Goal: Information Seeking & Learning: Learn about a topic

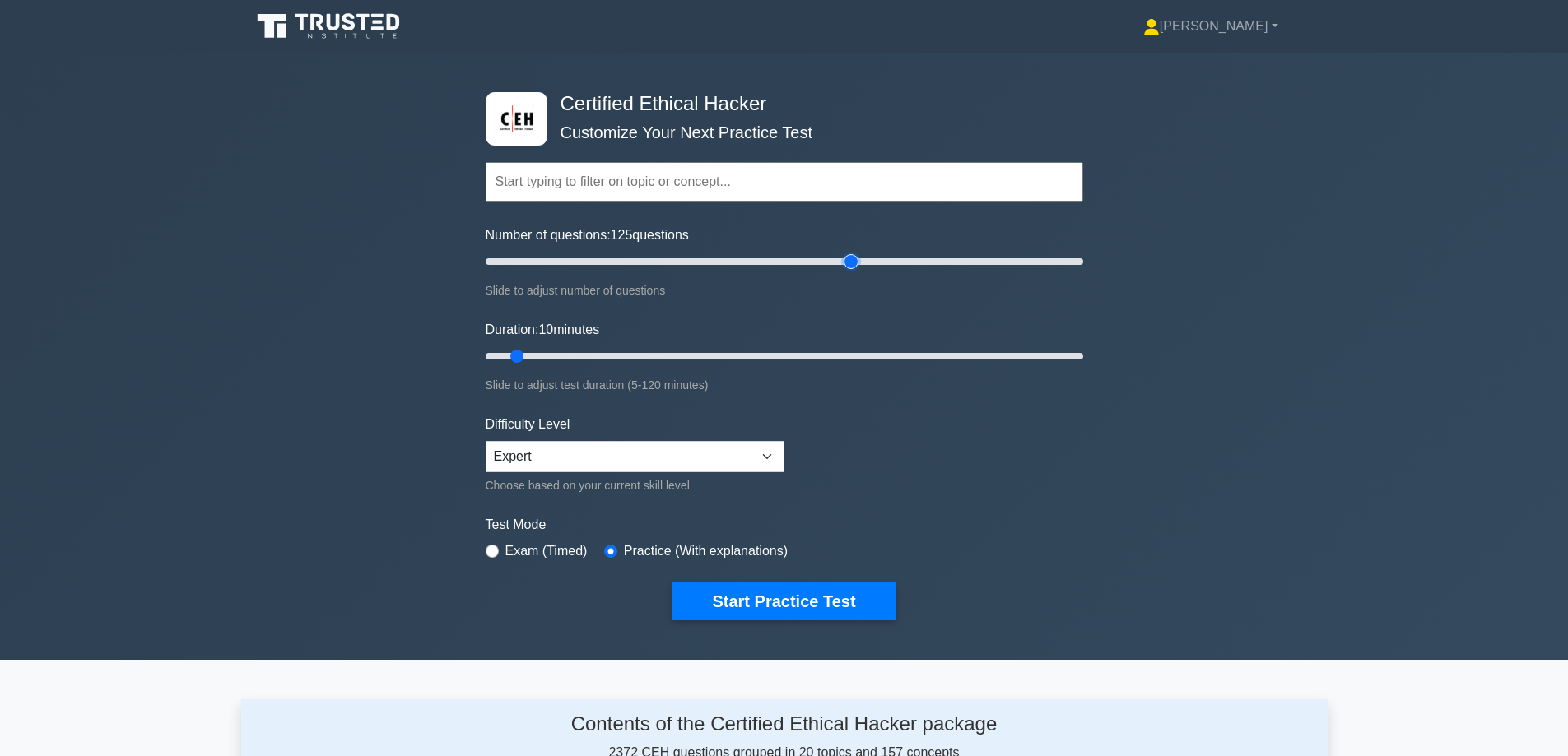
drag, startPoint x: 504, startPoint y: 264, endPoint x: 852, endPoint y: 328, distance: 353.8
type input "125"
click at [852, 272] on input "Number of questions: 125 questions" at bounding box center [785, 262] width 598 height 20
drag, startPoint x: 511, startPoint y: 355, endPoint x: 1317, endPoint y: 390, distance: 806.8
type input "120"
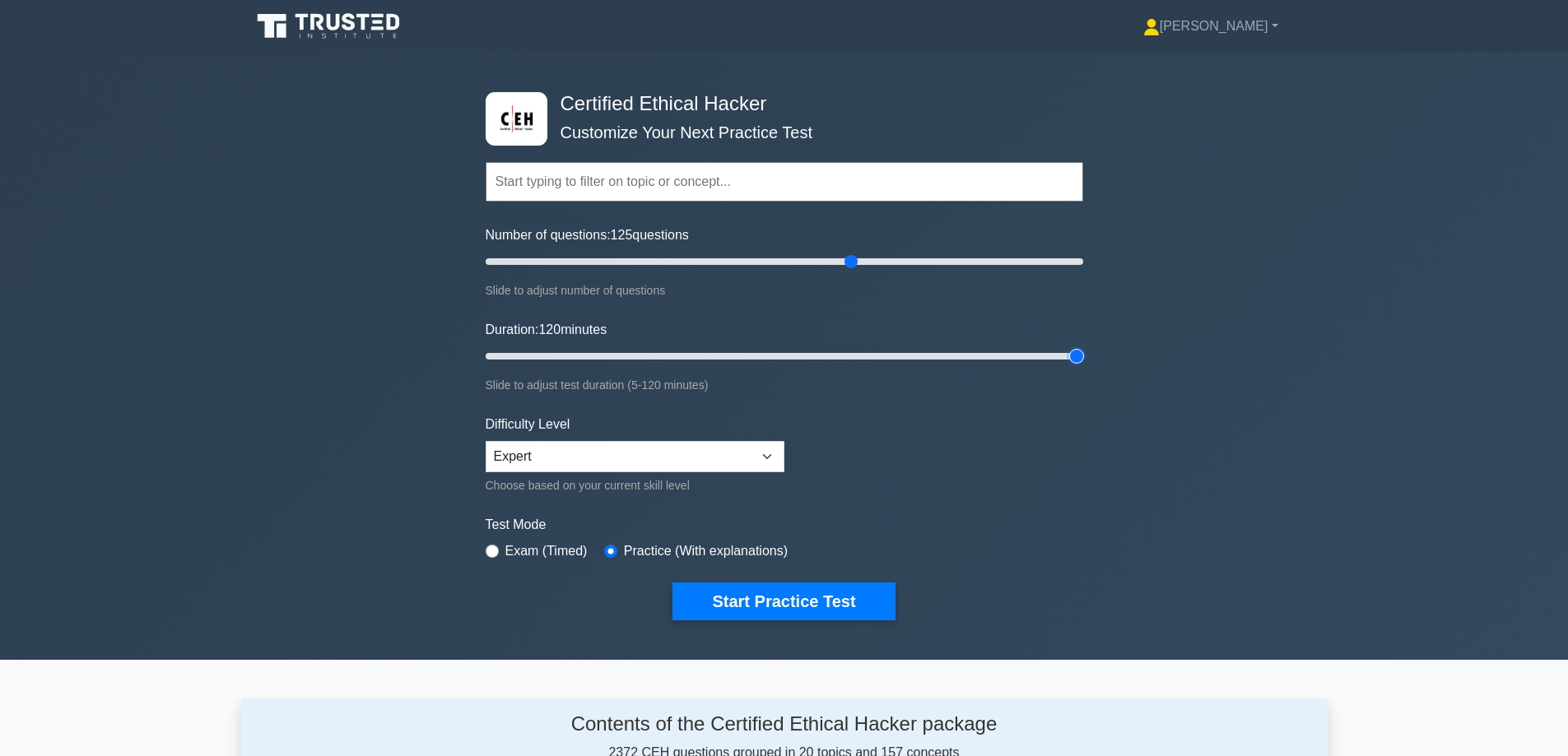
click at [1083, 366] on input "Duration: 120 minutes" at bounding box center [785, 357] width 598 height 20
drag, startPoint x: 847, startPoint y: 267, endPoint x: 773, endPoint y: 258, distance: 74.5
type input "100"
click at [778, 258] on input "Number of questions: 100 questions" at bounding box center [785, 262] width 598 height 20
click at [763, 608] on button "Start Practice Test" at bounding box center [783, 602] width 222 height 38
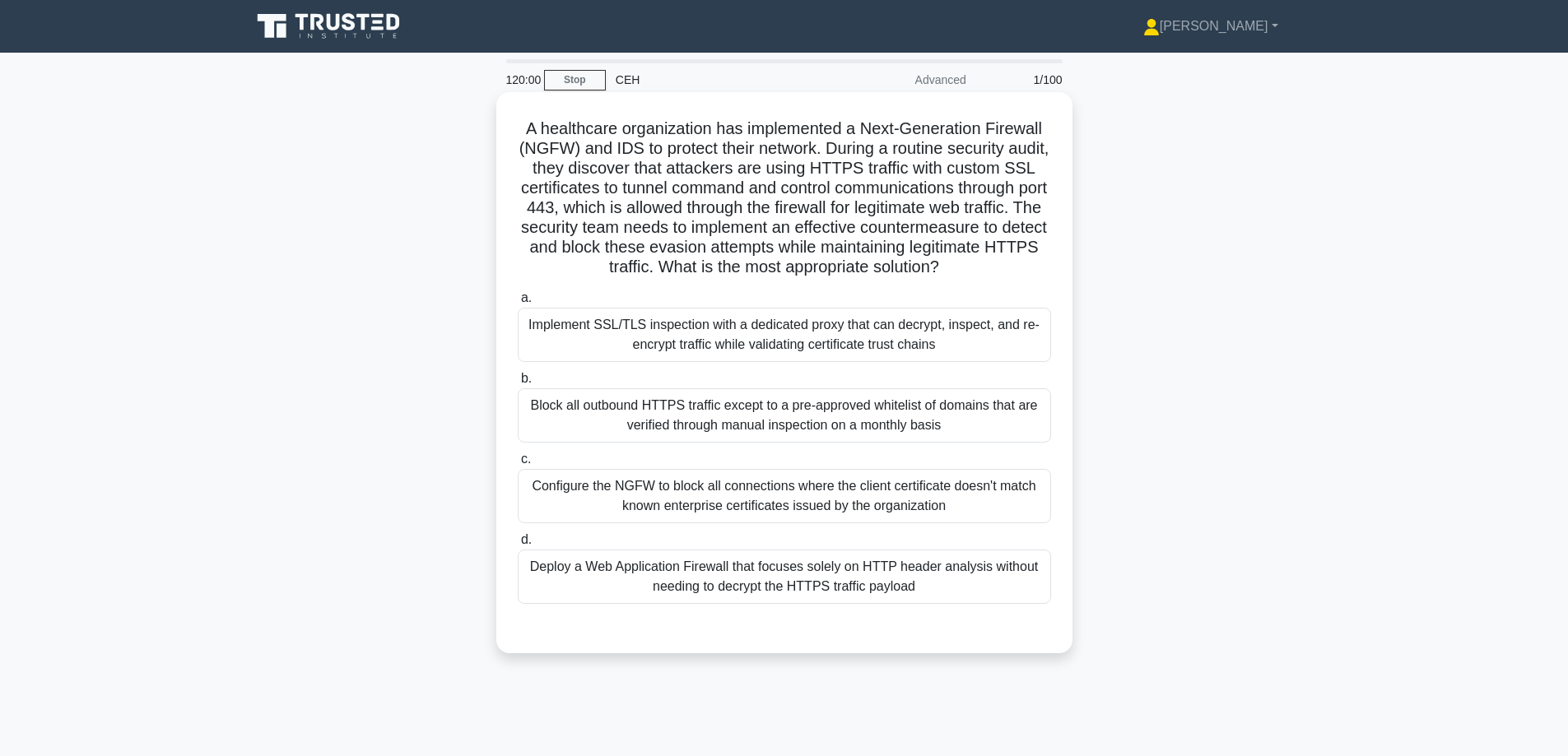
click at [804, 569] on label "d. Deploy a Web Application Firewall that focuses solely on HTTP header analysi…" at bounding box center [785, 567] width 534 height 74
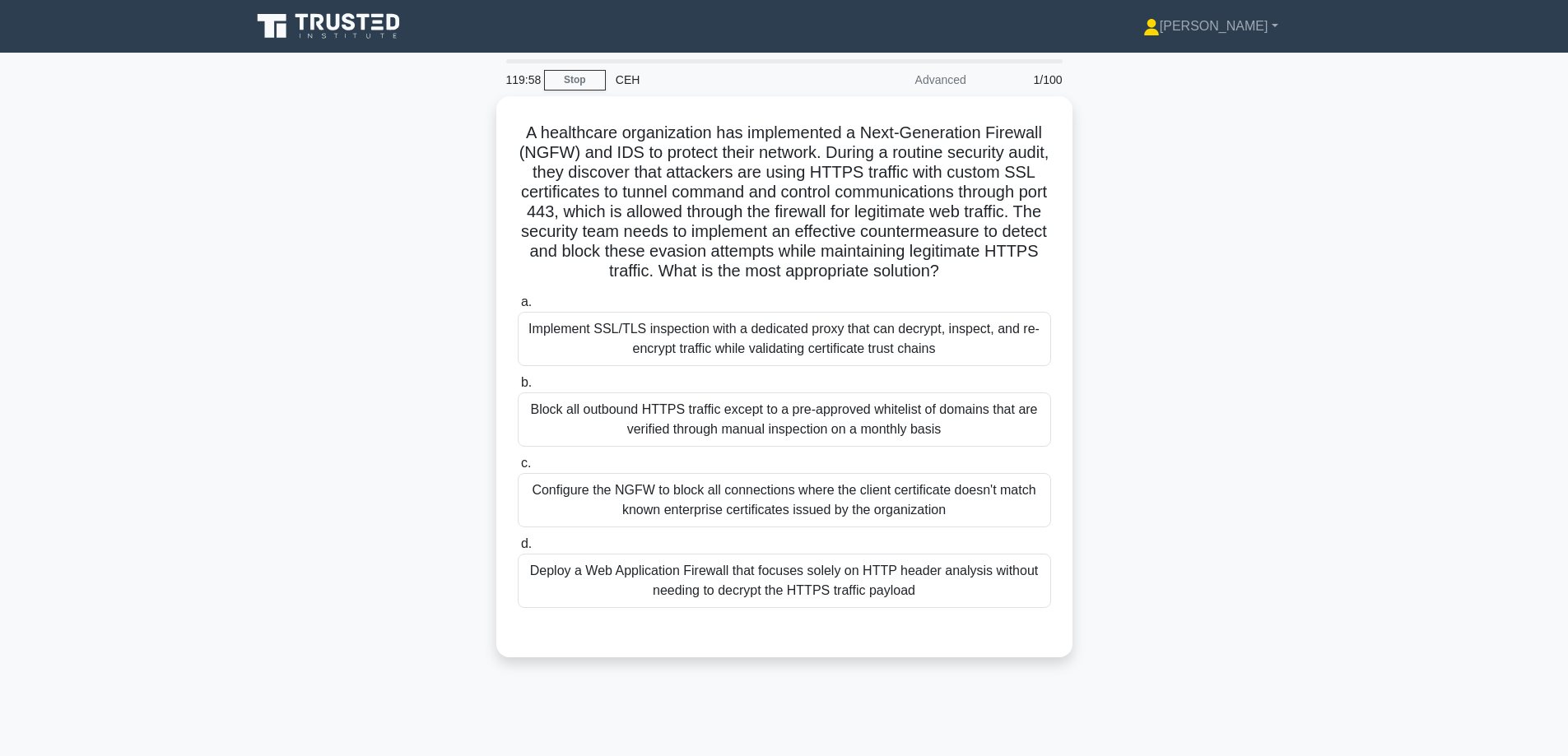
click at [1110, 491] on div "A healthcare organization has implemented a Next-Generation Firewall (NGFW) and…" at bounding box center [784, 387] width 1086 height 581
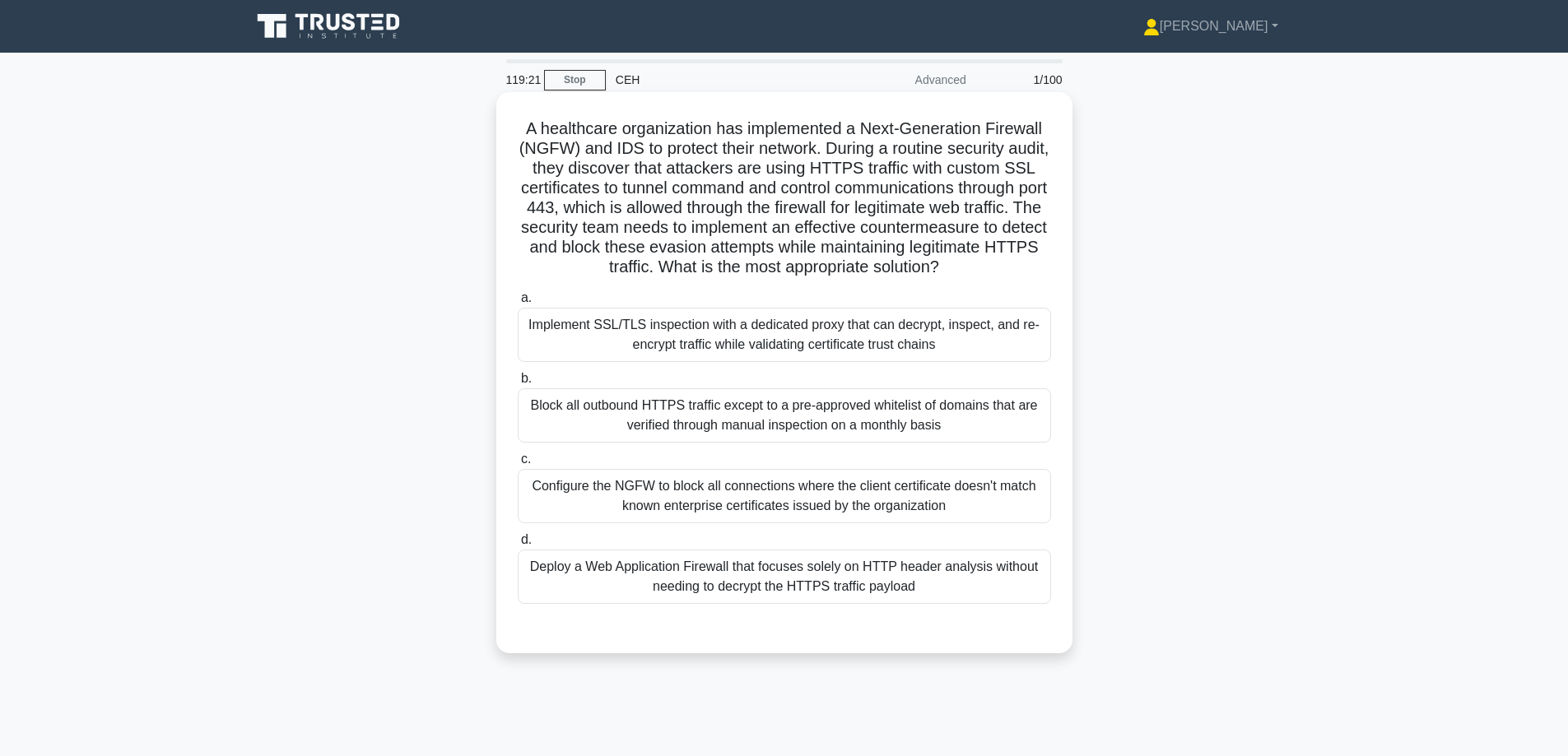
click at [678, 362] on div "Implement SSL/TLS inspection with a dedicated proxy that can decrypt, inspect, …" at bounding box center [785, 335] width 534 height 54
click at [518, 304] on input "a. Implement SSL/TLS inspection with a dedicated proxy that can decrypt, inspec…" at bounding box center [518, 298] width 0 height 11
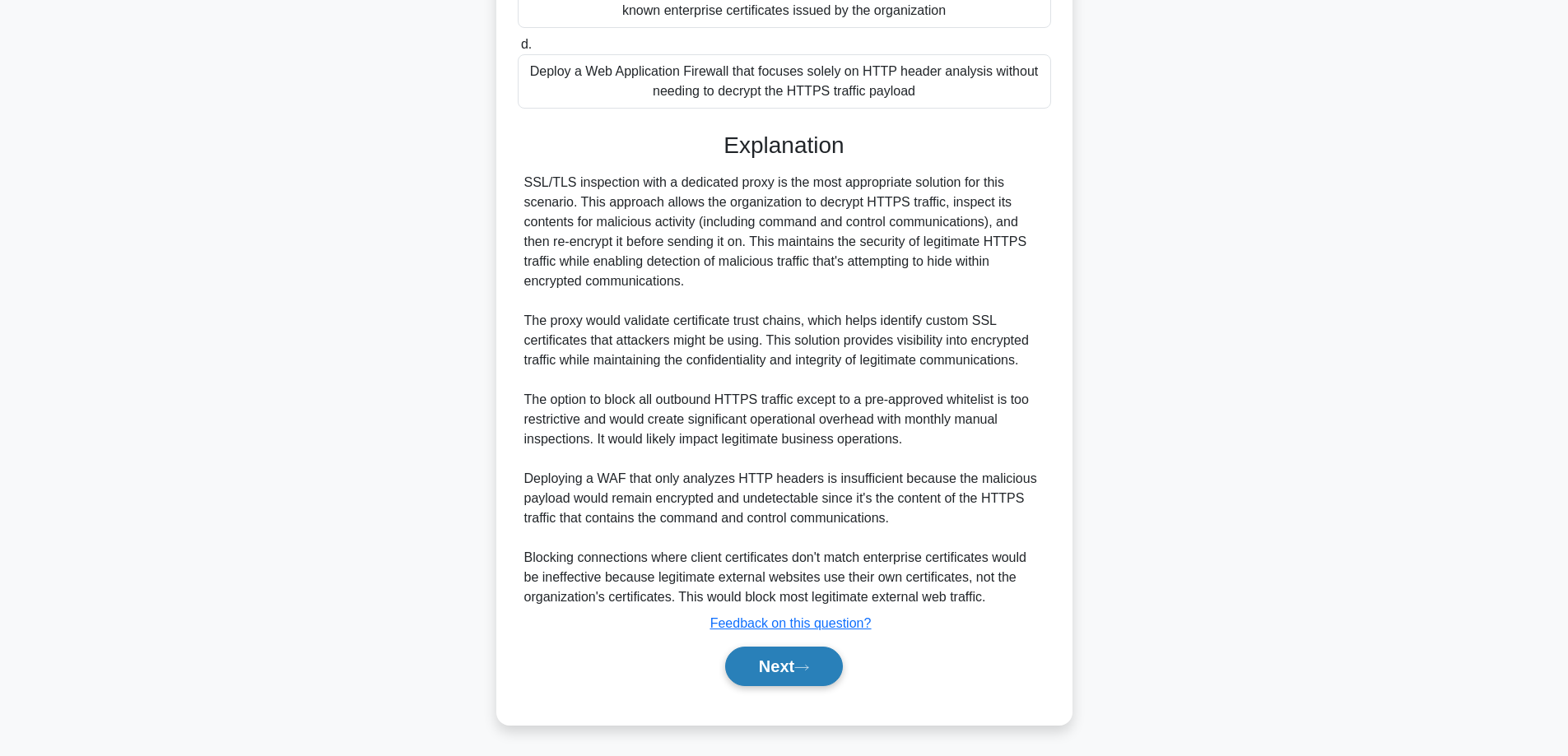
click at [756, 681] on button "Next" at bounding box center [783, 666] width 118 height 40
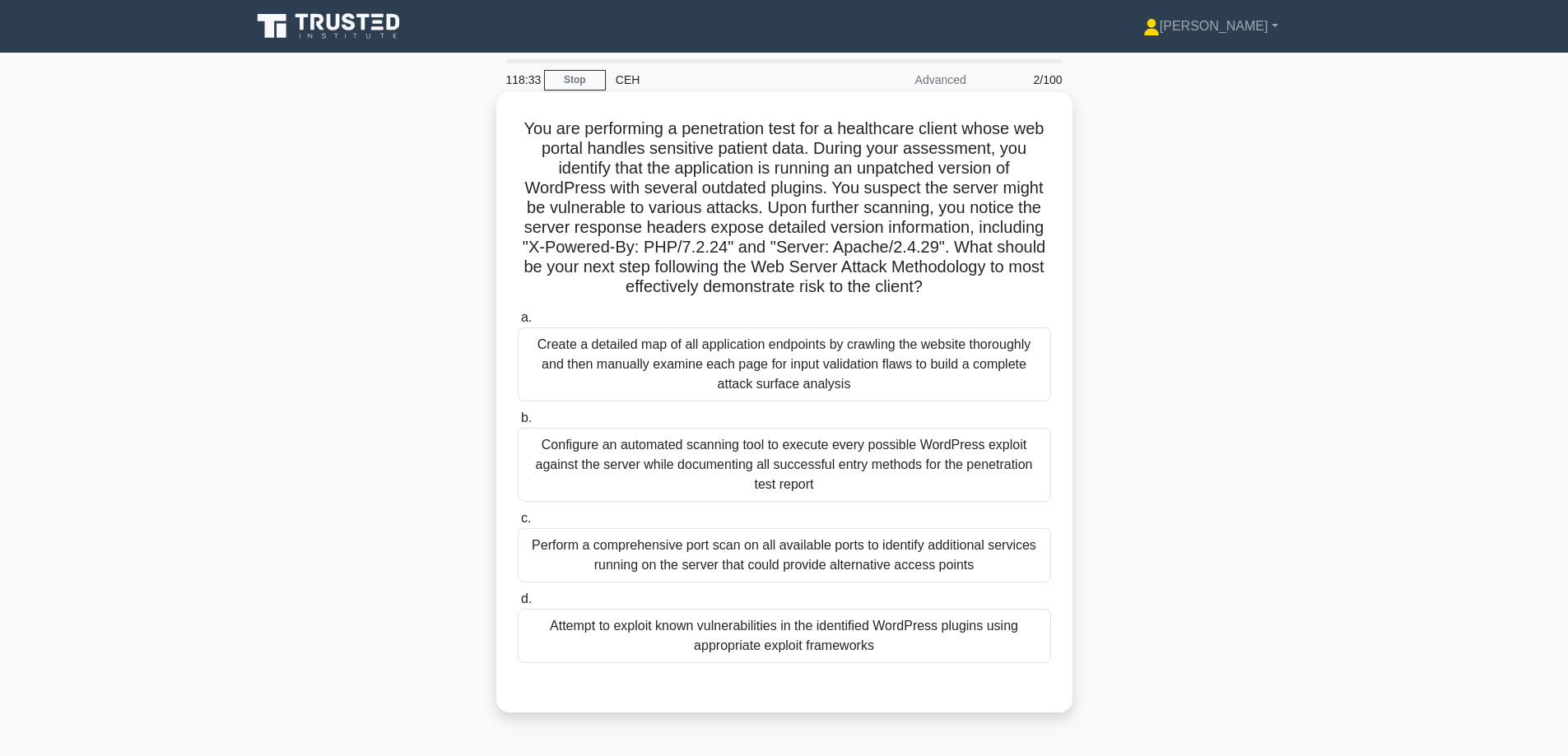
click at [696, 469] on div "Configure an automated scanning tool to execute every possible WordPress exploi…" at bounding box center [785, 465] width 534 height 74
click at [518, 424] on input "b. Configure an automated scanning tool to execute every possible WordPress exp…" at bounding box center [518, 418] width 0 height 11
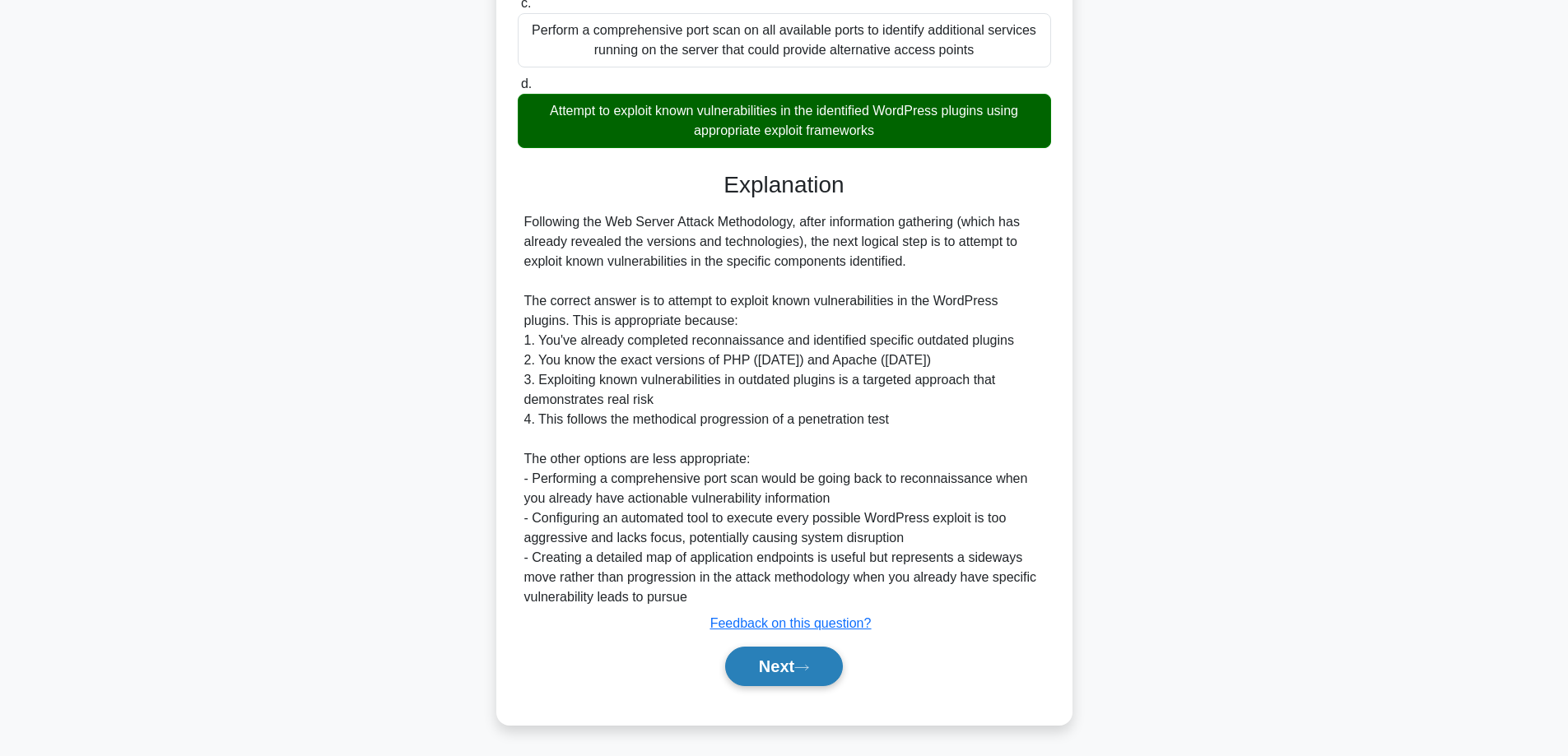
click at [769, 664] on button "Next" at bounding box center [783, 666] width 118 height 40
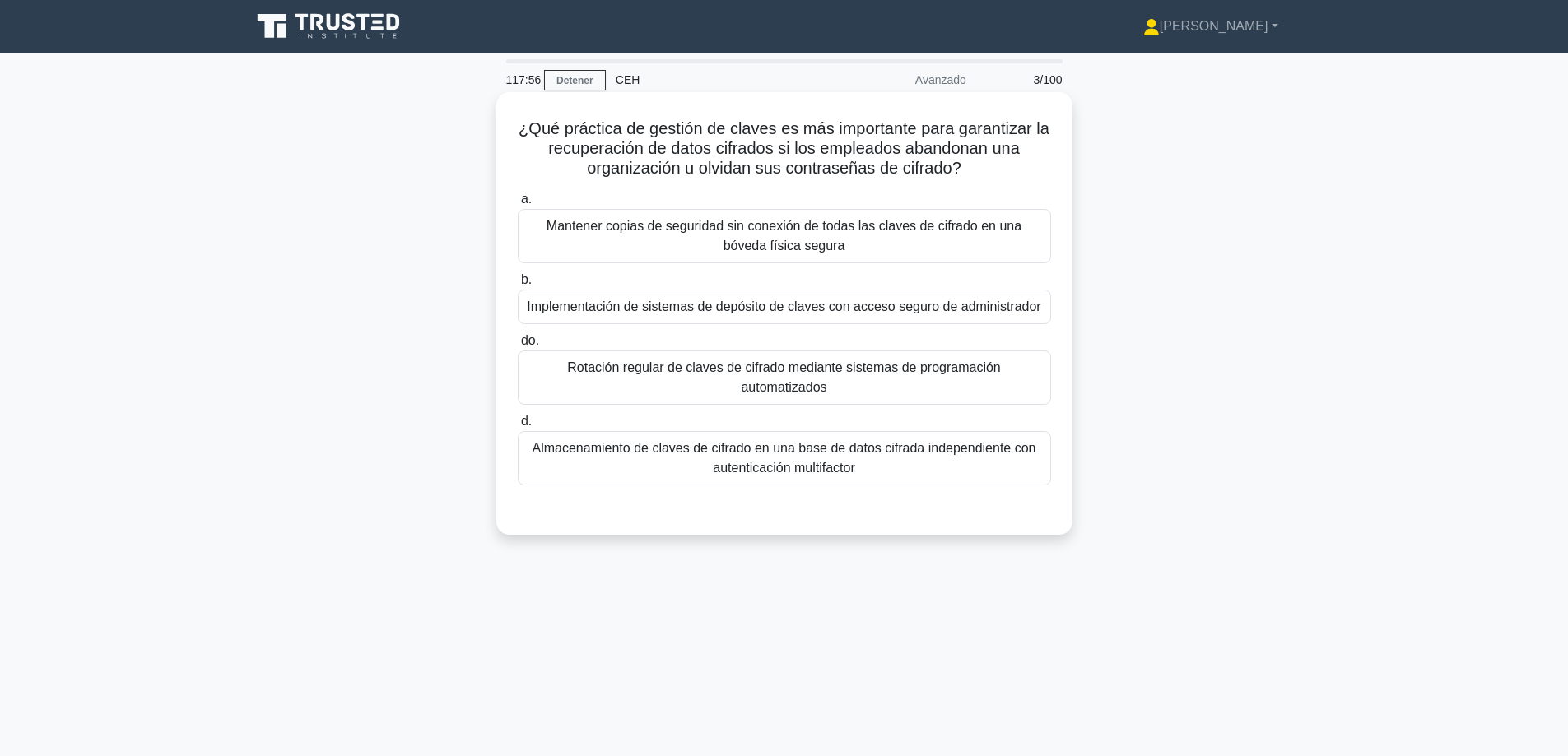
click at [828, 307] on font "Implementación de sistemas de depósito de claves con acceso seguro de administr…" at bounding box center [784, 306] width 514 height 14
click at [518, 286] on input "b. Implementación de sistemas de depósito de claves con acceso seguro de admini…" at bounding box center [518, 280] width 0 height 11
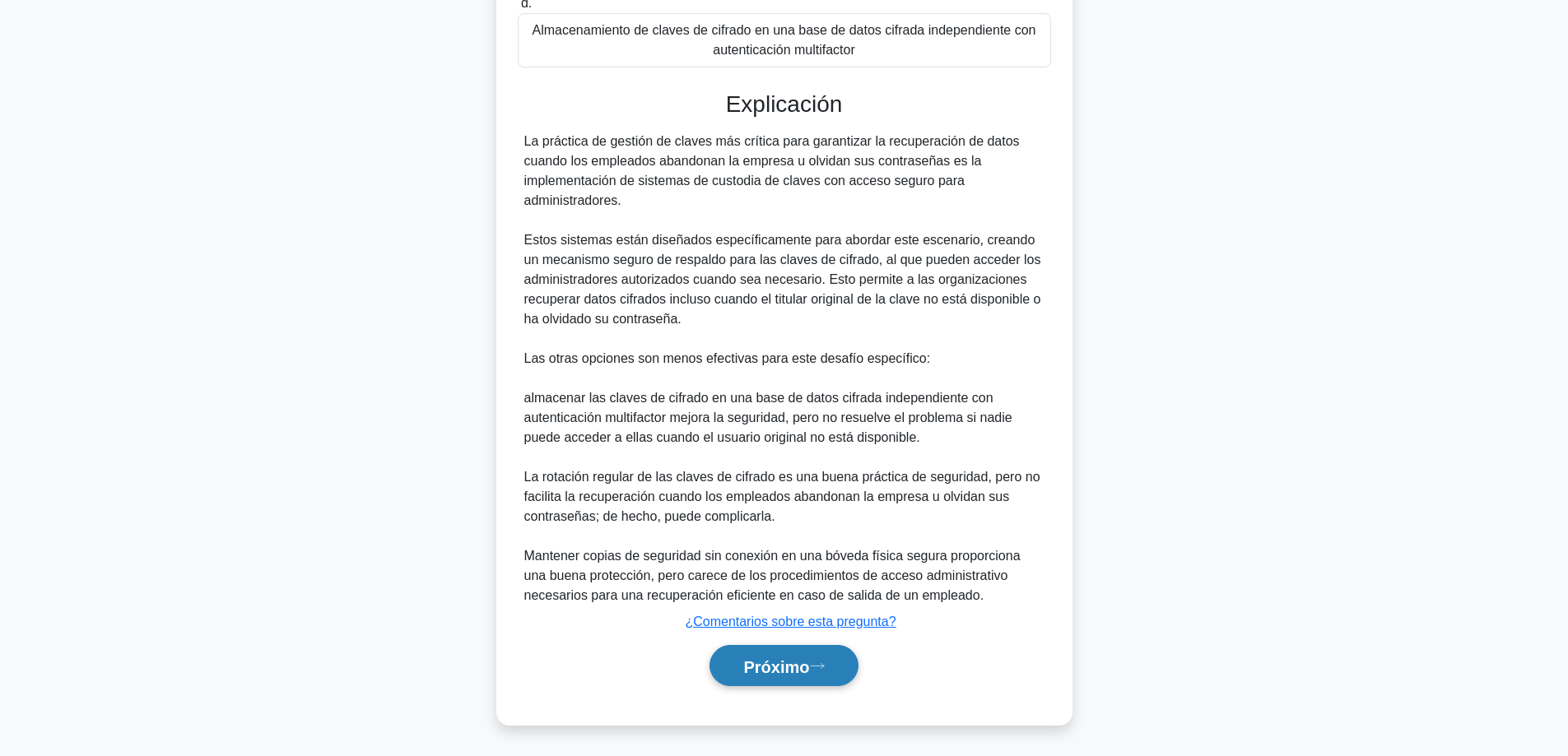
click at [745, 670] on font "Próximo" at bounding box center [776, 666] width 66 height 18
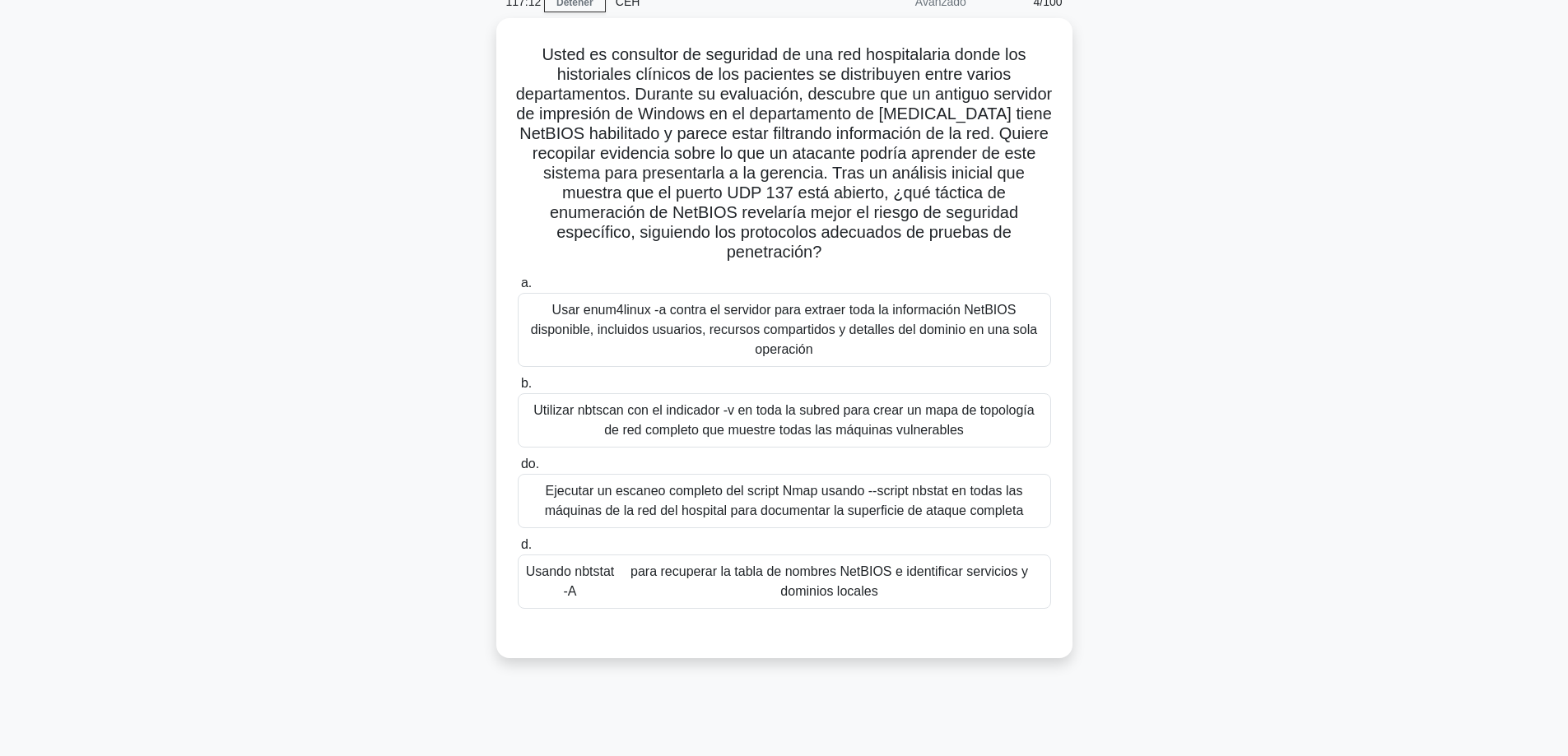
scroll to position [82, 0]
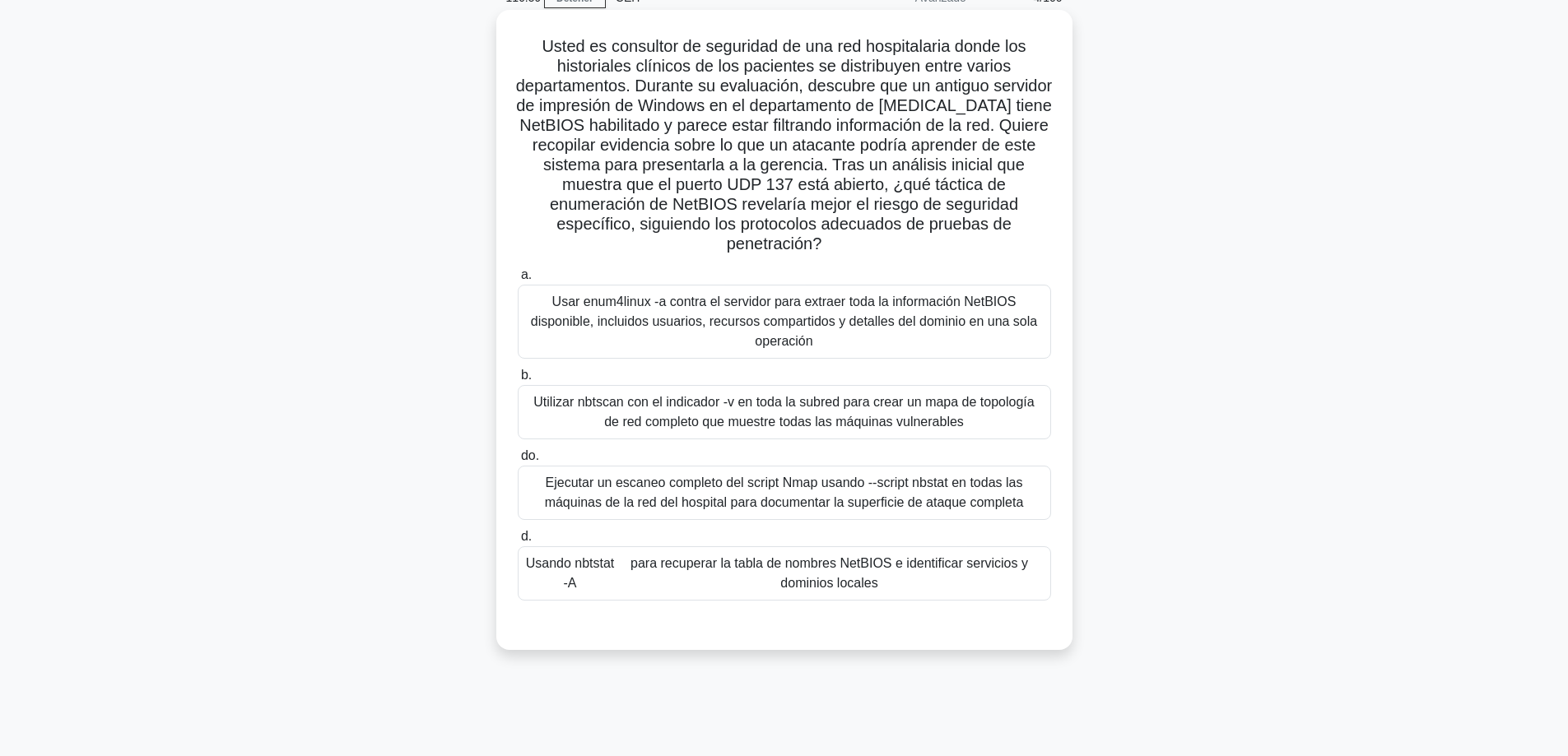
click at [727, 317] on font "Usar enum4linux -a contra el servidor para extraer toda la información NetBIOS …" at bounding box center [784, 321] width 506 height 54
click at [518, 281] on input "a. Usar enum4linux -a contra el servidor para extraer toda la información NetBI…" at bounding box center [518, 275] width 0 height 11
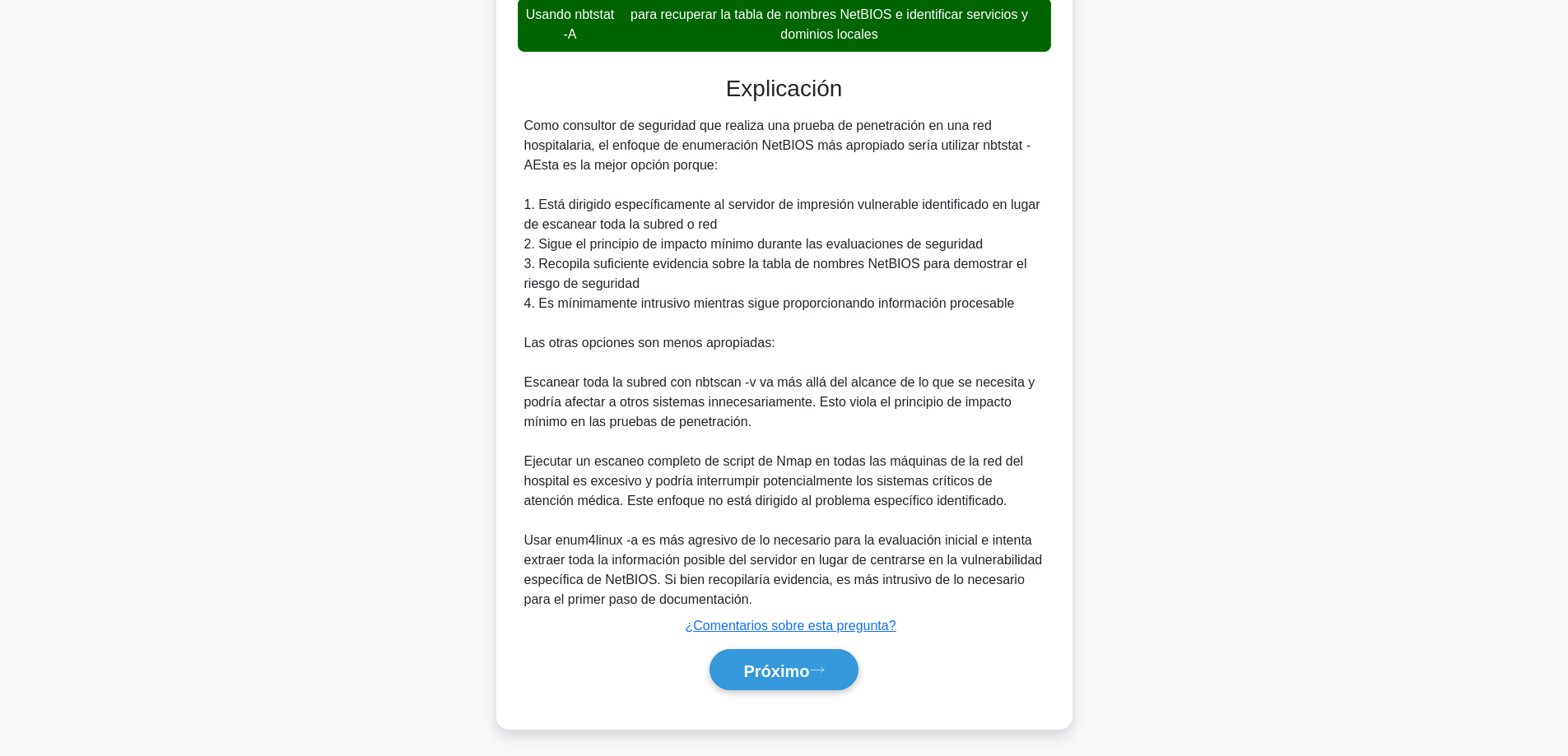
scroll to position [638, 0]
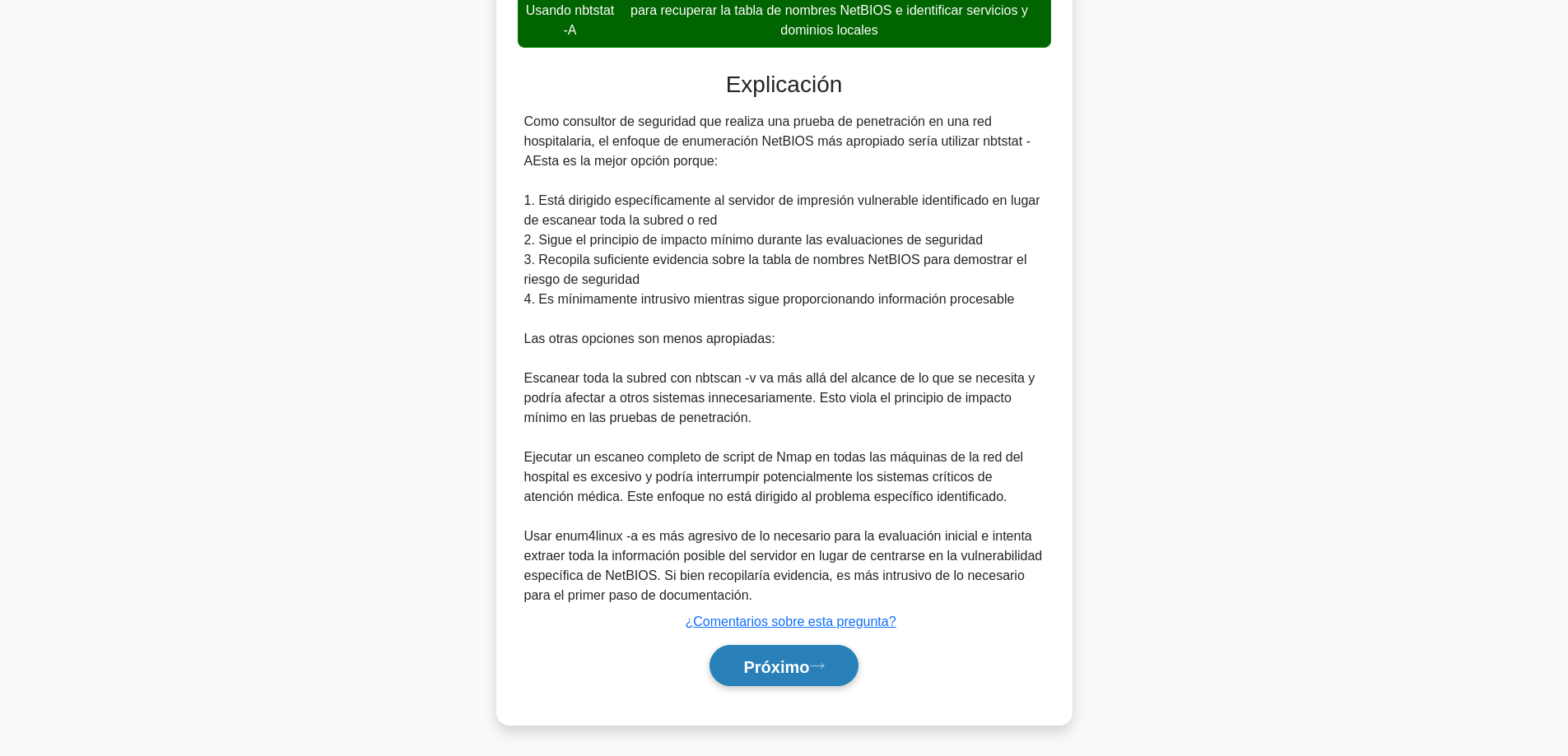
click at [795, 682] on button "Próximo" at bounding box center [783, 665] width 148 height 42
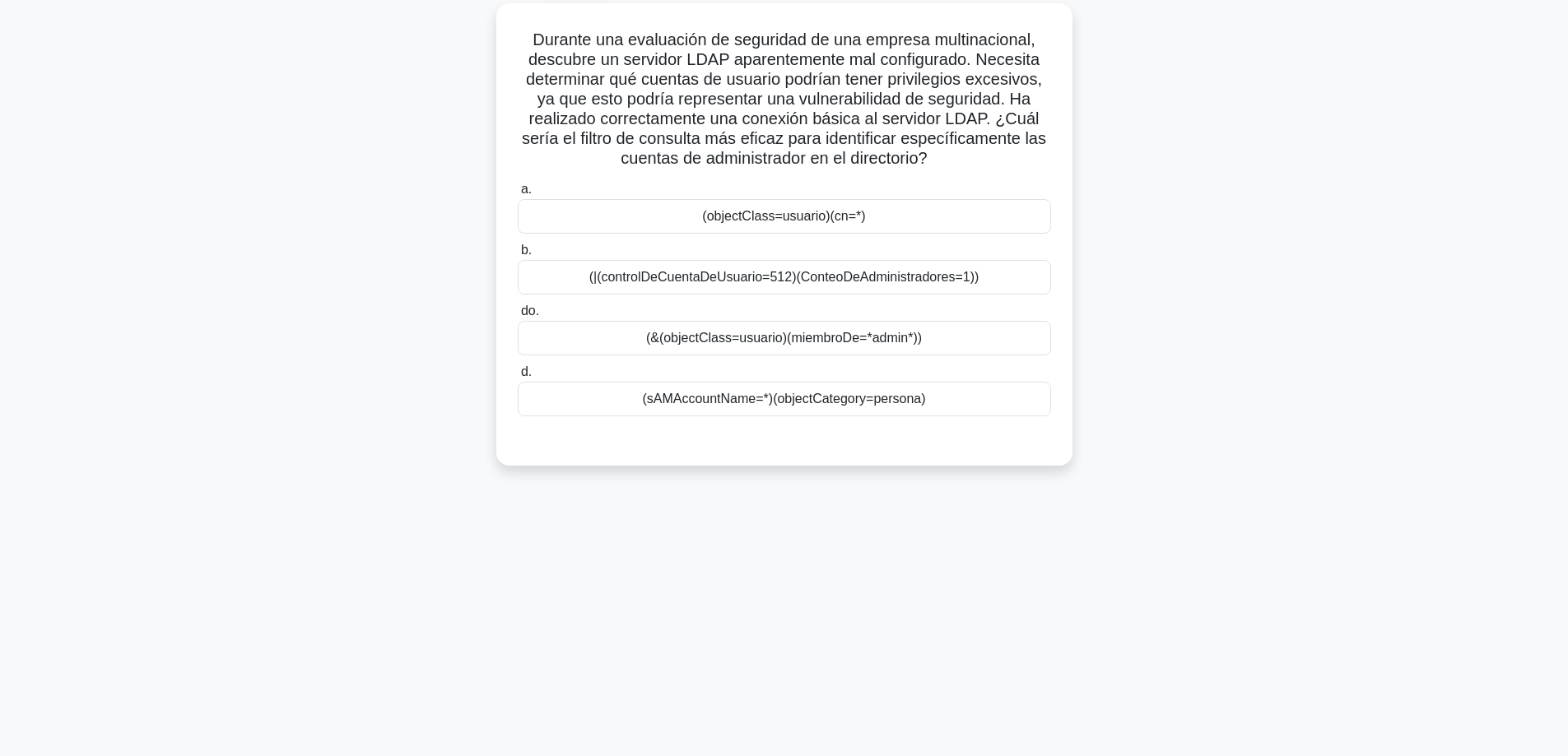
scroll to position [0, 0]
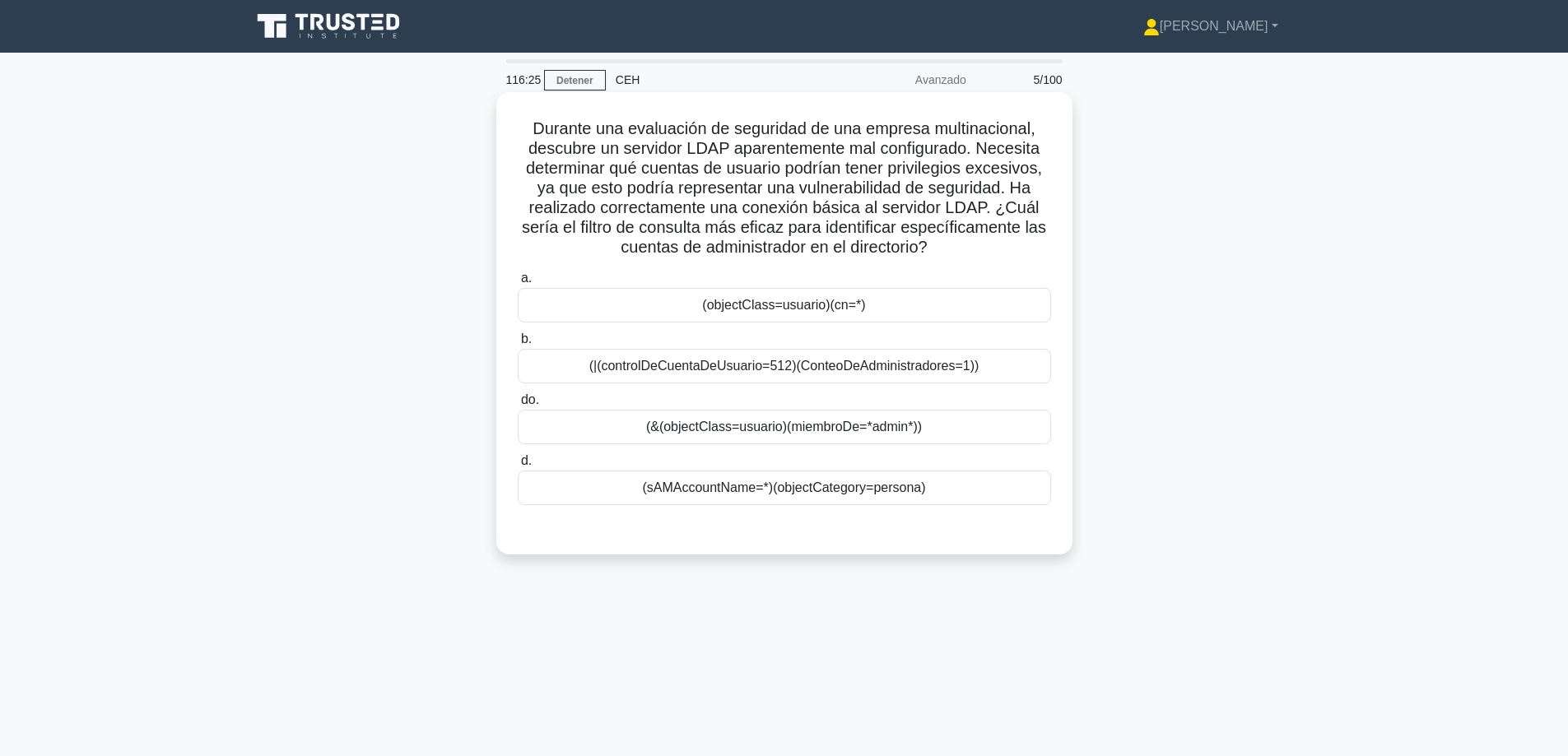
click at [842, 306] on font "(objectClass=usuario)(cn=*)" at bounding box center [783, 305] width 163 height 14
click at [518, 284] on input "a. (objectClass=usuario)(cn=*)" at bounding box center [518, 278] width 0 height 11
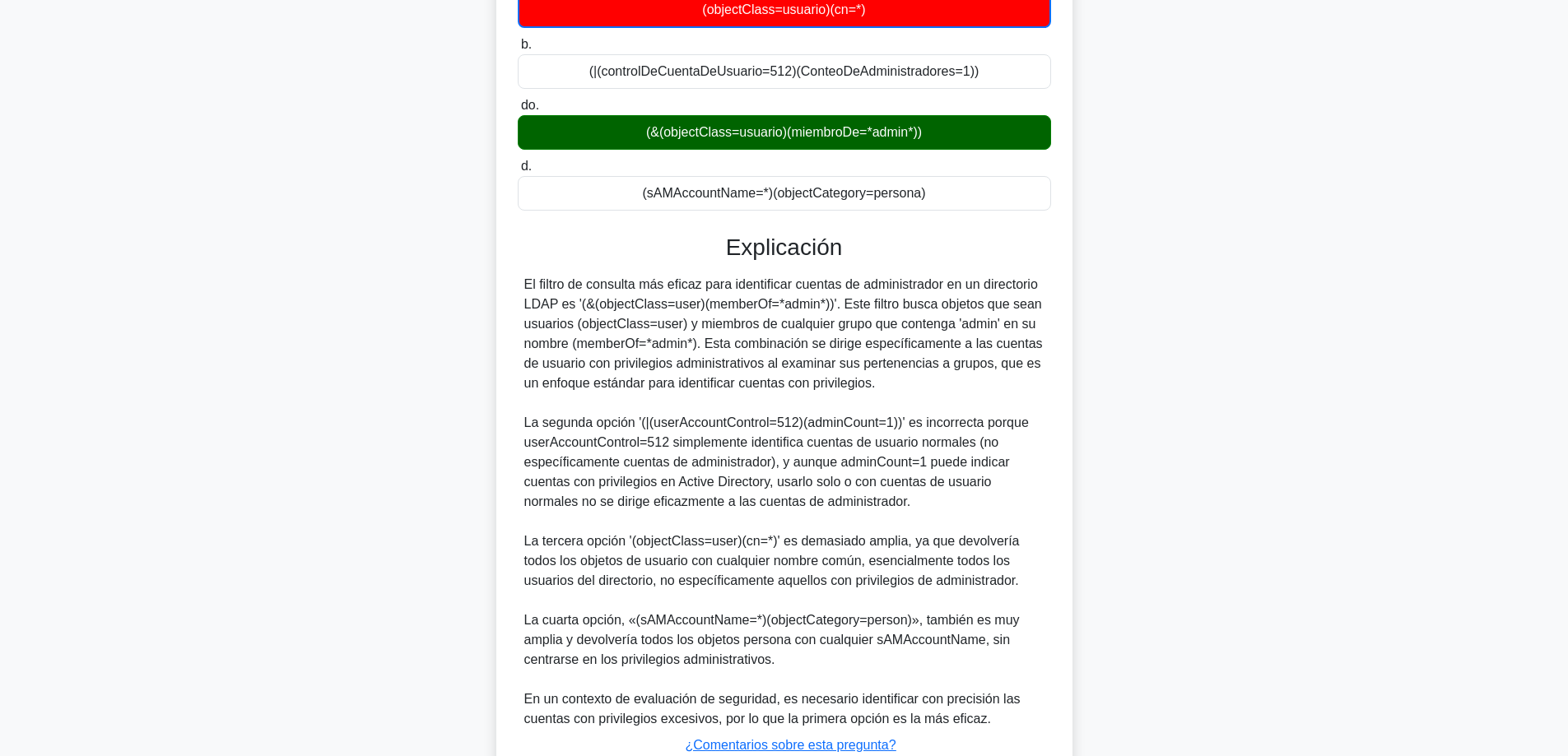
scroll to position [329, 0]
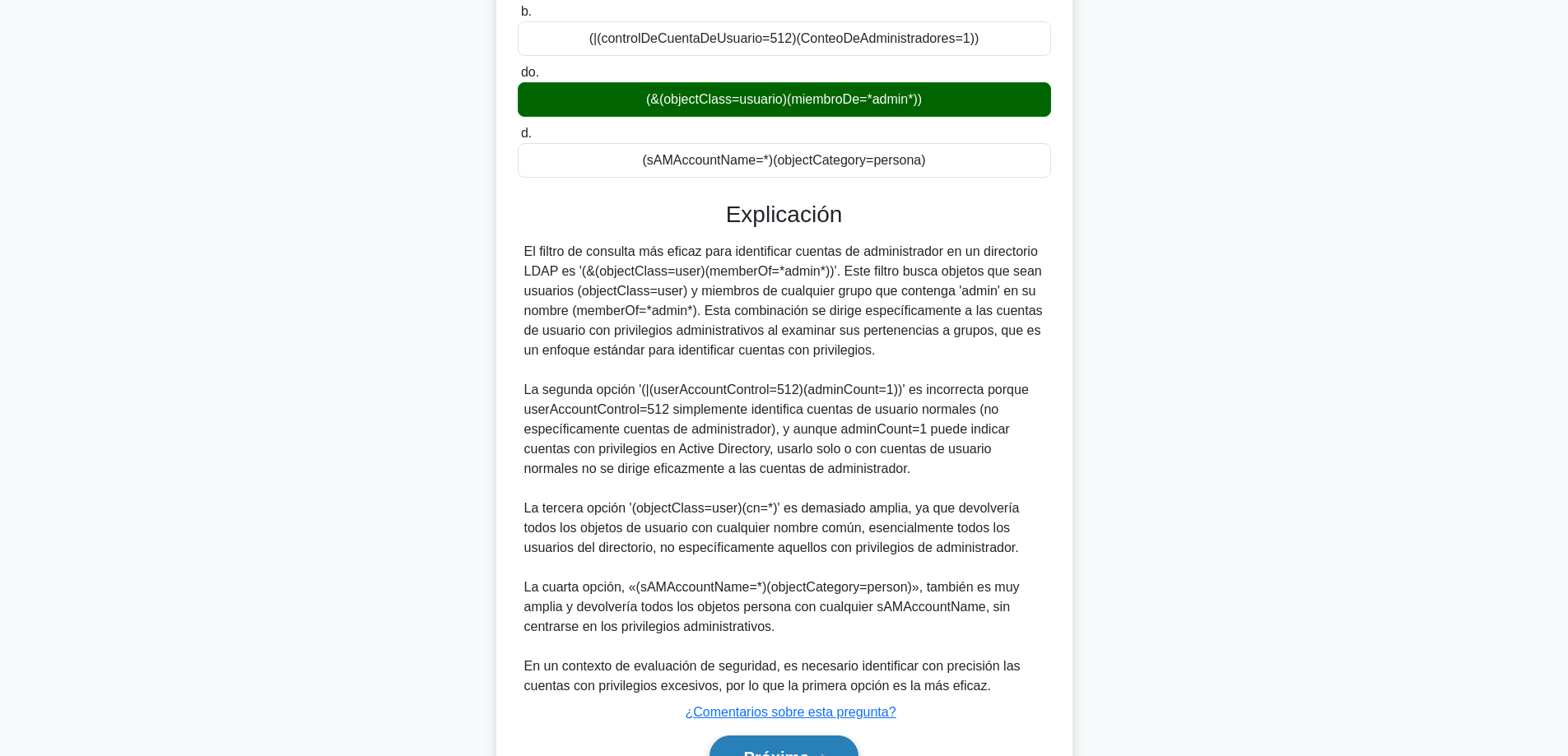
click at [783, 744] on button "Próximo" at bounding box center [783, 756] width 148 height 42
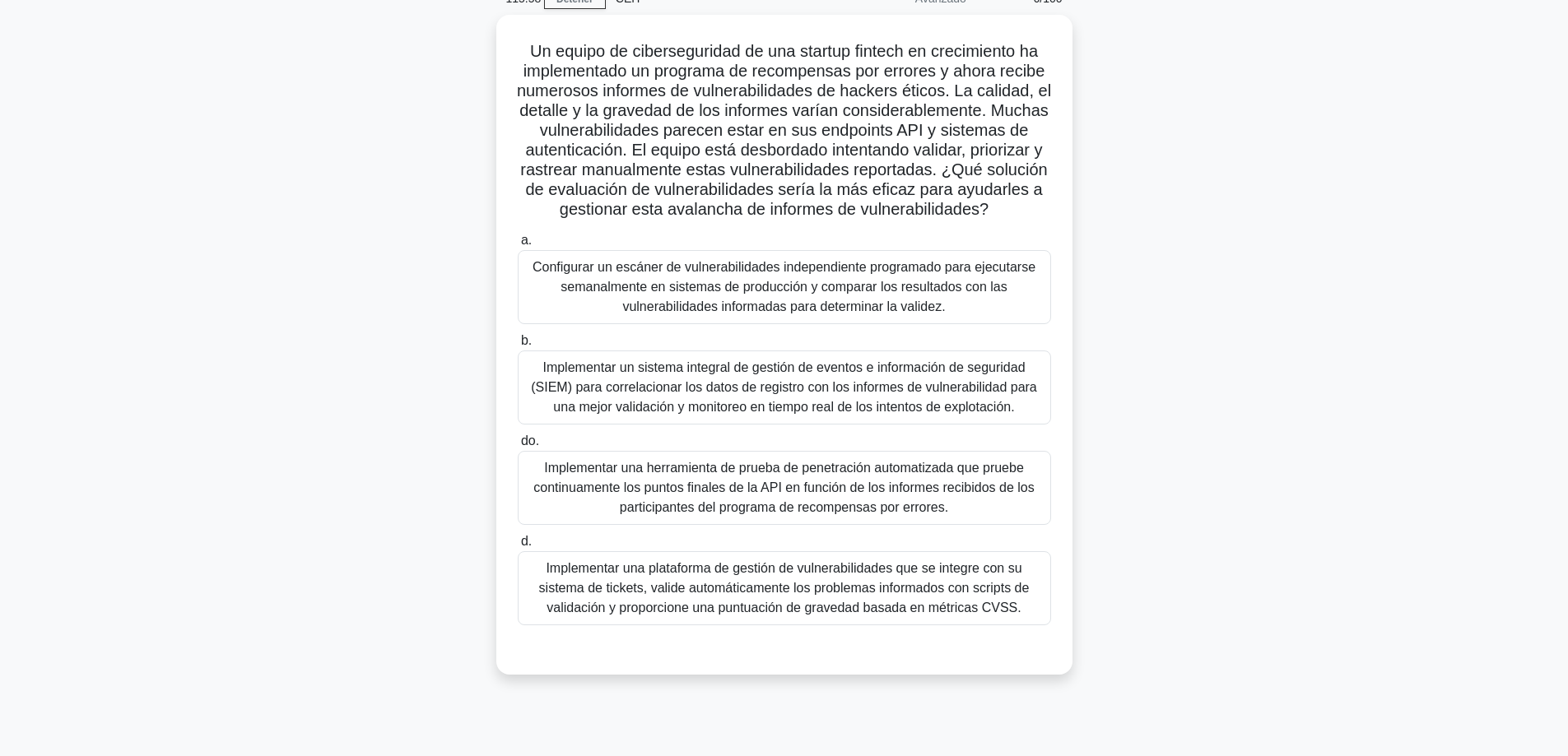
scroll to position [82, 0]
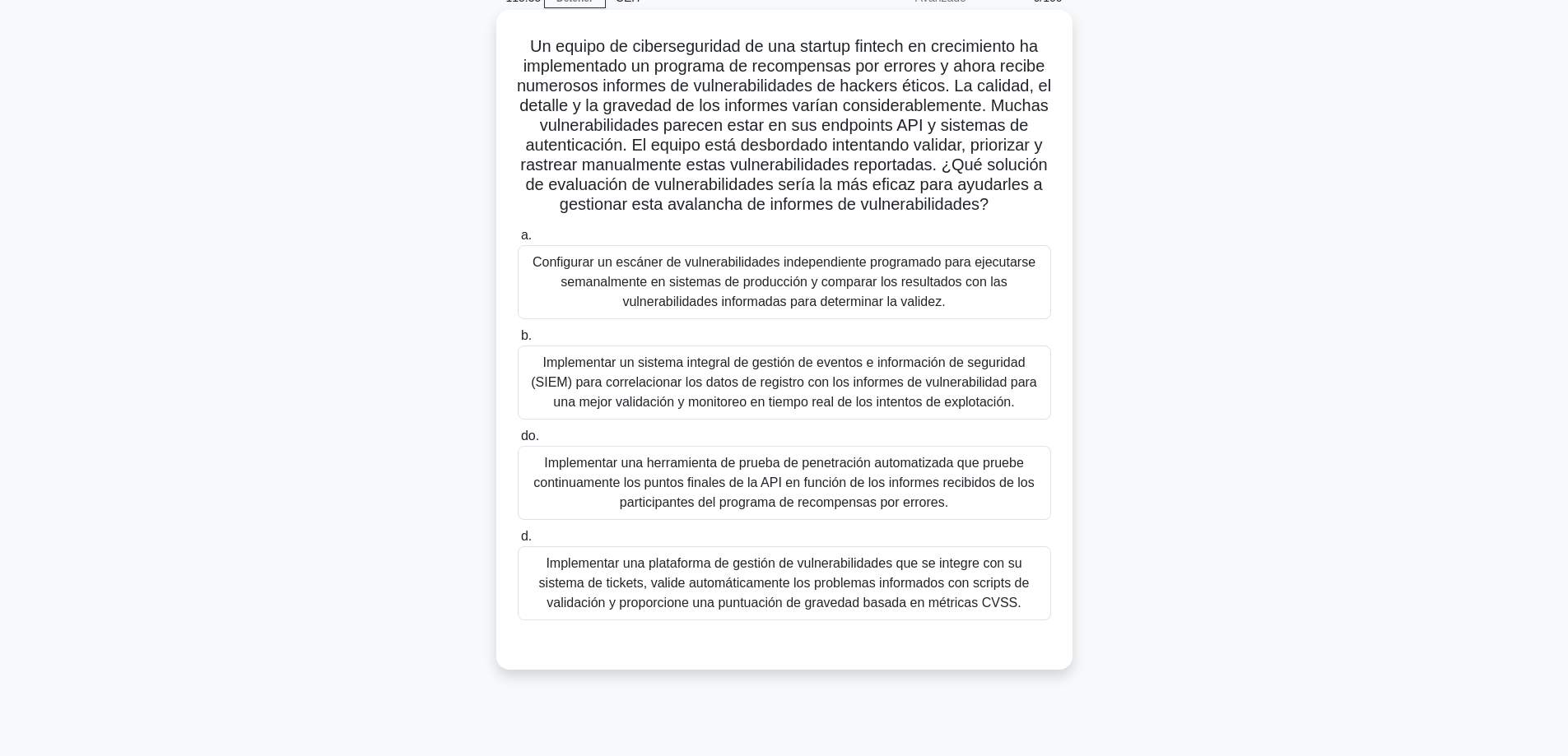
click at [816, 409] on font "Implementar un sistema integral de gestión de eventos e información de segurida…" at bounding box center [784, 382] width 506 height 54
click at [518, 342] on input "b. Implementar un sistema integral de gestión de eventos e información de segur…" at bounding box center [518, 336] width 0 height 11
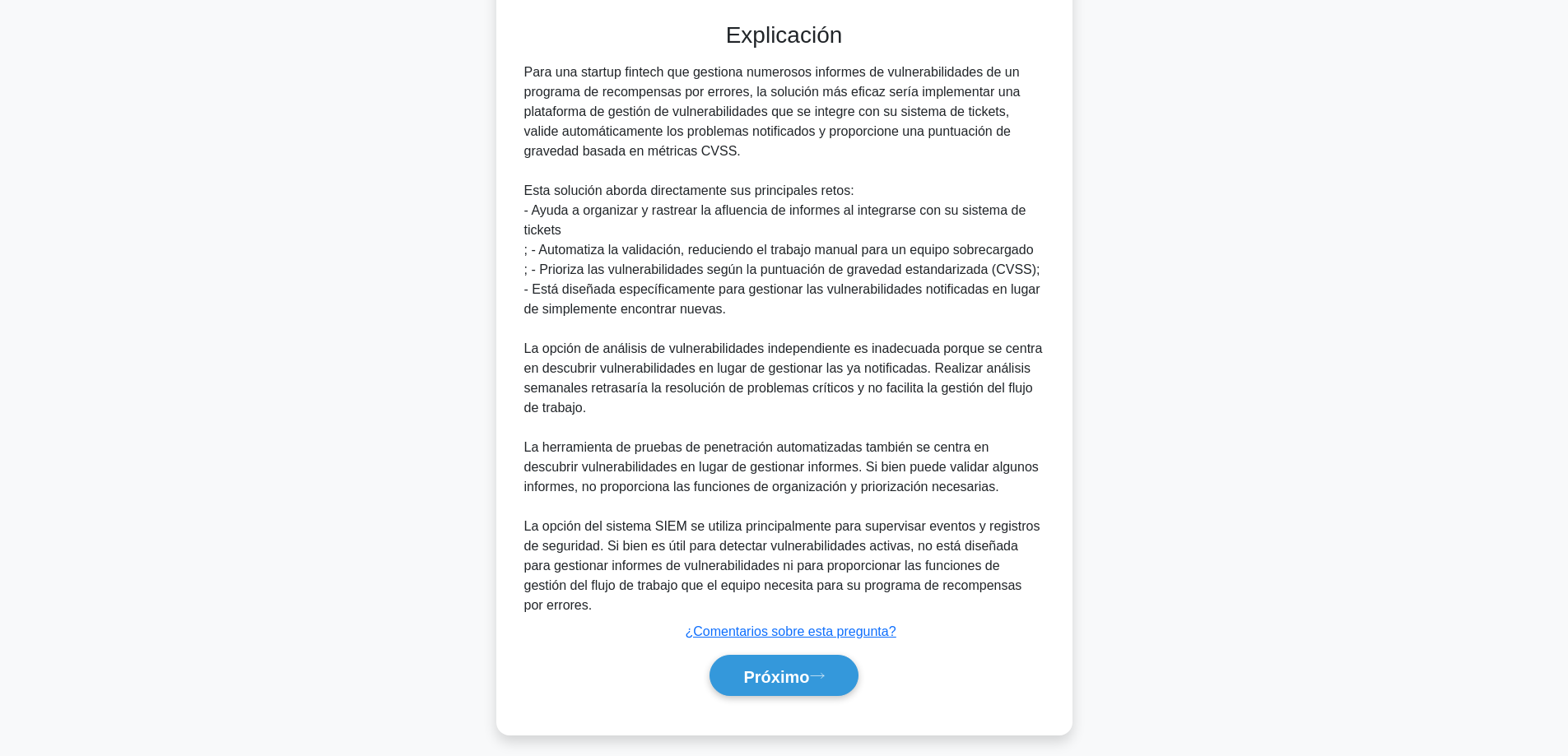
scroll to position [717, 0]
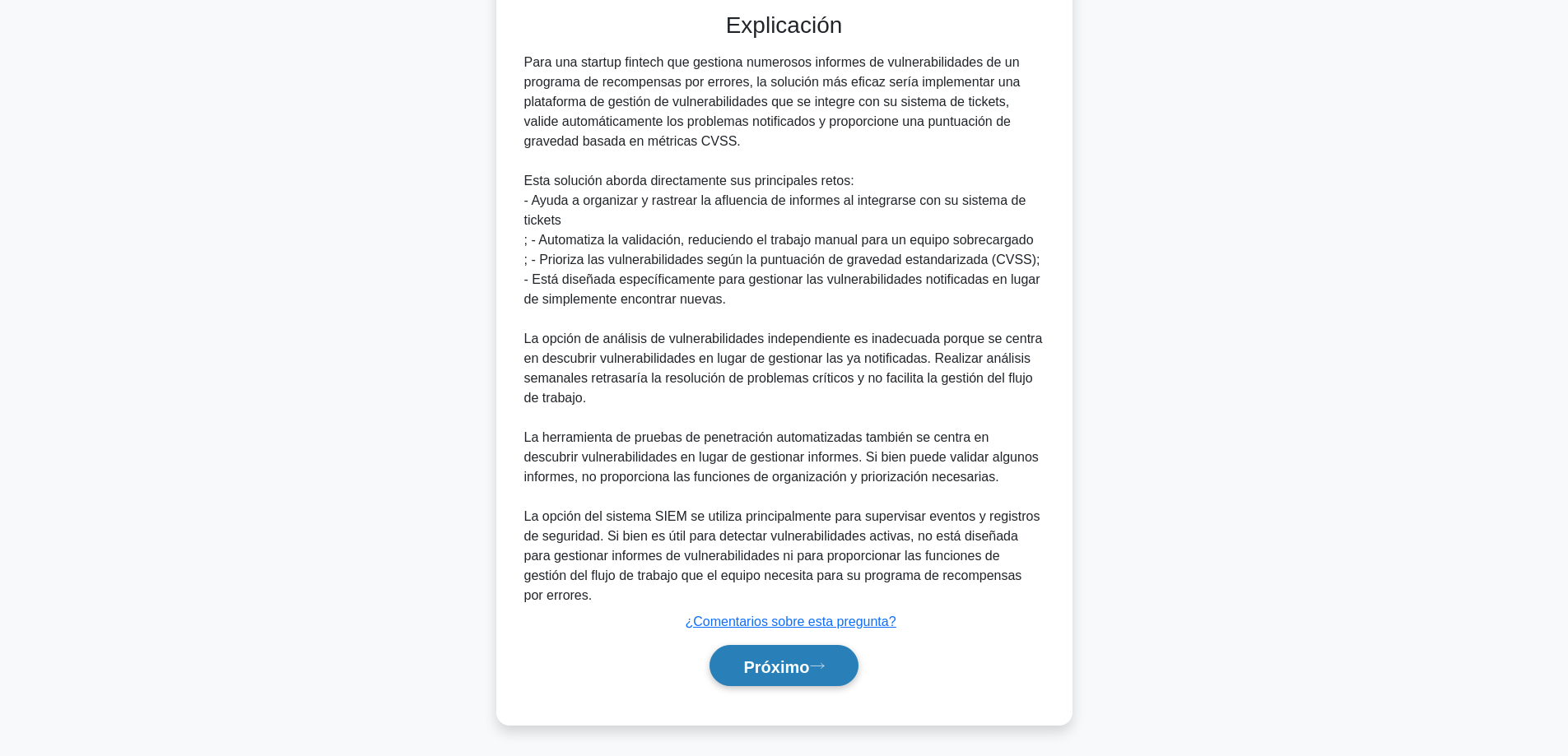
click at [713, 660] on button "Próximo" at bounding box center [783, 665] width 148 height 42
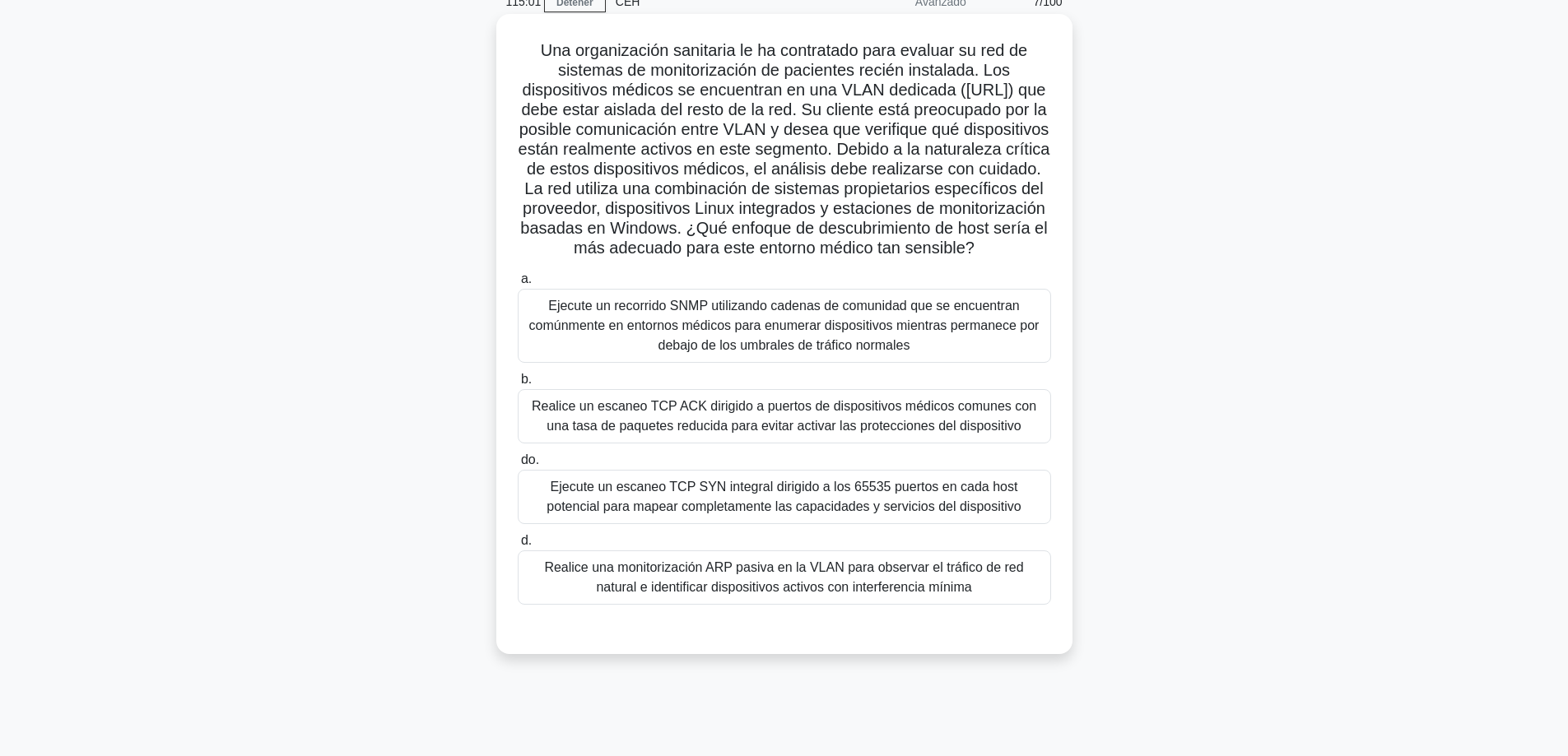
scroll to position [82, 0]
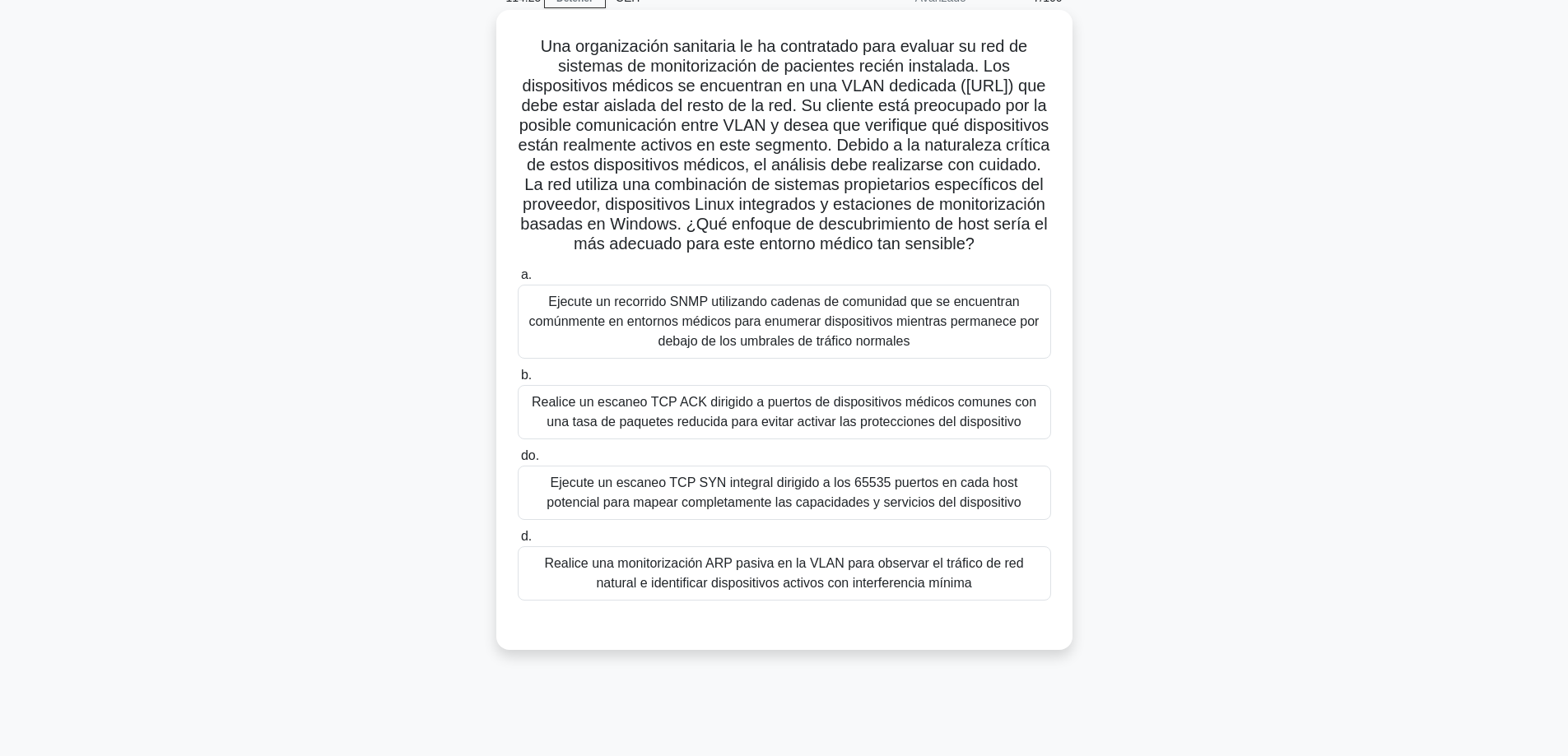
click at [819, 590] on font "Realice una monitorización ARP pasiva en la VLAN para observar el tráfico de re…" at bounding box center [784, 573] width 479 height 34
click at [518, 543] on input "d. Realice una monitorización ARP pasiva en la VLAN para observar el tráfico de…" at bounding box center [518, 537] width 0 height 11
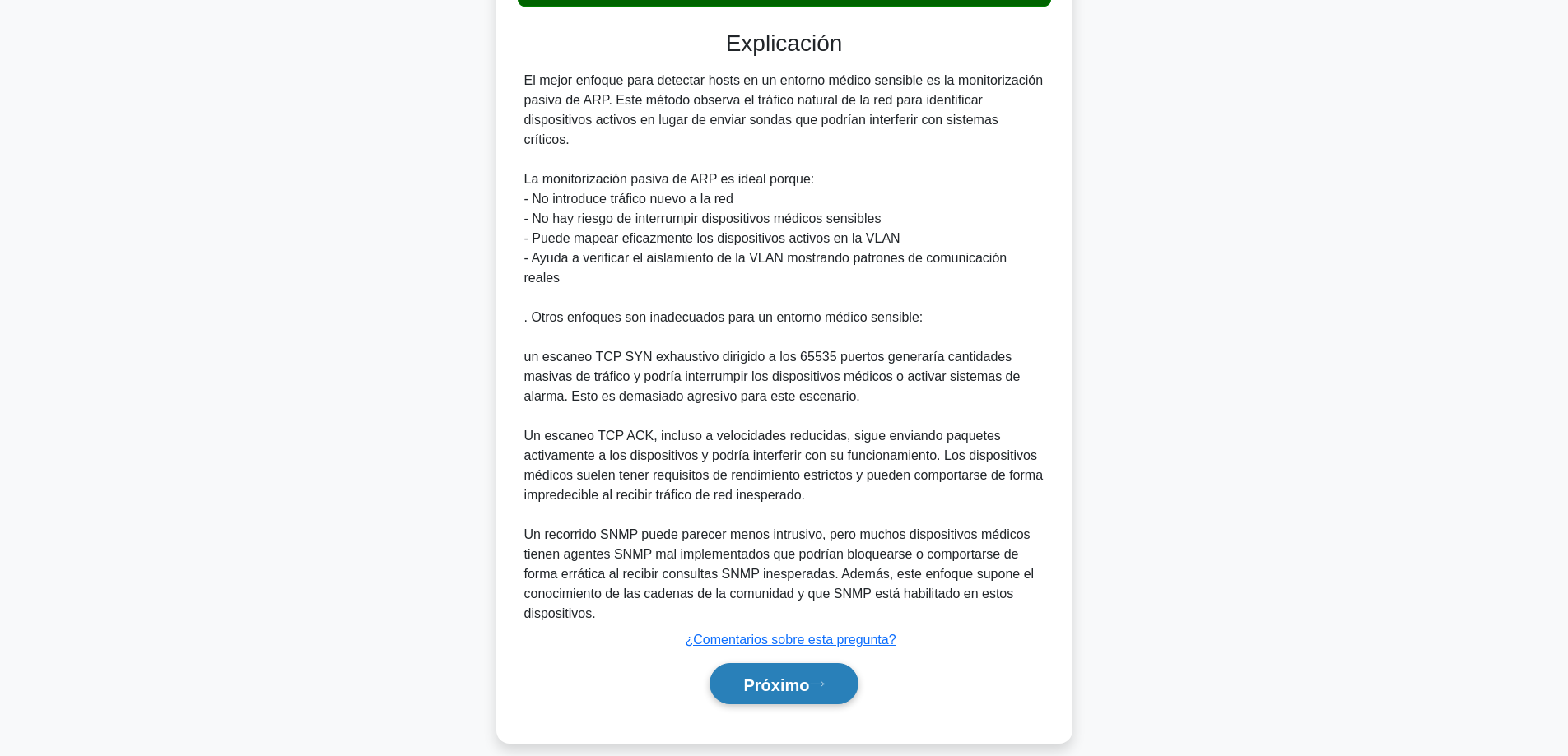
click at [752, 675] on font "Próximo" at bounding box center [776, 684] width 66 height 18
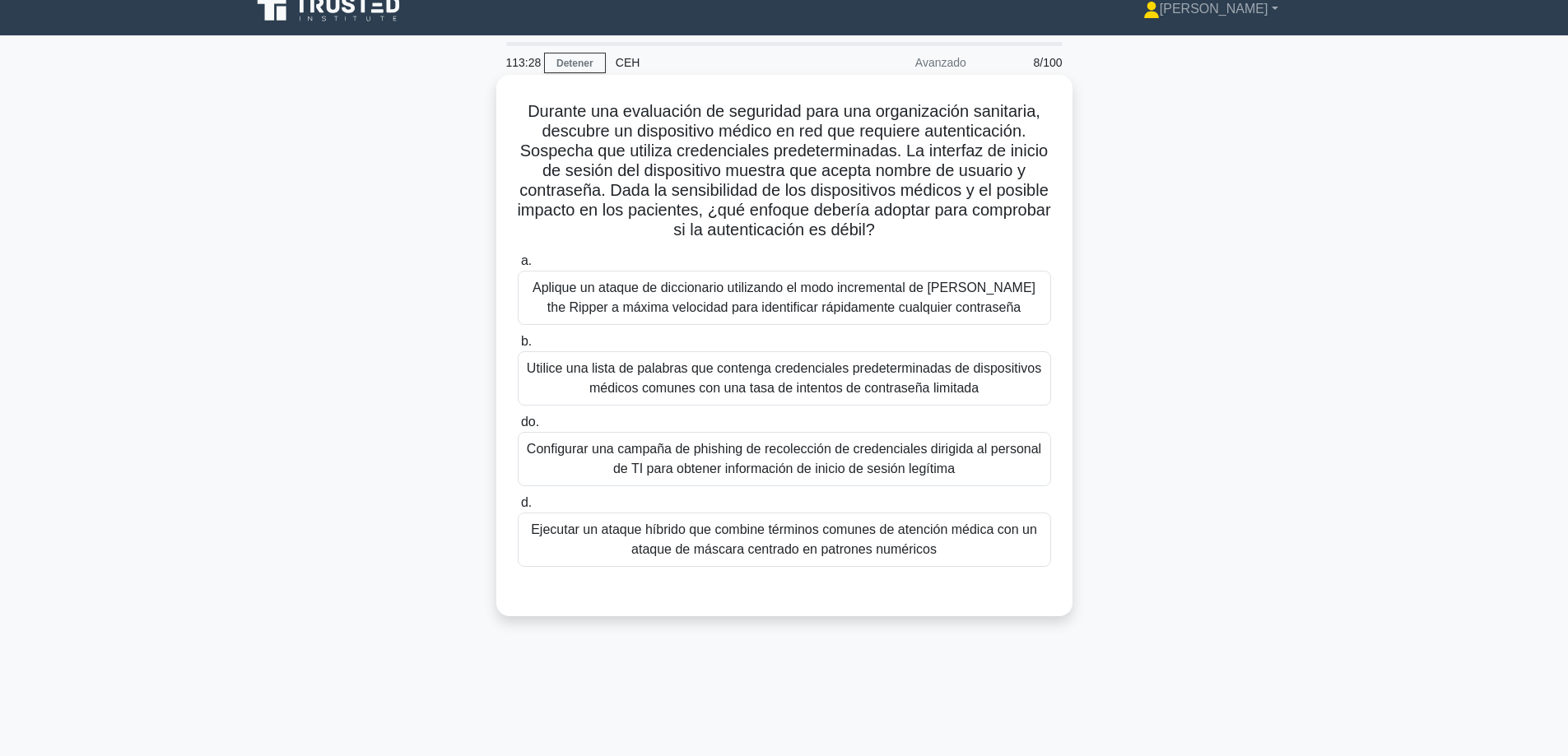
scroll to position [0, 0]
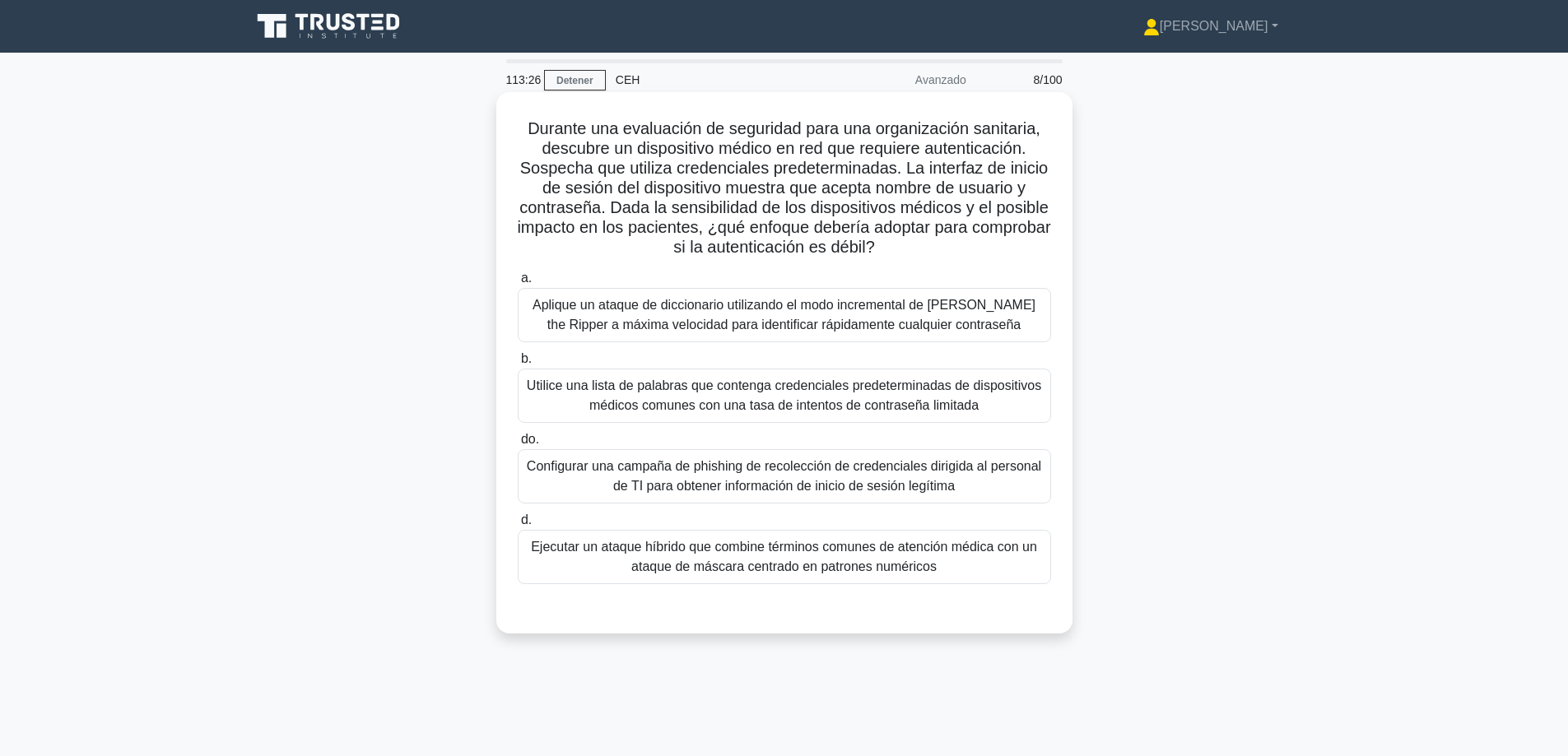
click at [707, 553] on font "Ejecutar un ataque híbrido que combine términos comunes de atención médica con …" at bounding box center [784, 557] width 506 height 34
click at [518, 526] on input "d. Ejecutar un ataque híbrido que combine términos comunes de atención médica c…" at bounding box center [518, 520] width 0 height 11
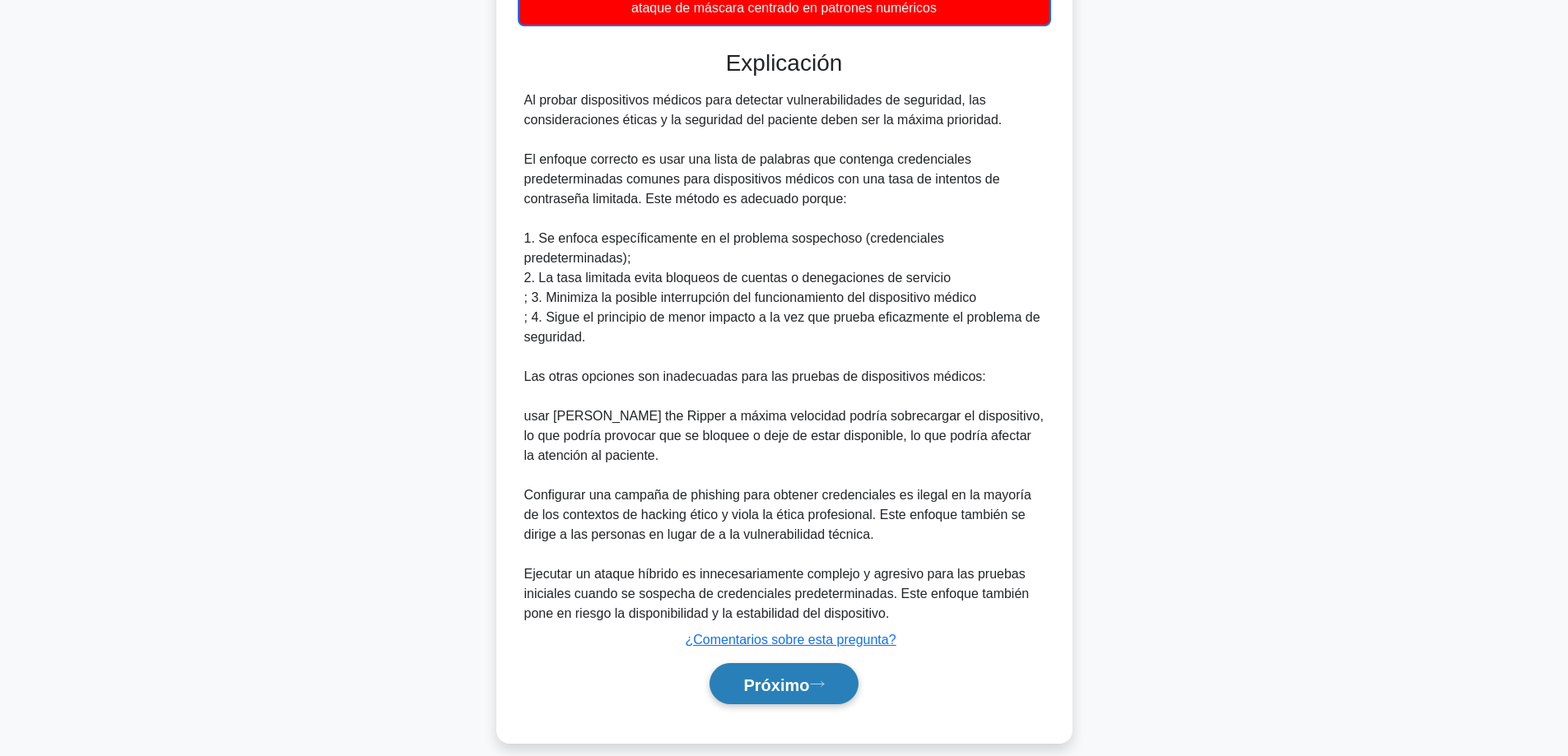
click at [780, 682] on button "Próximo" at bounding box center [783, 684] width 148 height 42
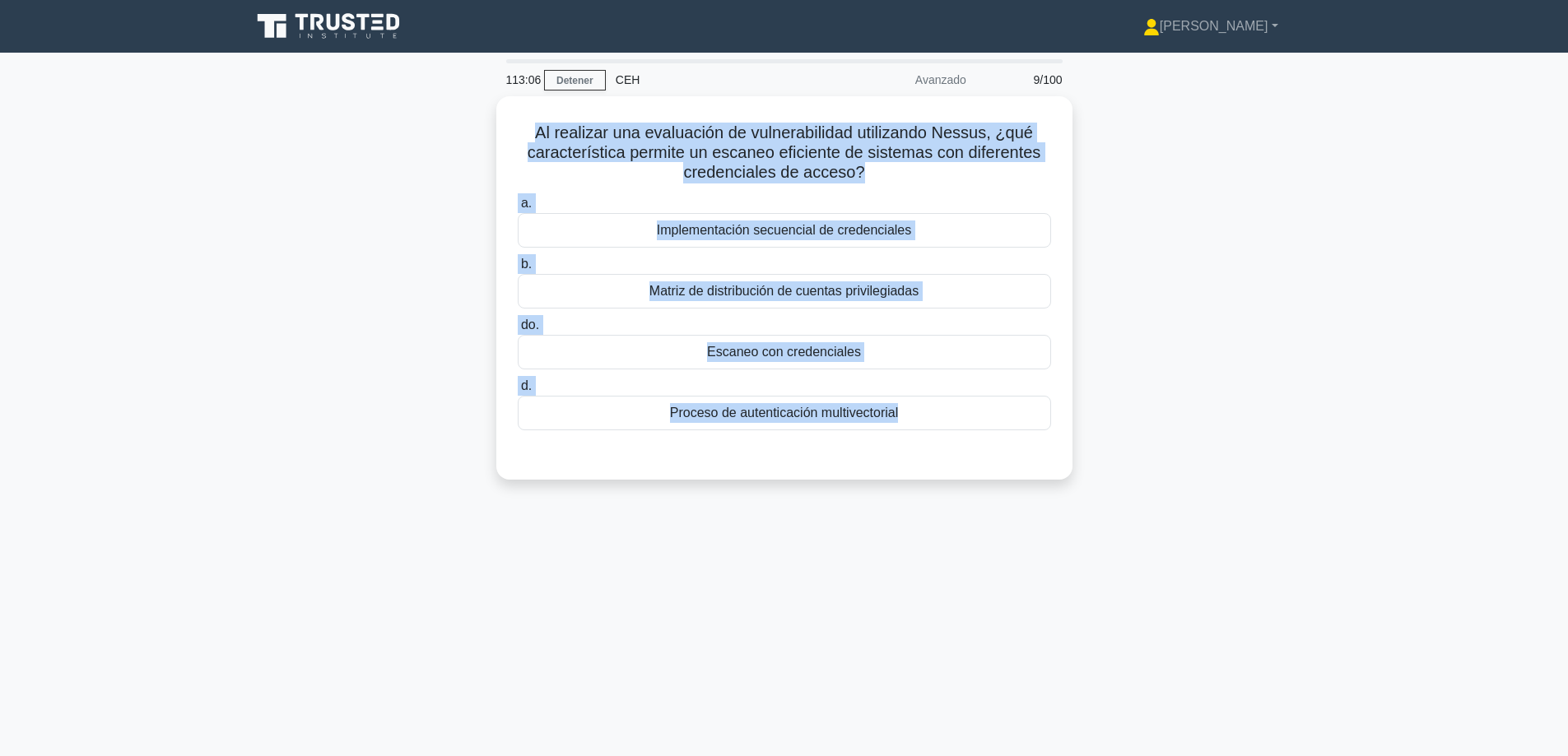
drag, startPoint x: 1205, startPoint y: 612, endPoint x: 461, endPoint y: 116, distance: 894.2
click at [461, 116] on div "113:06 Detener CEH Avanzado 9/100 Al realizar una evaluación de vulnerabilidad …" at bounding box center [784, 470] width 1086 height 823
copy div "Al realizar una evaluación de vulnerabilidad utilizando Nessus, ¿qué caracterís…"
click at [249, 269] on div "Al realizar una evaluación de vulnerabilidad utilizando Nessus, ¿qué caracterís…" at bounding box center [784, 298] width 1086 height 404
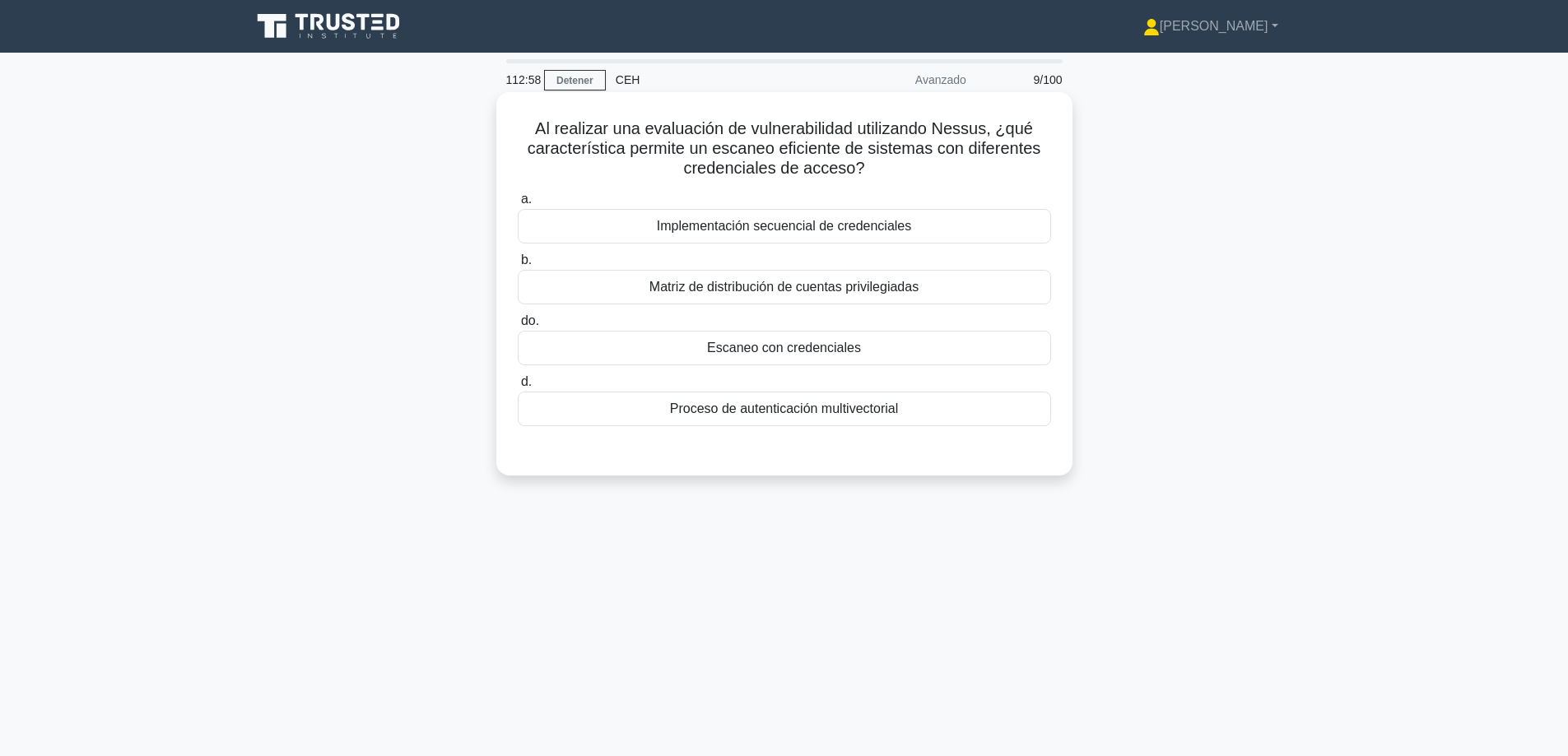
click at [899, 288] on font "Matriz de distribución de cuentas privilegiadas" at bounding box center [783, 287] width 269 height 14
click at [518, 266] on input "b. Matriz de distribución de cuentas privilegiadas" at bounding box center [518, 260] width 0 height 11
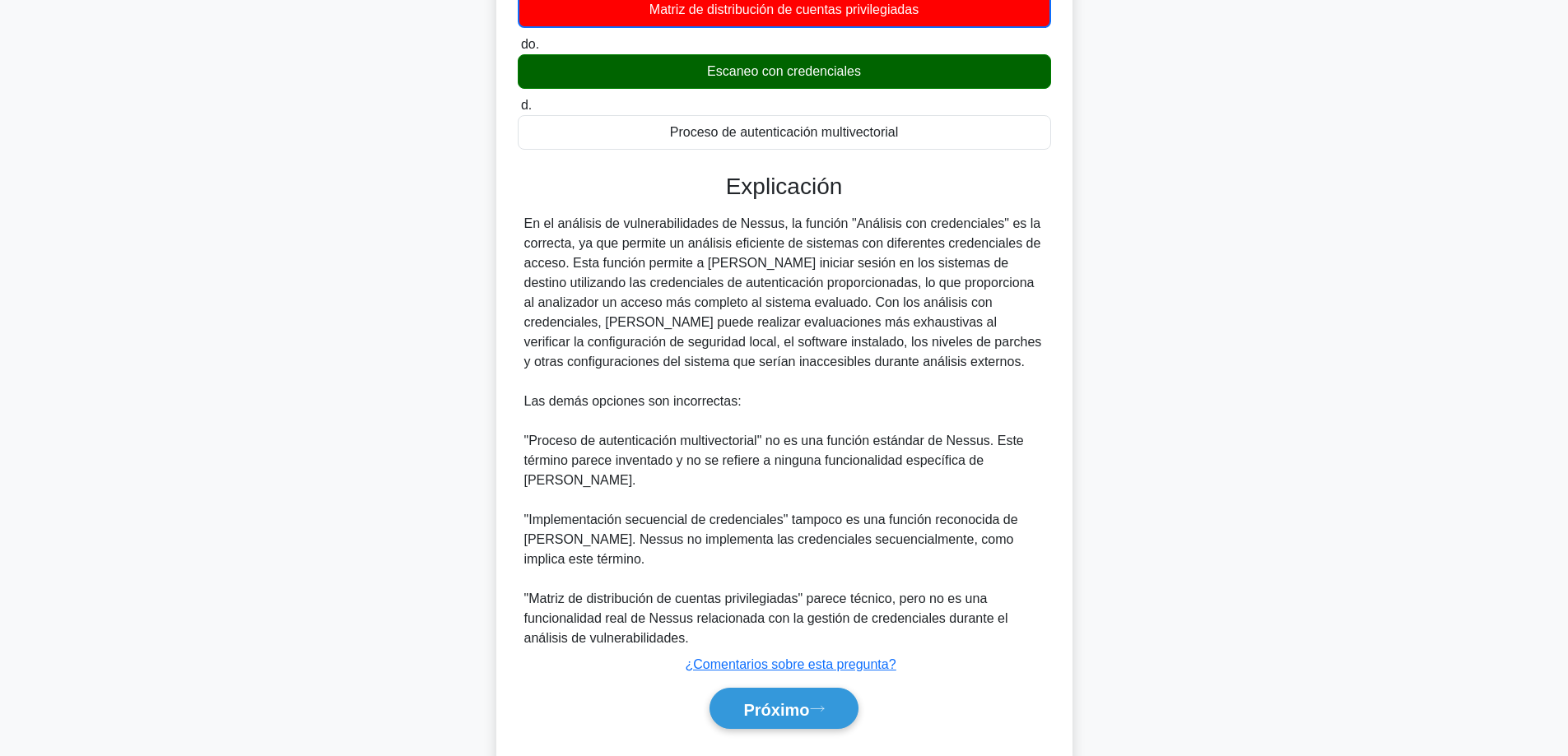
scroll to position [303, 0]
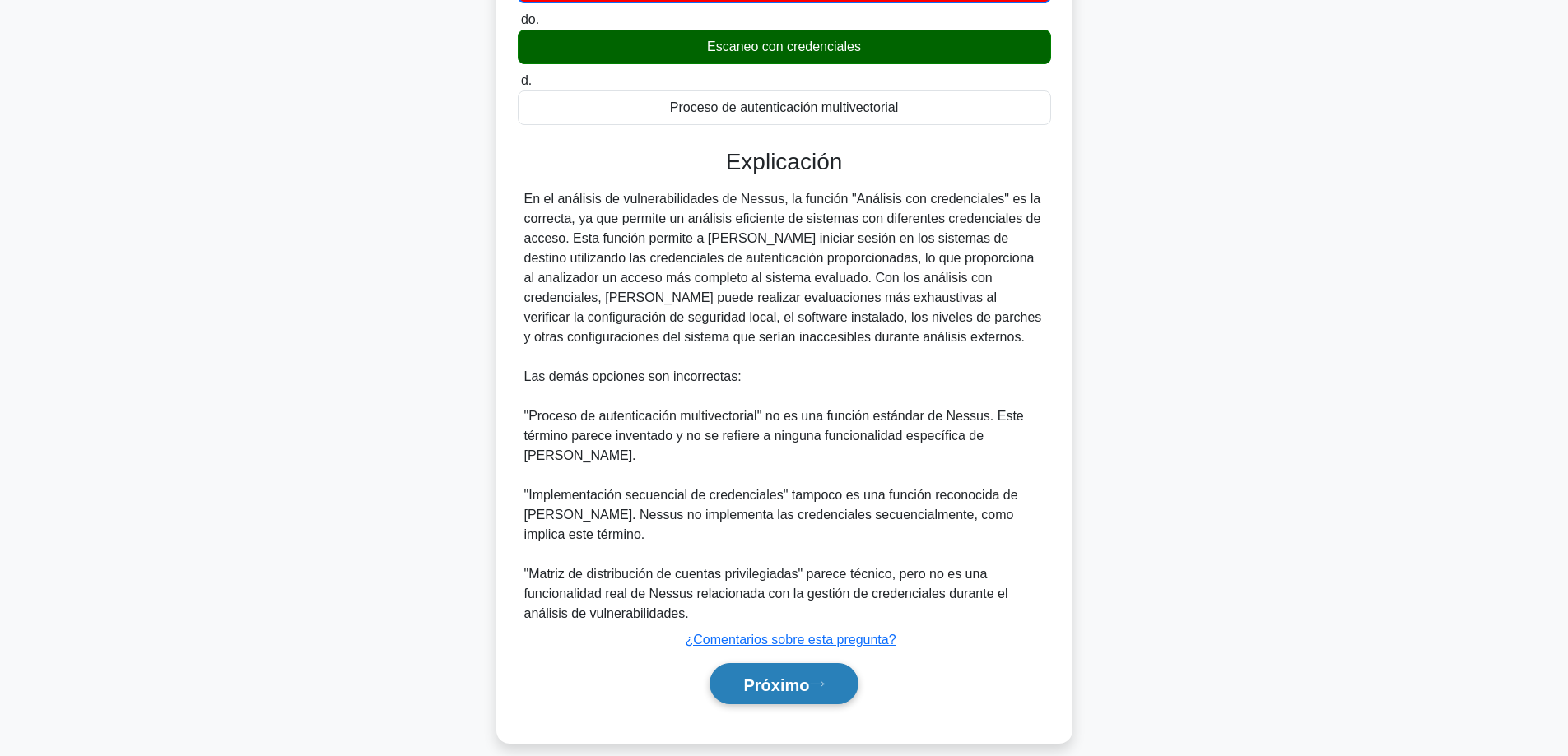
click at [800, 679] on button "Próximo" at bounding box center [783, 684] width 148 height 42
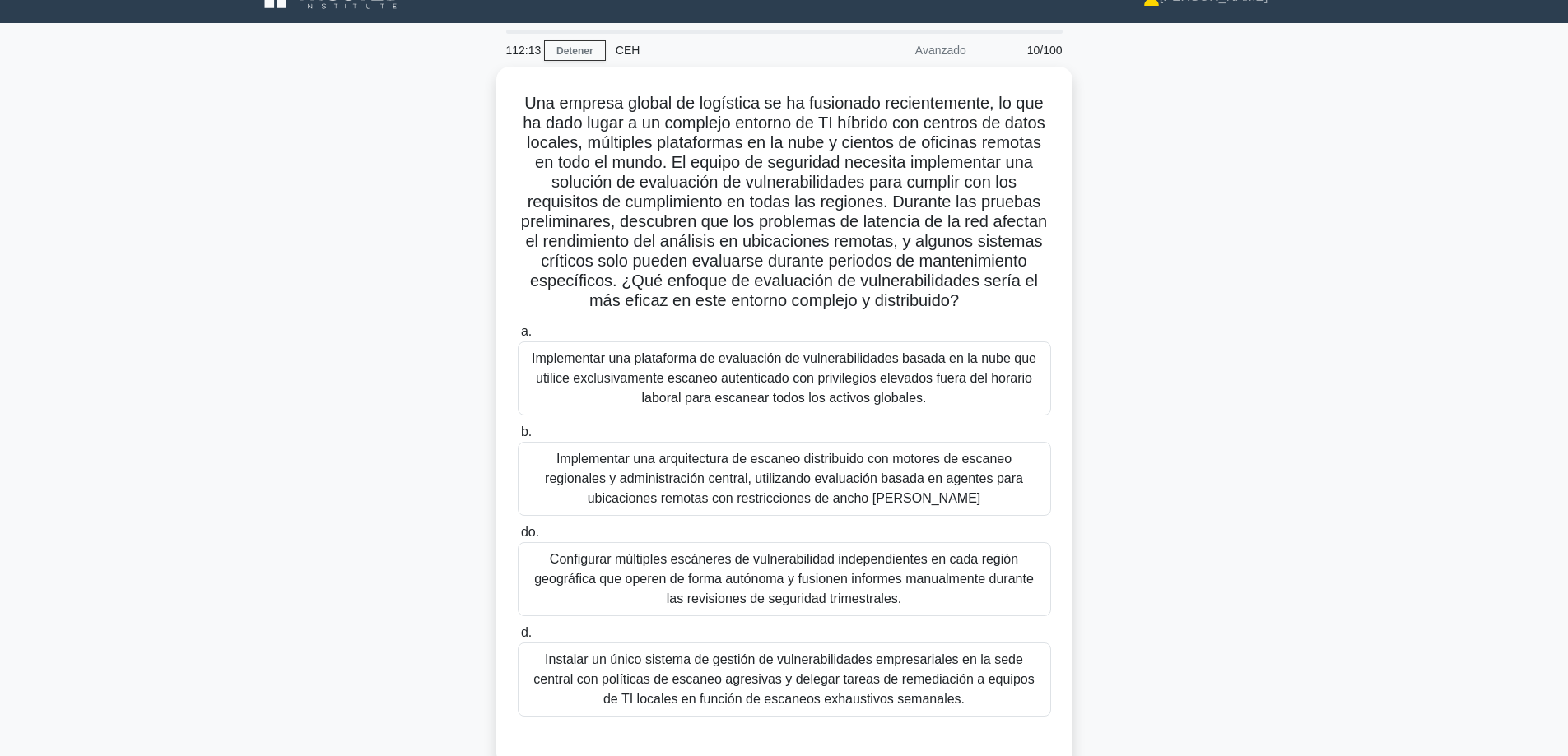
scroll to position [133, 0]
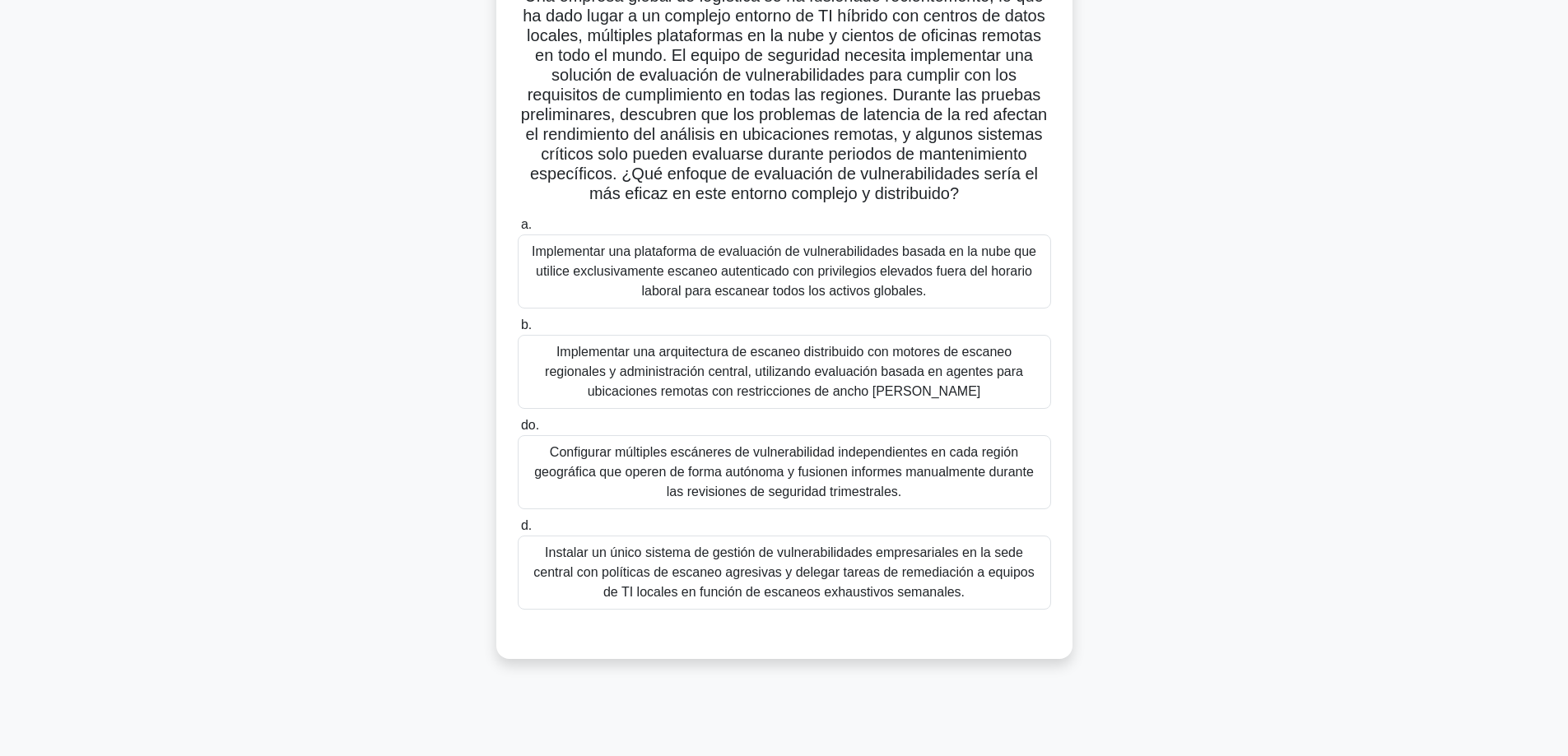
click at [763, 399] on font "Implementar una arquitectura de escaneo distribuido con motores de escaneo regi…" at bounding box center [784, 371] width 478 height 54
click at [518, 331] on input "b. Implementar una arquitectura de escaneo distribuido con motores de escaneo r…" at bounding box center [518, 325] width 0 height 11
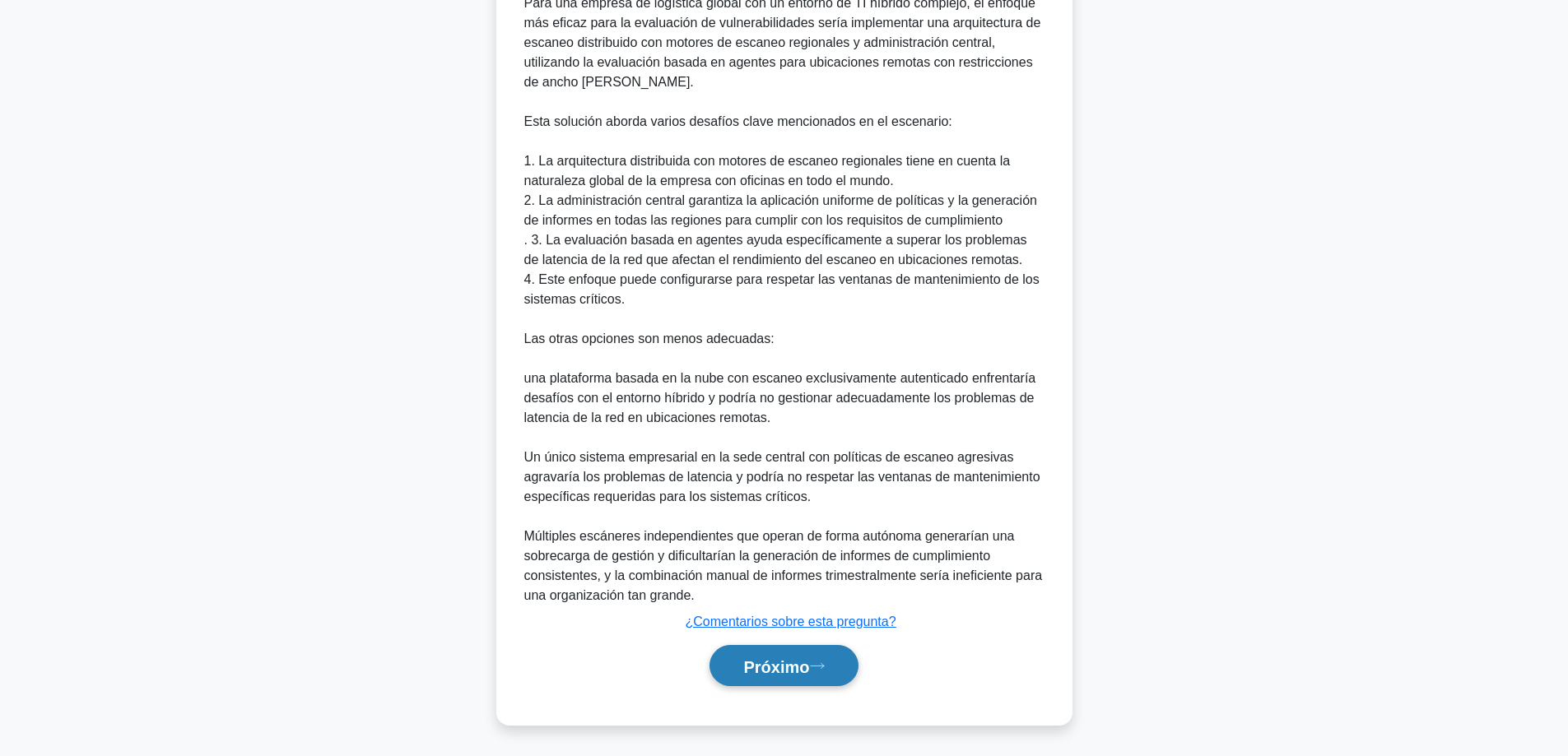
click at [763, 654] on button "Próximo" at bounding box center [783, 665] width 148 height 42
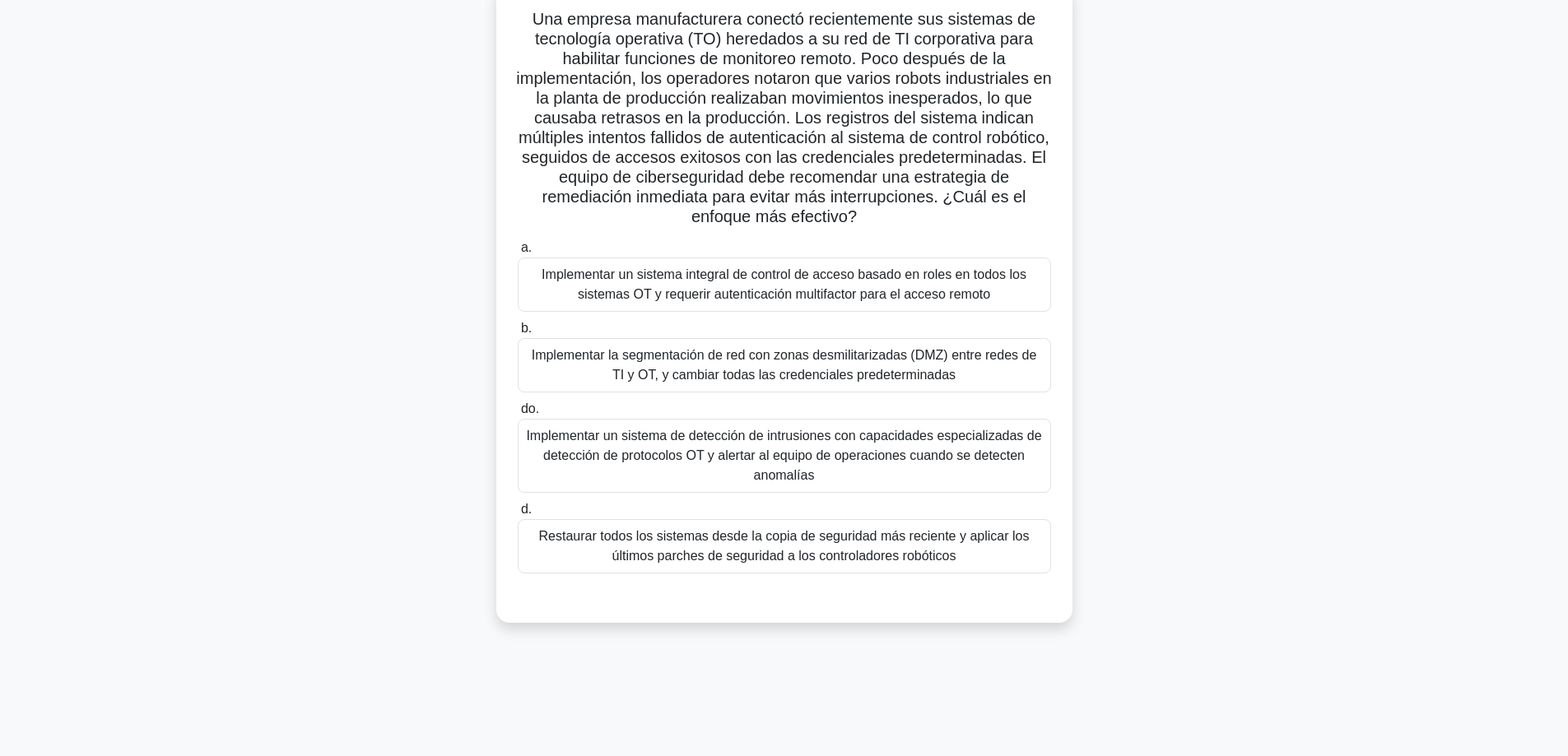
scroll to position [0, 0]
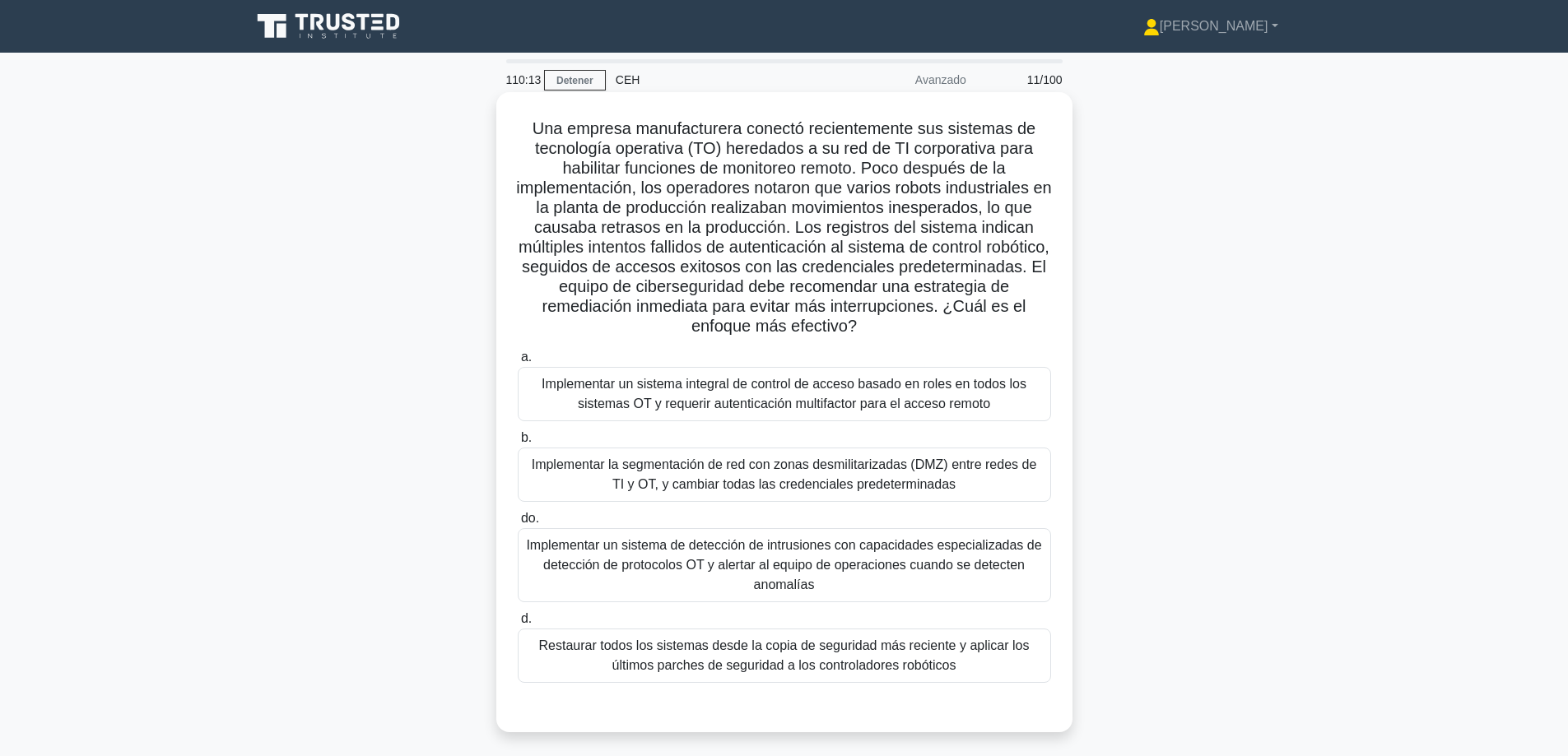
click at [799, 568] on font "Implementar un sistema de detección de intrusiones con capacidades especializad…" at bounding box center [784, 565] width 516 height 54
click at [518, 525] on input "do. Implementar un sistema de detección de intrusiones con capacidades especial…" at bounding box center [518, 519] width 0 height 11
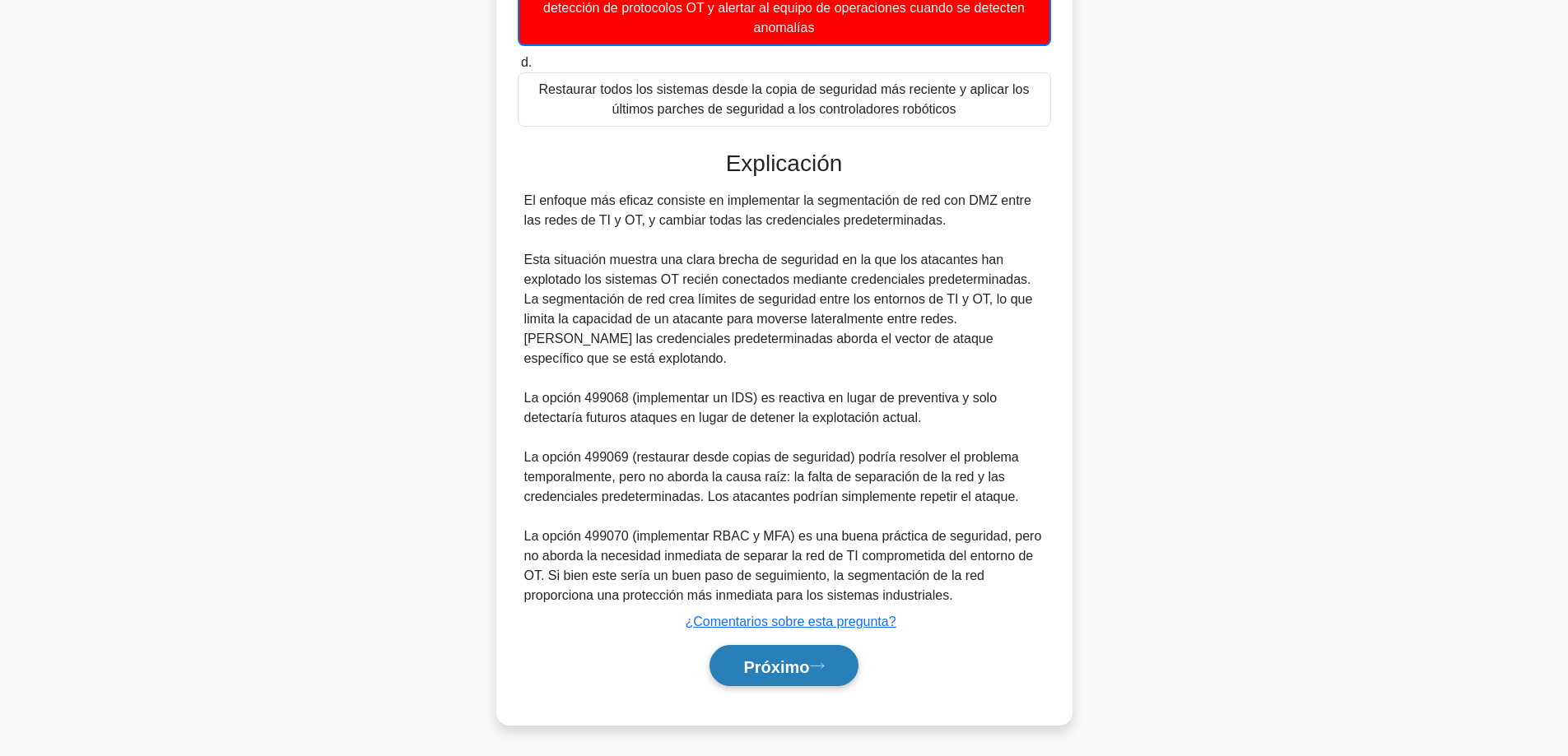
click at [772, 674] on font "Próximo" at bounding box center [776, 666] width 66 height 18
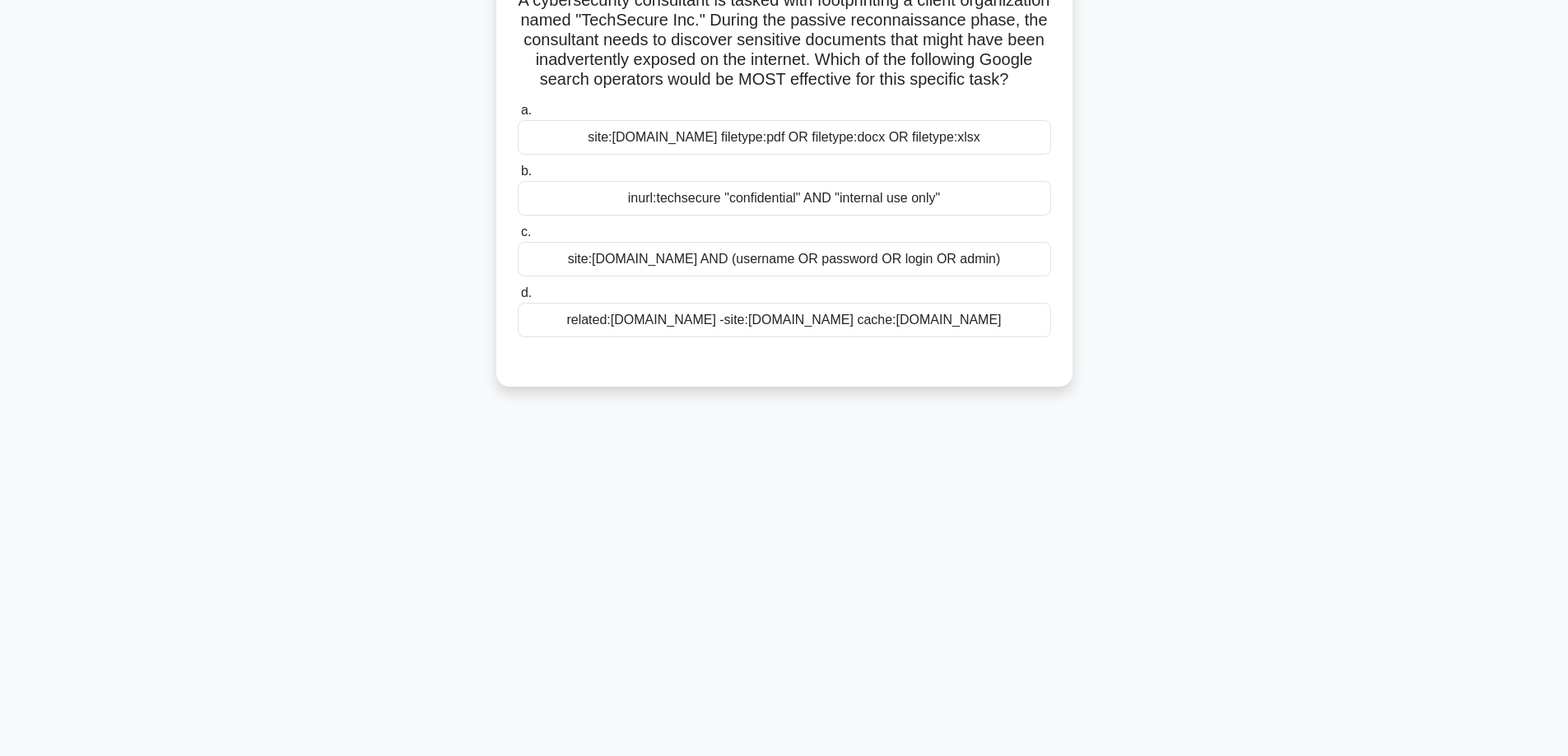
scroll to position [133, 0]
click at [1264, 338] on div "A cybersecurity consultant is tasked with footprinting a client organization na…" at bounding box center [784, 185] width 1086 height 443
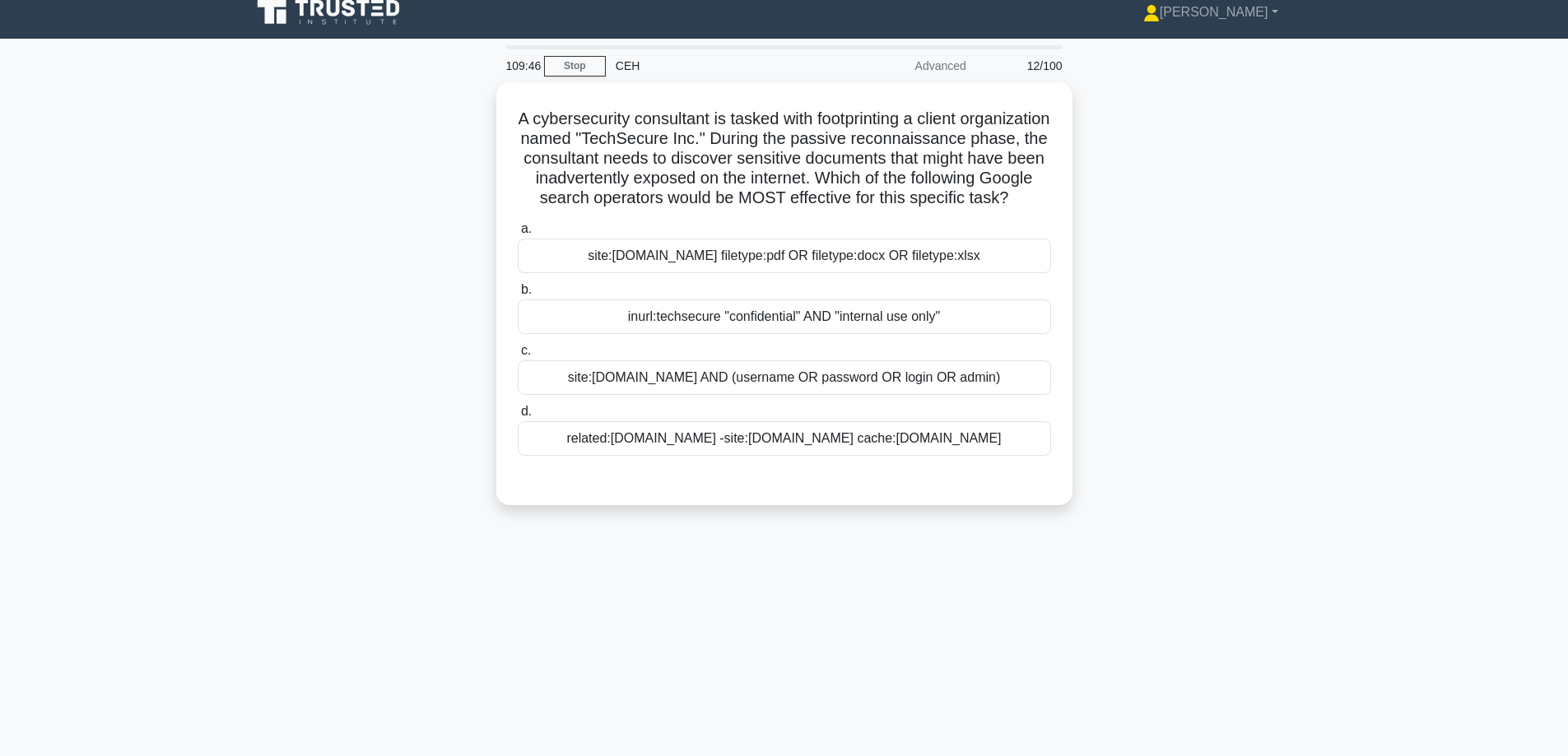
scroll to position [0, 0]
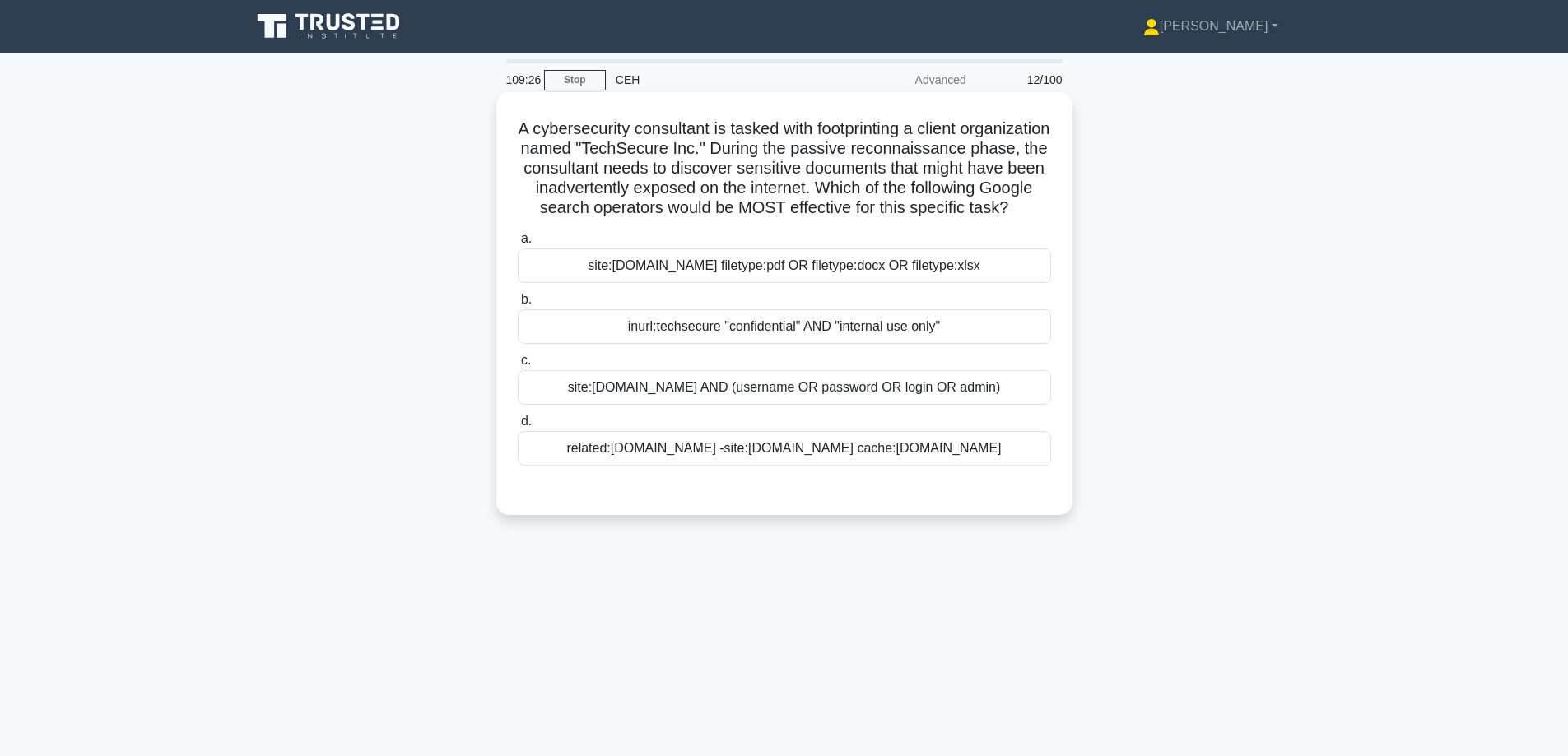
click at [833, 283] on div "site:techsecure.com filetype:pdf OR filetype:docx OR filetype:xlsx" at bounding box center [785, 266] width 534 height 35
click at [518, 245] on input "a. site:techsecure.com filetype:pdf OR filetype:docx OR filetype:xlsx" at bounding box center [518, 239] width 0 height 11
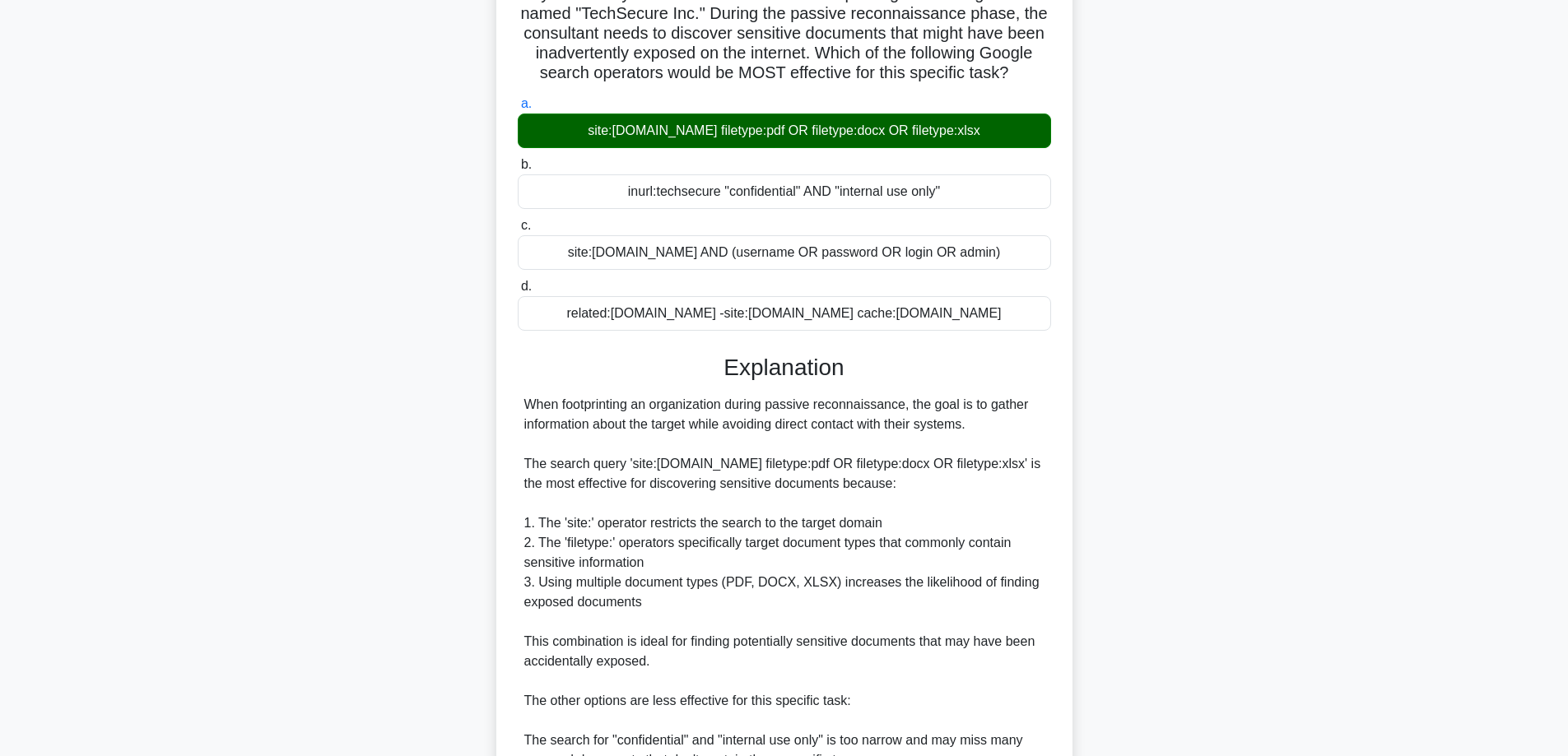
scroll to position [437, 0]
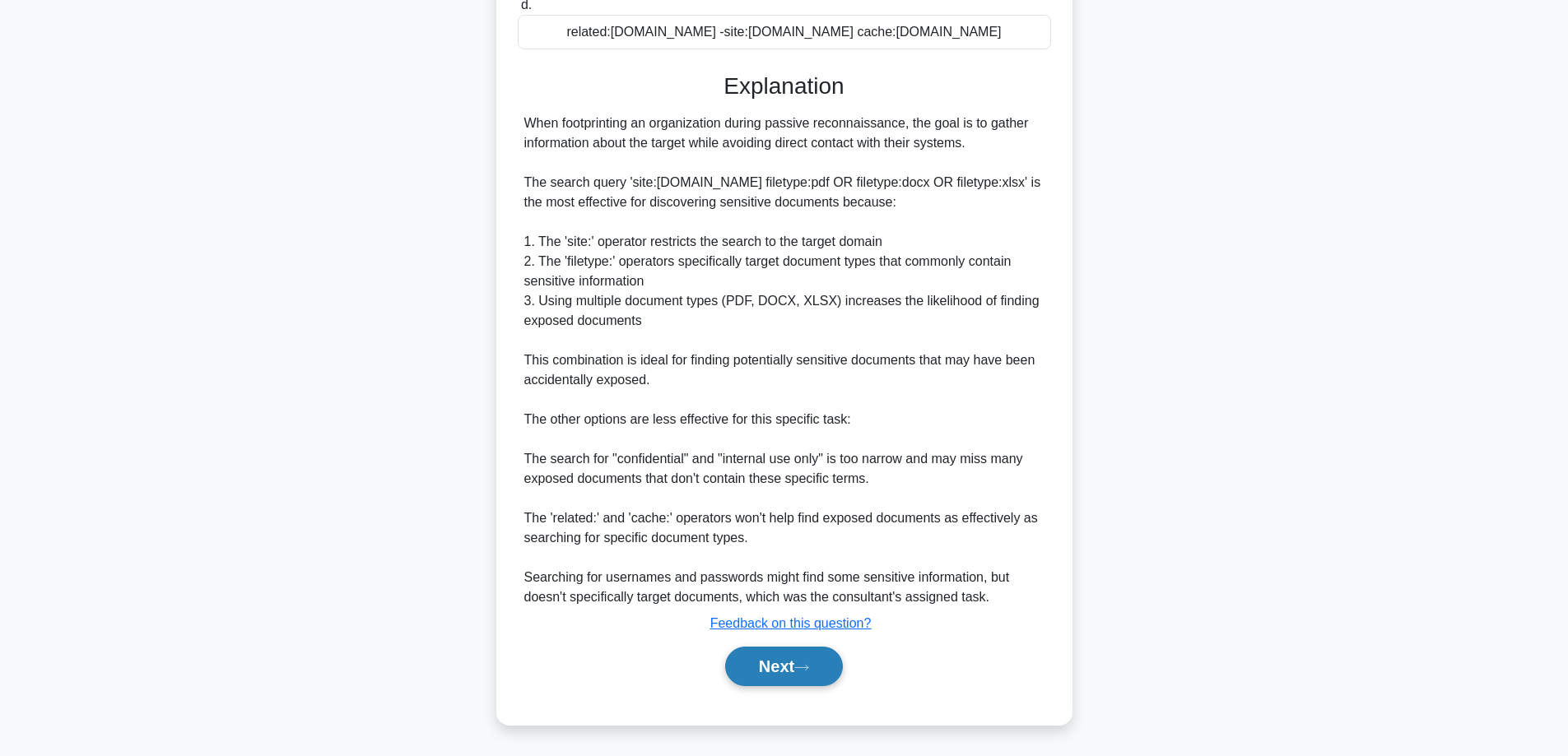
click at [769, 671] on button "Next" at bounding box center [783, 666] width 118 height 40
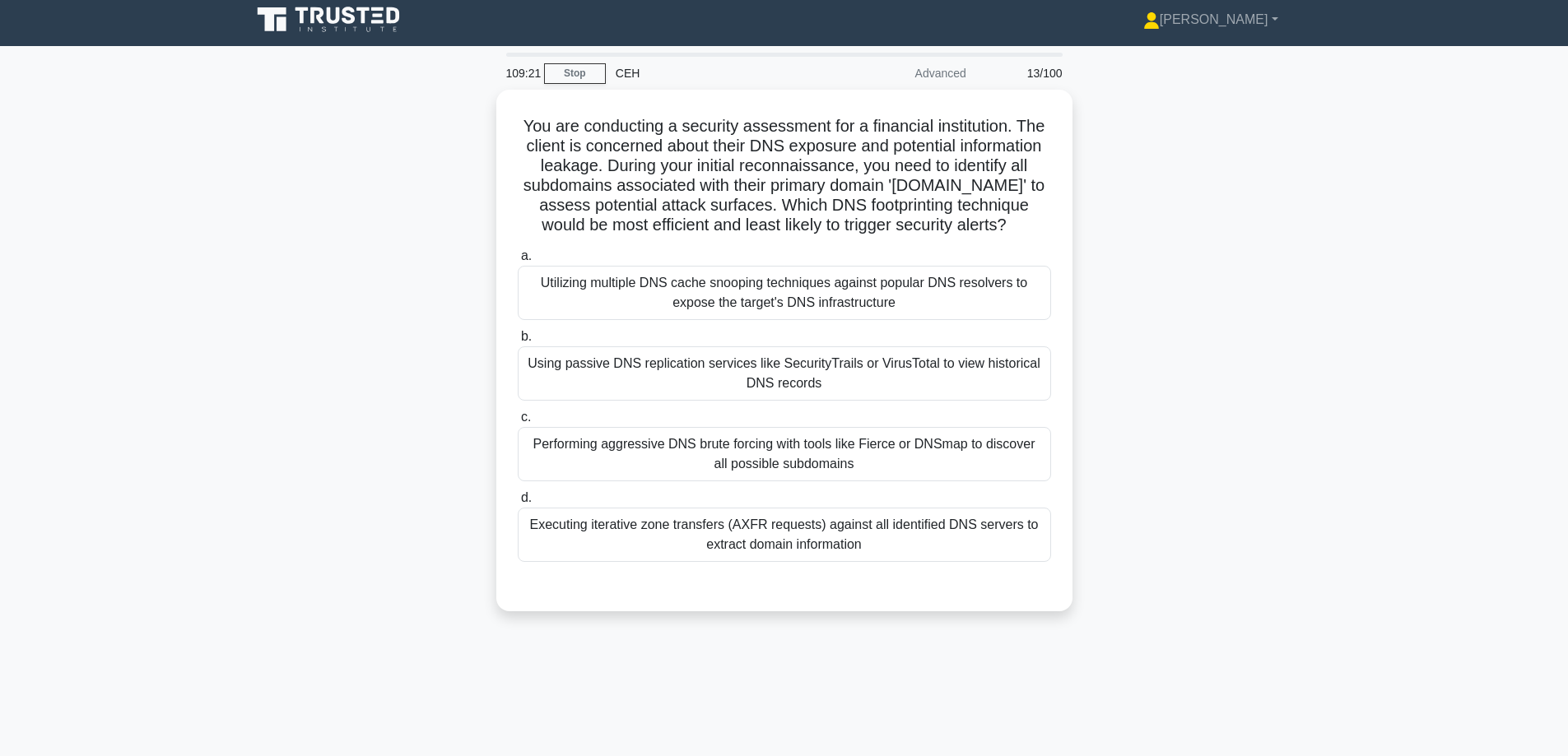
scroll to position [0, 0]
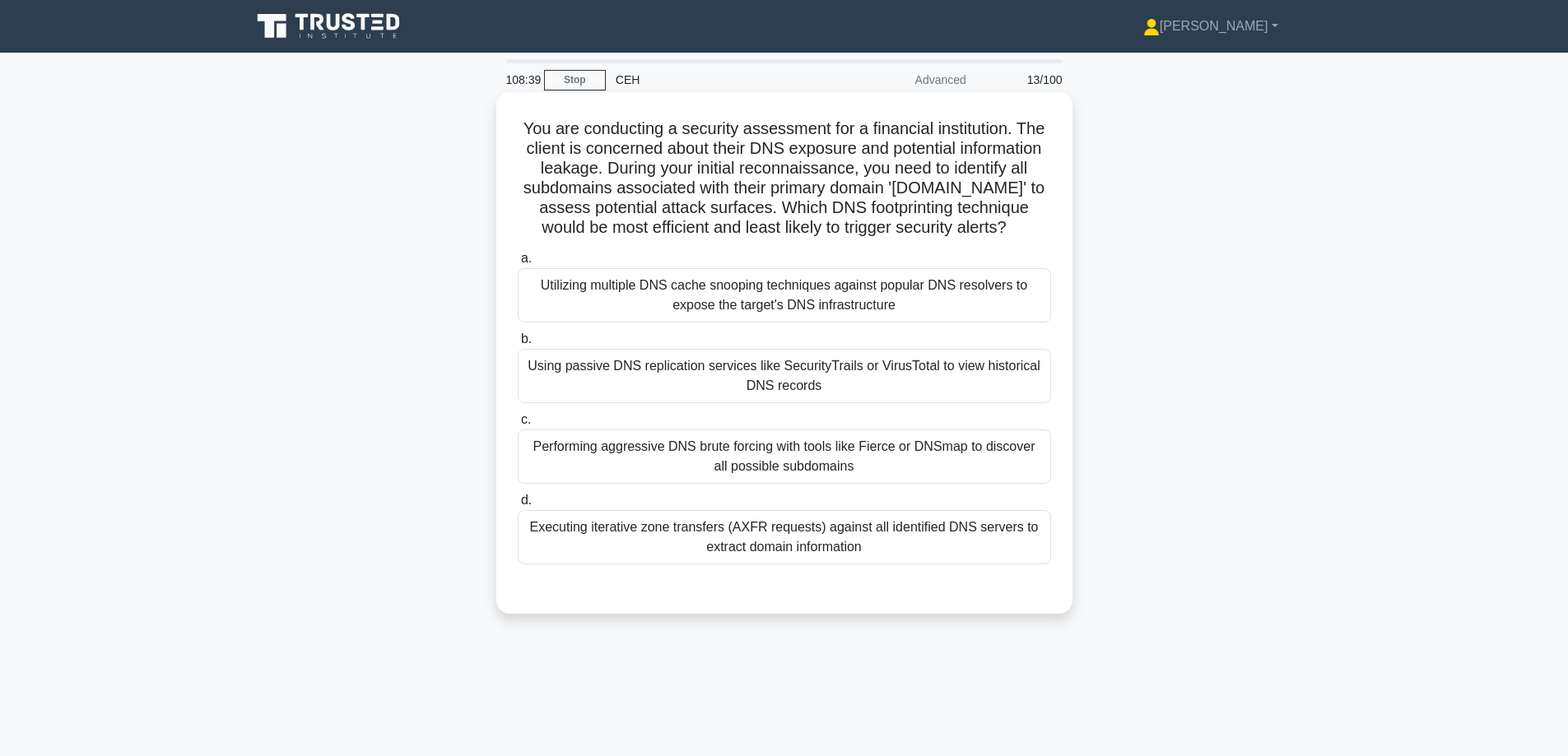
click at [800, 547] on div "Executing iterative zone transfers (AXFR requests) against all identified DNS s…" at bounding box center [785, 538] width 534 height 54
click at [518, 506] on input "d. Executing iterative zone transfers (AXFR requests) against all identified DN…" at bounding box center [518, 501] width 0 height 11
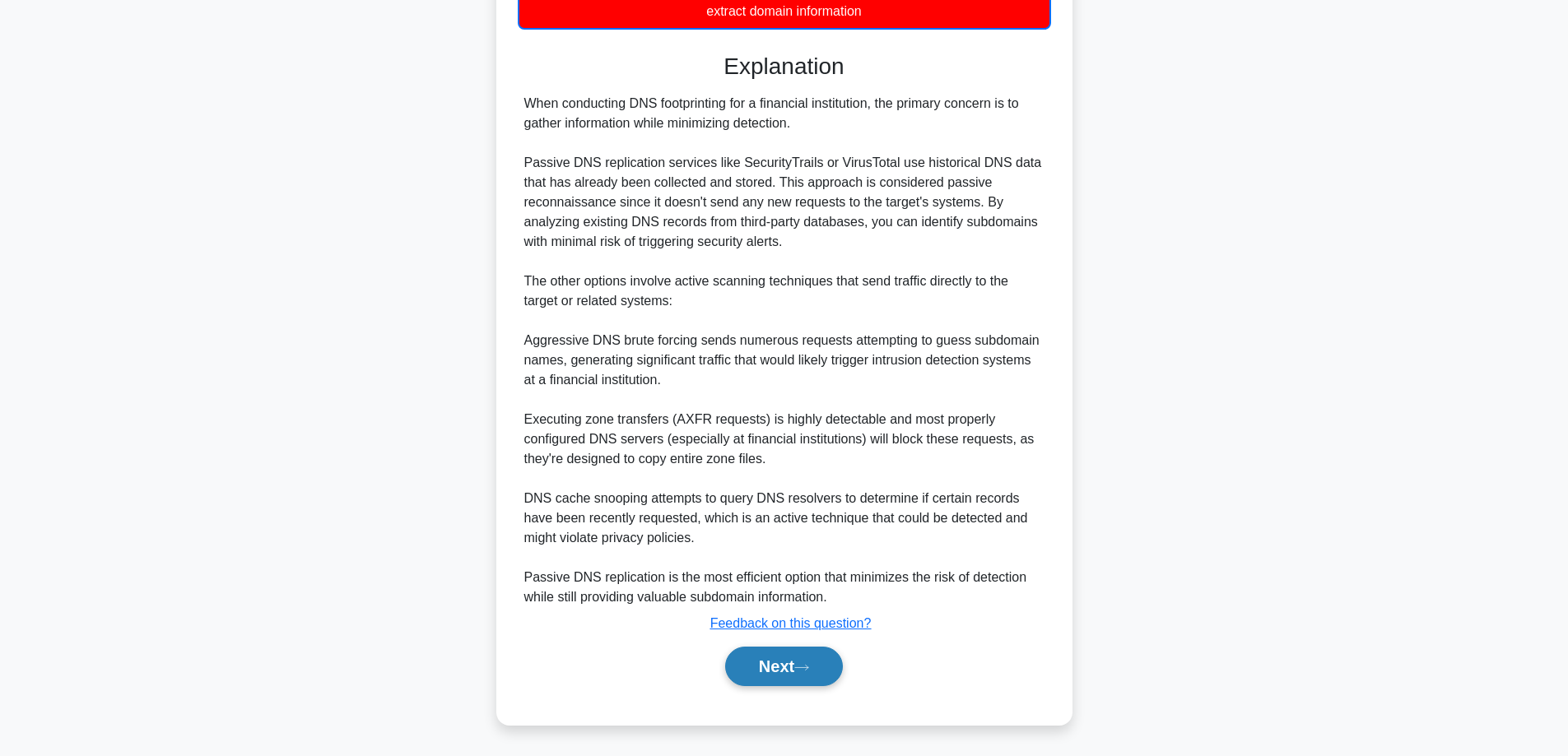
click at [758, 665] on button "Next" at bounding box center [783, 666] width 118 height 40
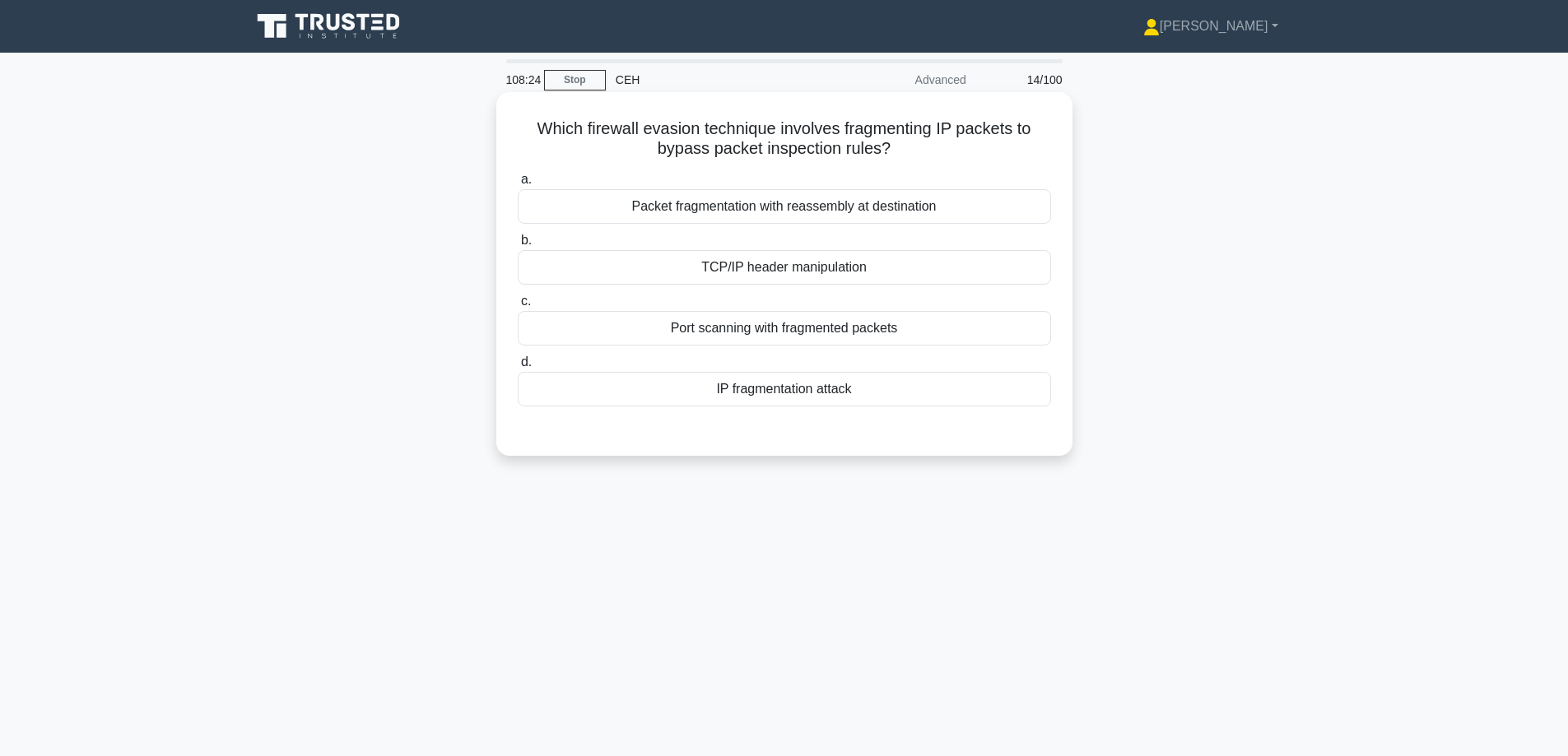
click at [861, 397] on div "IP fragmentation attack" at bounding box center [785, 390] width 534 height 35
click at [518, 368] on input "d. IP fragmentation attack" at bounding box center [518, 362] width 0 height 11
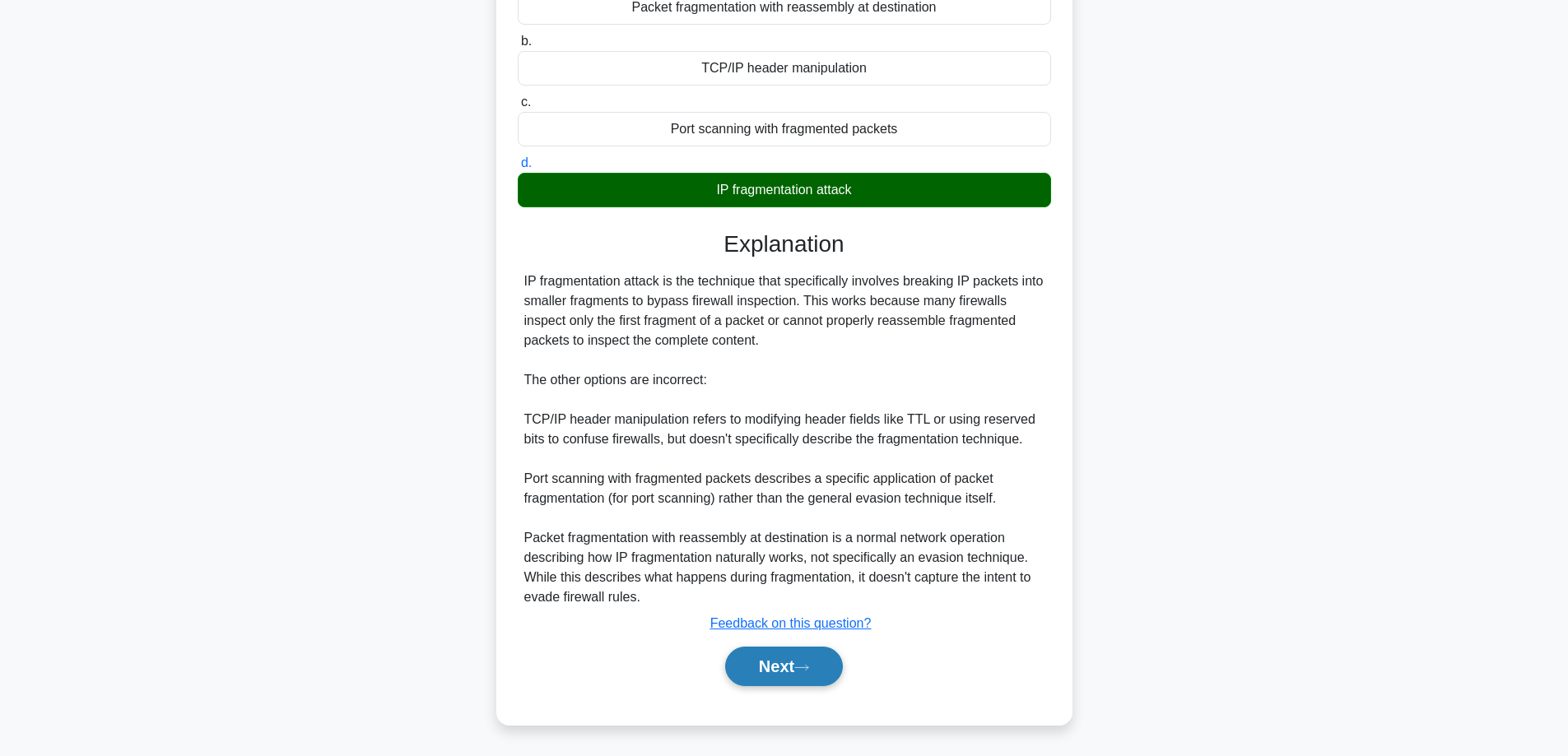
click at [760, 679] on button "Next" at bounding box center [783, 666] width 118 height 40
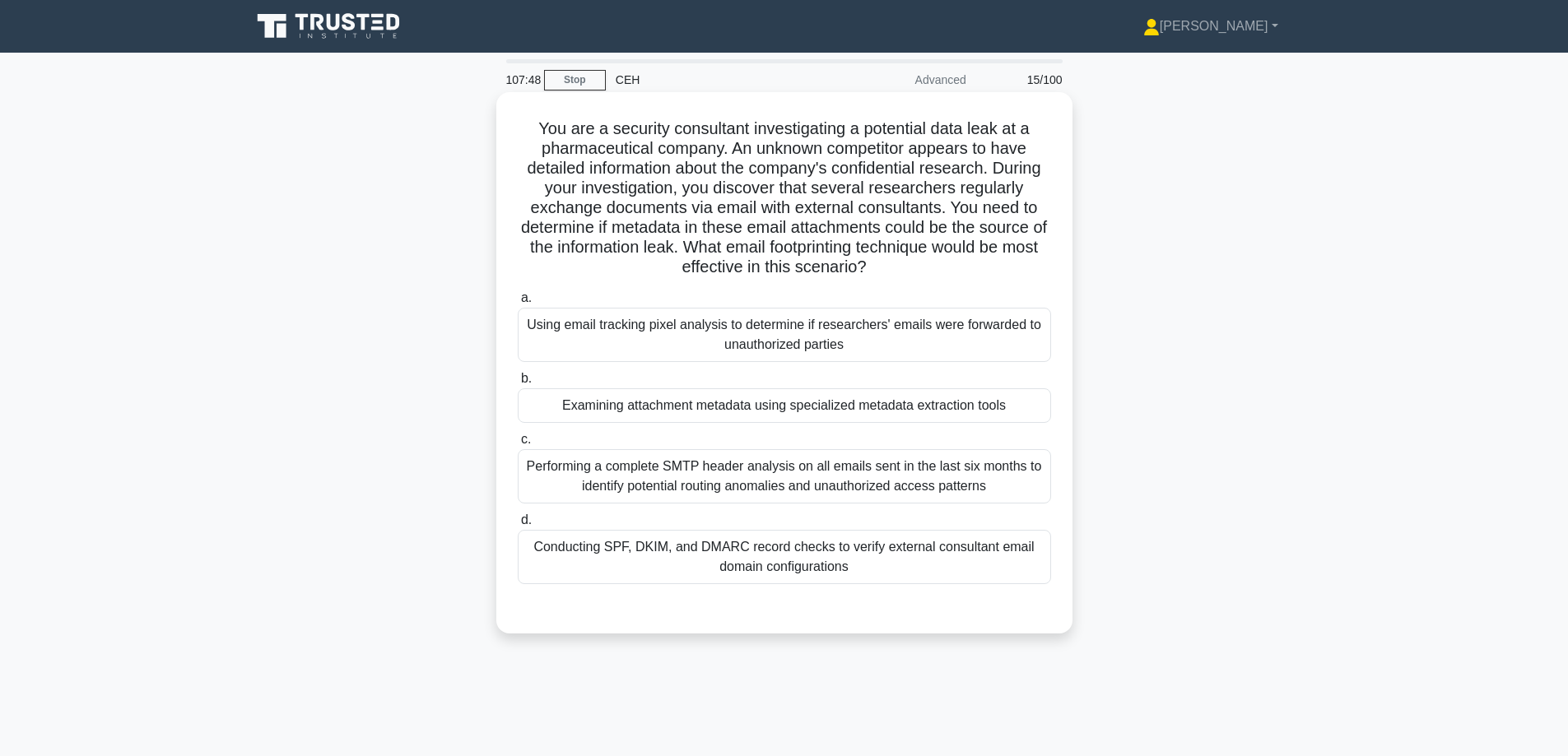
click at [753, 417] on div "Examining attachment metadata using specialized metadata extraction tools" at bounding box center [785, 406] width 534 height 35
click at [518, 385] on input "b. Examining attachment metadata using specialized metadata extraction tools" at bounding box center [518, 379] width 0 height 11
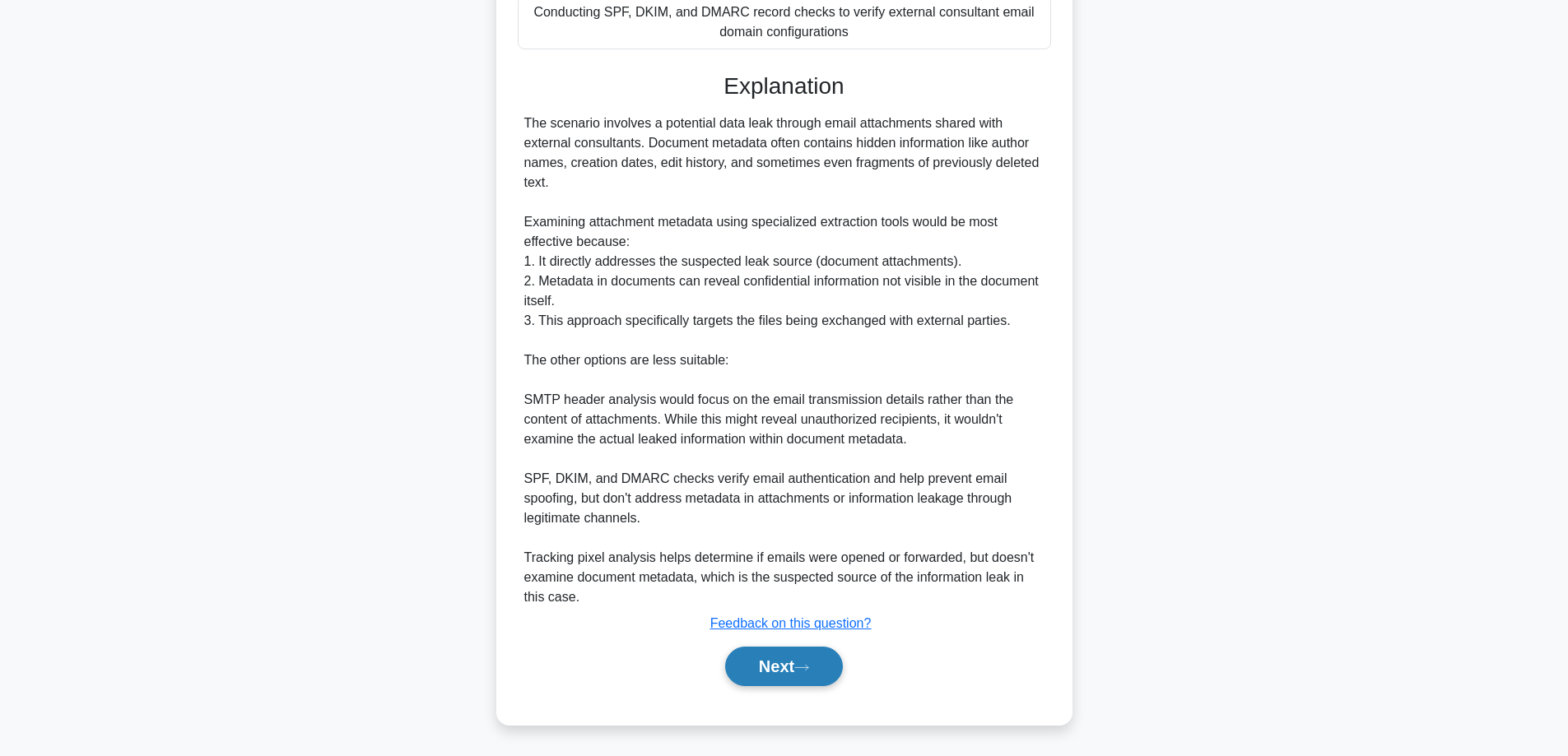
click at [732, 661] on button "Next" at bounding box center [783, 666] width 118 height 40
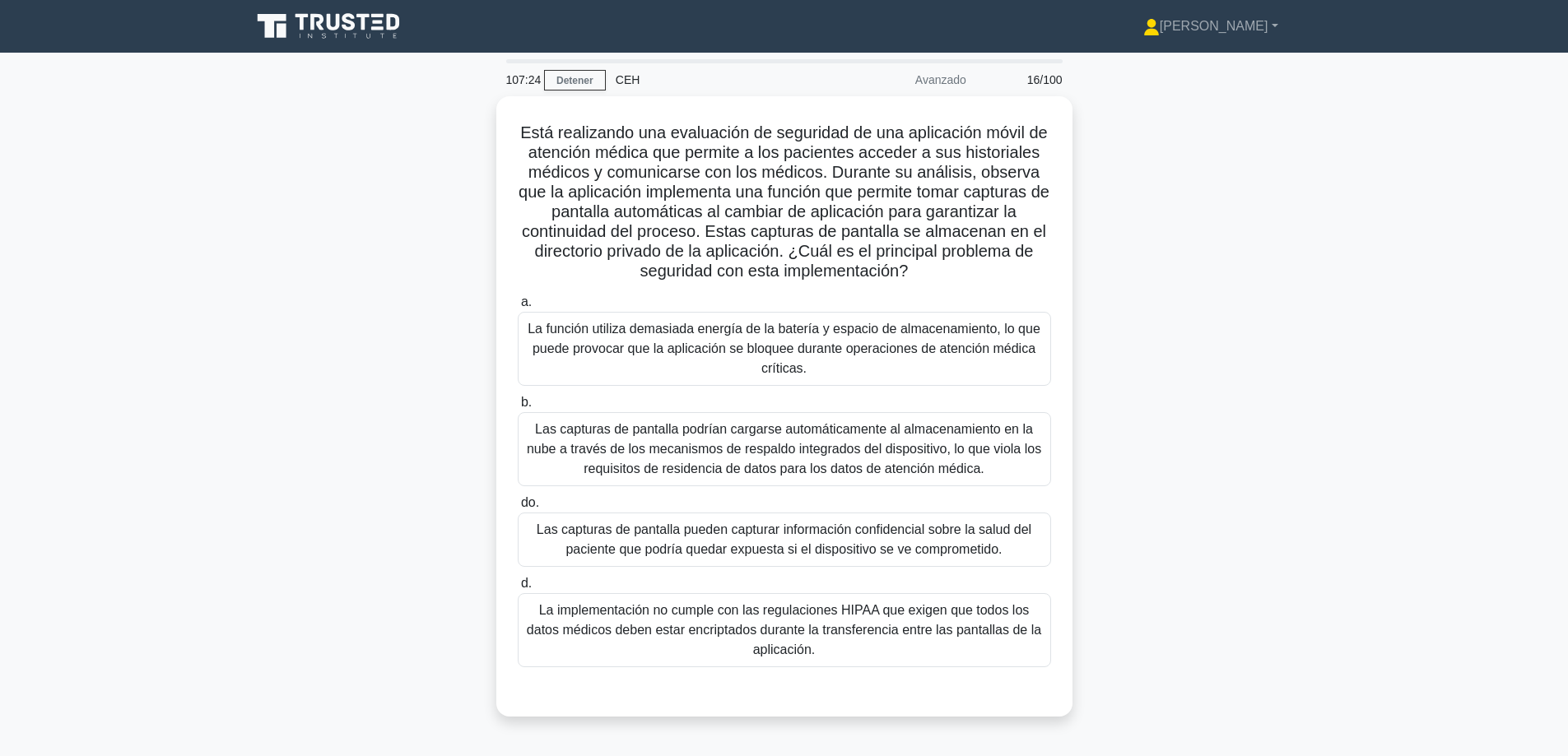
click at [1275, 328] on div "Está realizando una evaluación de seguridad de una aplicación móvil de atención…" at bounding box center [784, 416] width 1086 height 640
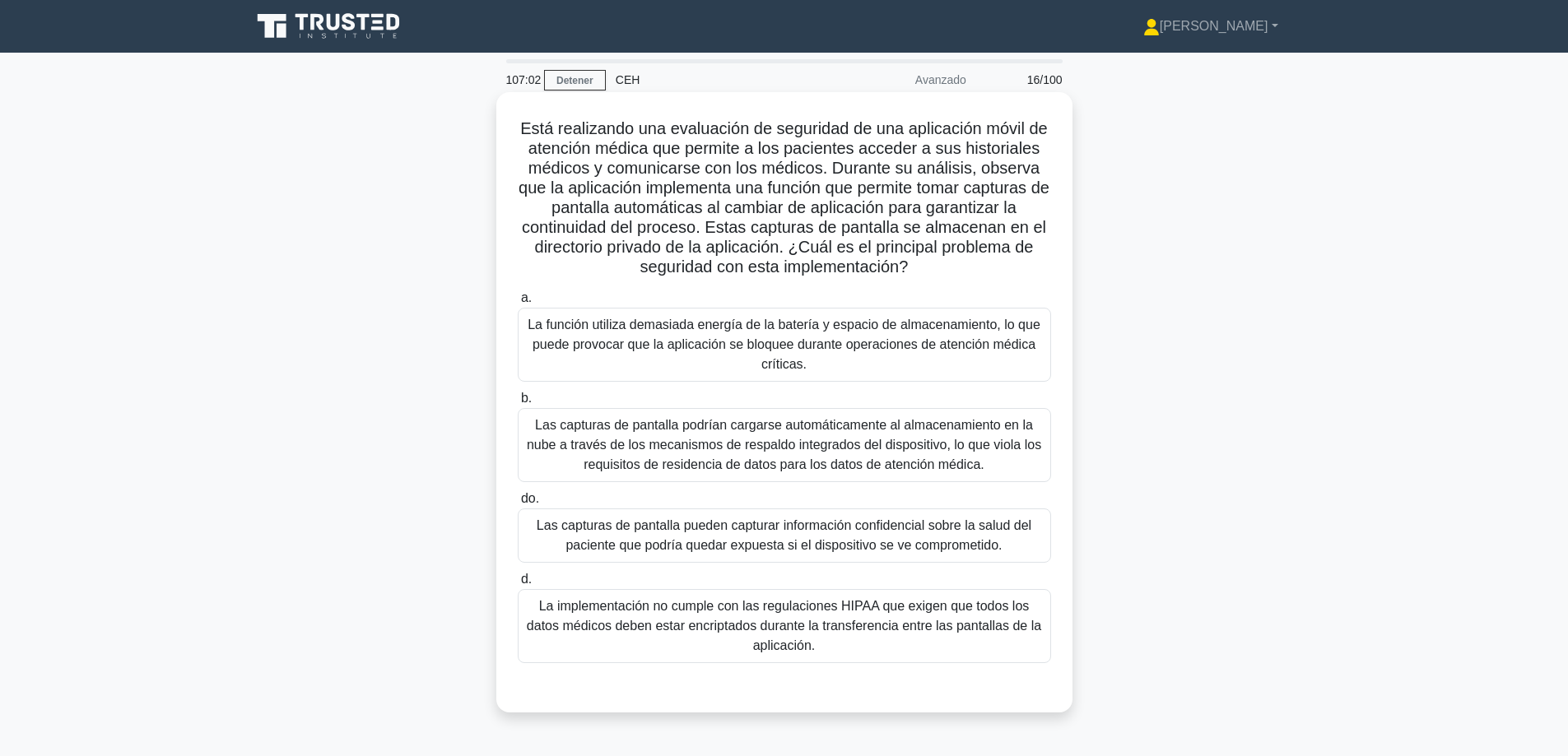
click at [799, 532] on font "Las capturas de pantalla pueden capturar información confidencial sobre la salu…" at bounding box center [784, 535] width 495 height 34
click at [518, 505] on input "do. Las capturas de pantalla pueden capturar información confidencial sobre la …" at bounding box center [518, 499] width 0 height 11
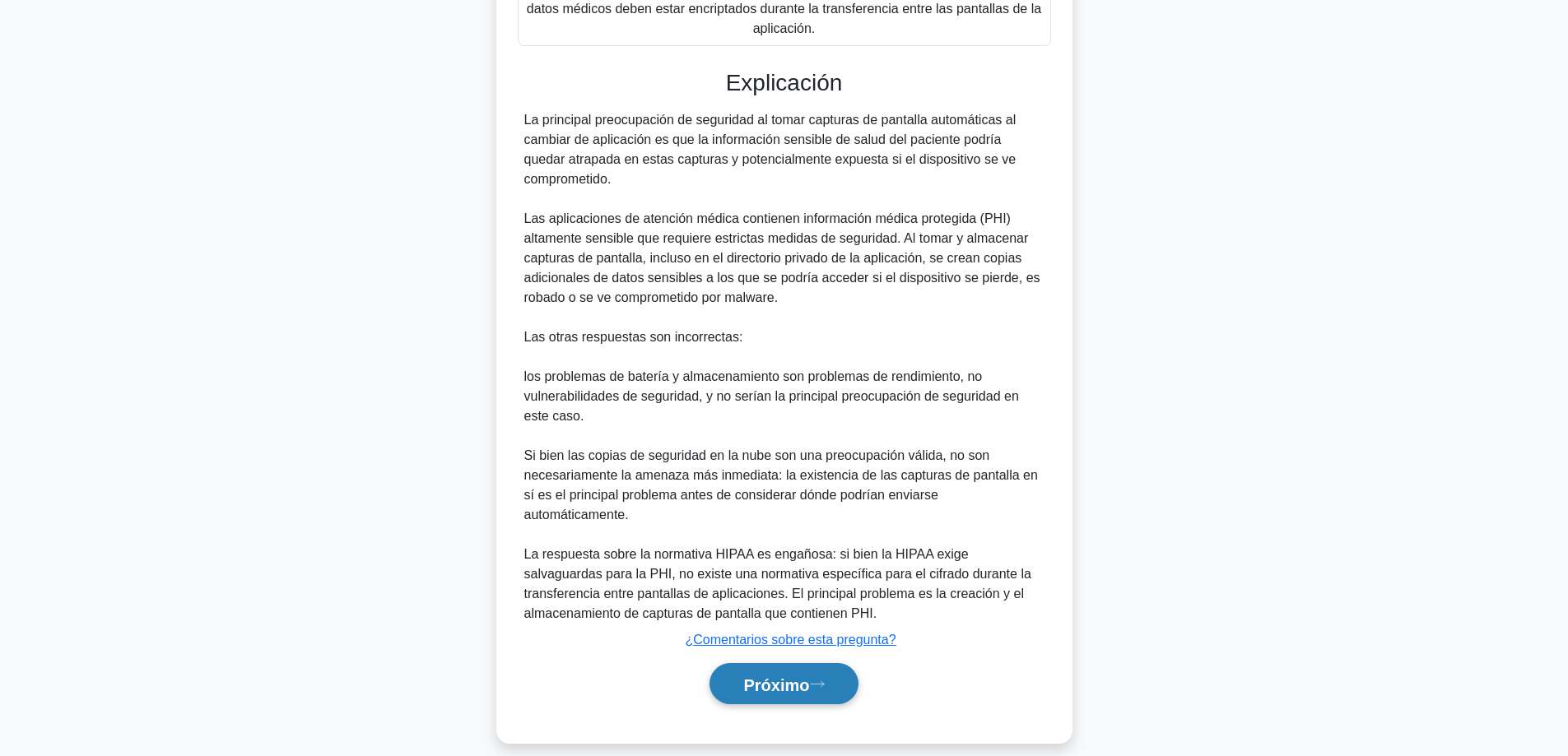
click at [772, 675] on font "Próximo" at bounding box center [776, 684] width 66 height 18
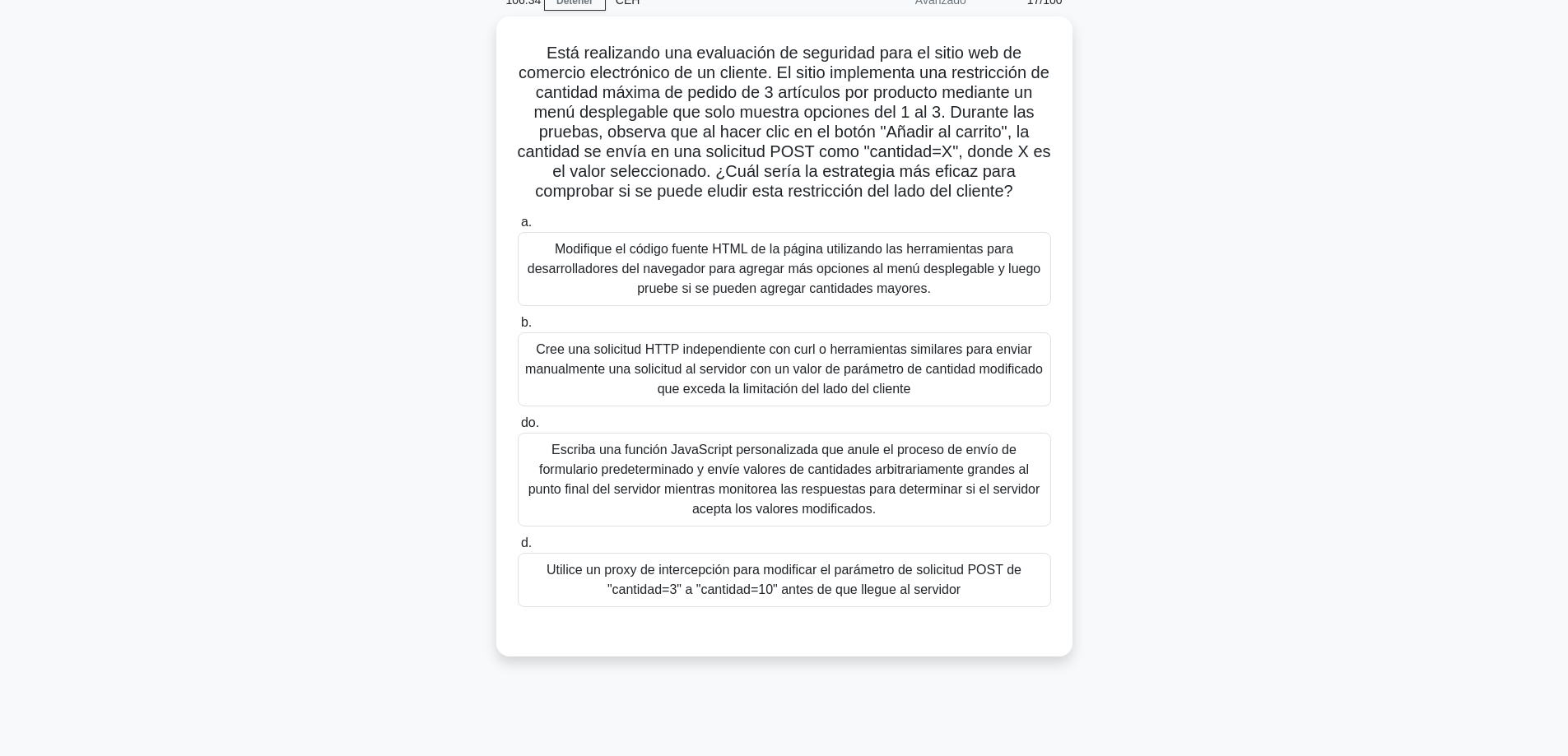
scroll to position [82, 0]
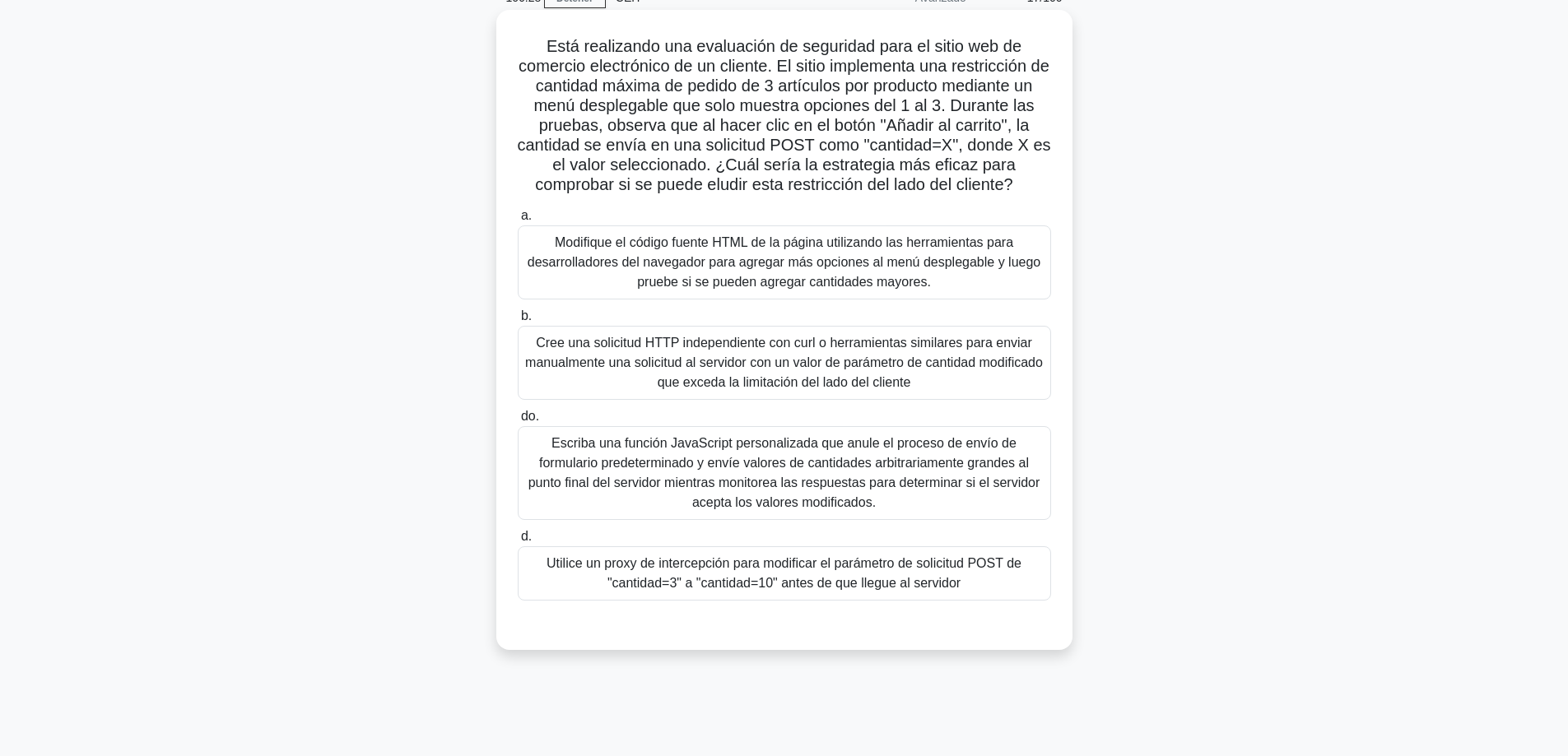
click at [819, 380] on font "Cree una solicitud HTTP independiente con curl o herramientas similares para en…" at bounding box center [784, 362] width 518 height 54
click at [518, 322] on input "b. Cree una solicitud HTTP independiente con curl o herramientas similares para…" at bounding box center [518, 316] width 0 height 11
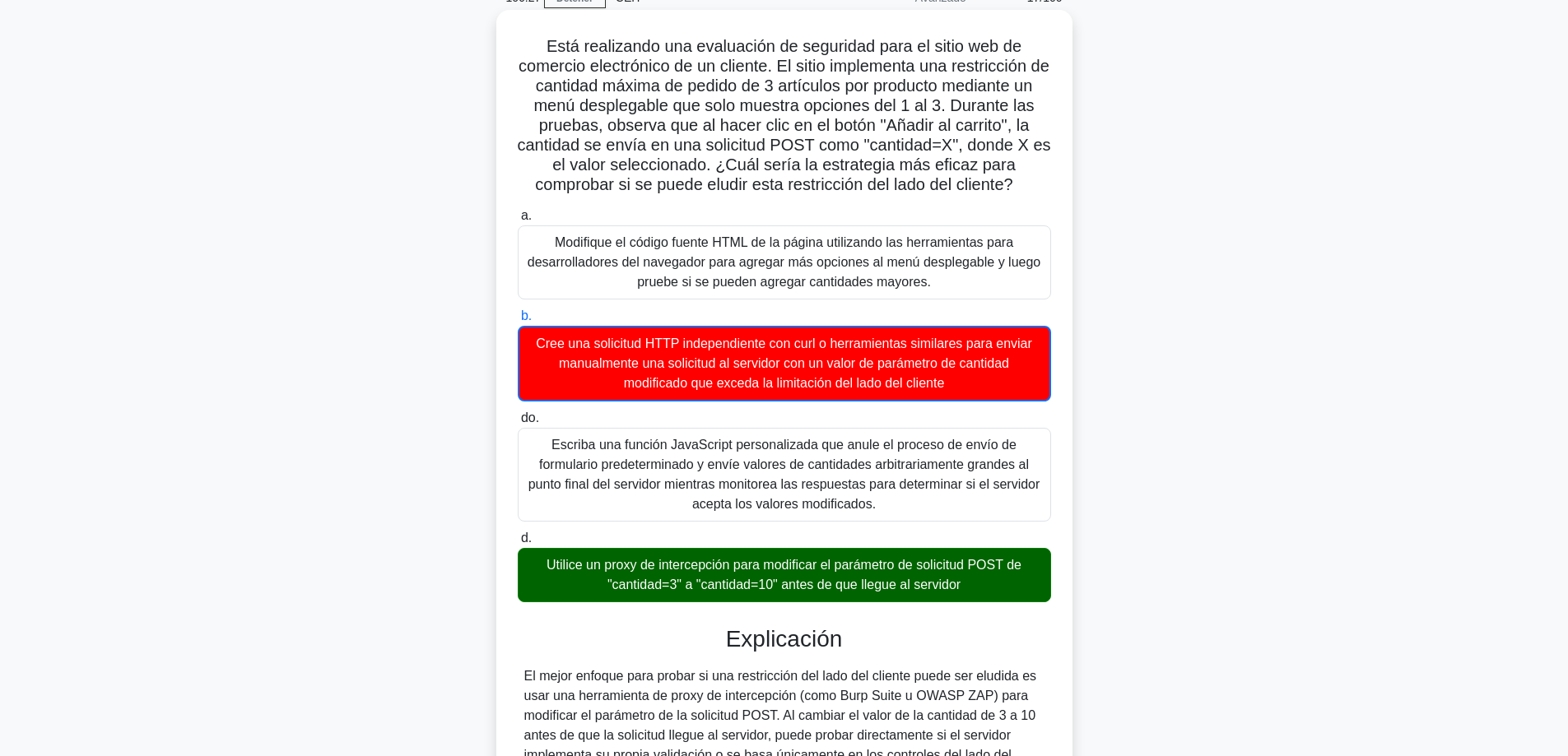
click at [796, 581] on font "Utilice un proxy de intercepción para modificar el parámetro de solicitud POST …" at bounding box center [784, 575] width 475 height 34
click at [518, 544] on input "d. Utilice un proxy de intercepción para modificar el parámetro de solicitud PO…" at bounding box center [518, 539] width 0 height 11
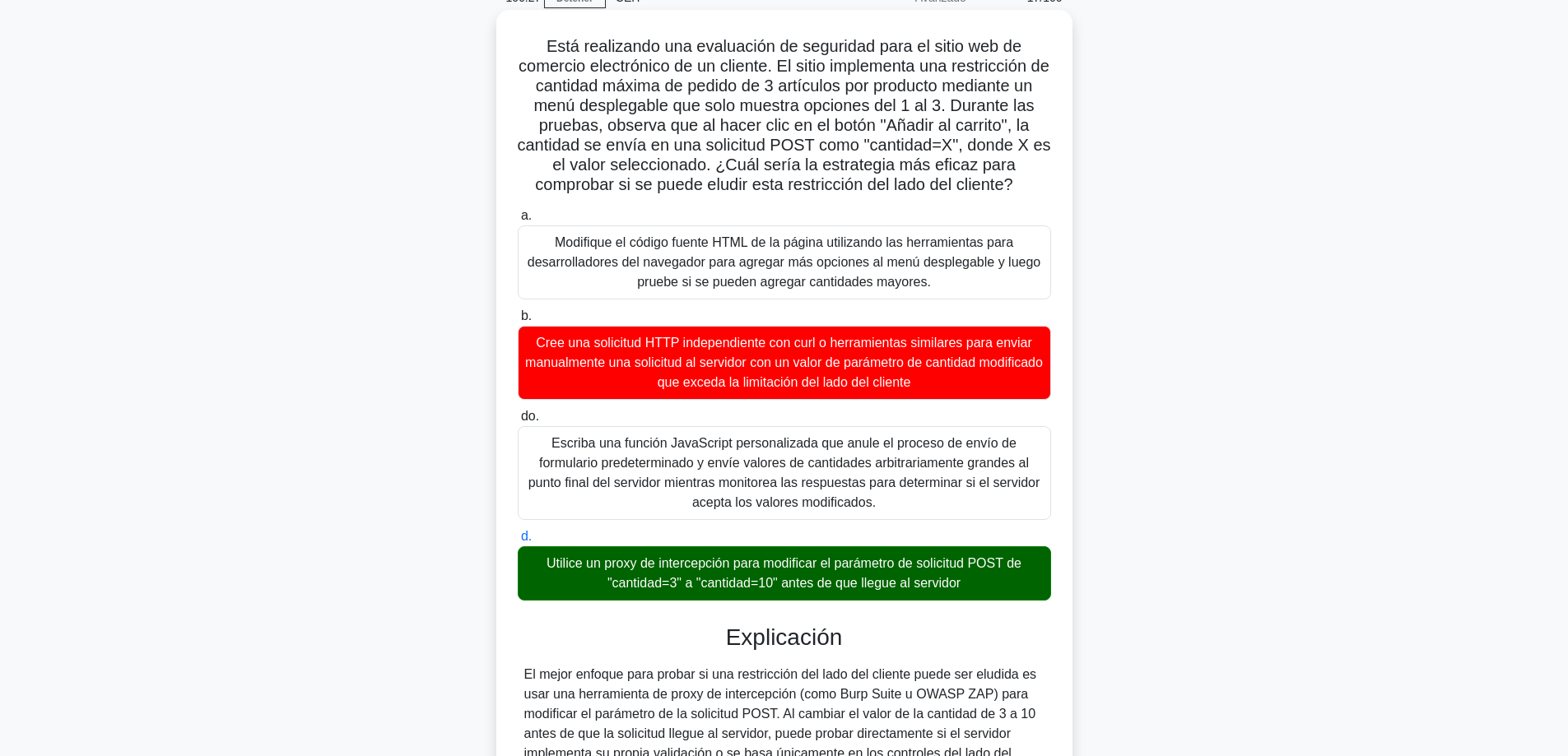
click at [796, 580] on font "Utilice un proxy de intercepción para modificar el parámetro de solicitud POST …" at bounding box center [784, 573] width 475 height 34
click at [518, 543] on input "d. Utilice un proxy de intercepción para modificar el parámetro de solicitud PO…" at bounding box center [518, 537] width 0 height 11
click at [796, 580] on font "Utilice un proxy de intercepción para modificar el parámetro de solicitud POST …" at bounding box center [784, 573] width 475 height 34
click at [518, 543] on input "d. Utilice un proxy de intercepción para modificar el parámetro de solicitud PO…" at bounding box center [518, 537] width 0 height 11
click at [796, 579] on font "Utilice un proxy de intercepción para modificar el parámetro de solicitud POST …" at bounding box center [784, 573] width 475 height 34
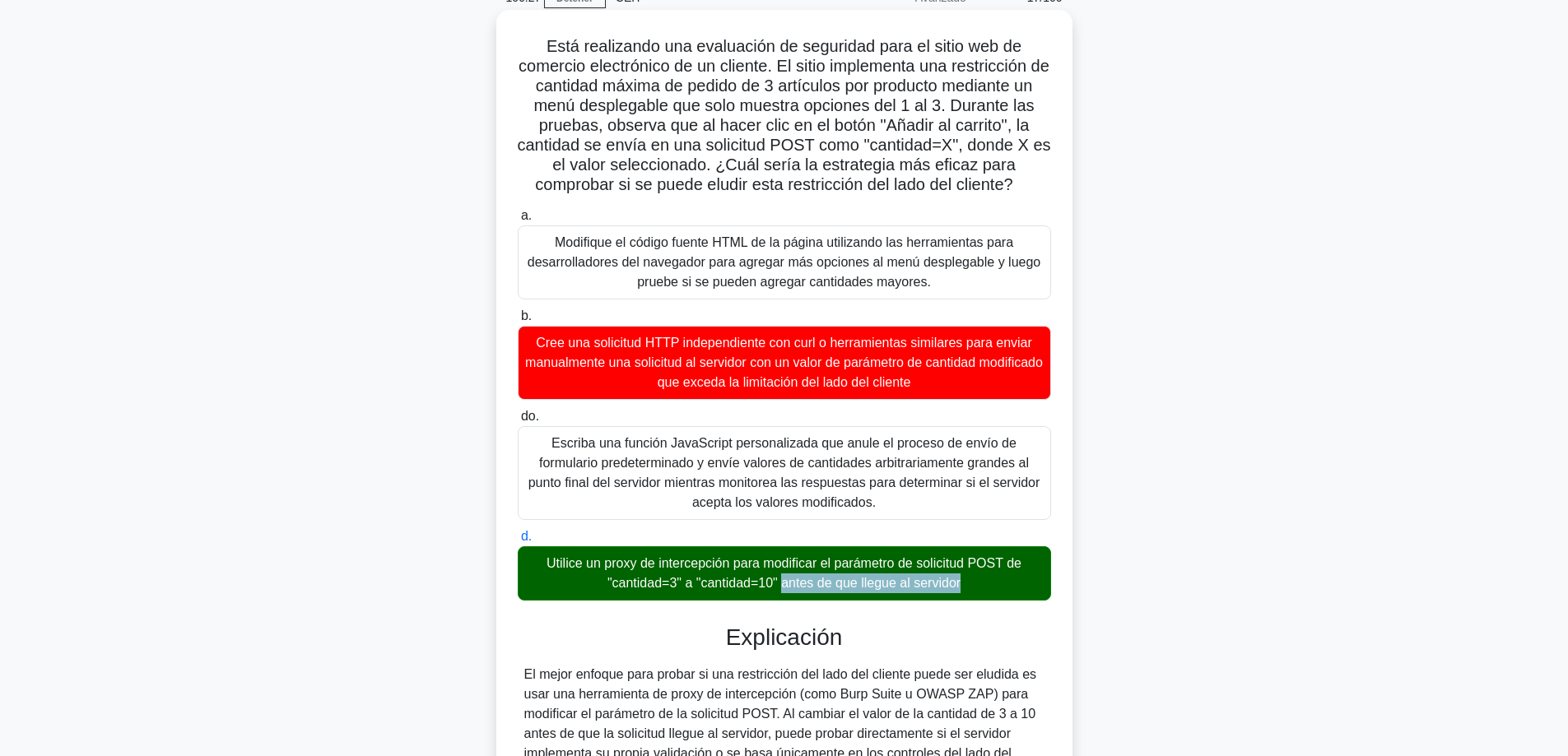
click at [518, 543] on input "d. Utilice un proxy de intercepción para modificar el parámetro de solicitud PO…" at bounding box center [518, 537] width 0 height 11
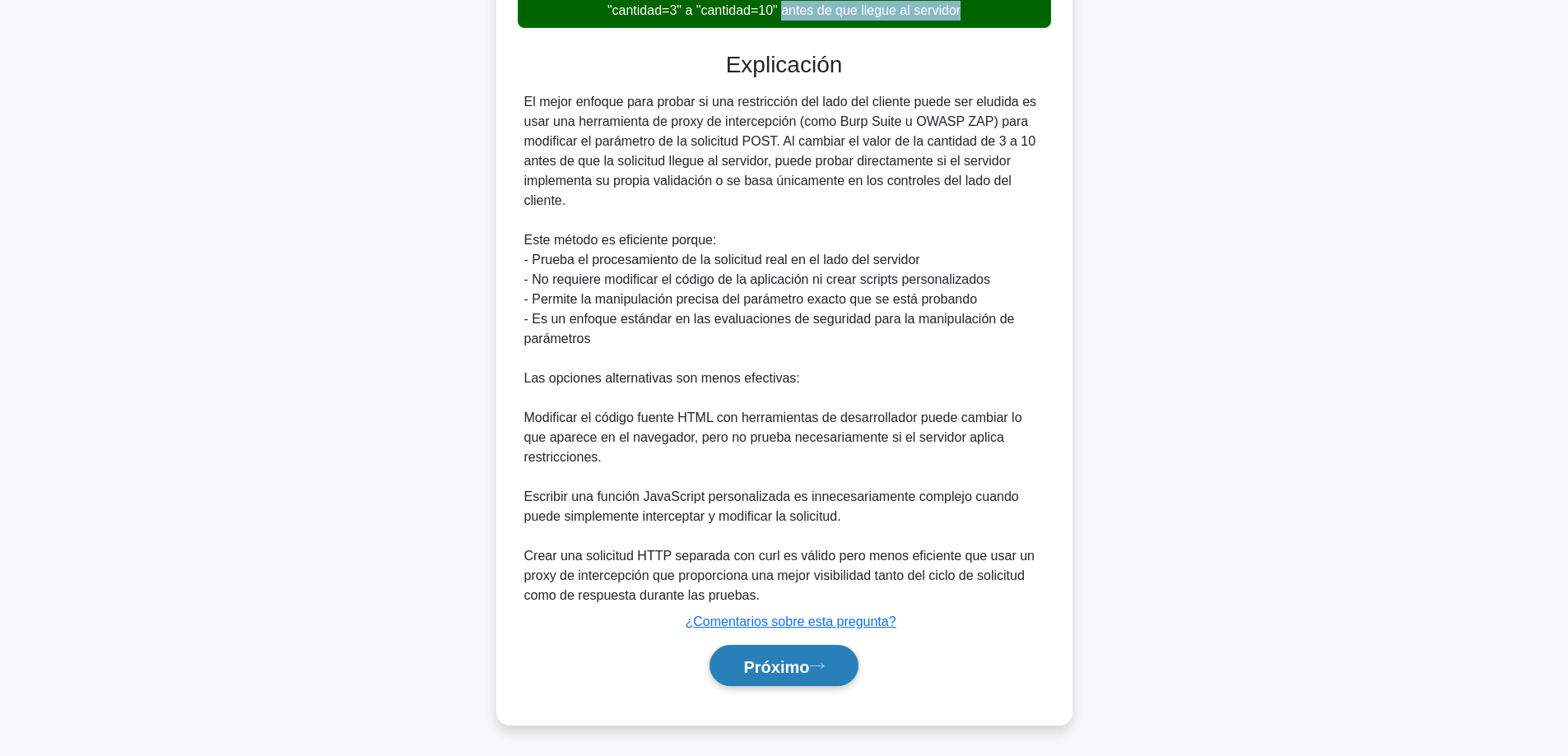
click at [772, 667] on font "Próximo" at bounding box center [776, 666] width 66 height 18
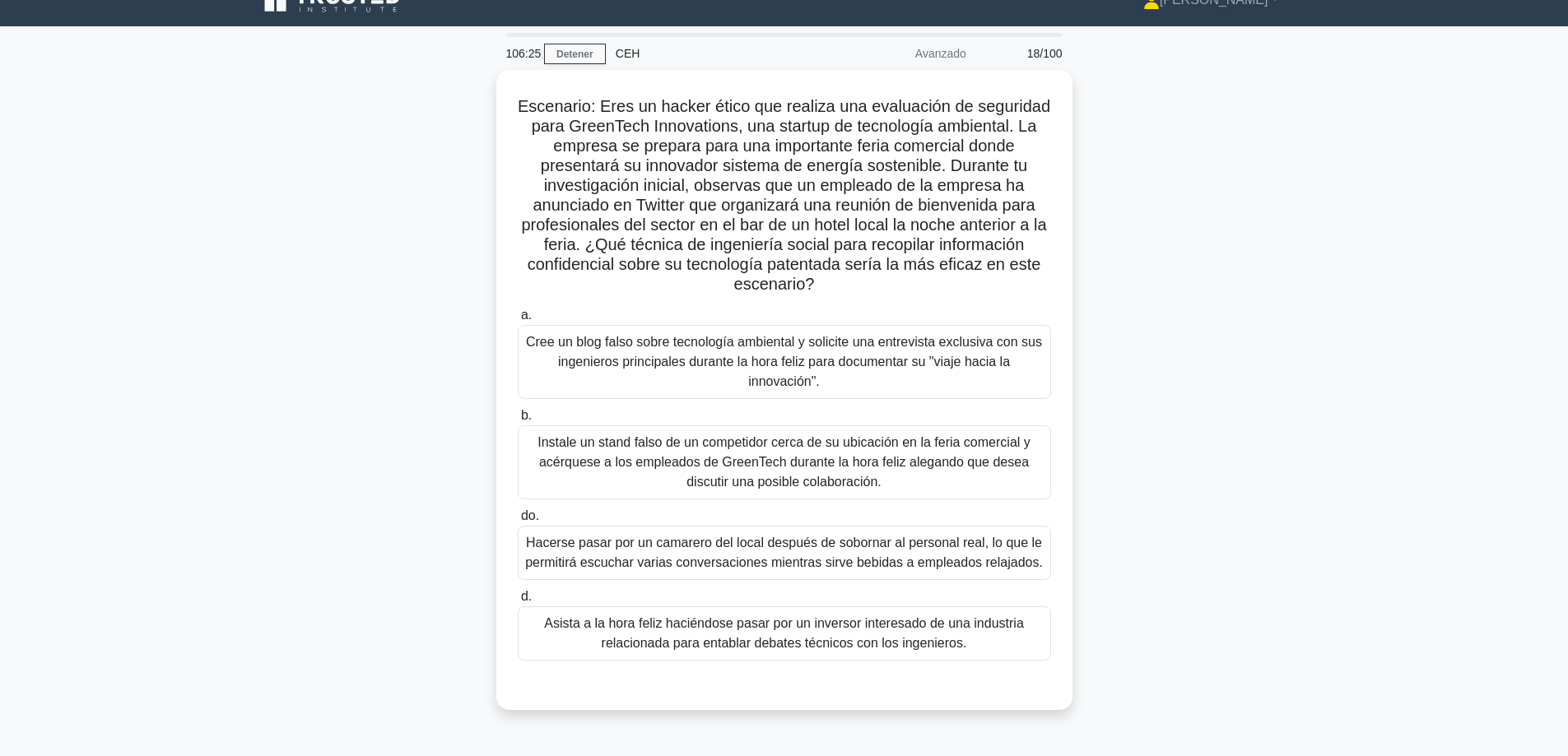
scroll to position [0, 0]
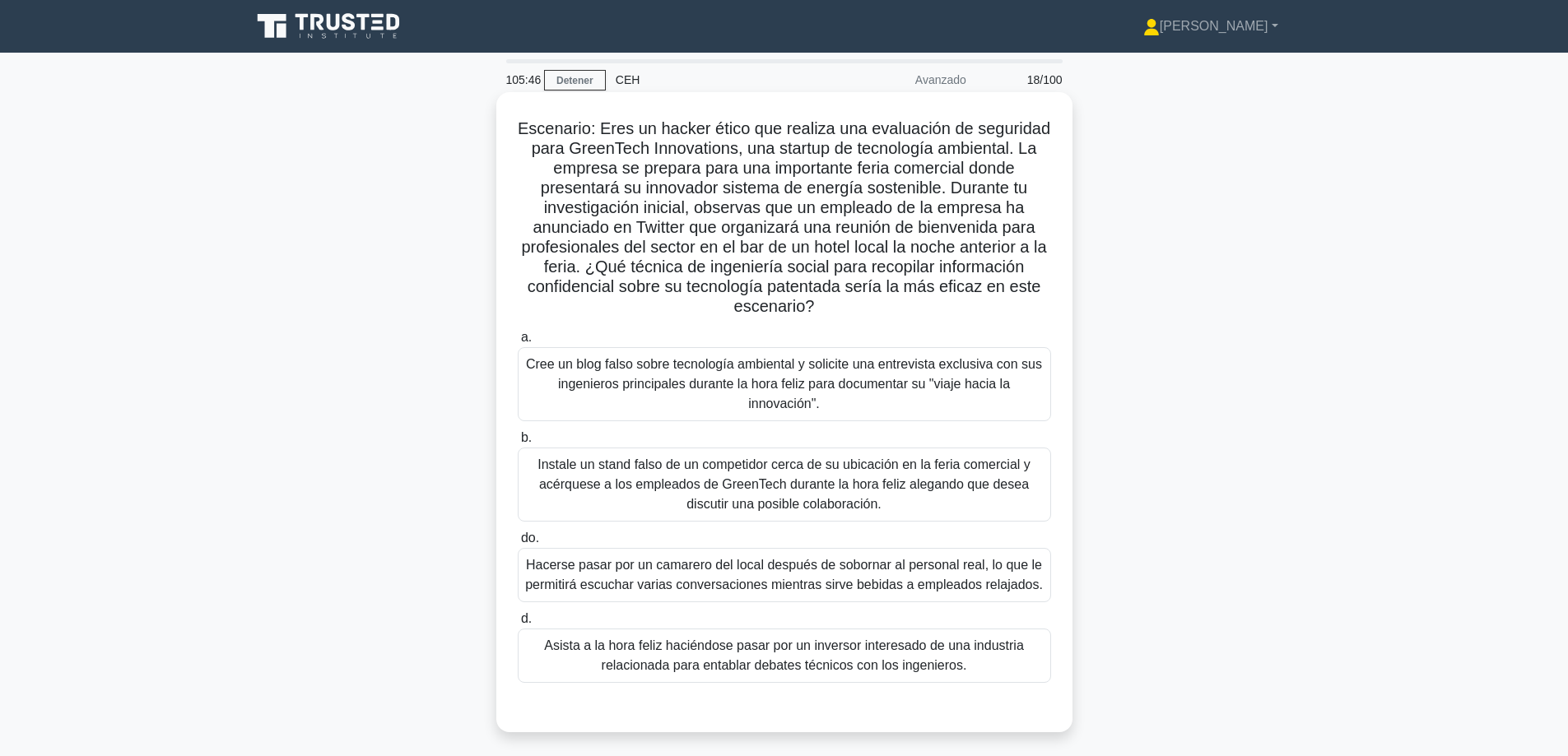
click at [850, 660] on font "Asista a la hora feliz haciéndose pasar por un inversor interesado de una indus…" at bounding box center [784, 655] width 480 height 34
click at [518, 624] on input "d. Asista a la hora feliz haciéndose pasar por un inversor interesado de una in…" at bounding box center [518, 619] width 0 height 11
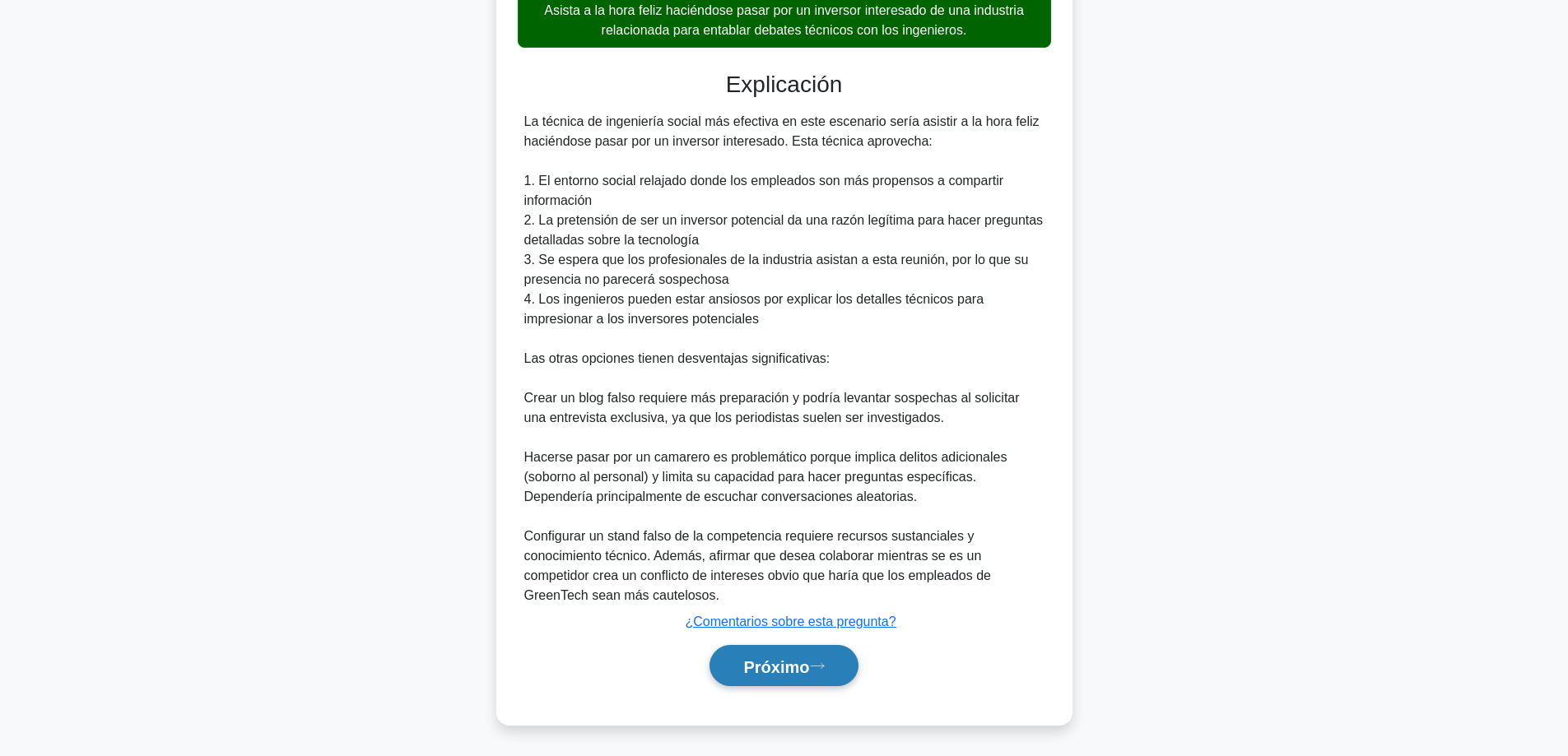
click at [747, 673] on font "Próximo" at bounding box center [776, 666] width 66 height 18
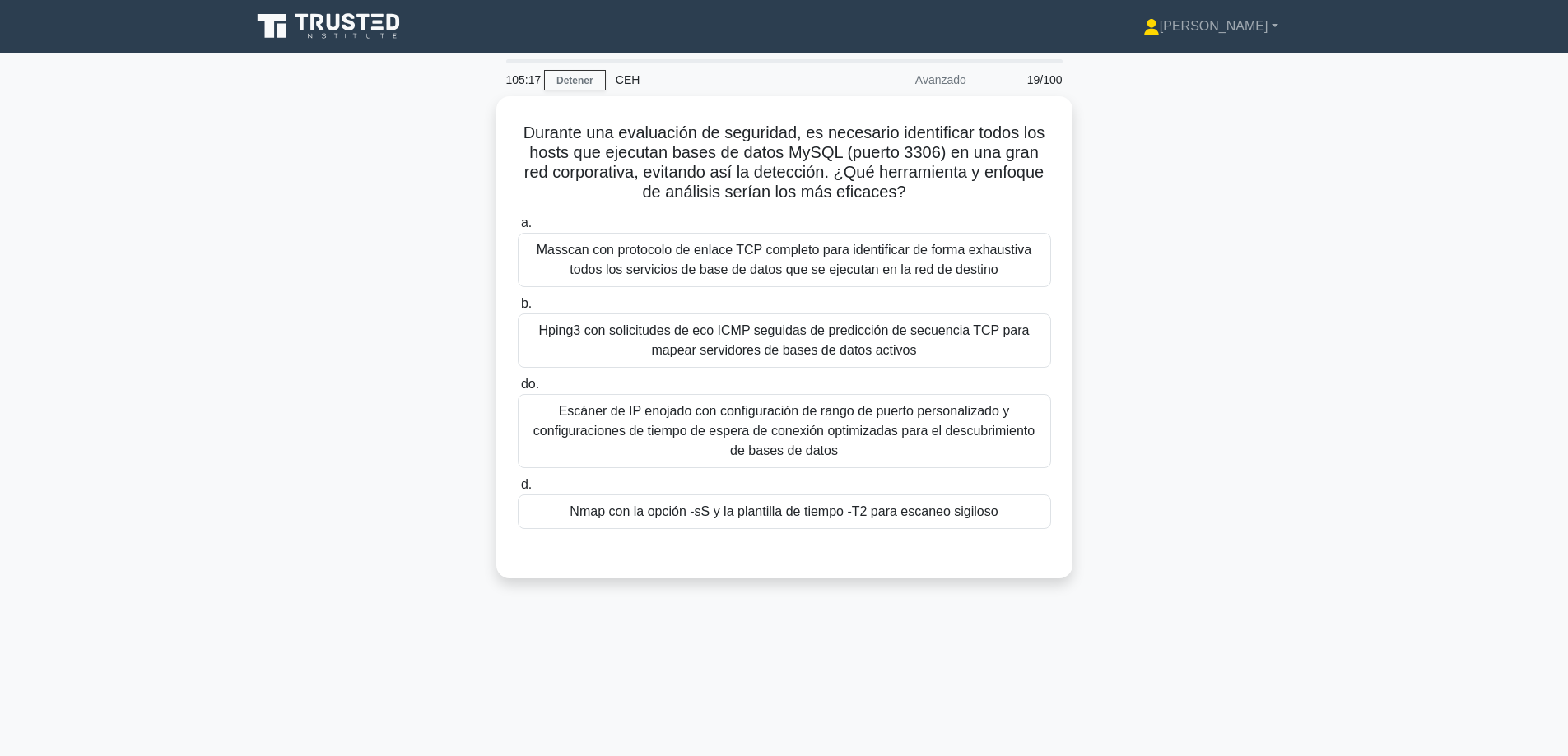
click at [1538, 494] on main "105:17 Detener CEH Avanzado 19/100 Durante una evaluación de seguridad, es nece…" at bounding box center [784, 470] width 1568 height 836
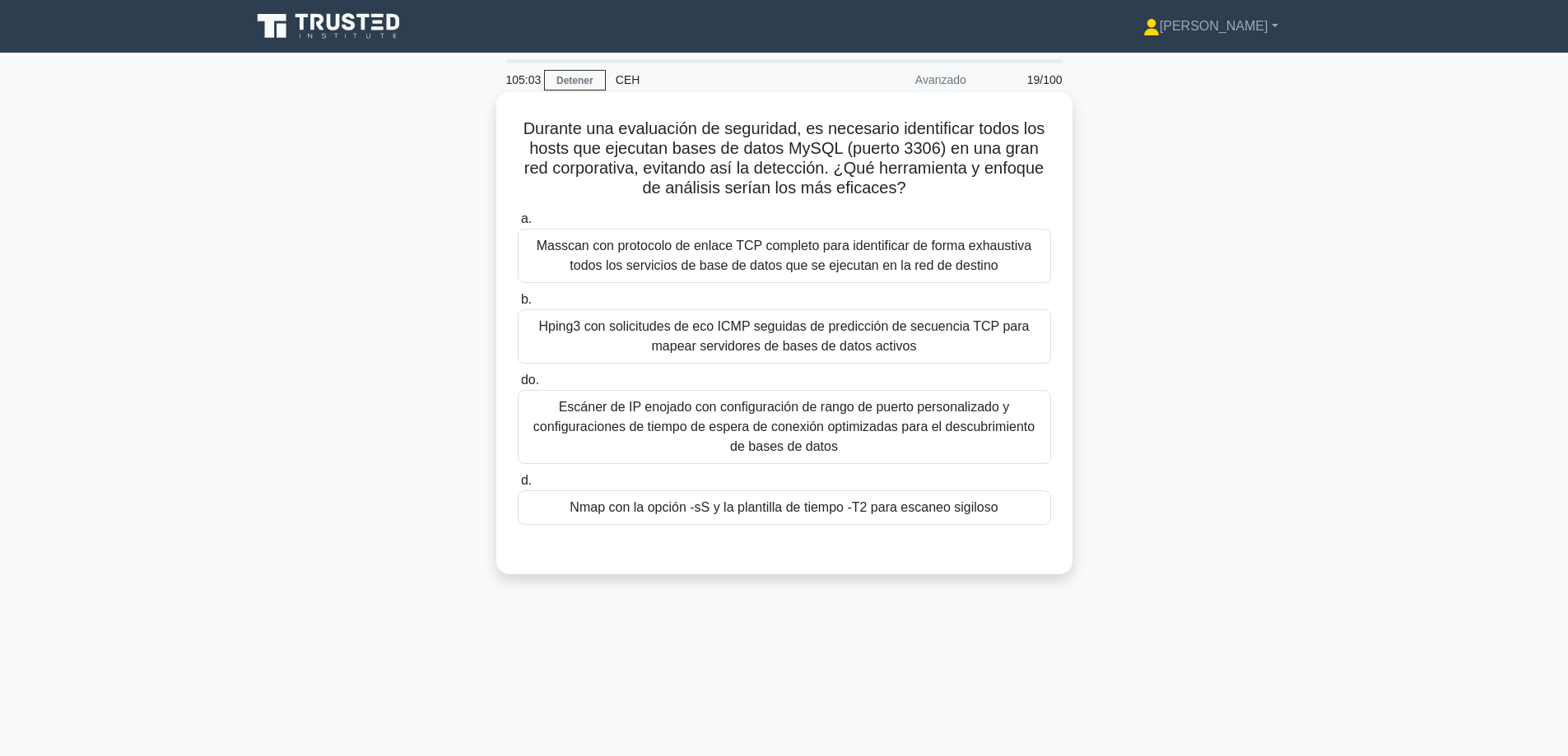
click at [761, 499] on font "Nmap con la opción -sS y la plantilla de tiempo -T2 para escaneo sigiloso" at bounding box center [784, 508] width 428 height 20
click at [518, 487] on input "d. Nmap con la opción -sS y la plantilla de tiempo -T2 para escaneo sigiloso" at bounding box center [518, 481] width 0 height 11
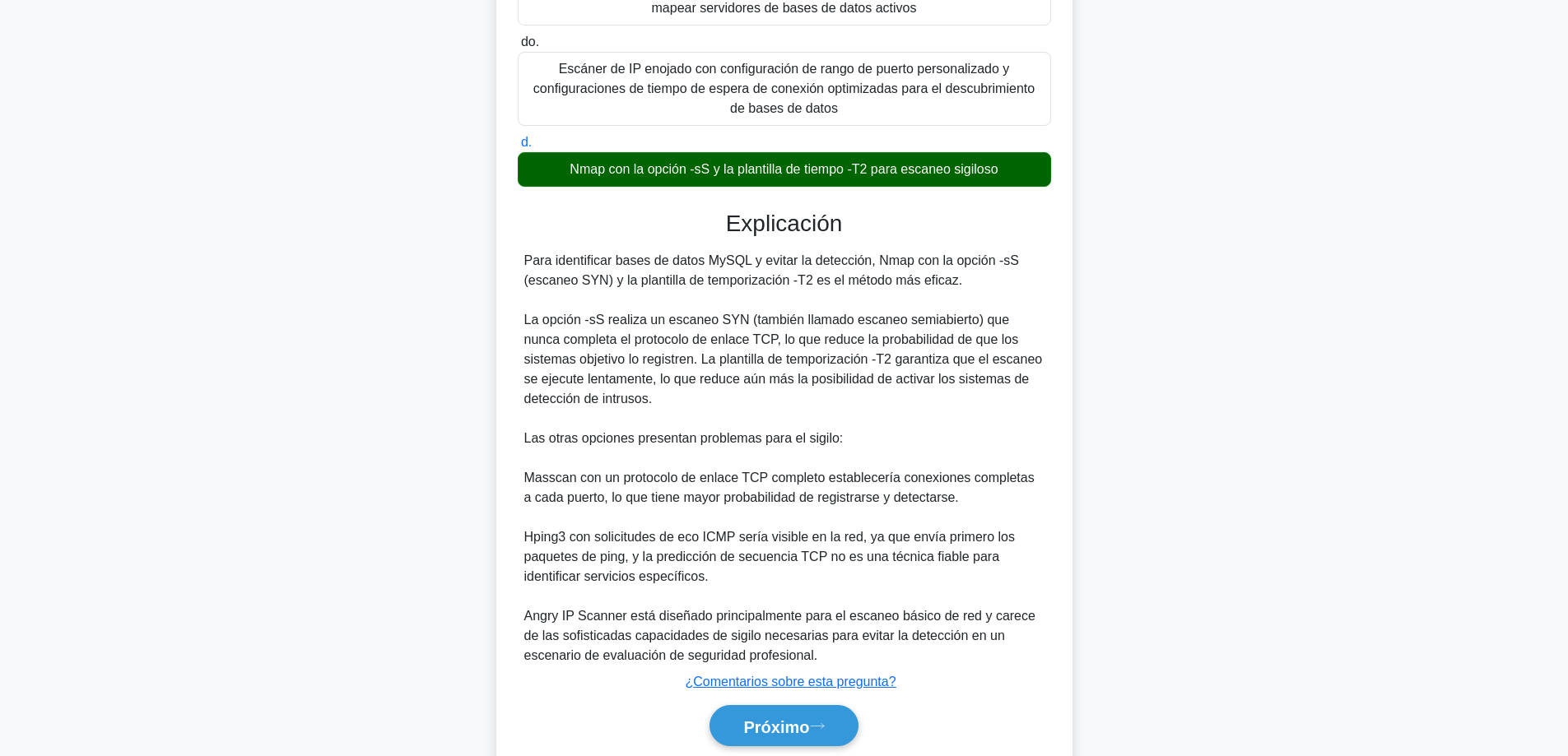
scroll to position [400, 0]
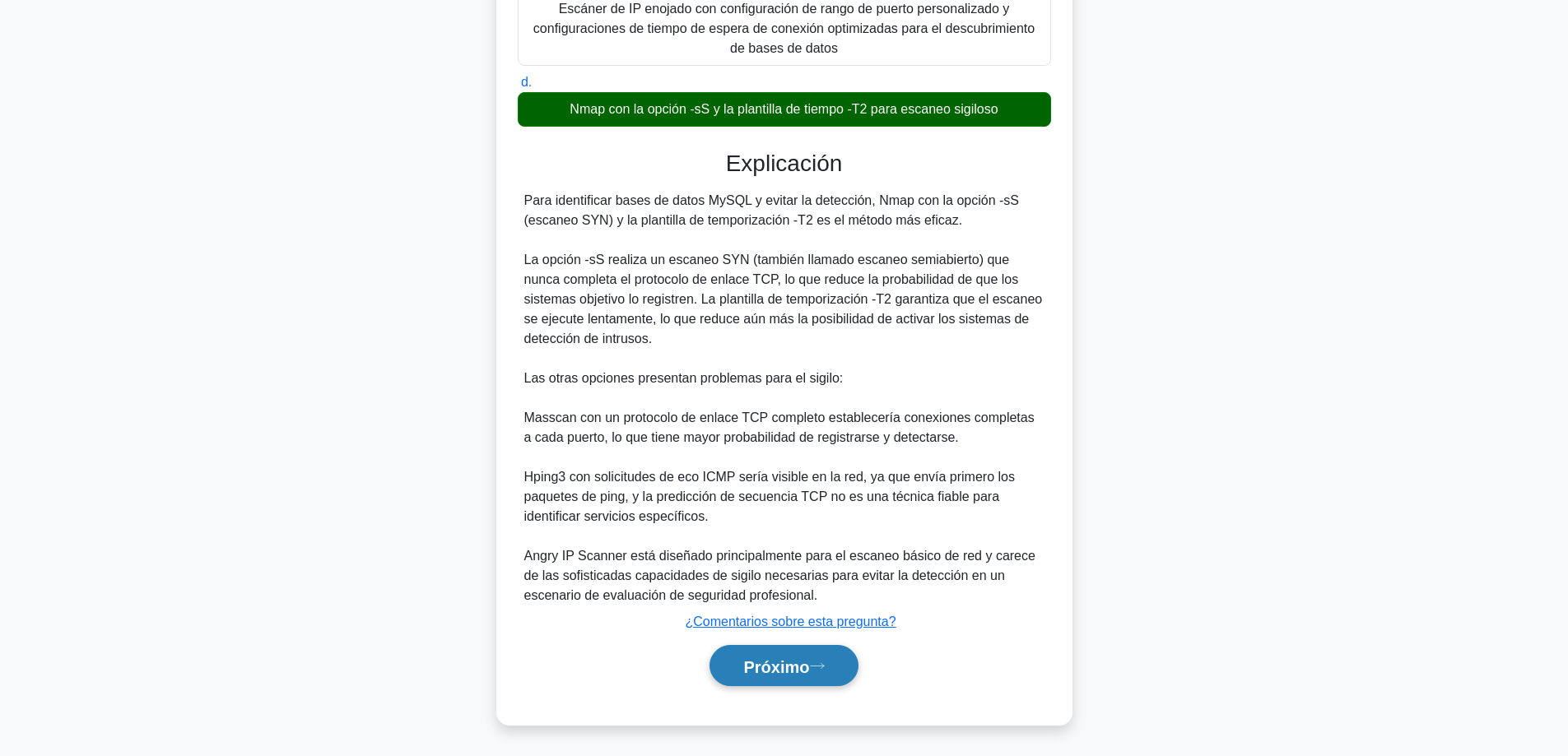
click at [755, 656] on font "Próximo" at bounding box center [776, 665] width 66 height 18
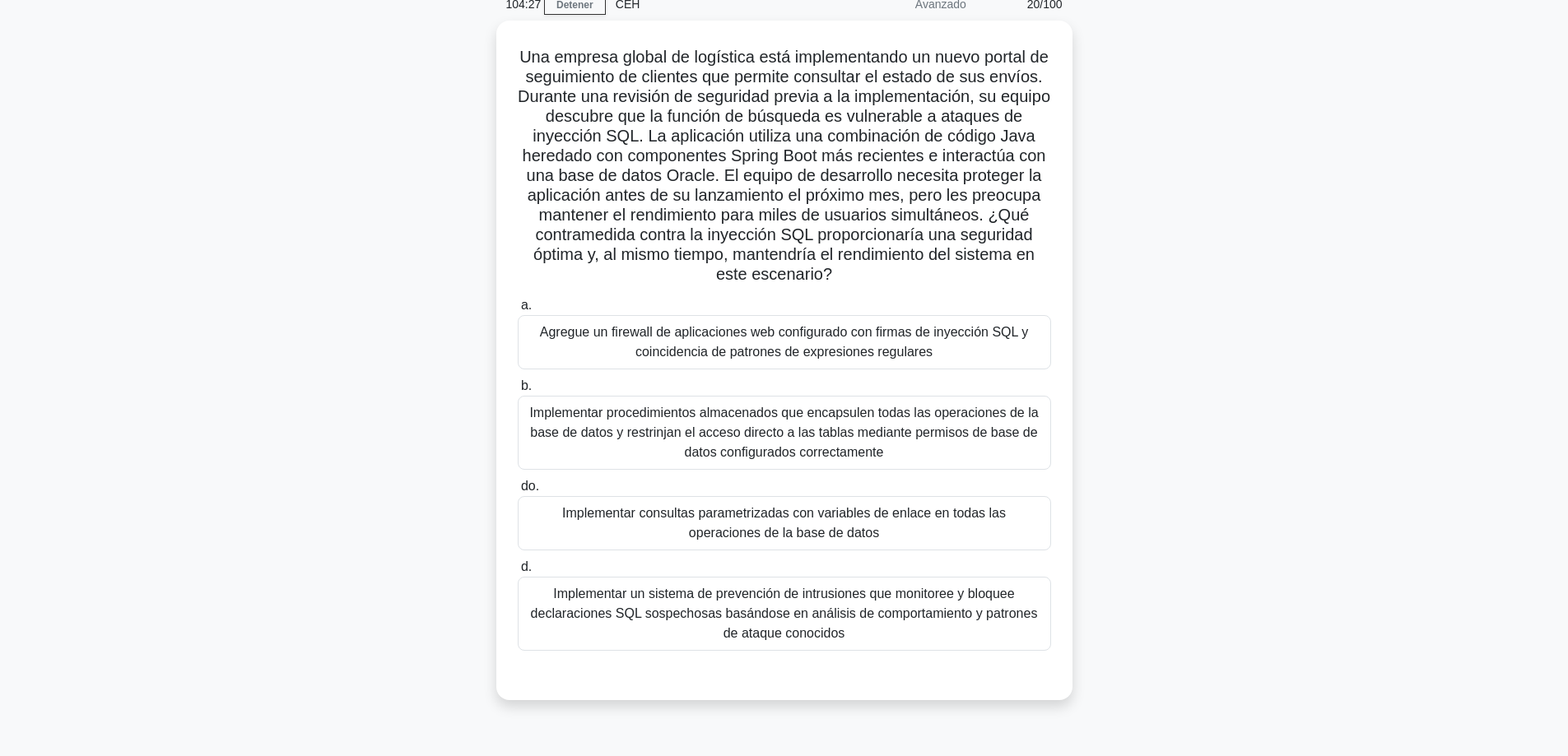
scroll to position [82, 0]
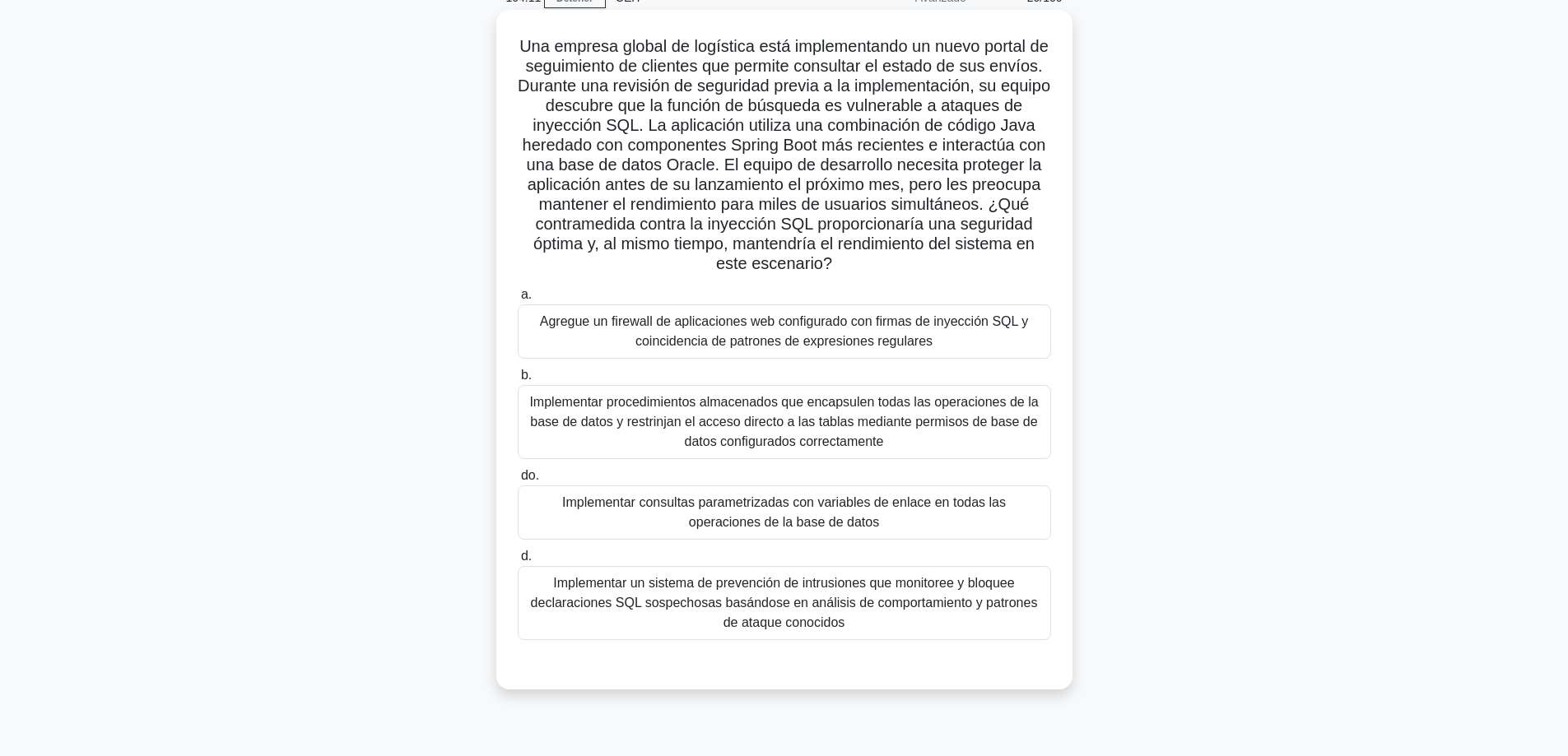
click at [908, 345] on font "Agregue un firewall de aplicaciones web configurado con firmas de inyección SQL…" at bounding box center [785, 331] width 489 height 34
click at [518, 301] on input "a. Agregue un firewall de aplicaciones web configurado con firmas de inyección …" at bounding box center [518, 295] width 0 height 11
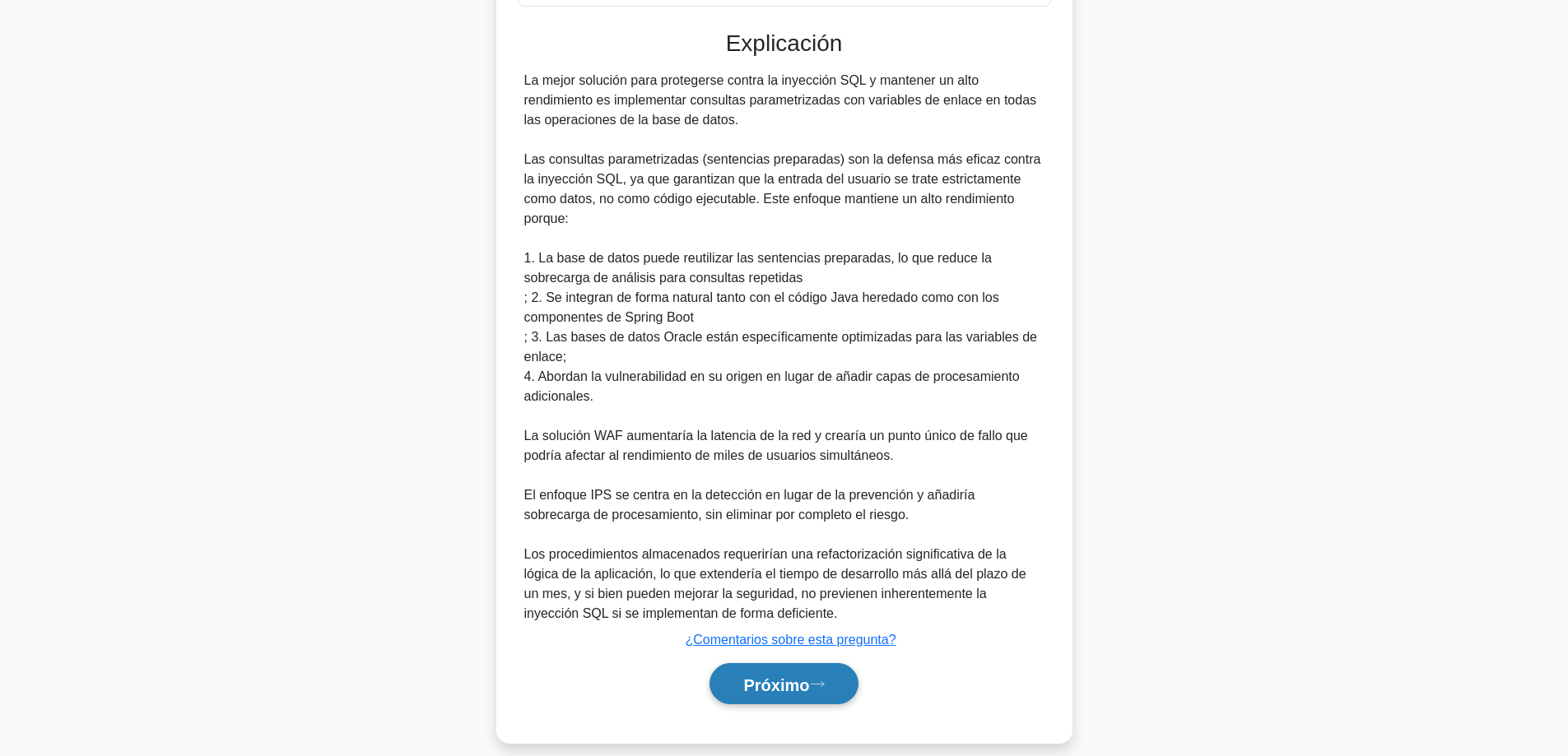
click at [747, 675] on font "Próximo" at bounding box center [776, 684] width 66 height 18
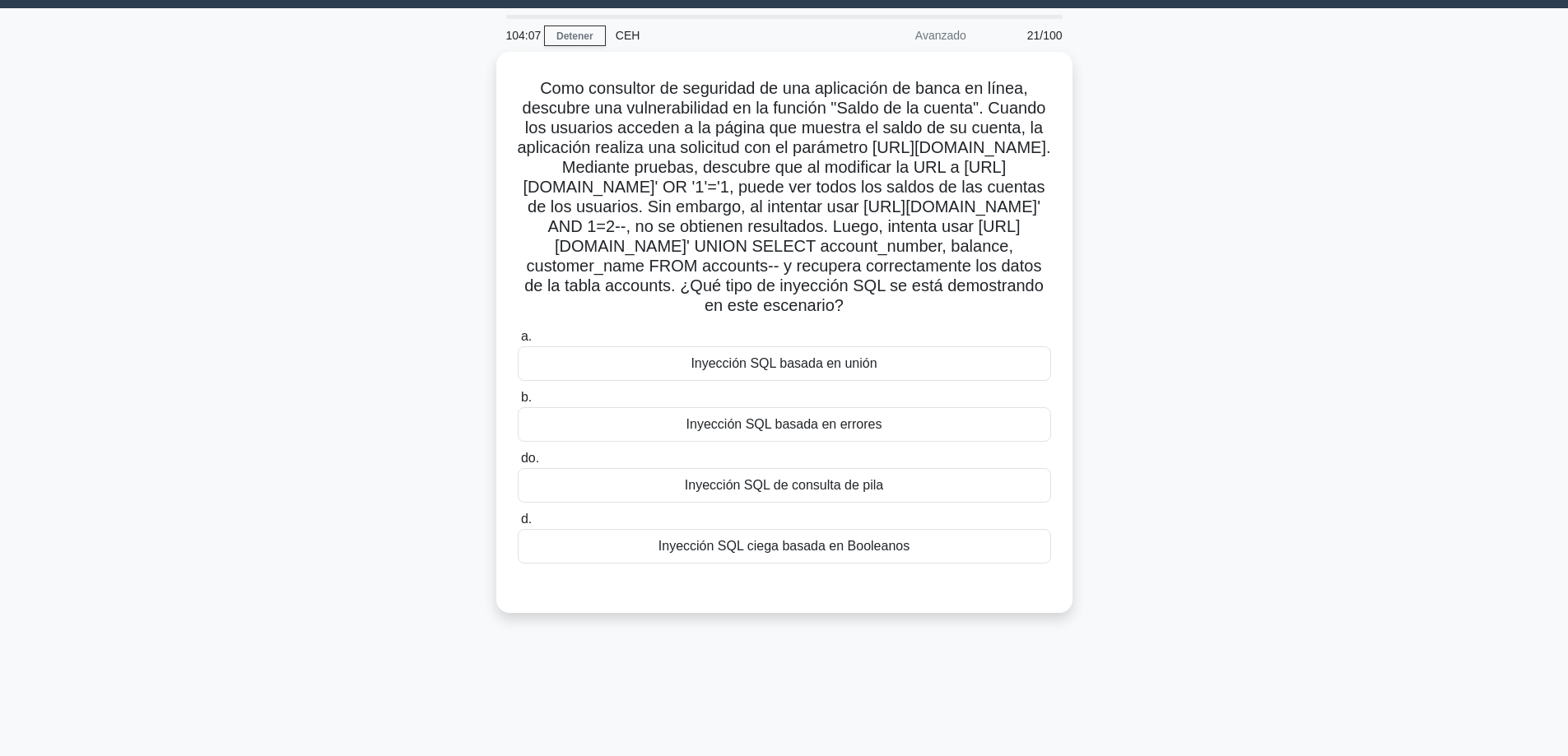
scroll to position [0, 0]
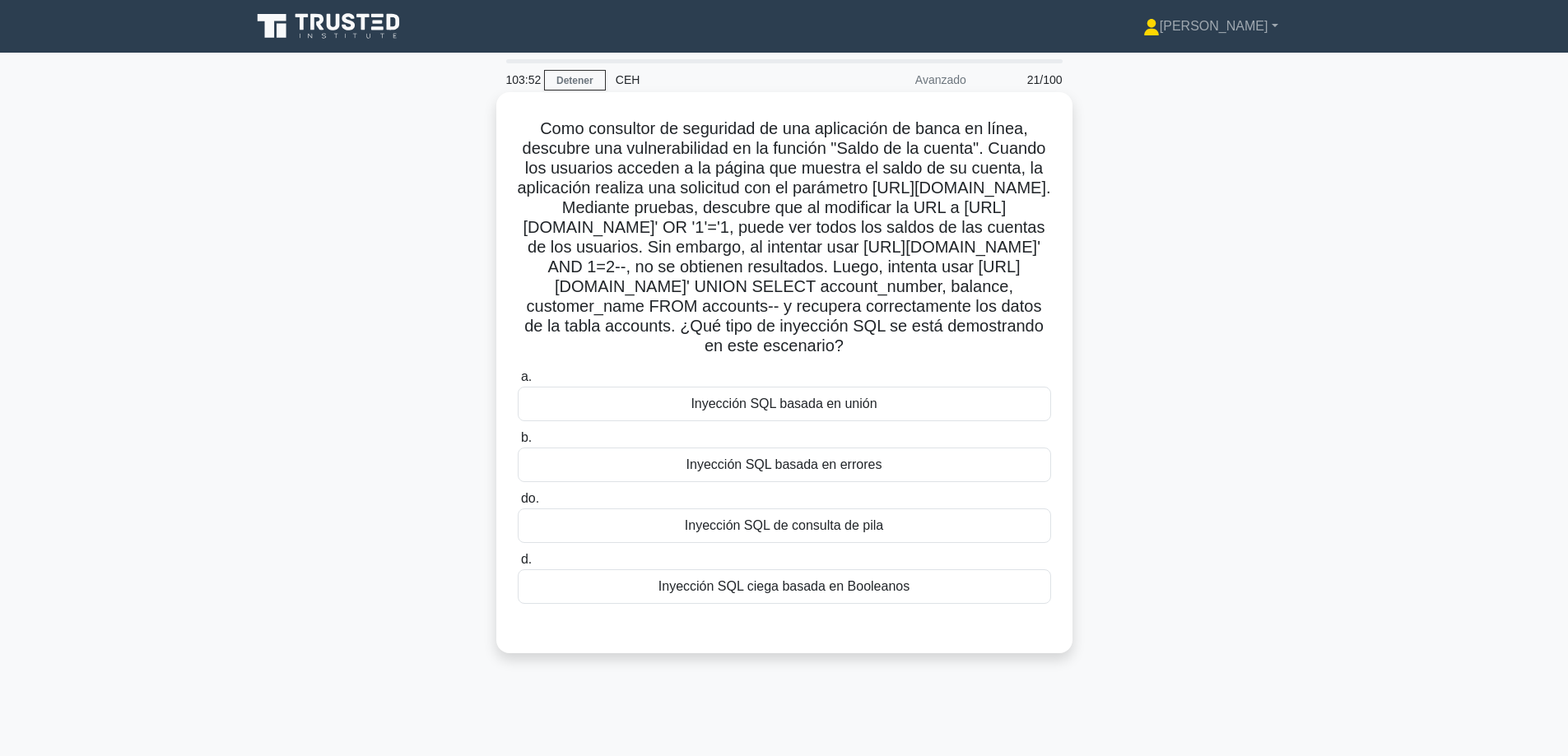
click at [853, 411] on font "Inyección SQL basada en unión" at bounding box center [783, 404] width 186 height 14
click at [518, 383] on input "a. Inyección SQL basada en unión" at bounding box center [518, 377] width 0 height 11
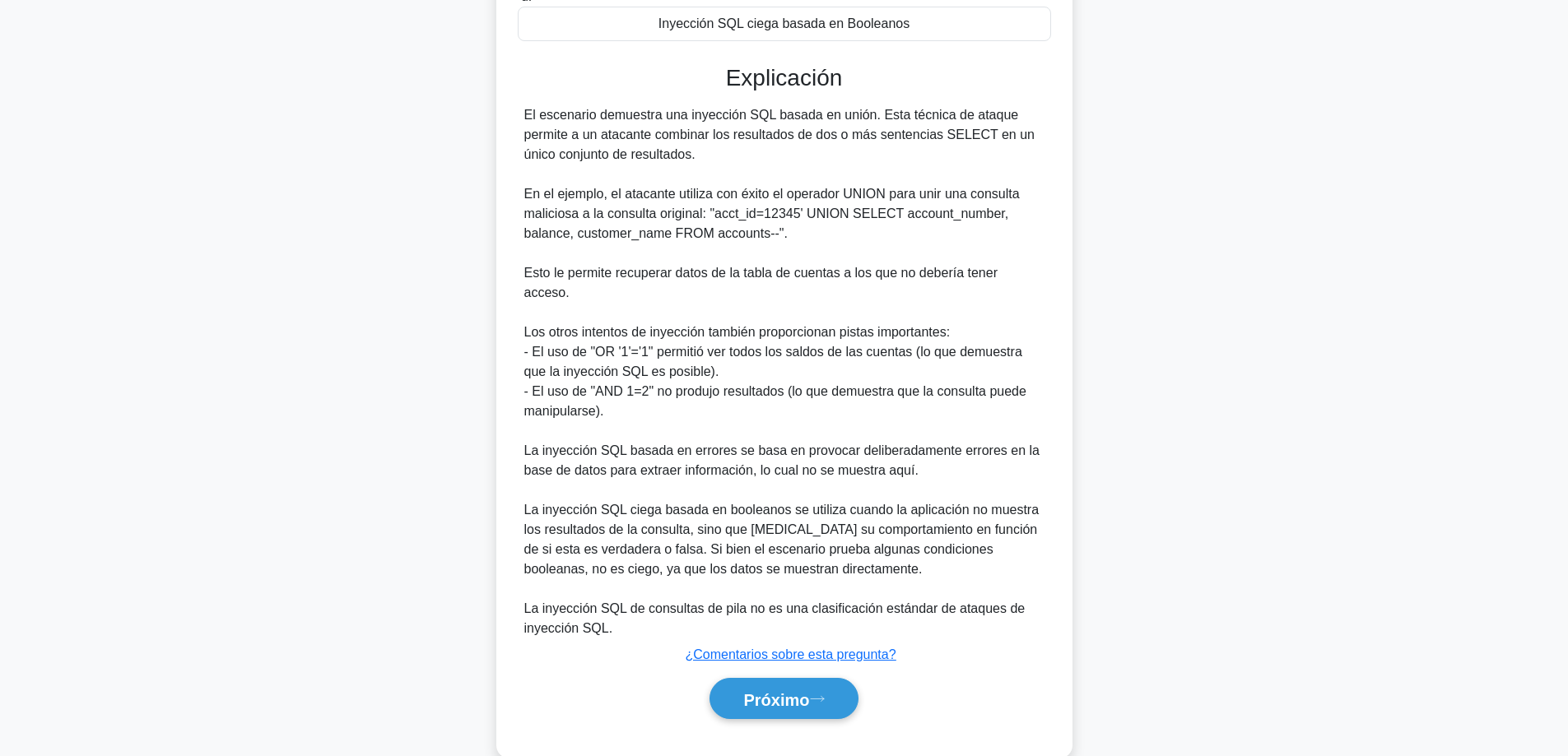
scroll to position [617, 0]
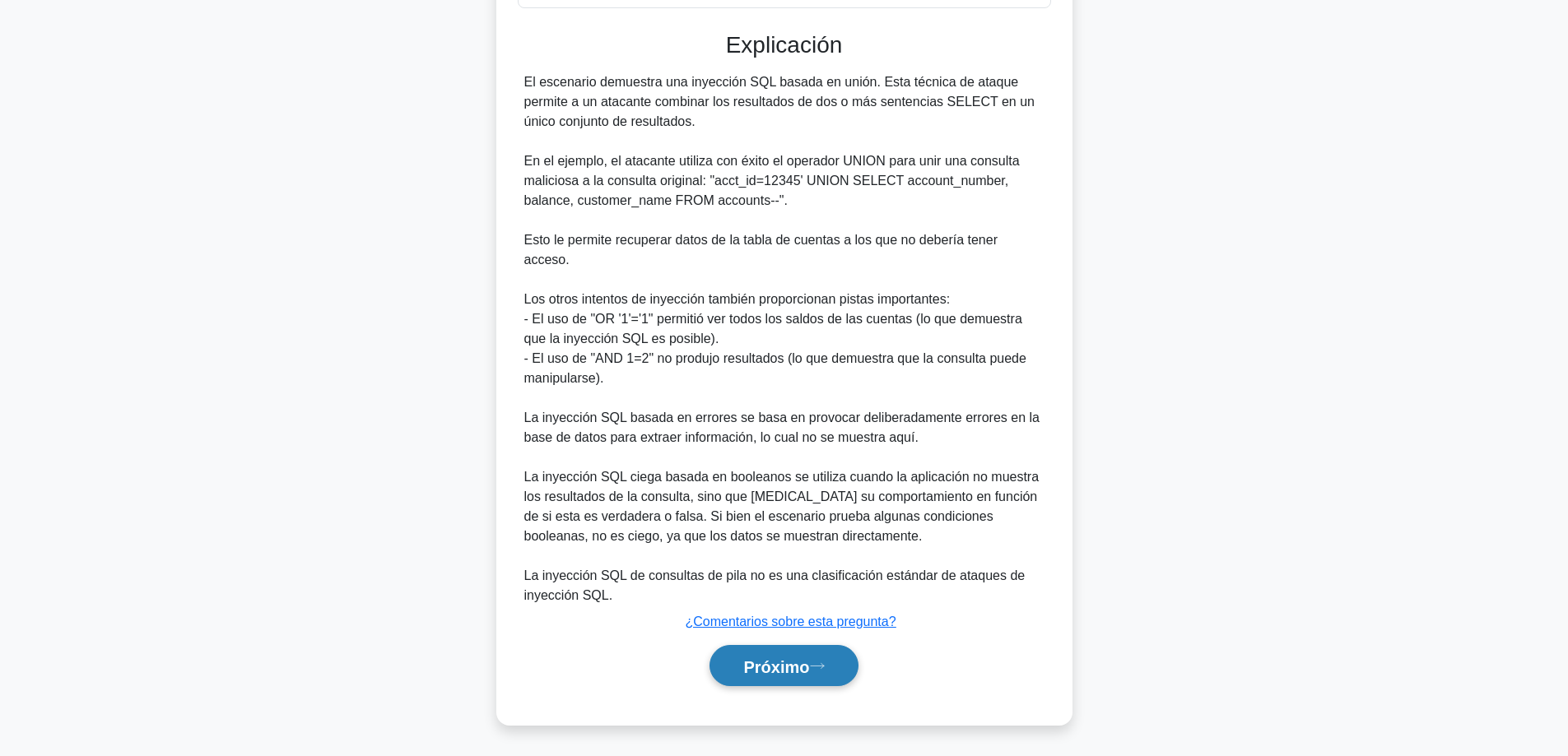
click at [751, 663] on font "Próximo" at bounding box center [776, 666] width 66 height 18
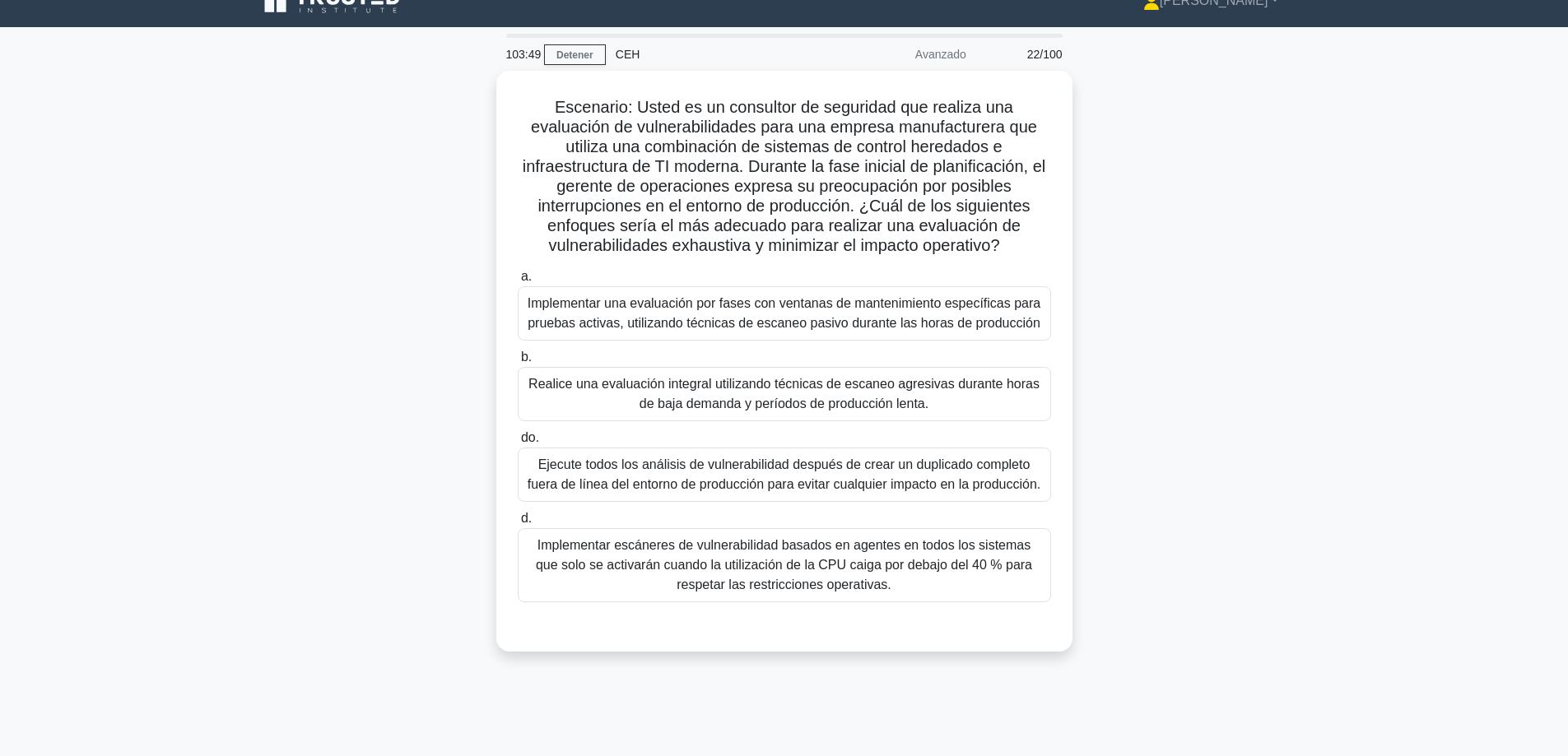
scroll to position [0, 0]
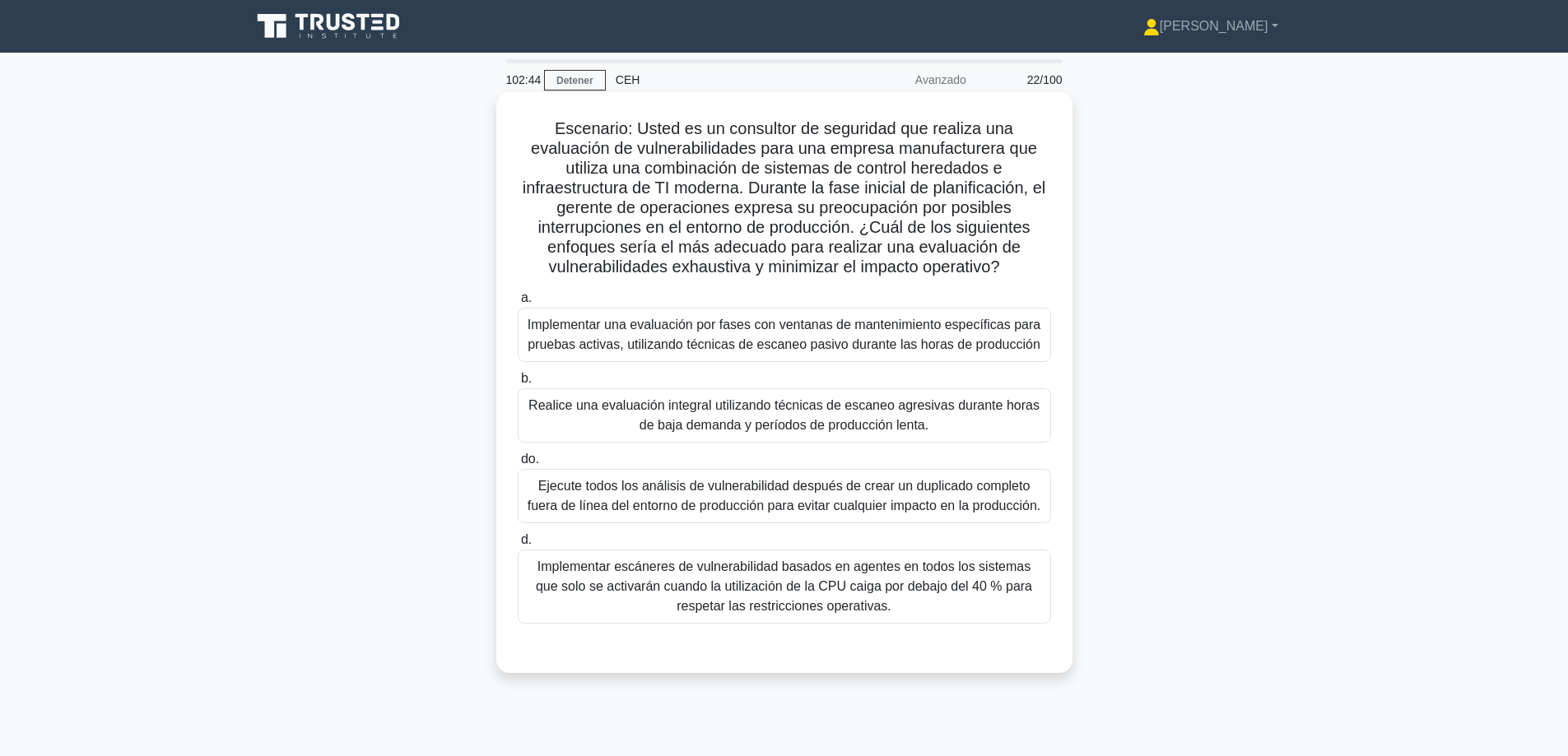
click at [915, 340] on font "Implementar una evaluación por fases con ventanas de mantenimiento específicas …" at bounding box center [784, 334] width 513 height 34
click at [518, 304] on input "a. Implementar una evaluación por fases con ventanas de mantenimiento específic…" at bounding box center [518, 298] width 0 height 11
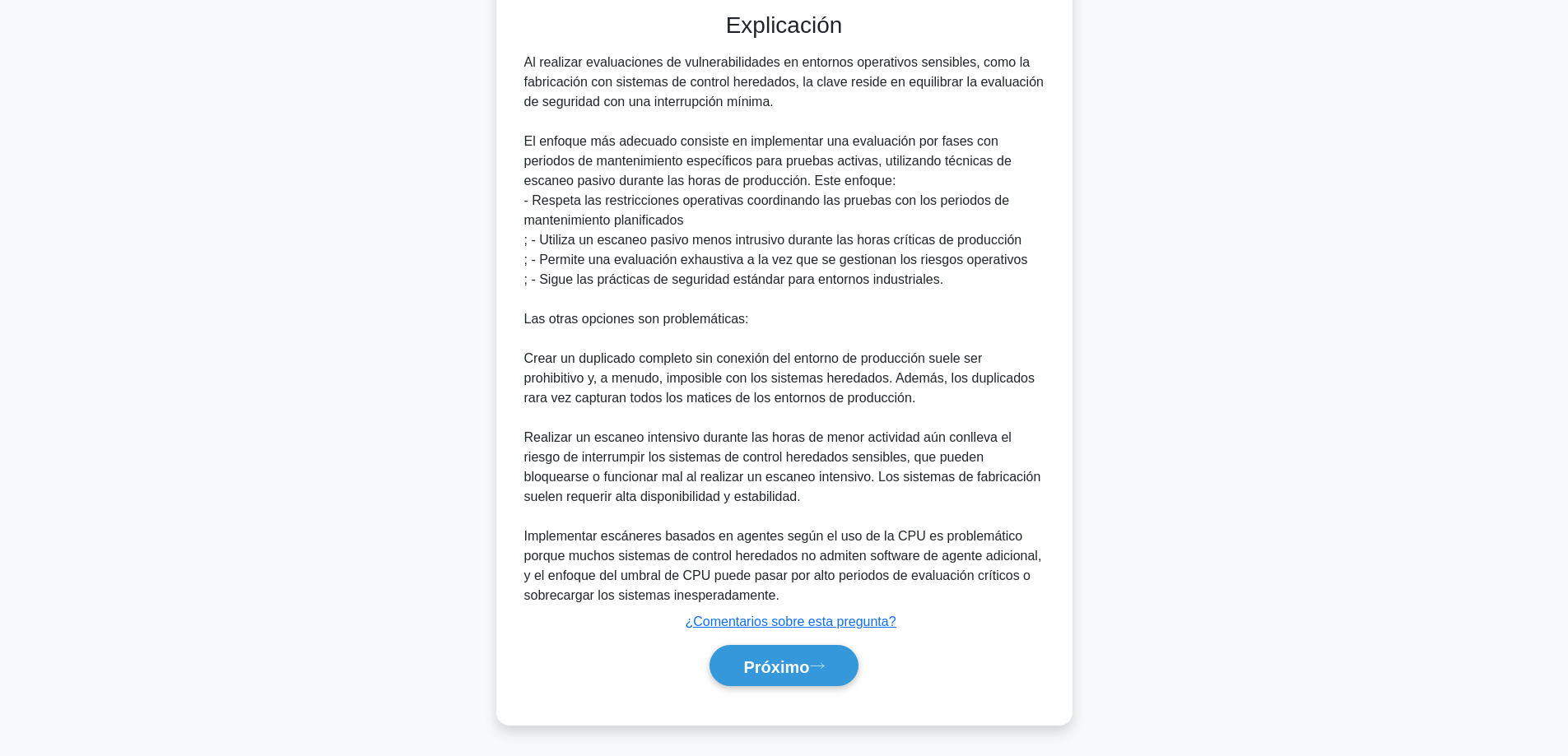
scroll to position [656, 0]
click at [788, 653] on button "Próximo" at bounding box center [783, 665] width 148 height 42
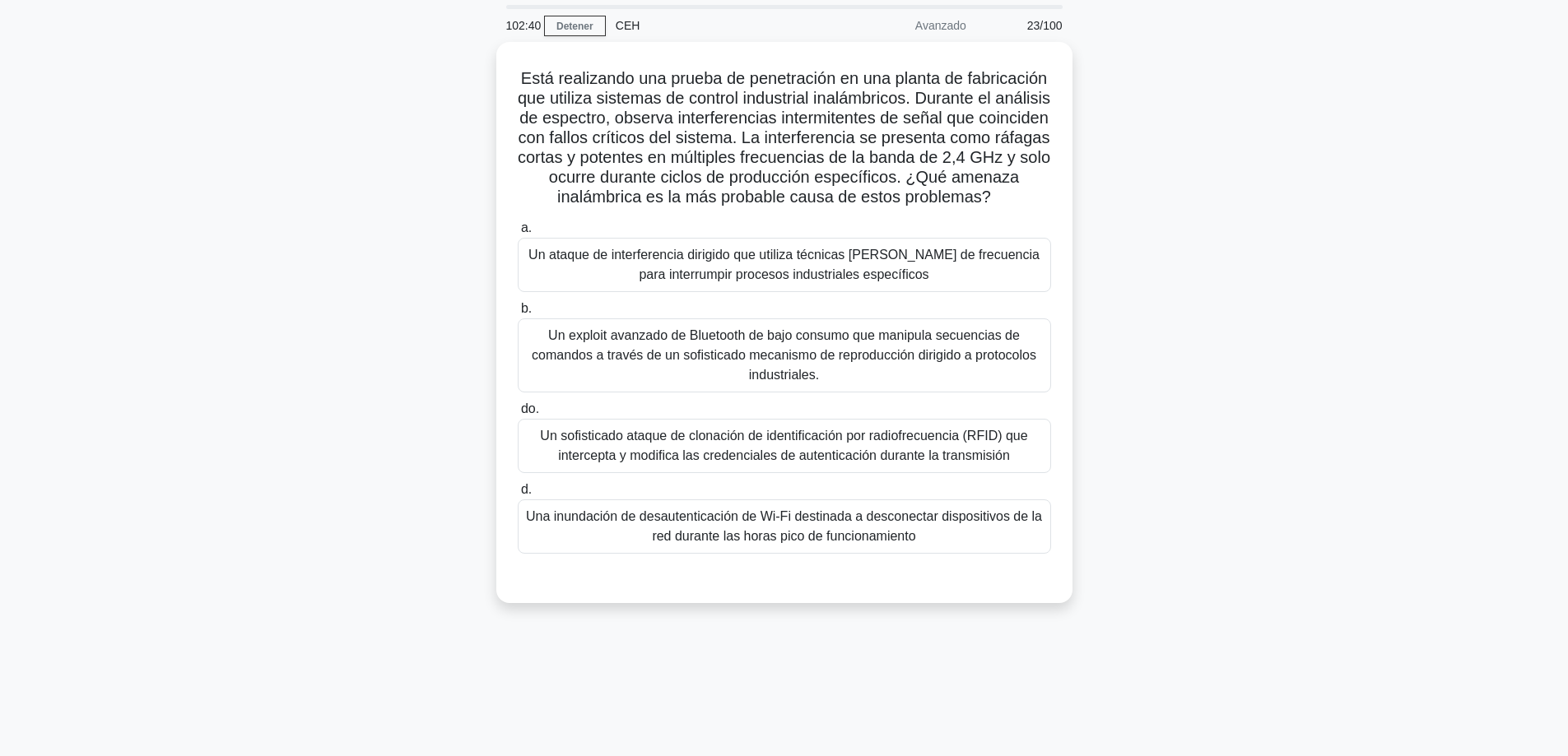
scroll to position [50, 0]
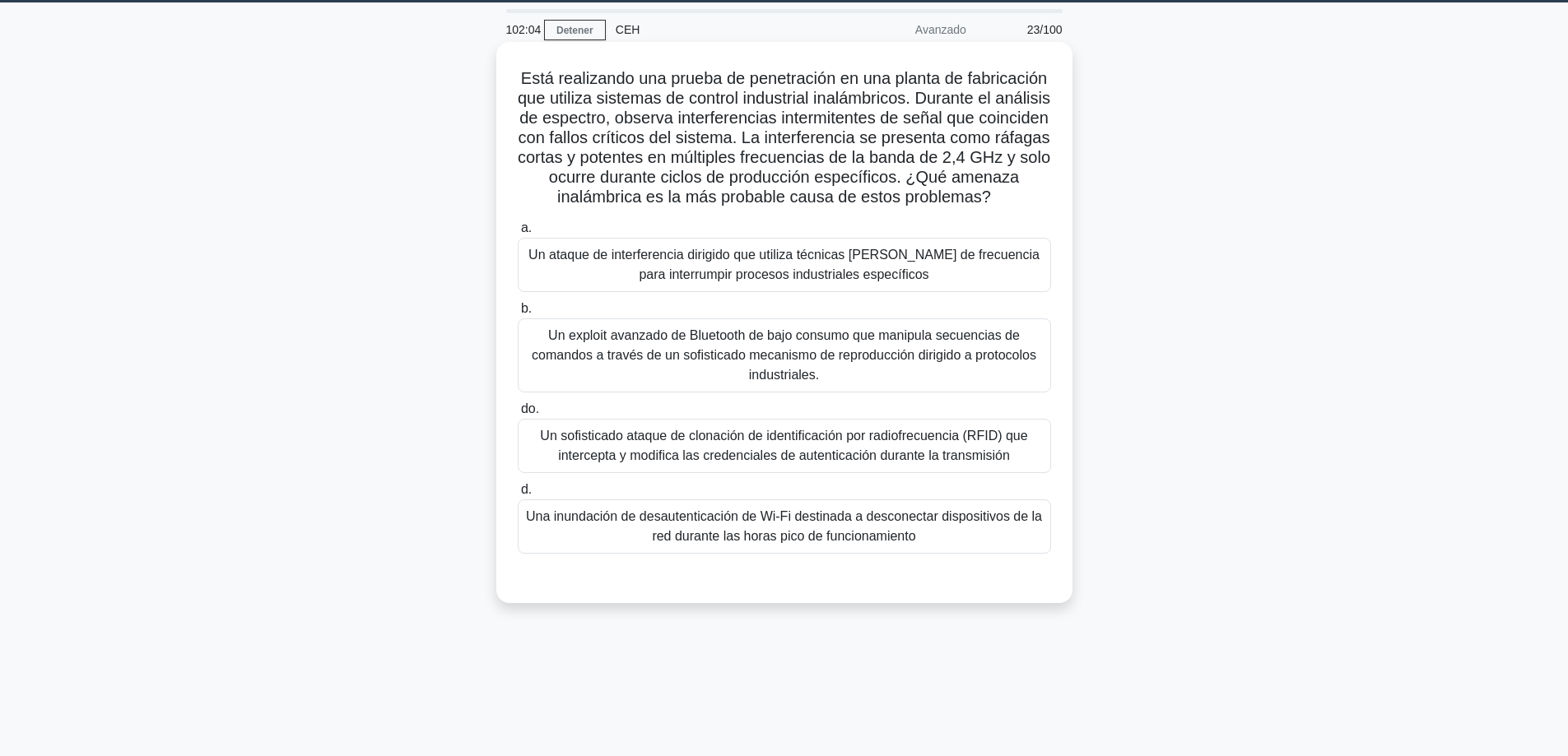
click at [819, 422] on div "Un sofisticado ataque de clonación de identificación por radiofrecuencia (RFID)…" at bounding box center [785, 446] width 534 height 54
click at [518, 415] on input "do. Un sofisticado ataque de clonación de identificación por radiofrecuencia (R…" at bounding box center [518, 409] width 0 height 11
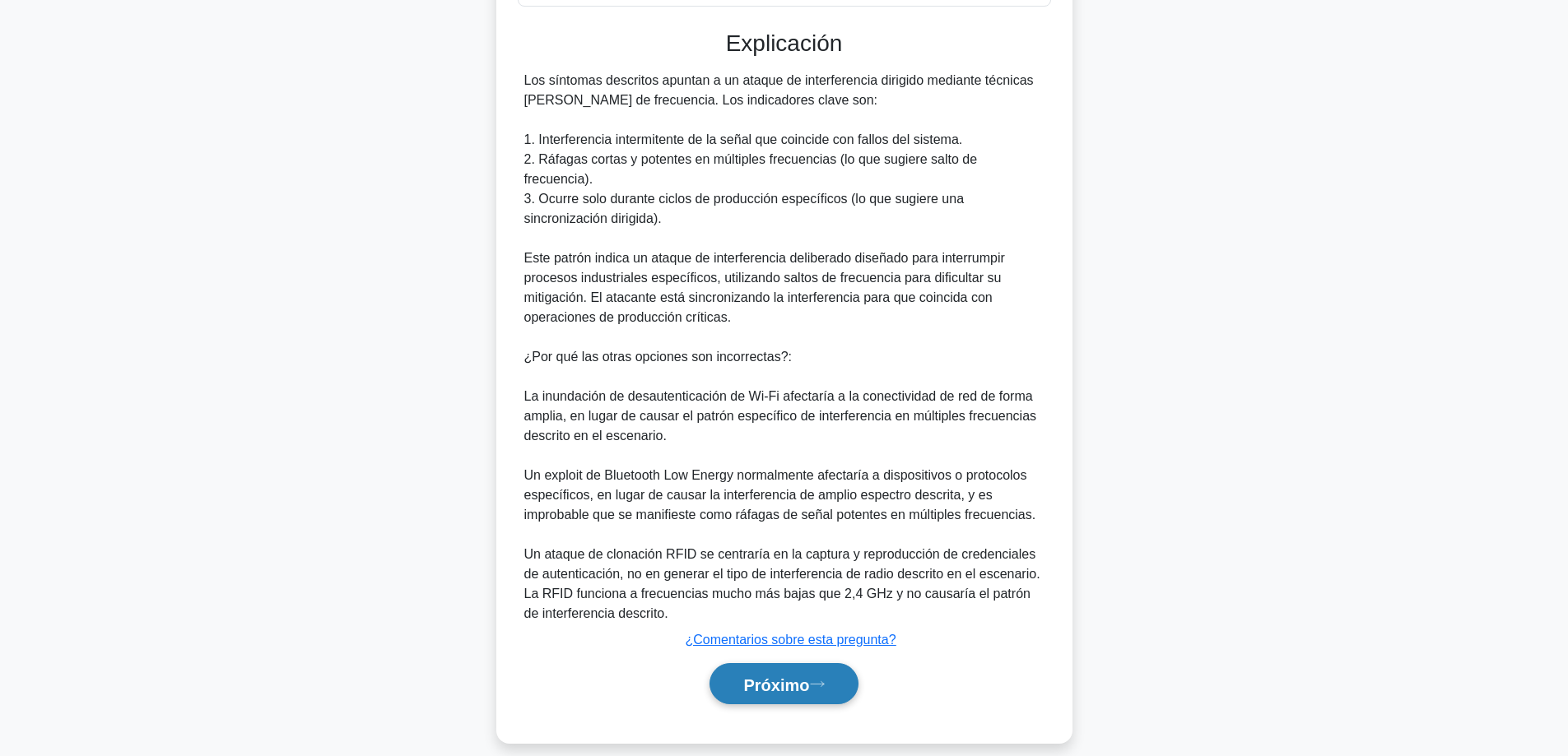
click at [759, 682] on button "Próximo" at bounding box center [783, 684] width 148 height 42
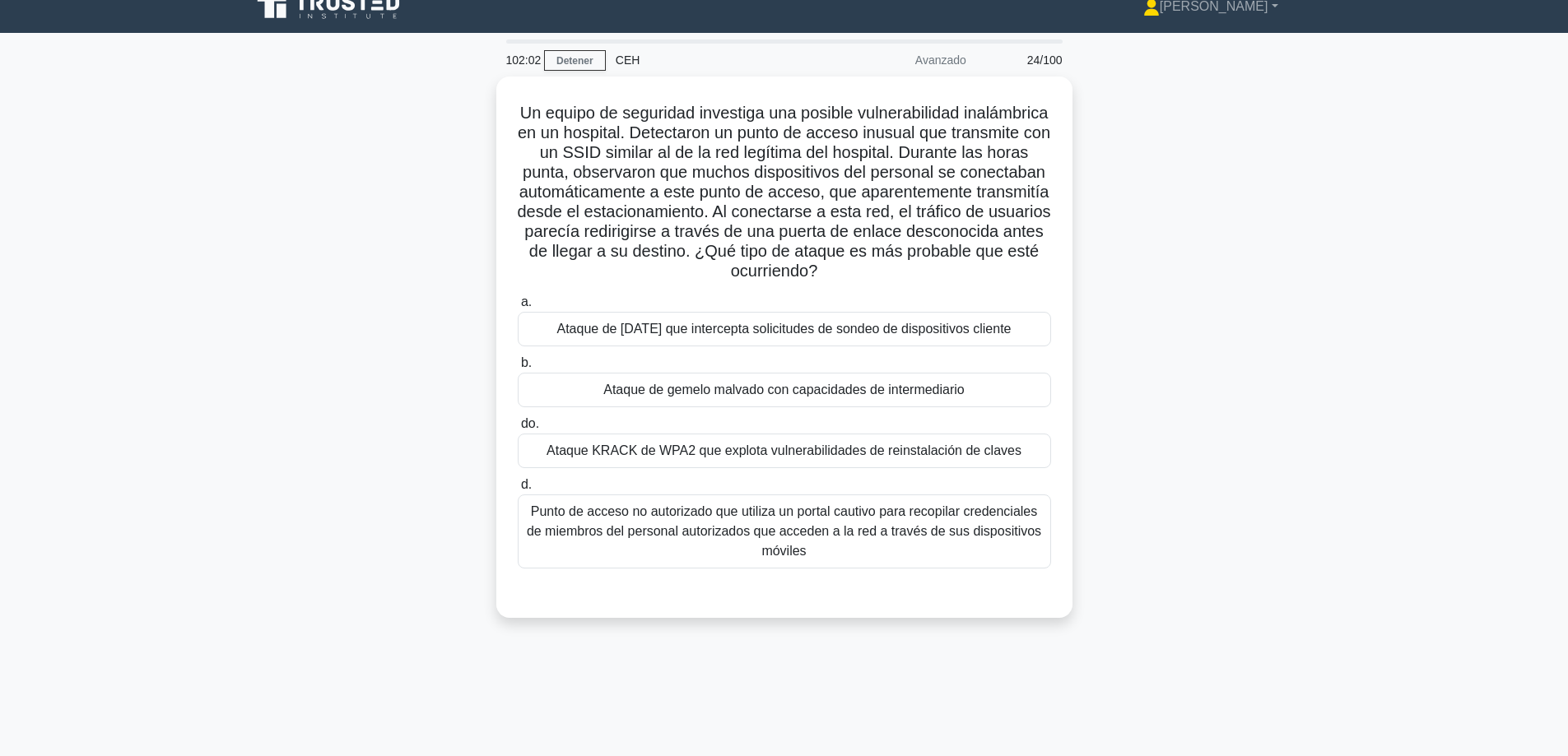
scroll to position [0, 0]
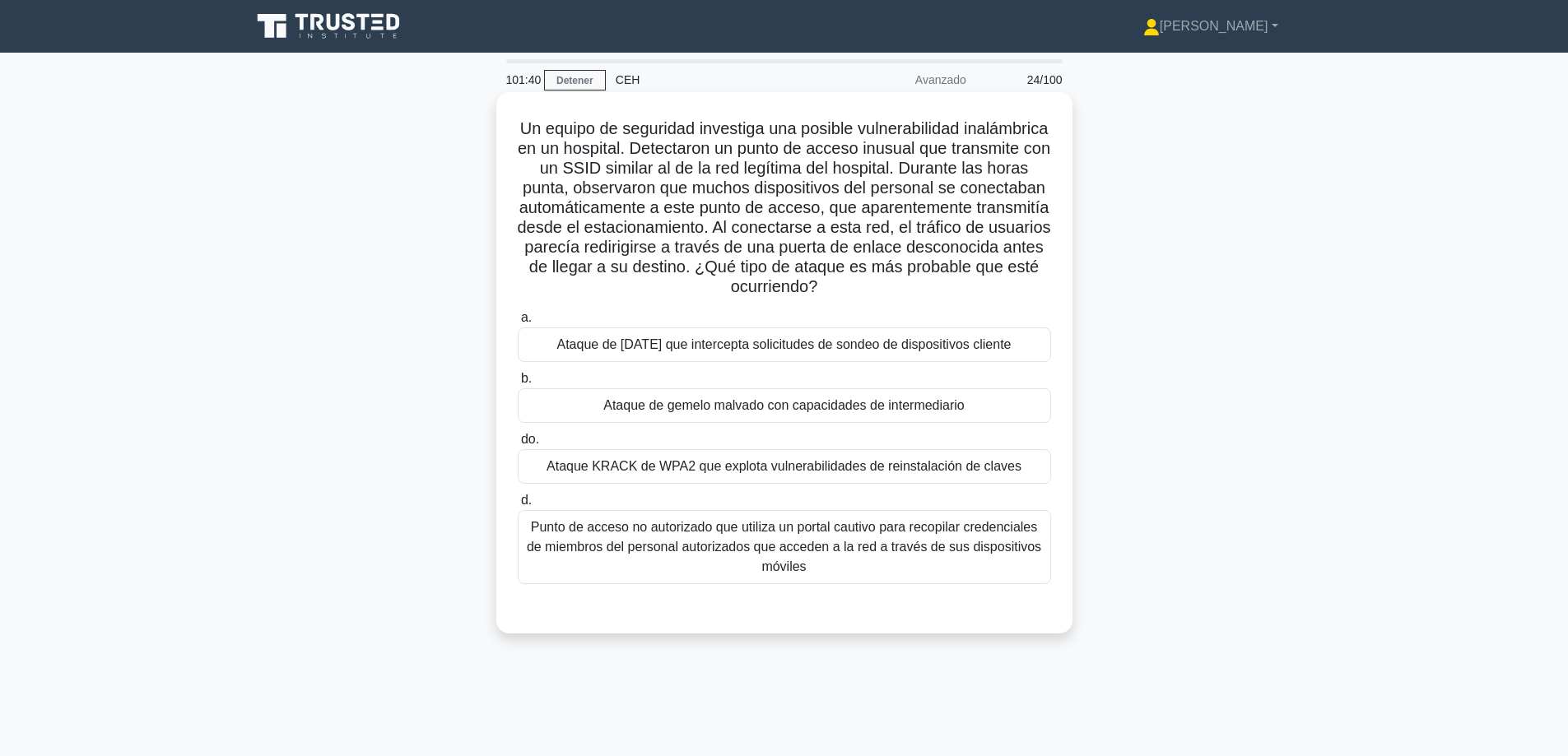
click at [703, 413] on font "Ataque de gemelo malvado con capacidades de intermediario" at bounding box center [784, 405] width 362 height 14
click at [518, 385] on input "b. Ataque de gemelo malvado con capacidades de intermediario" at bounding box center [518, 379] width 0 height 11
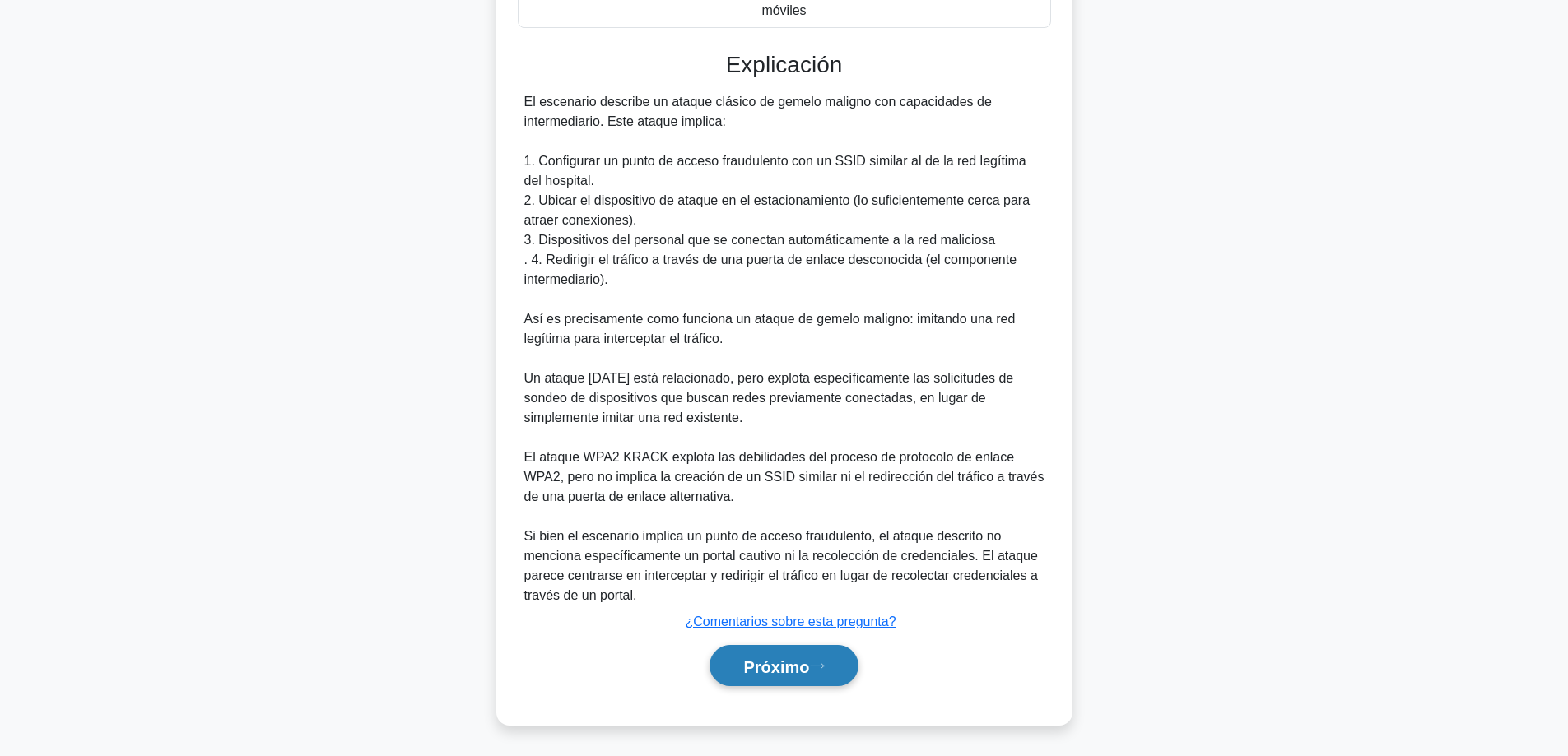
click at [796, 665] on font "Próximo" at bounding box center [776, 666] width 66 height 18
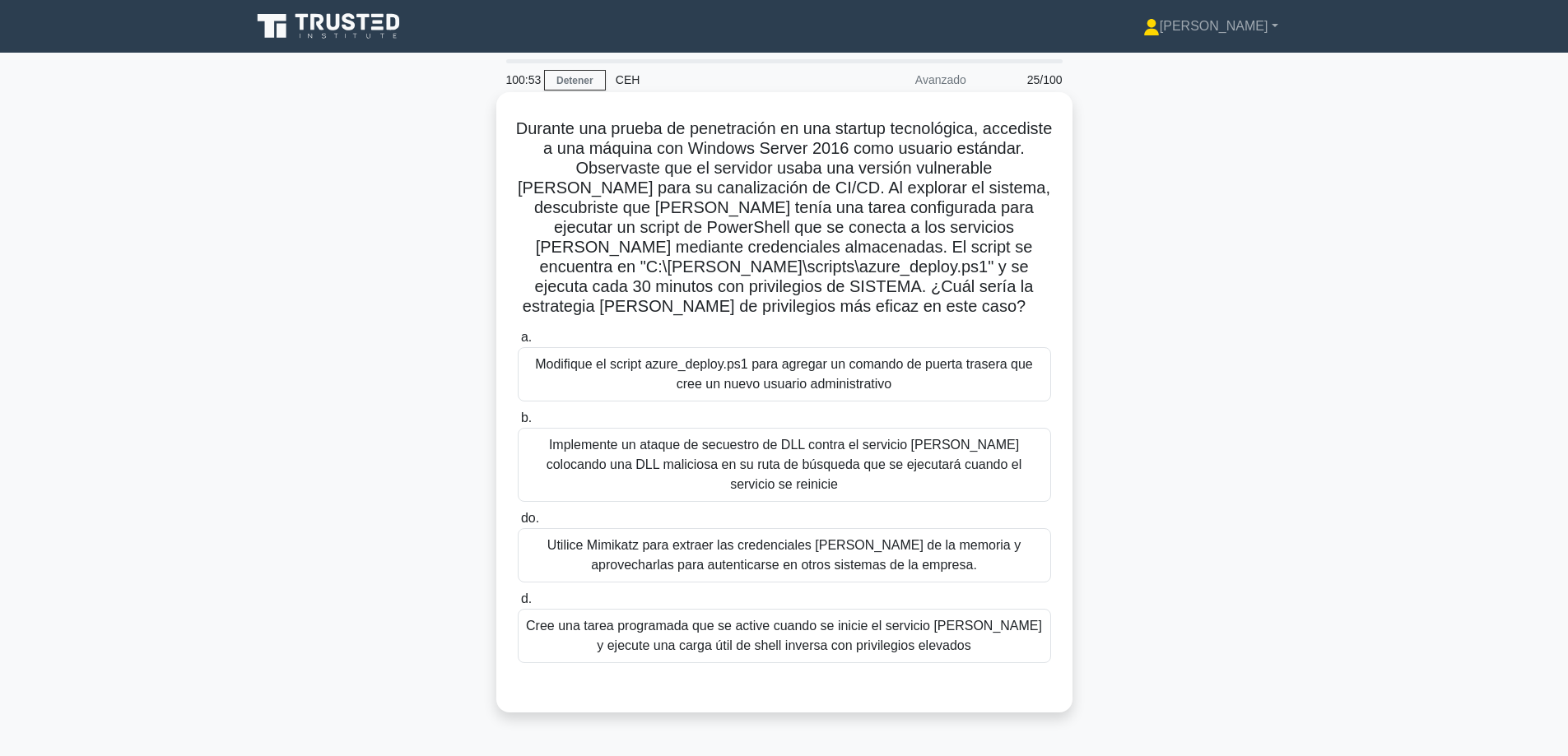
click at [956, 380] on font "Modifique el script azure_deploy.ps1 para agregar un comando de puerta trasera …" at bounding box center [785, 375] width 519 height 40
click at [518, 343] on input "a. Modifique el script azure_deploy.ps1 para agregar un comando de puerta trase…" at bounding box center [518, 338] width 0 height 11
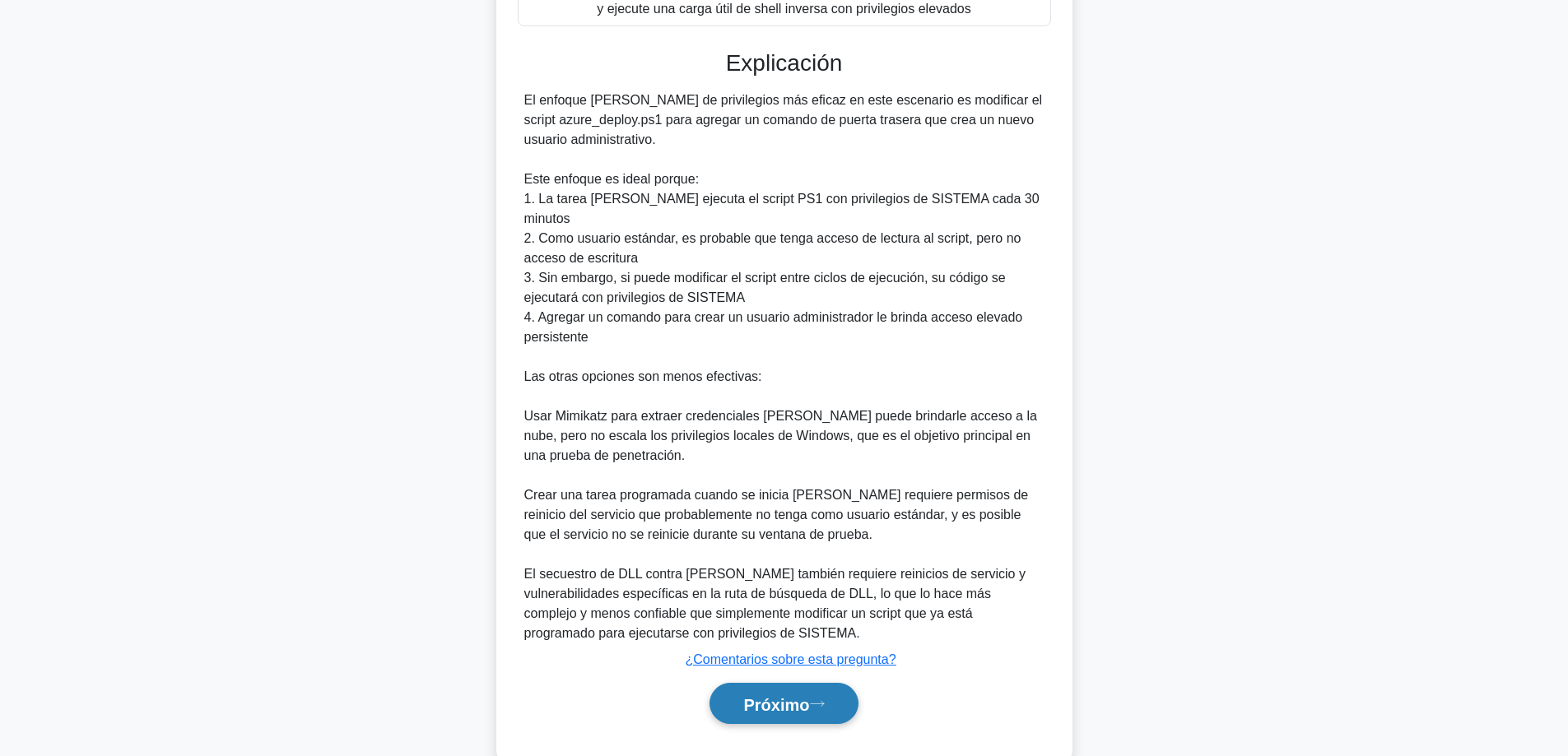
click at [781, 683] on button "Próximo" at bounding box center [783, 703] width 148 height 42
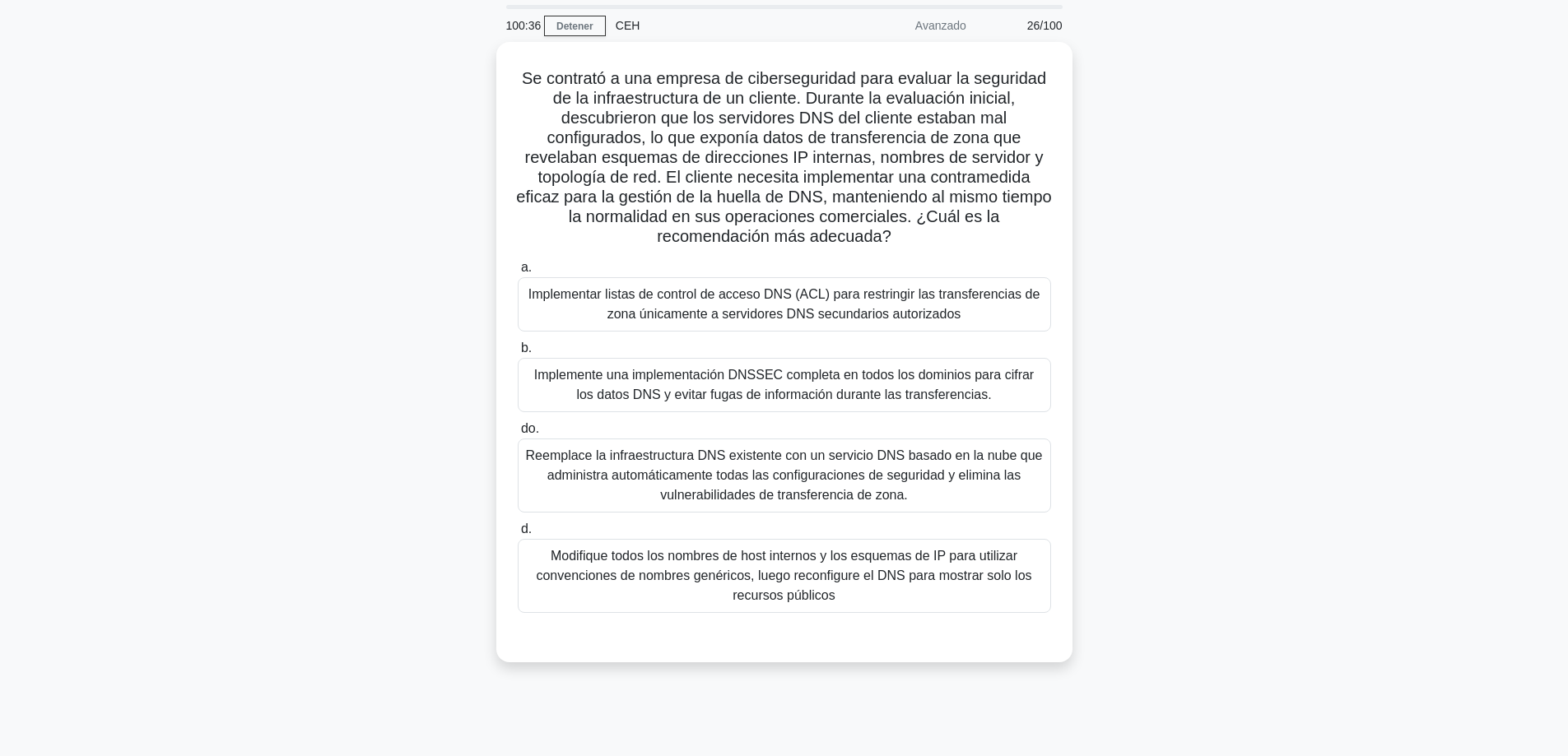
scroll to position [50, 0]
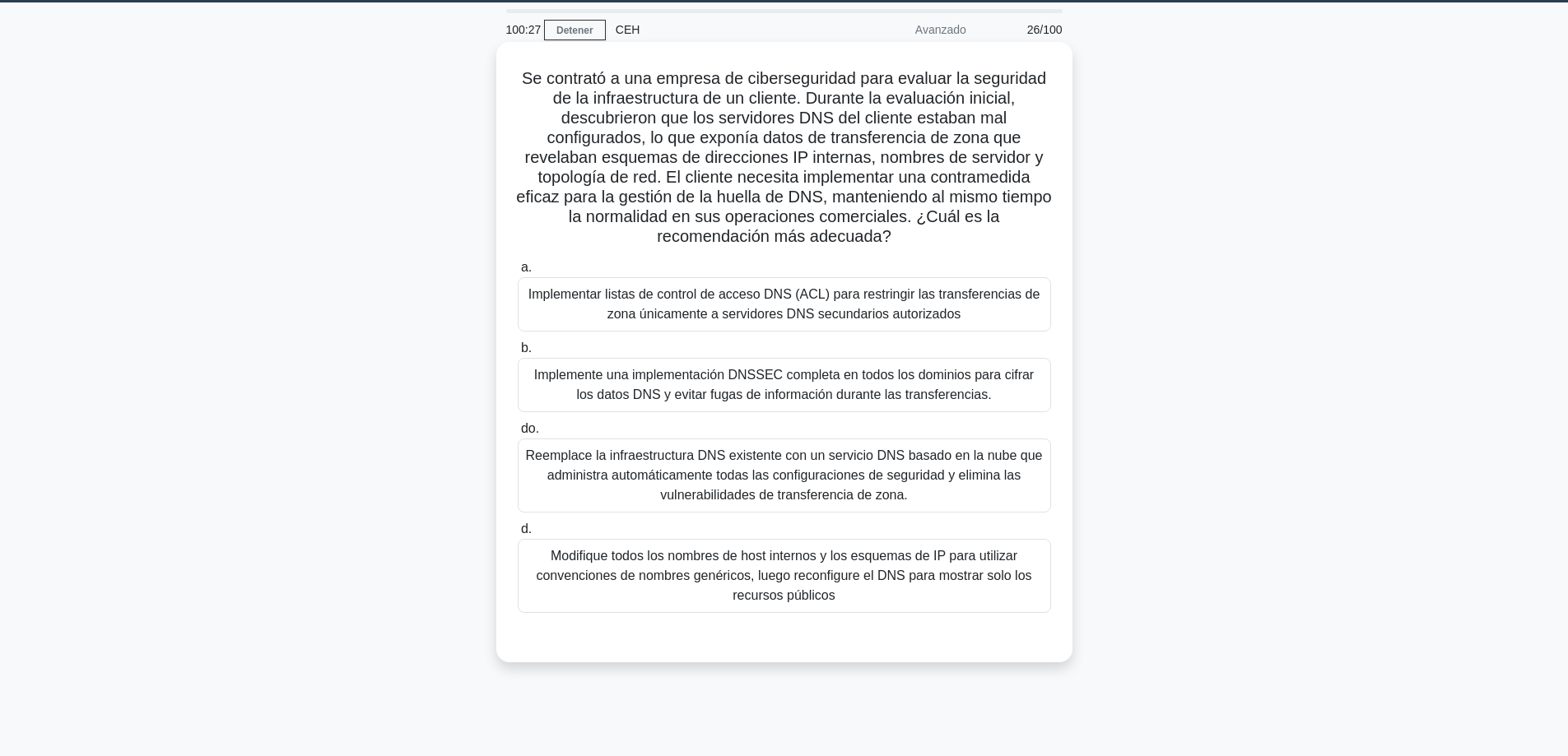
click at [583, 387] on font "Implemente una implementación DNSSEC completa en todos los dominios para cifrar…" at bounding box center [785, 385] width 519 height 40
click at [518, 354] on input "b. Implemente una implementación DNSSEC completa en todos los dominios para cif…" at bounding box center [518, 348] width 0 height 11
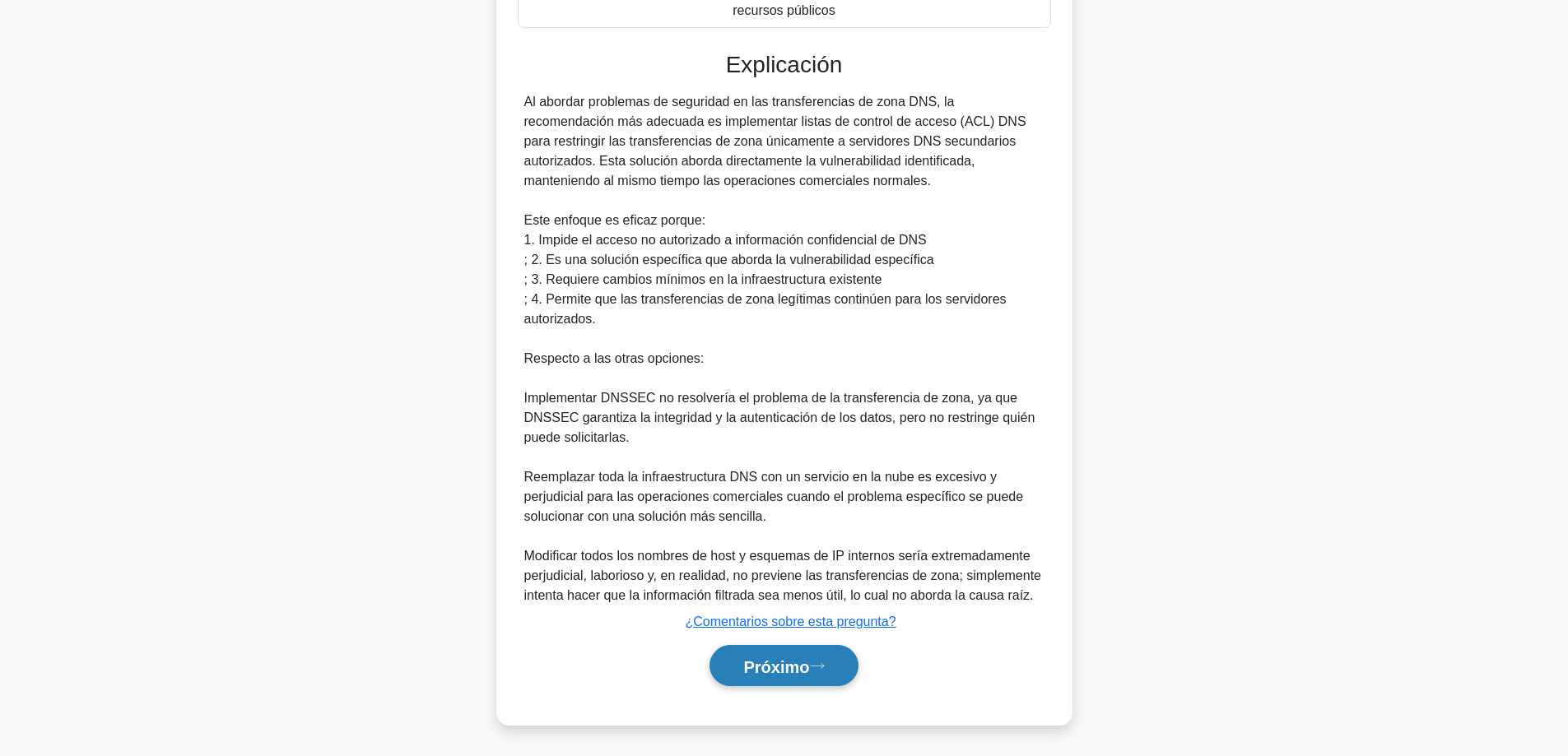
click at [782, 660] on font "Próximo" at bounding box center [776, 666] width 66 height 18
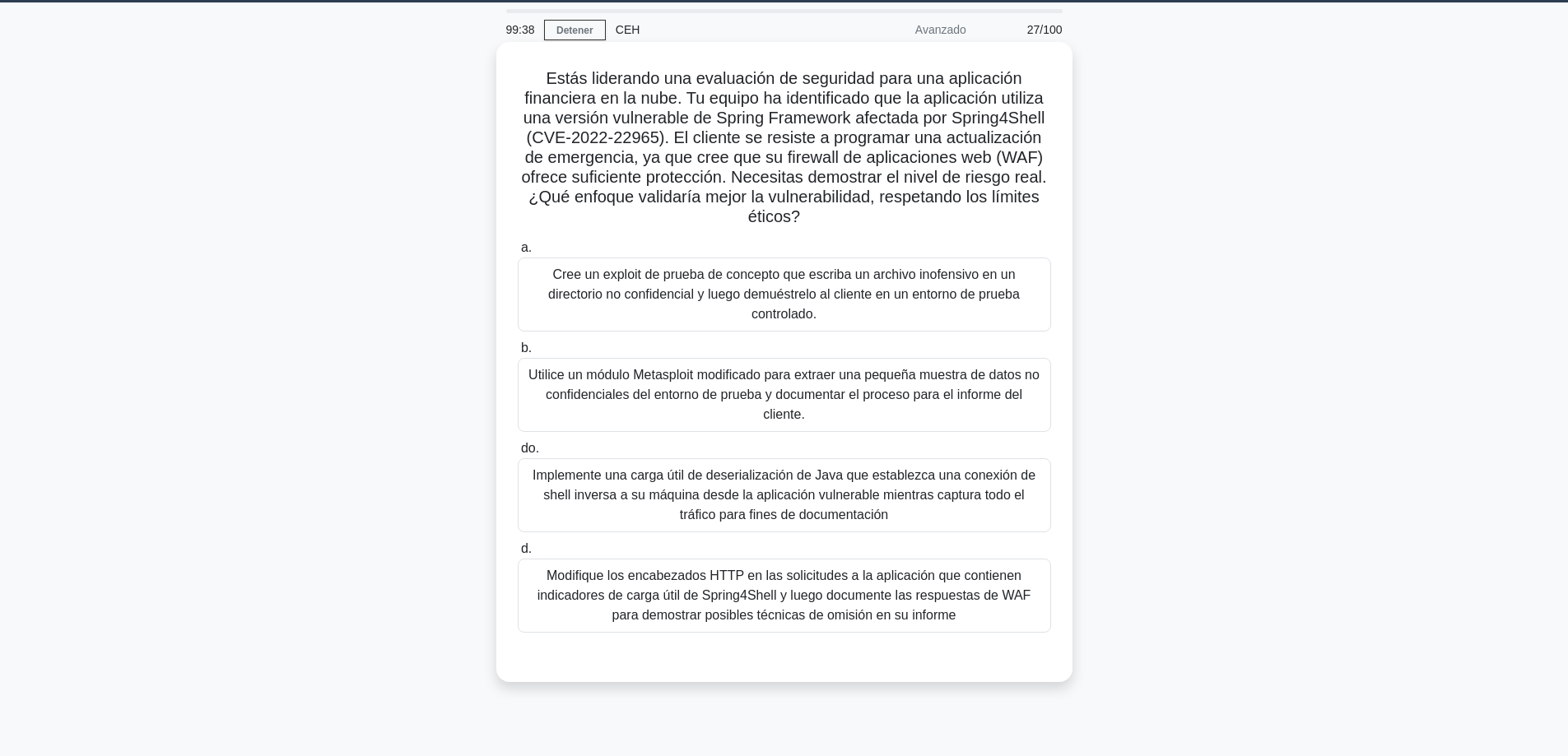
click at [702, 610] on font "Modifique los encabezados HTTP en las solicitudes a la aplicación que contienen…" at bounding box center [785, 595] width 494 height 54
click at [518, 555] on input "d. Modifique los encabezados HTTP en las solicitudes a la aplicación que contie…" at bounding box center [518, 549] width 0 height 11
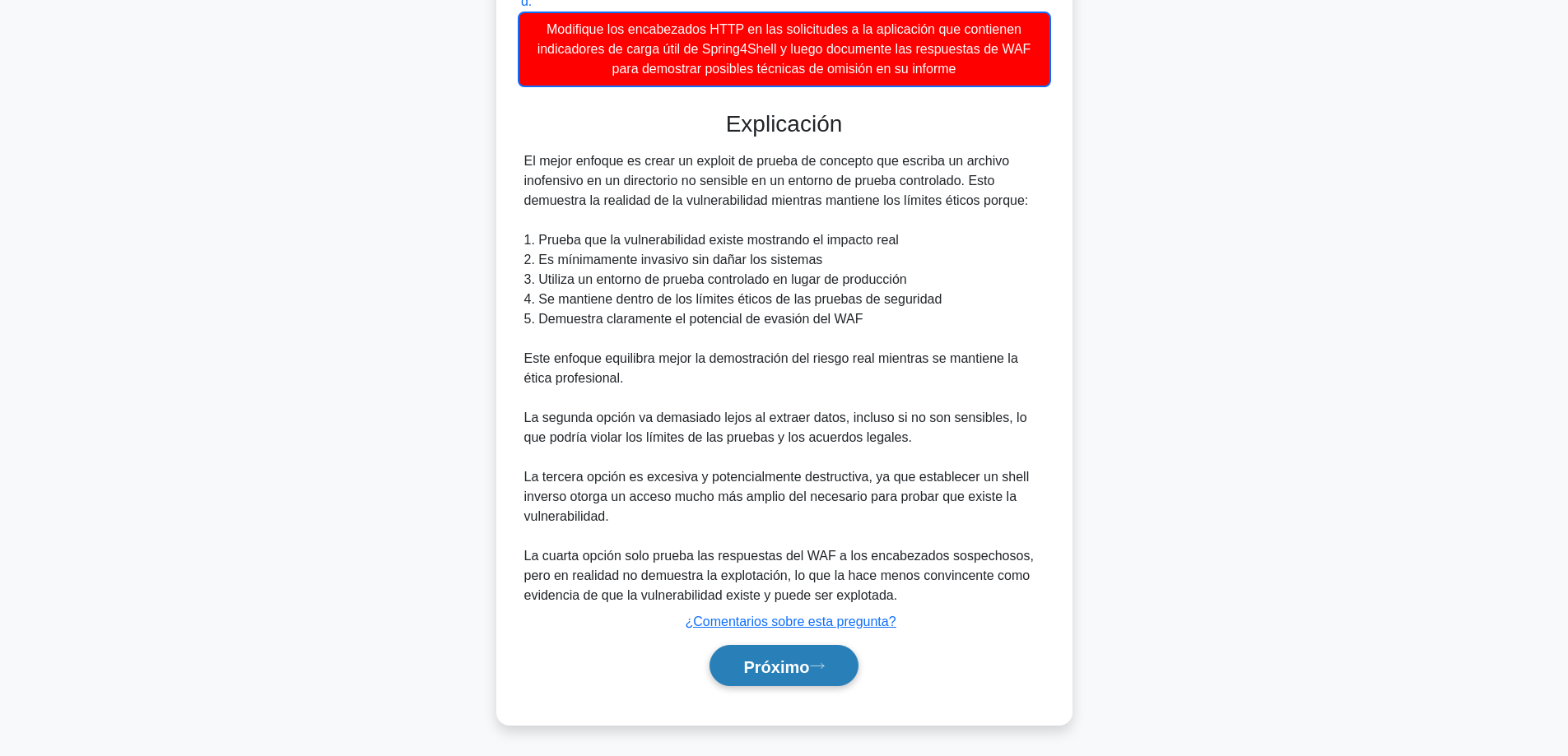
click at [754, 657] on font "Próximo" at bounding box center [776, 666] width 66 height 18
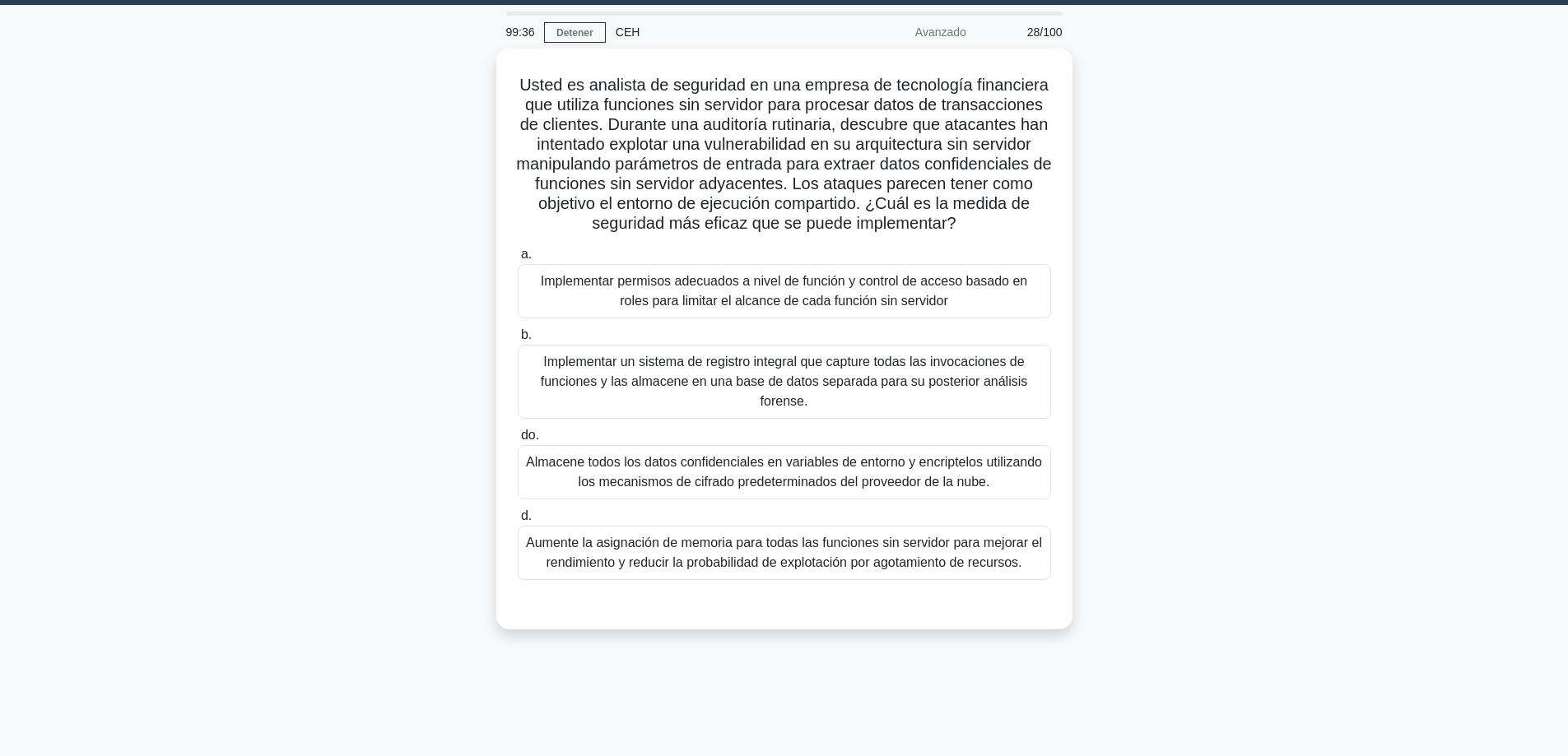
scroll to position [0, 0]
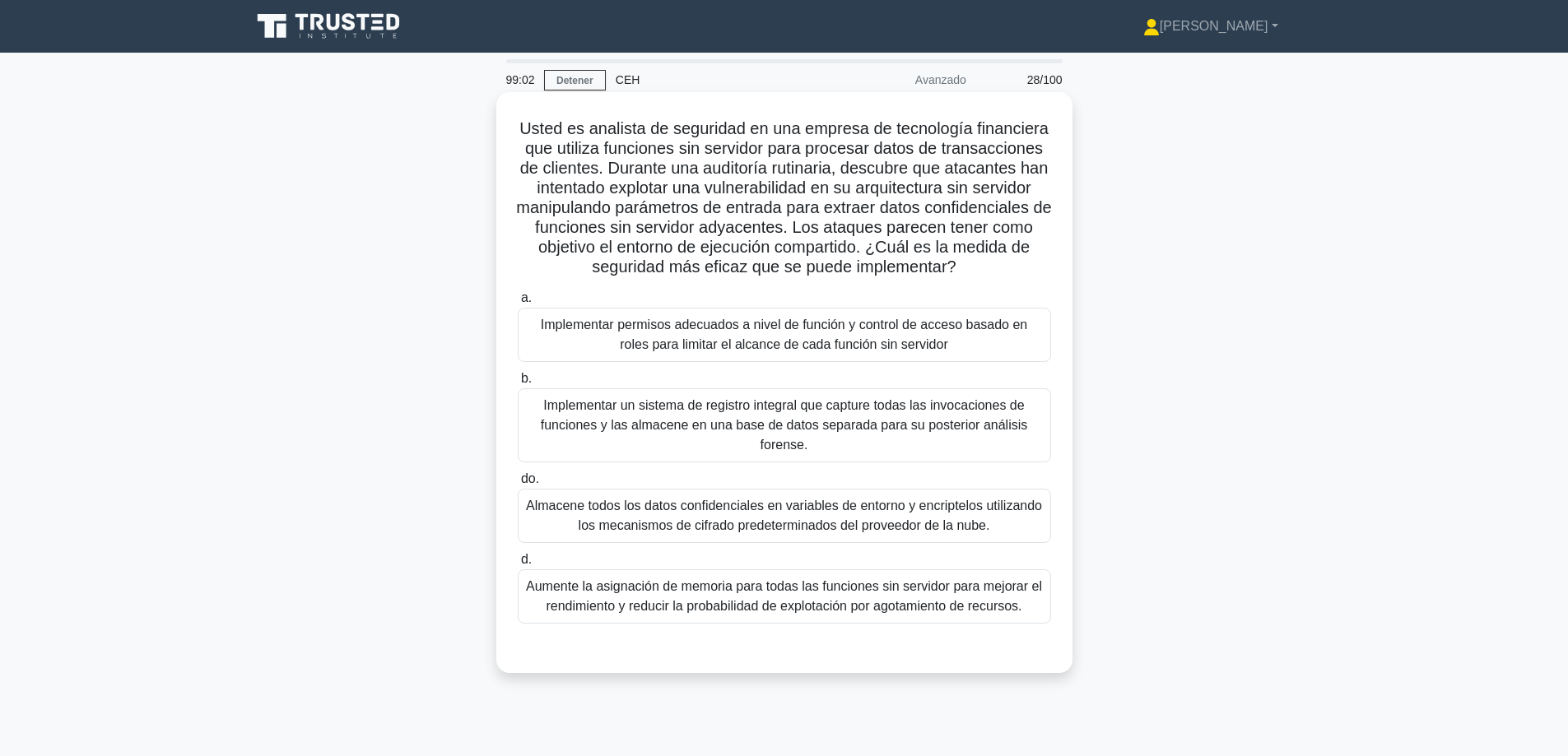
click at [583, 495] on div "Almacene todos los datos confidenciales en variables de entorno y encriptelos u…" at bounding box center [785, 516] width 534 height 54
click at [518, 485] on input "do. Almacene todos los datos confidenciales en variables de entorno y encriptel…" at bounding box center [518, 479] width 0 height 11
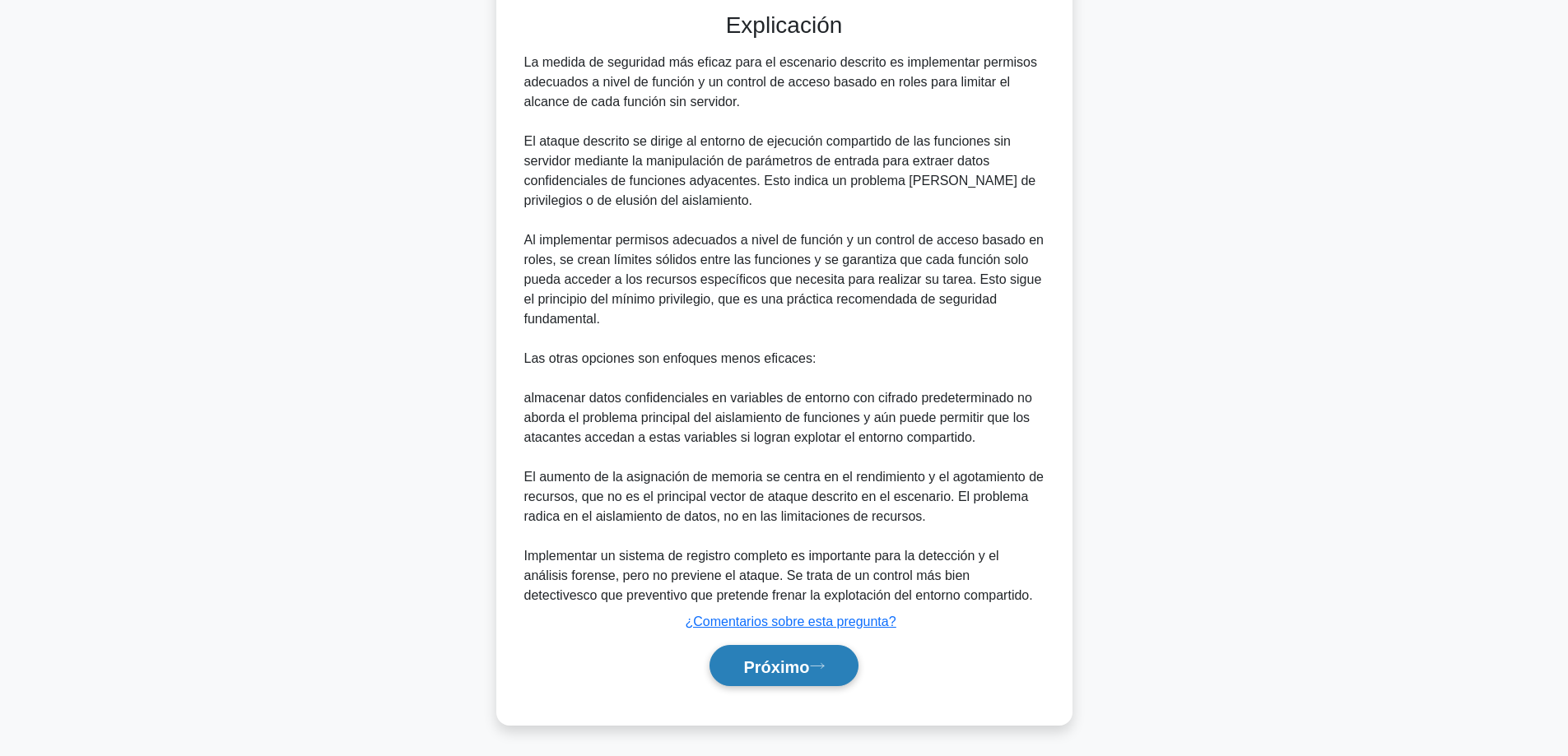
click at [798, 669] on font "Próximo" at bounding box center [776, 666] width 66 height 18
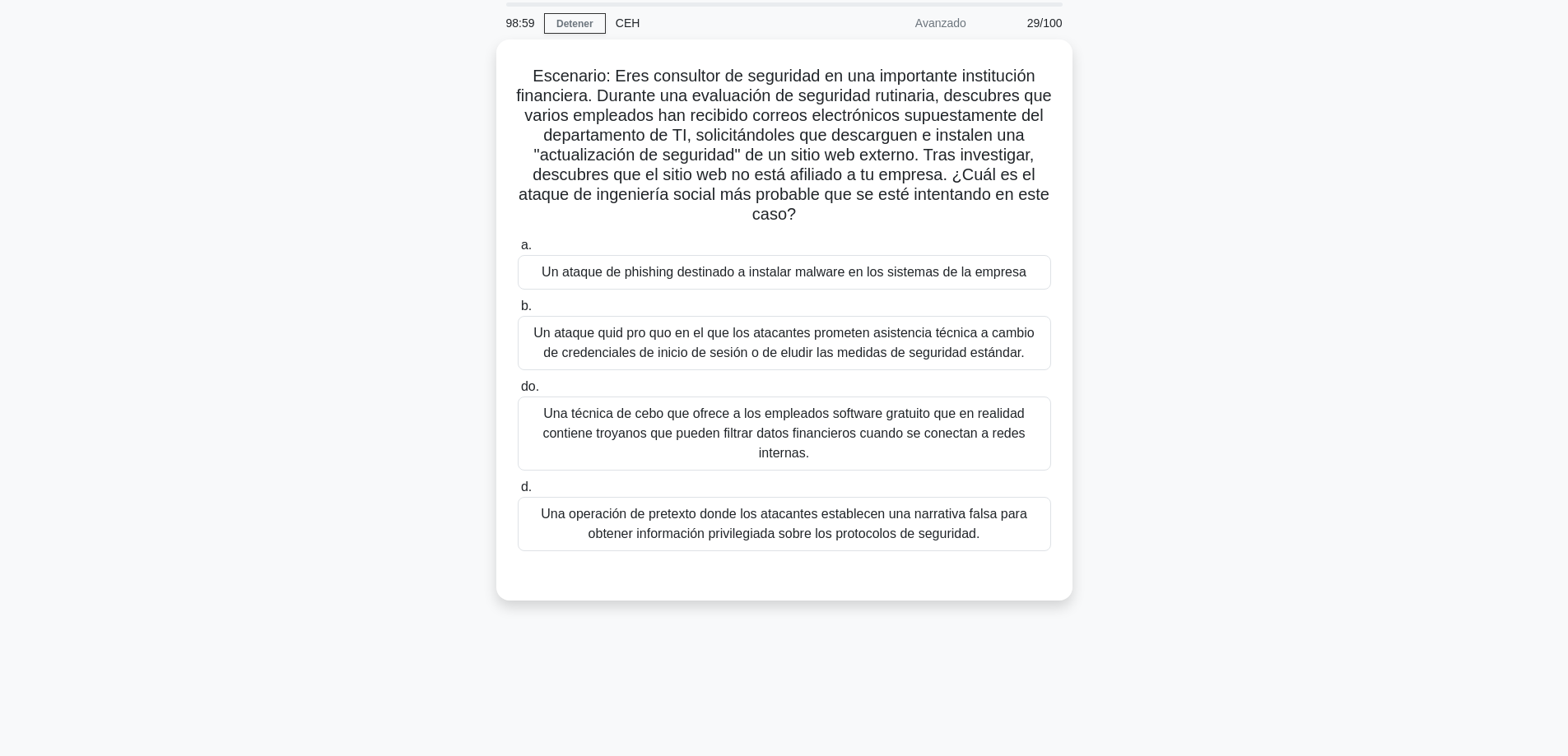
scroll to position [50, 0]
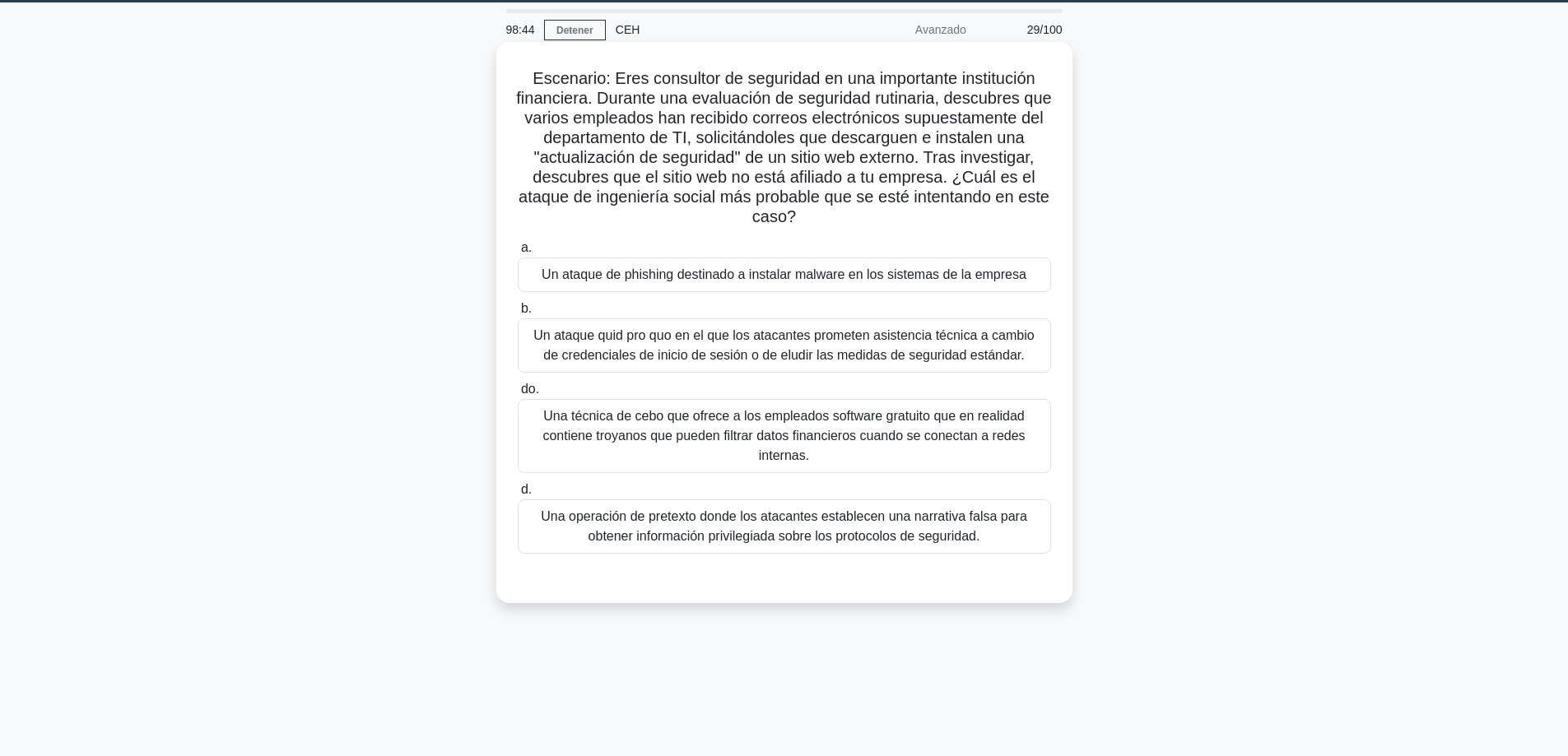
drag, startPoint x: 648, startPoint y: 284, endPoint x: 682, endPoint y: 385, distance: 106.6
click at [648, 285] on font "Un ataque de phishing destinado a instalar malware en los sistemas de la empresa" at bounding box center [784, 275] width 485 height 20
click at [518, 254] on input "a. Un ataque de phishing destinado a instalar malware en los sistemas de la emp…" at bounding box center [518, 248] width 0 height 11
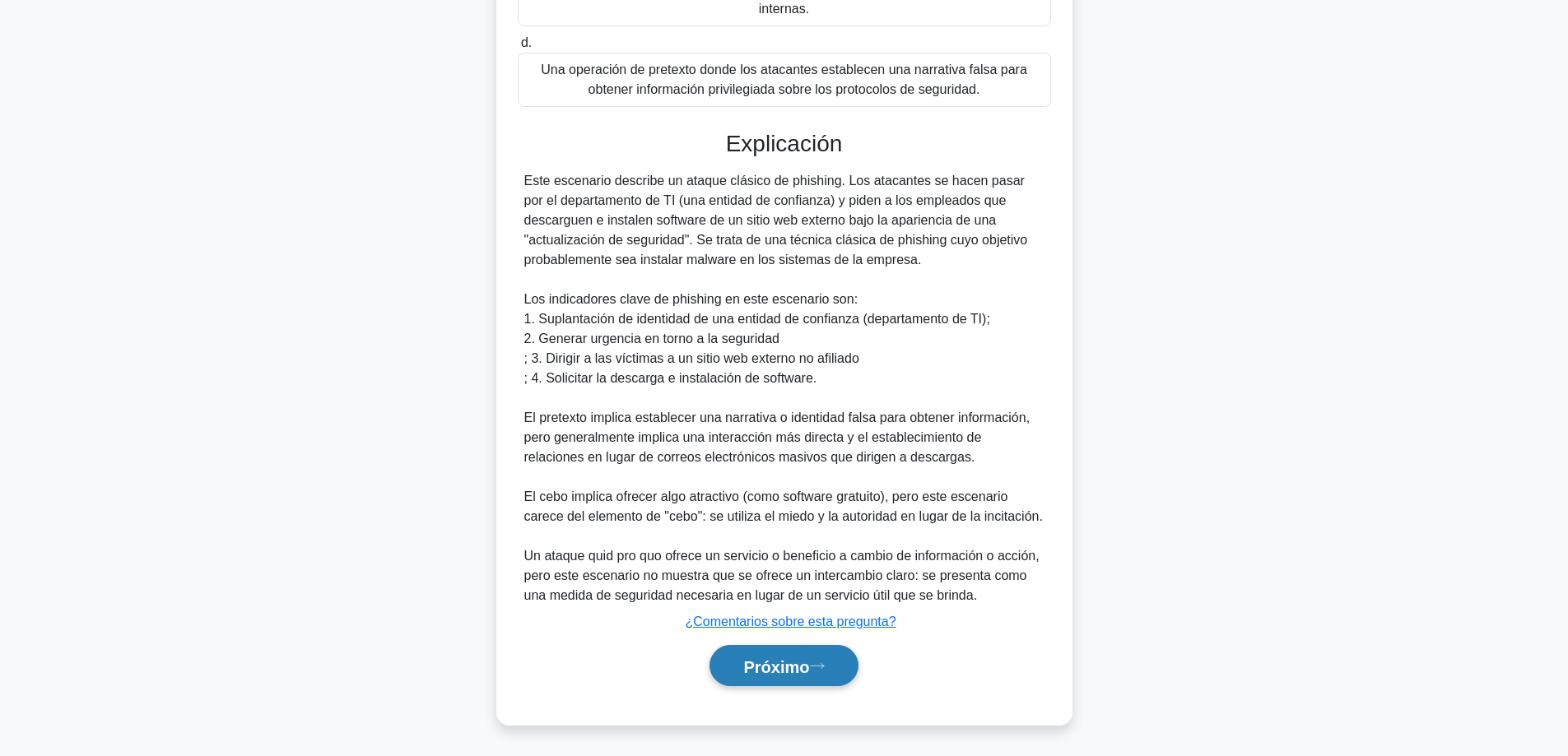
click at [758, 668] on font "Próximo" at bounding box center [776, 666] width 66 height 18
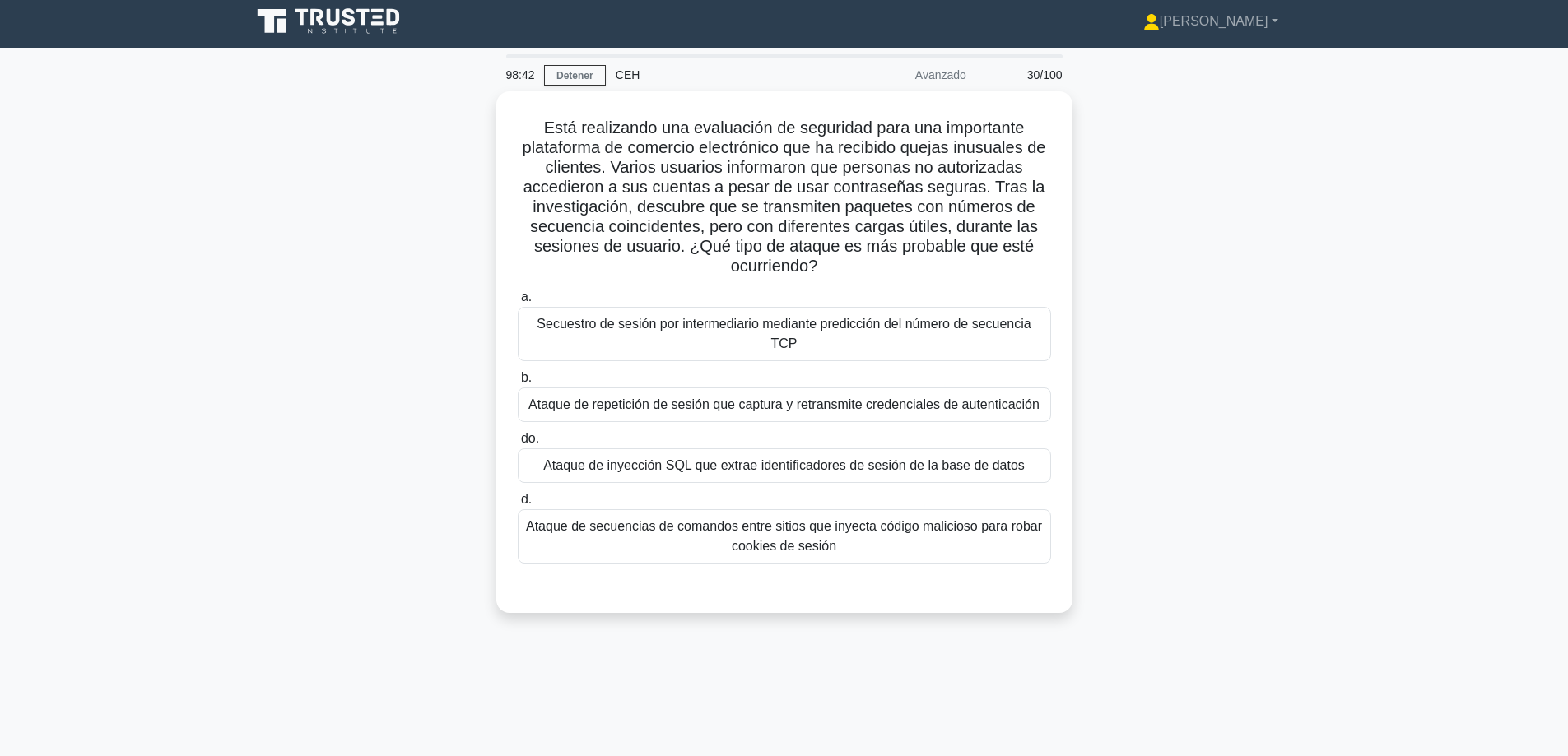
scroll to position [0, 0]
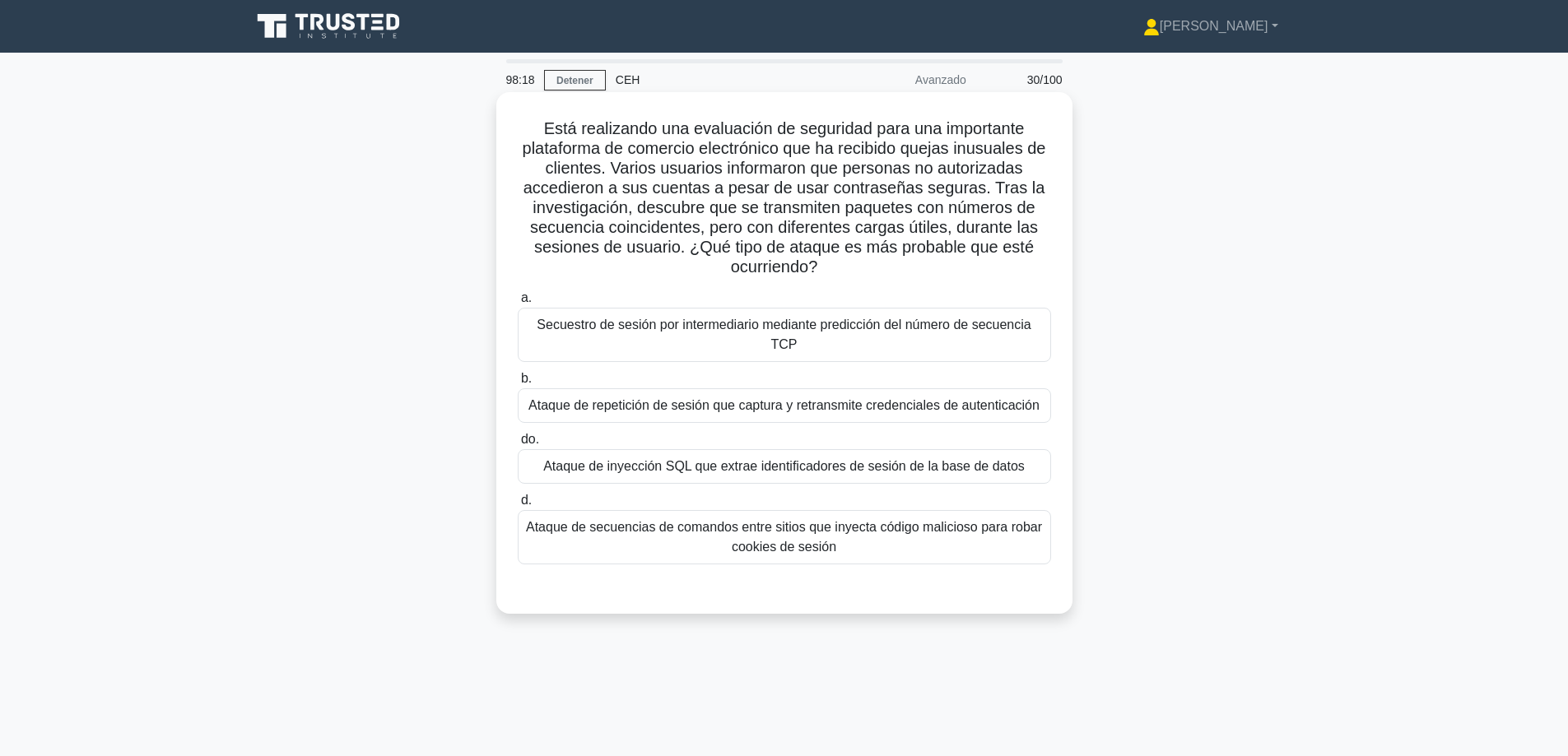
click at [890, 320] on font "Secuestro de sesión por intermediario mediante predicción del número de secuenc…" at bounding box center [784, 334] width 494 height 34
click at [518, 304] on input "a. Secuestro de sesión por intermediario mediante predicción del número de secu…" at bounding box center [518, 298] width 0 height 11
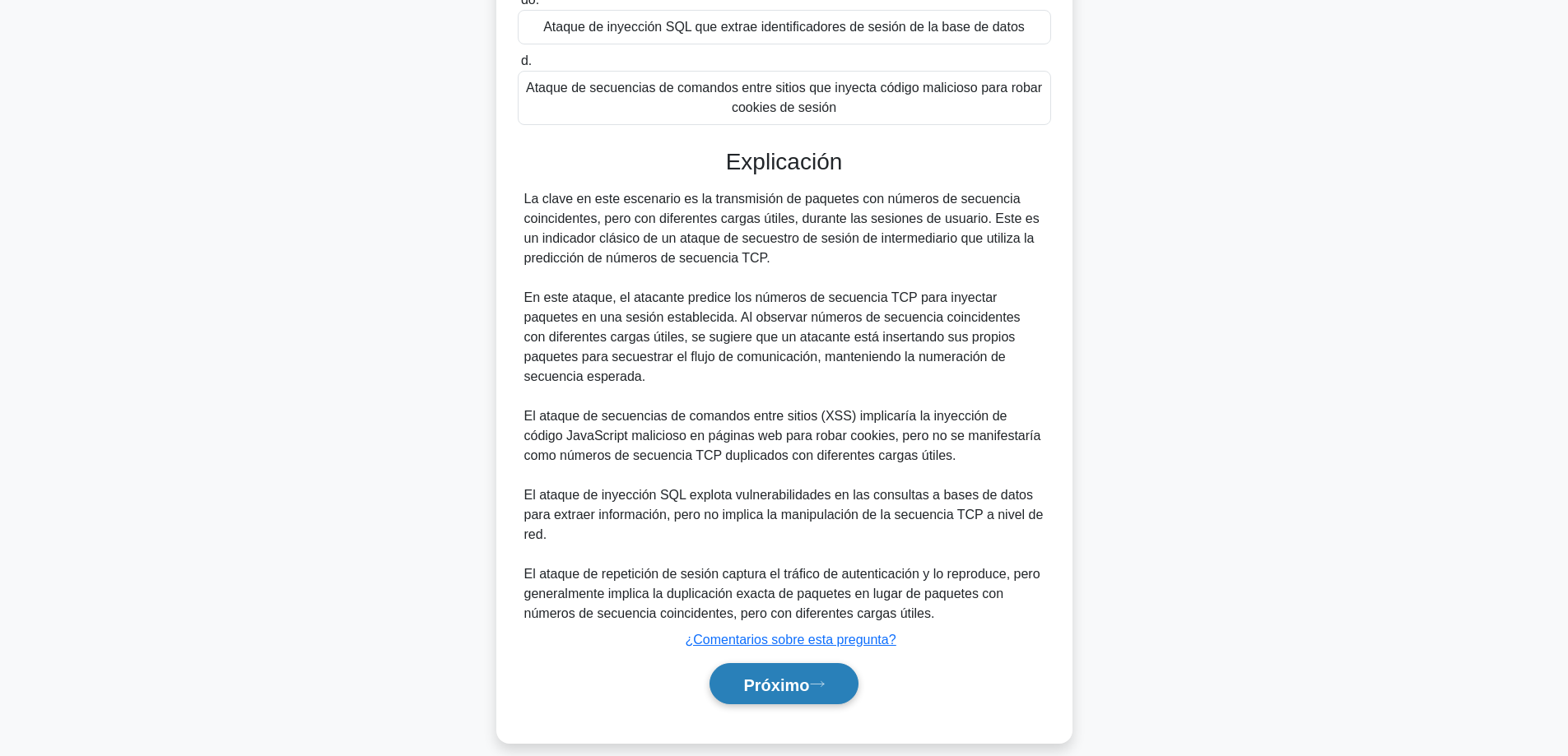
click at [786, 675] on font "Próximo" at bounding box center [776, 684] width 66 height 18
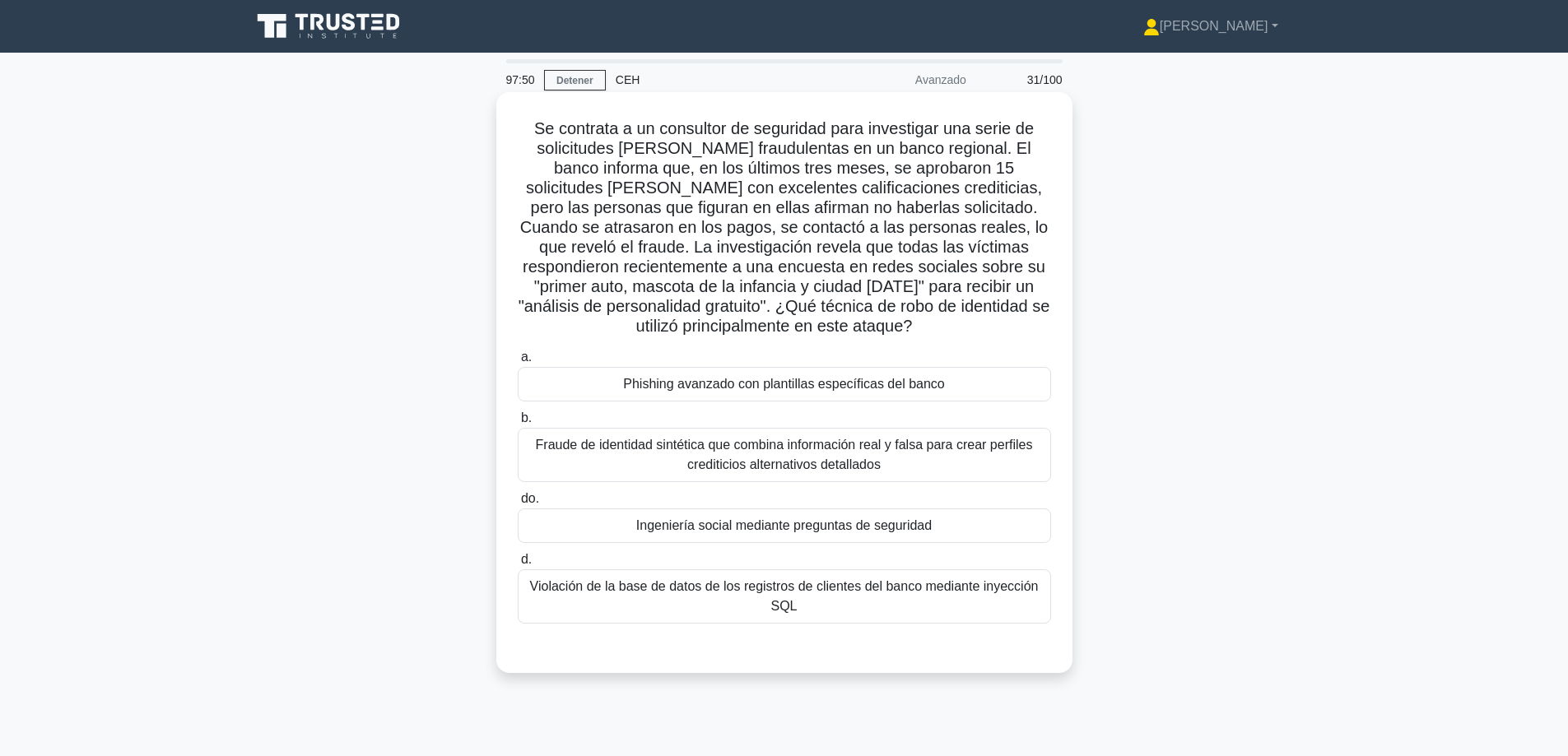
click at [728, 529] on font "Ingeniería social mediante preguntas de seguridad" at bounding box center [783, 525] width 296 height 14
click at [518, 505] on input "do. Ingeniería social mediante preguntas de seguridad" at bounding box center [518, 499] width 0 height 11
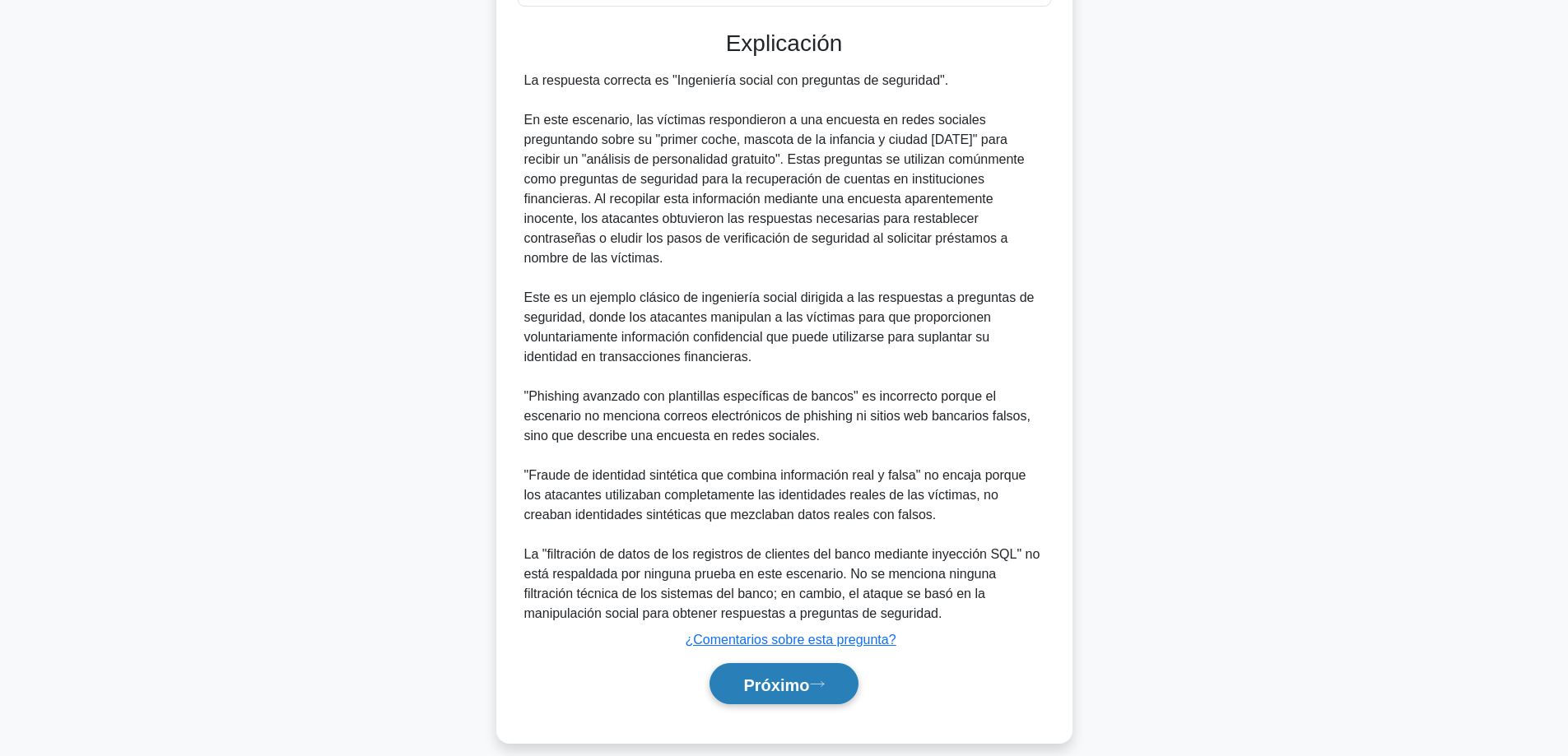
click at [772, 675] on font "Próximo" at bounding box center [776, 684] width 66 height 18
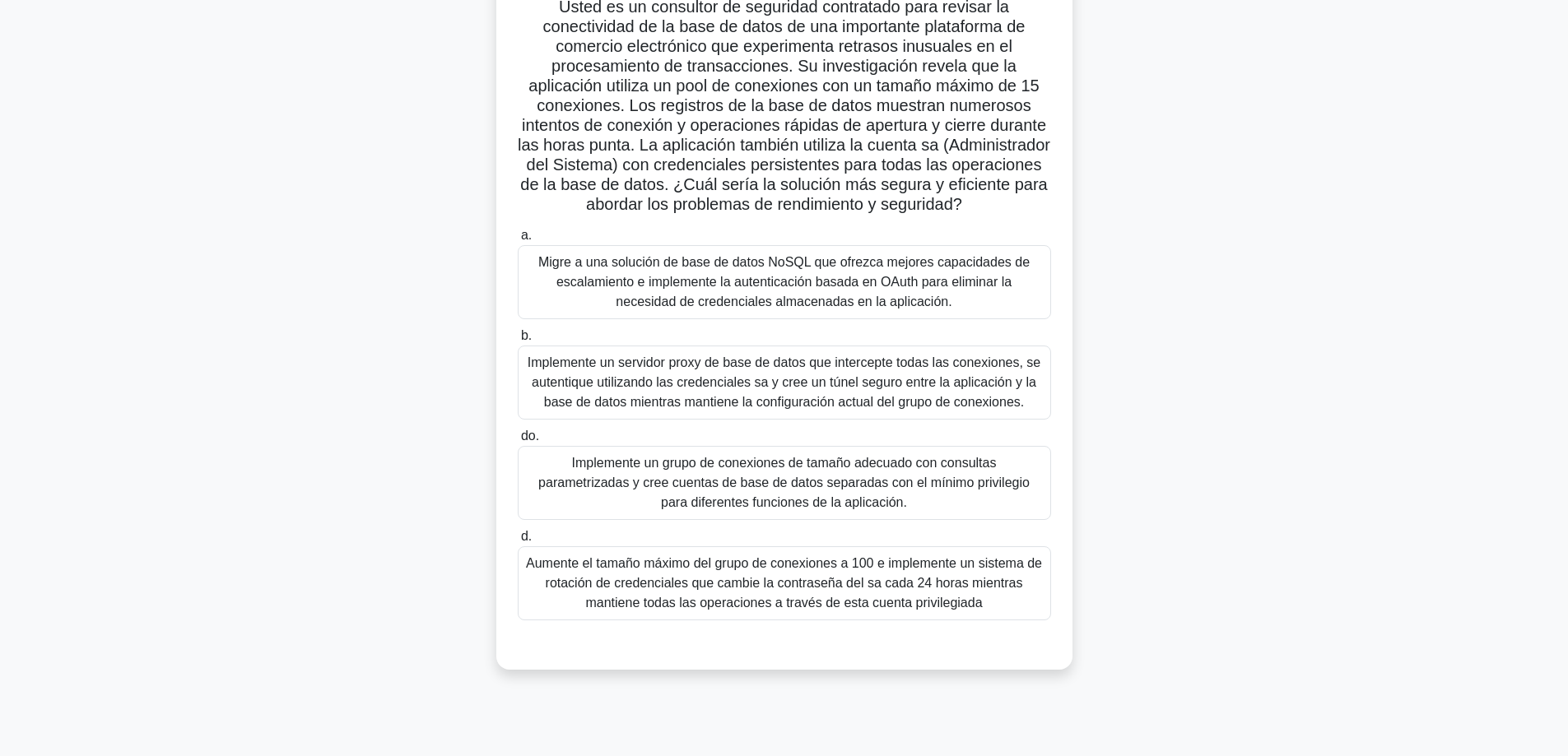
scroll to position [133, 0]
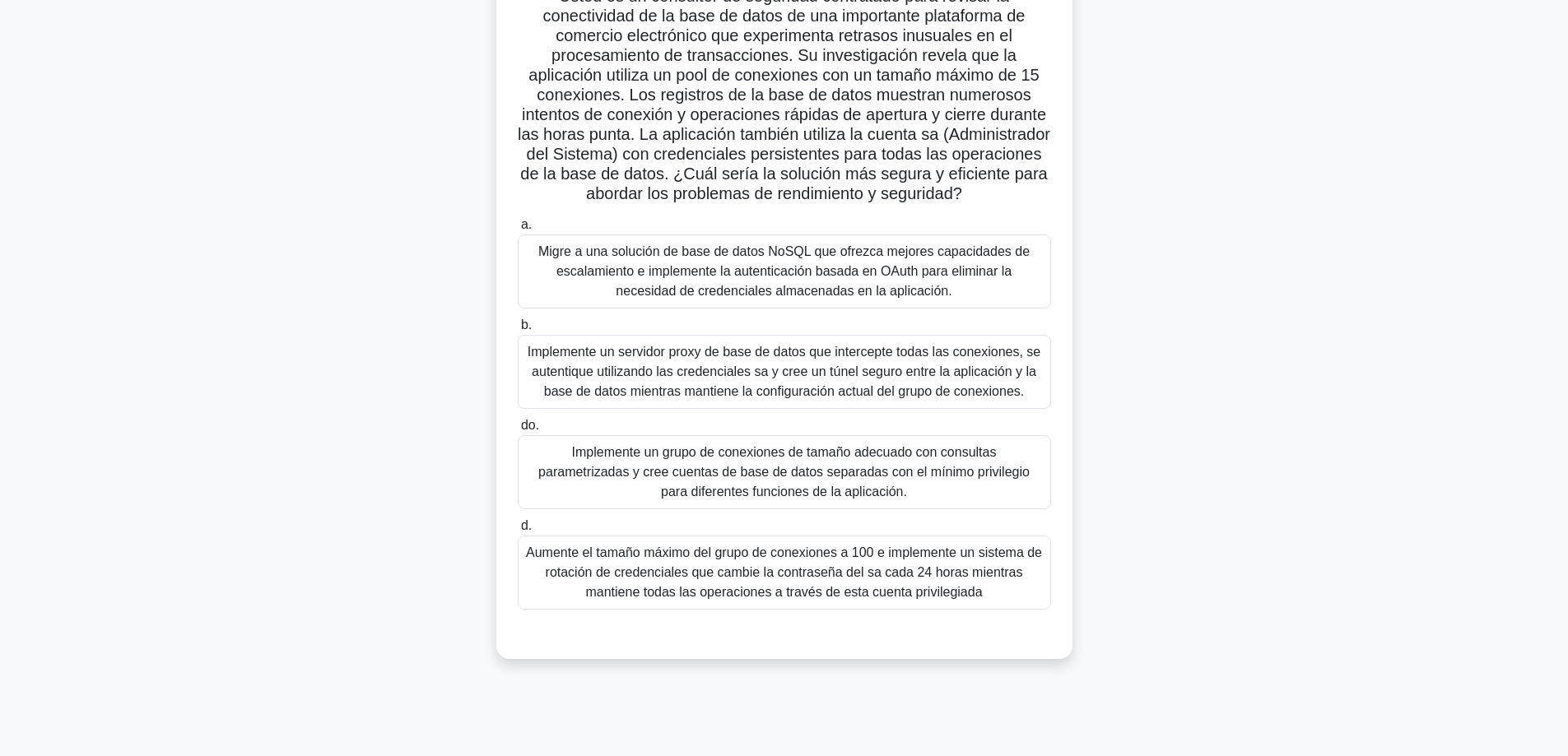
click at [681, 390] on font "Implemente un servidor proxy de base de datos que intercepte todas las conexion…" at bounding box center [784, 371] width 513 height 54
click at [722, 388] on font "Implemente un servidor proxy de base de datos que intercepte todas las conexion…" at bounding box center [784, 371] width 513 height 54
click at [518, 331] on input "b. Implemente un servidor proxy de base de datos que intercepte todas las conex…" at bounding box center [518, 325] width 0 height 11
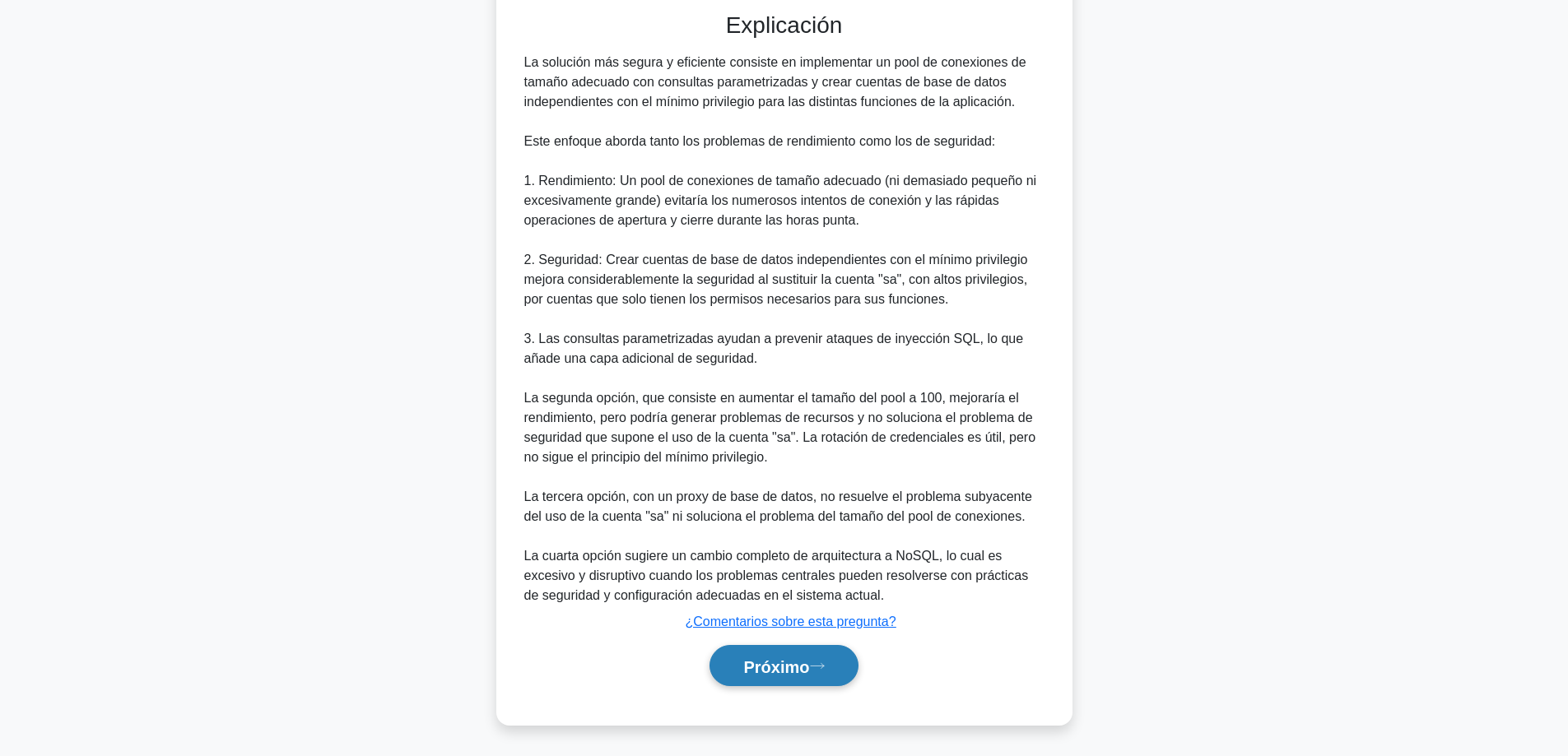
click at [749, 660] on font "Próximo" at bounding box center [776, 666] width 66 height 18
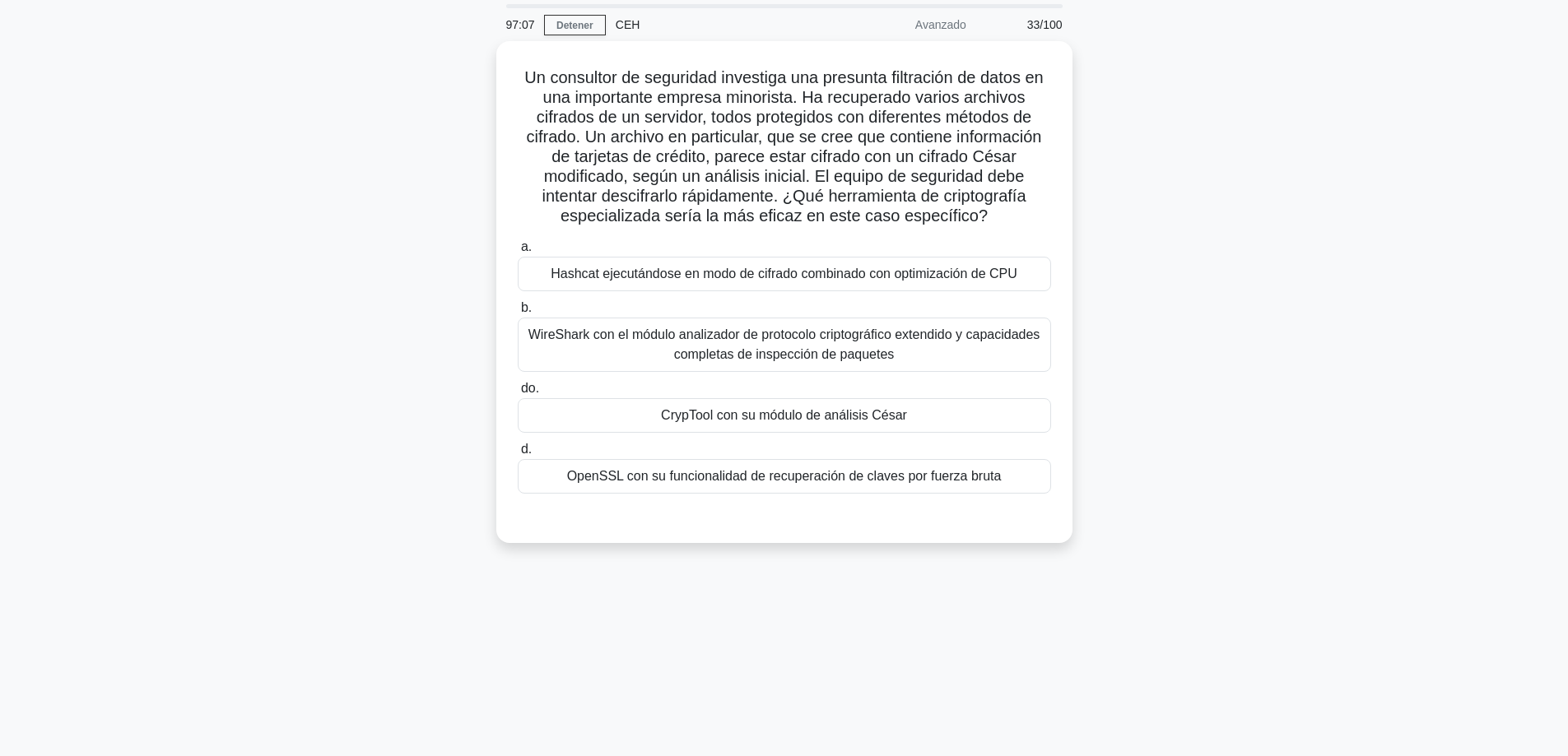
scroll to position [50, 0]
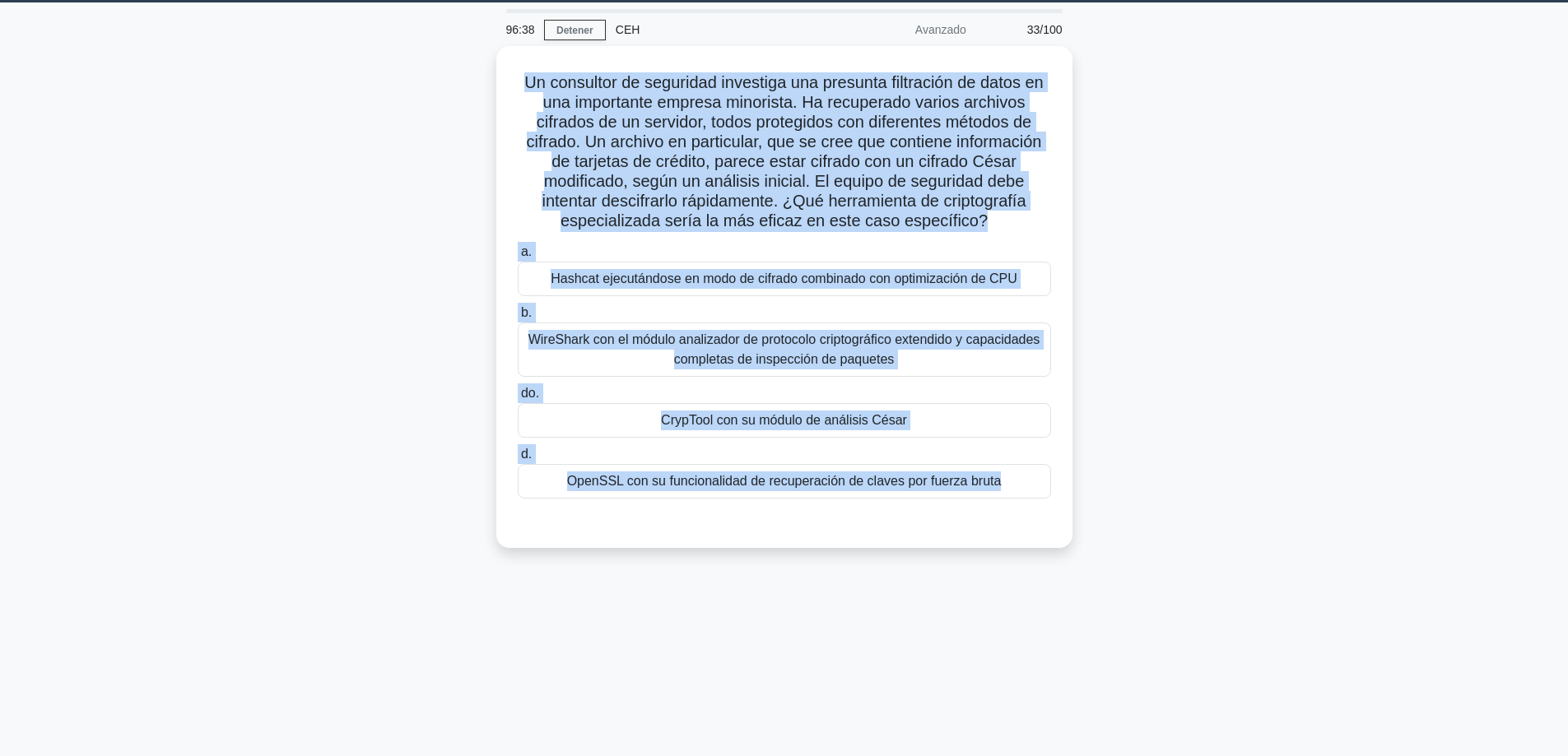
drag, startPoint x: 1067, startPoint y: 536, endPoint x: 420, endPoint y: 73, distance: 795.6
click at [420, 73] on div "Un consultor de seguridad investiga una presunta filtración de datos en una imp…" at bounding box center [784, 307] width 1086 height 522
copy div "Un consultor de seguridad investiga una presunta filtración de datos en una imp…"
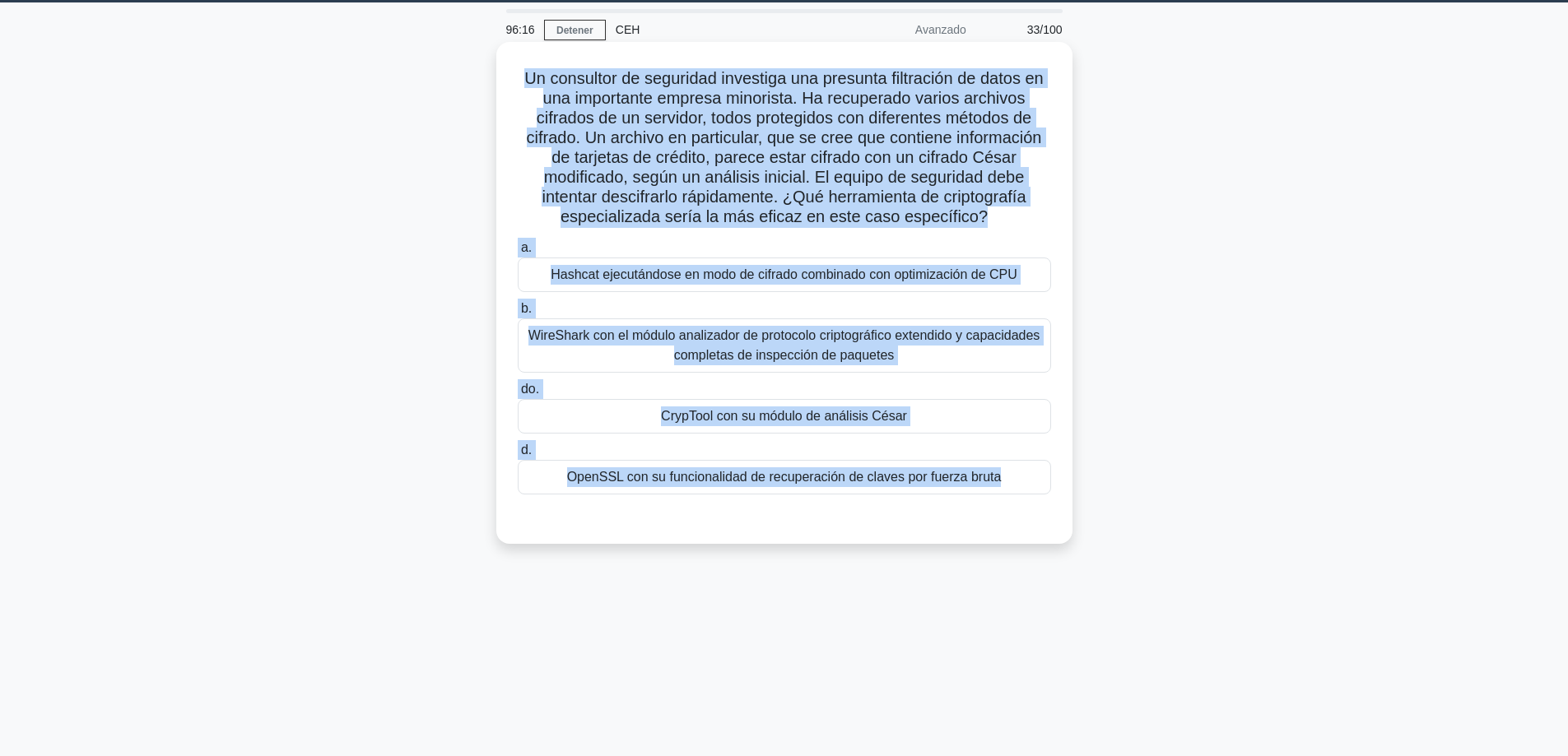
click at [646, 421] on div "CrypTool con su módulo de análisis César" at bounding box center [785, 417] width 534 height 35
click at [518, 395] on input "do. CrypTool con su módulo de análisis César" at bounding box center [518, 390] width 0 height 11
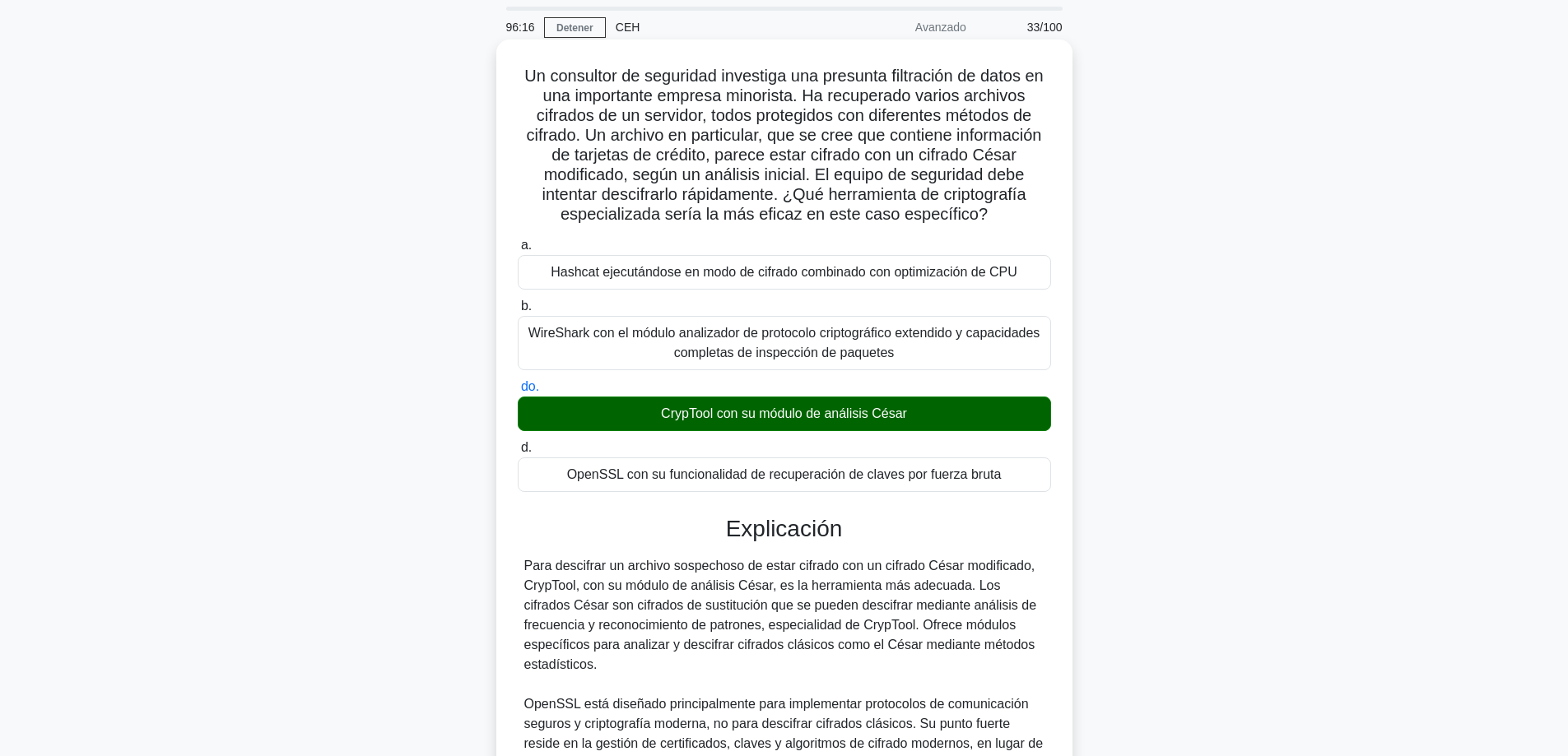
scroll to position [400, 0]
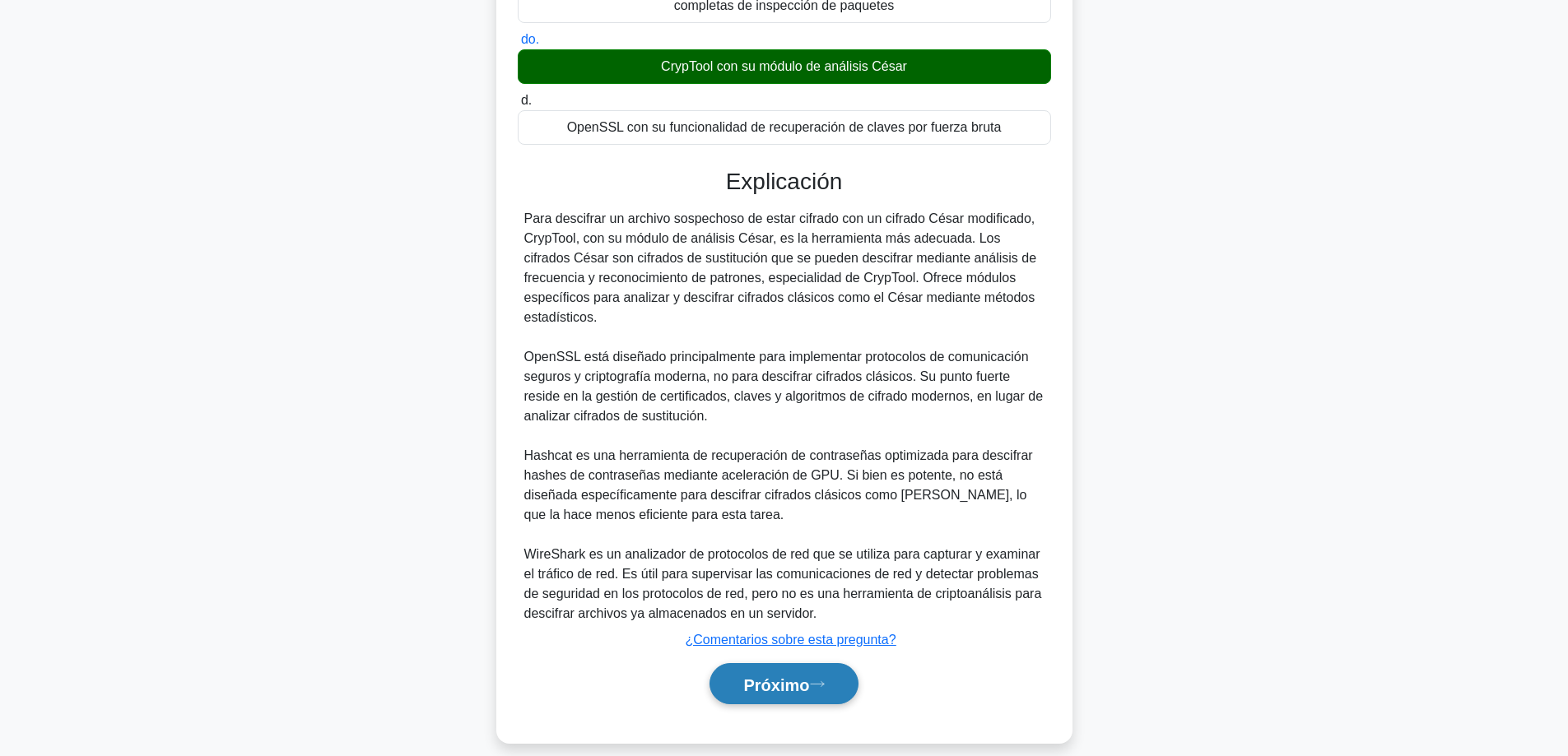
click at [725, 669] on button "Próximo" at bounding box center [783, 684] width 148 height 42
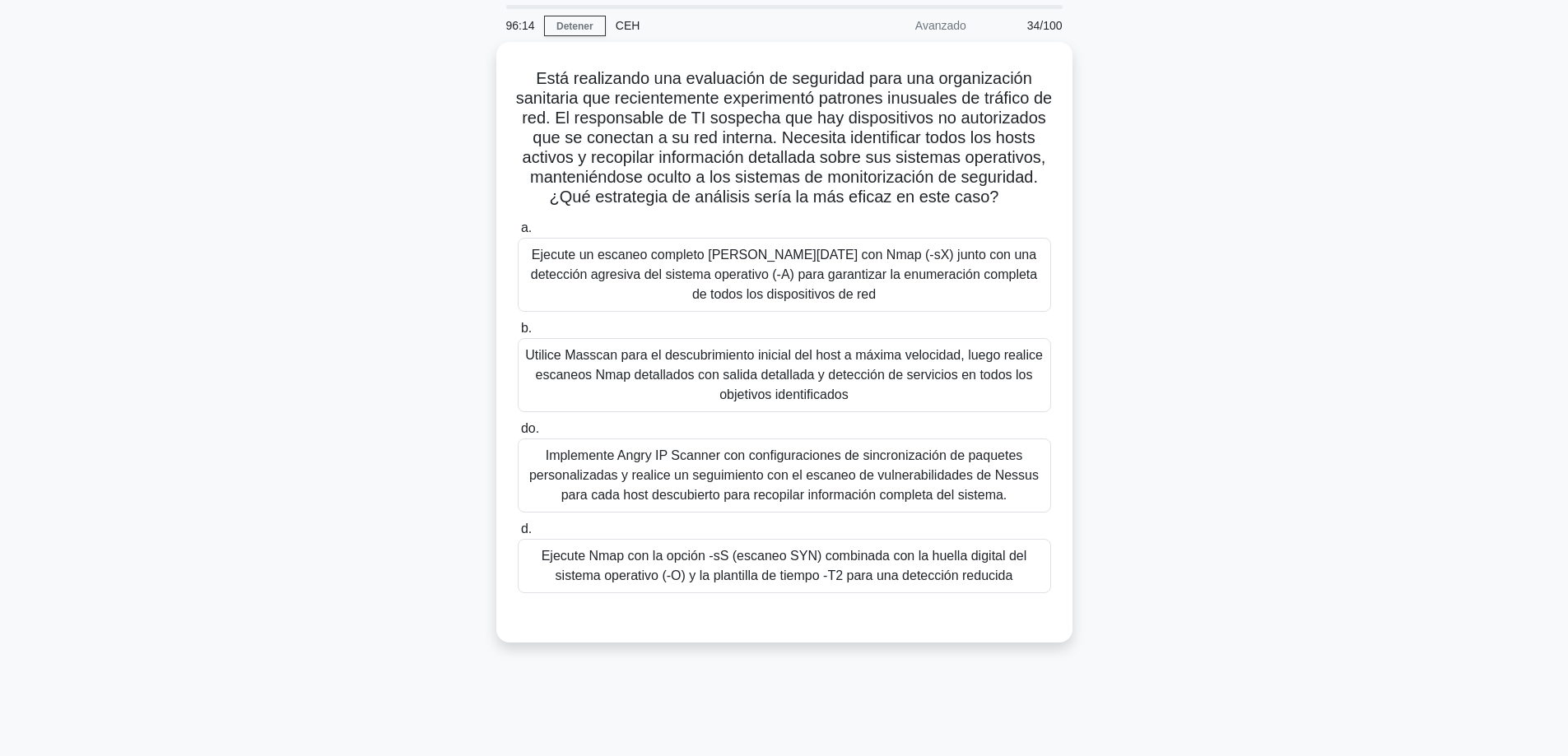
scroll to position [50, 0]
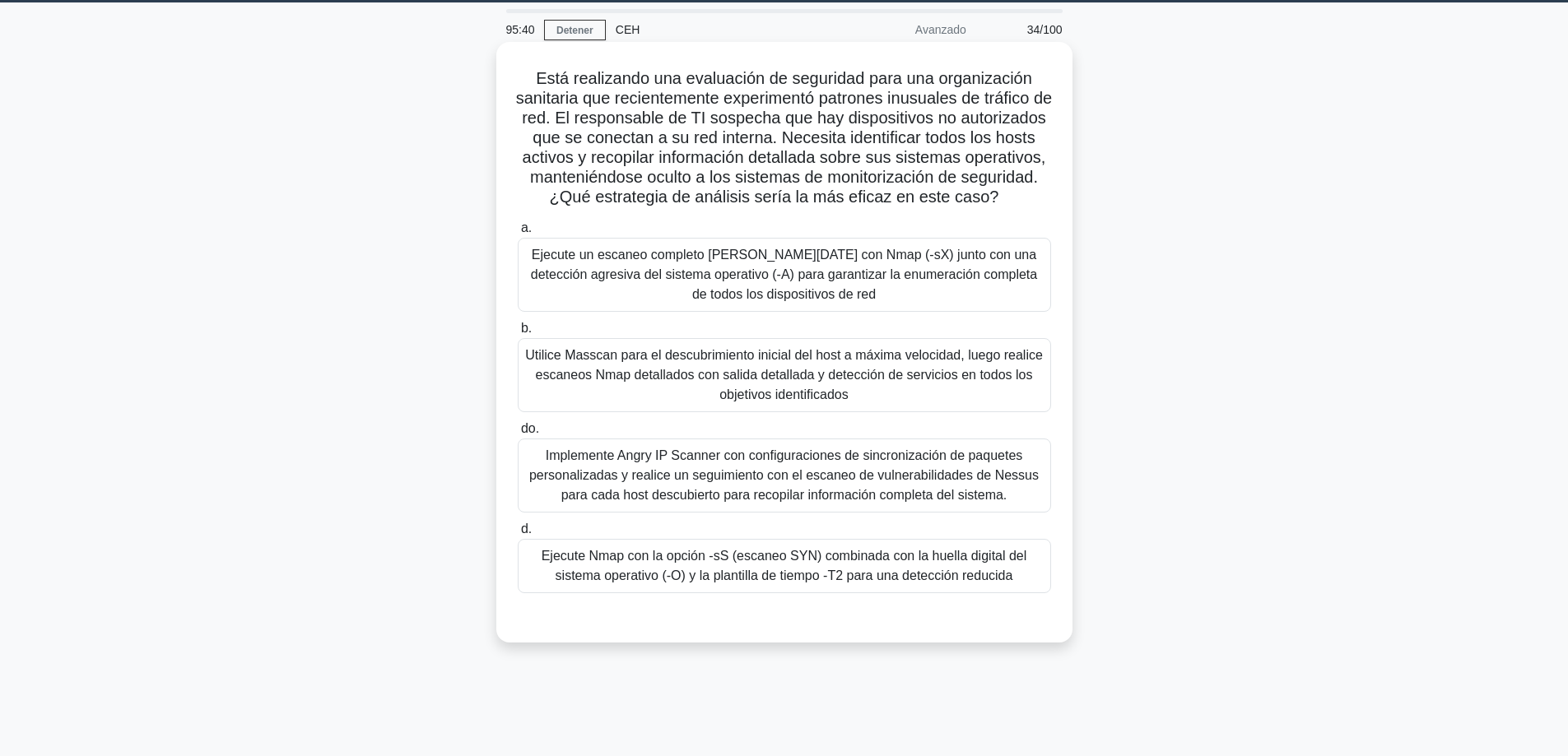
click at [740, 583] on font "Ejecute Nmap con la opción -sS (escaneo SYN) combinada con la huella digital de…" at bounding box center [785, 566] width 486 height 34
click at [518, 535] on input "d. Ejecute Nmap con la opción -sS (escaneo SYN) combinada con la huella digital…" at bounding box center [518, 530] width 0 height 11
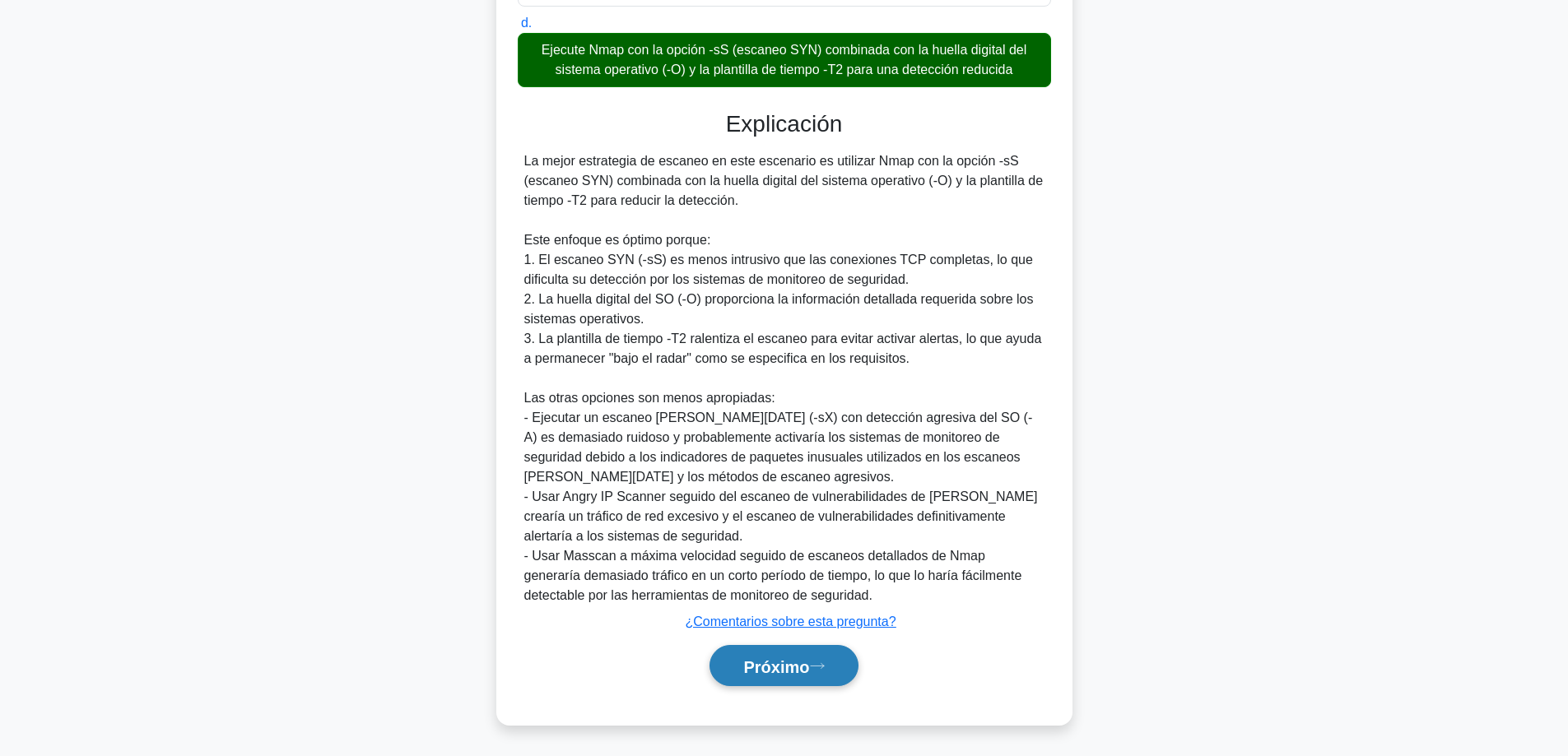
click at [750, 665] on font "Próximo" at bounding box center [776, 666] width 66 height 18
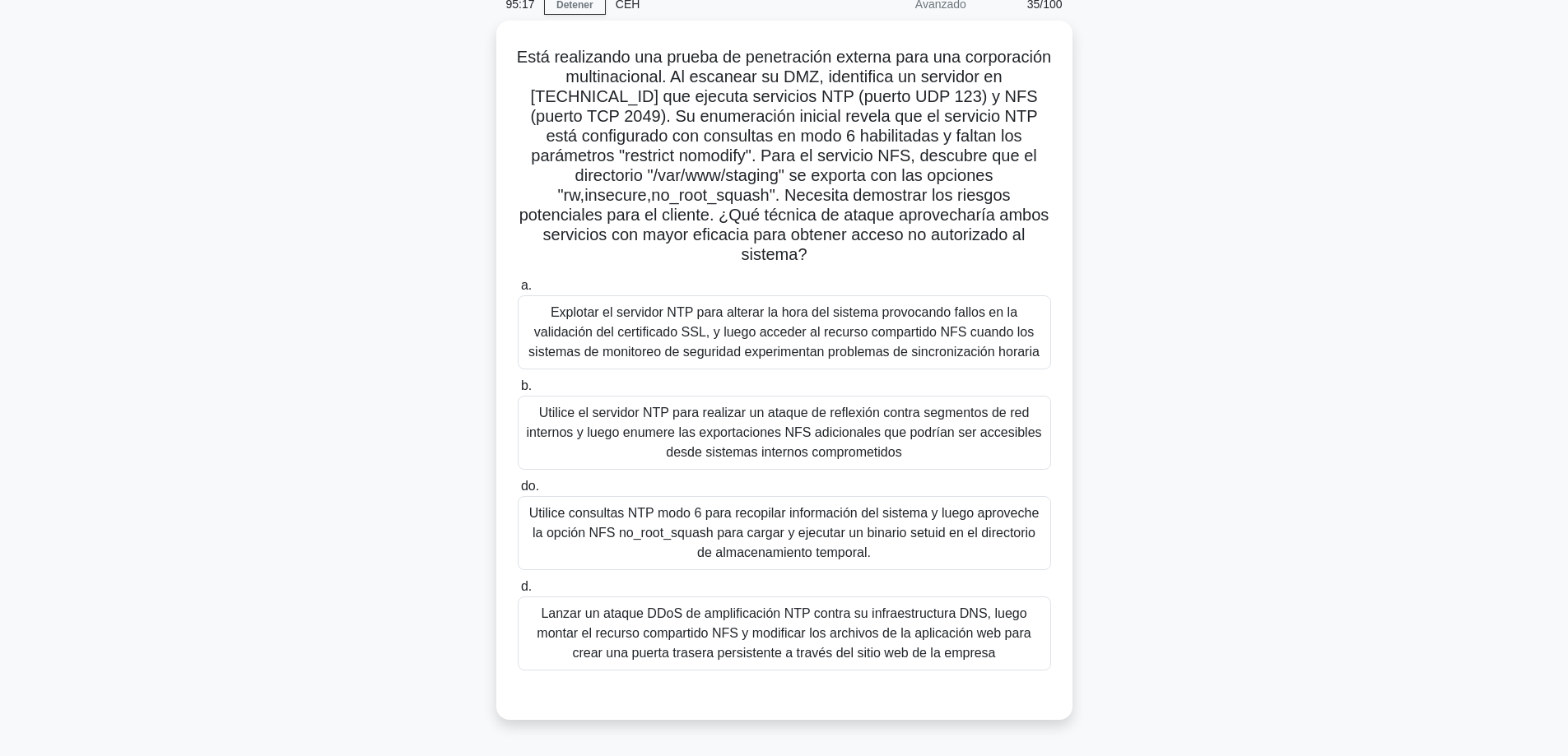
scroll to position [82, 0]
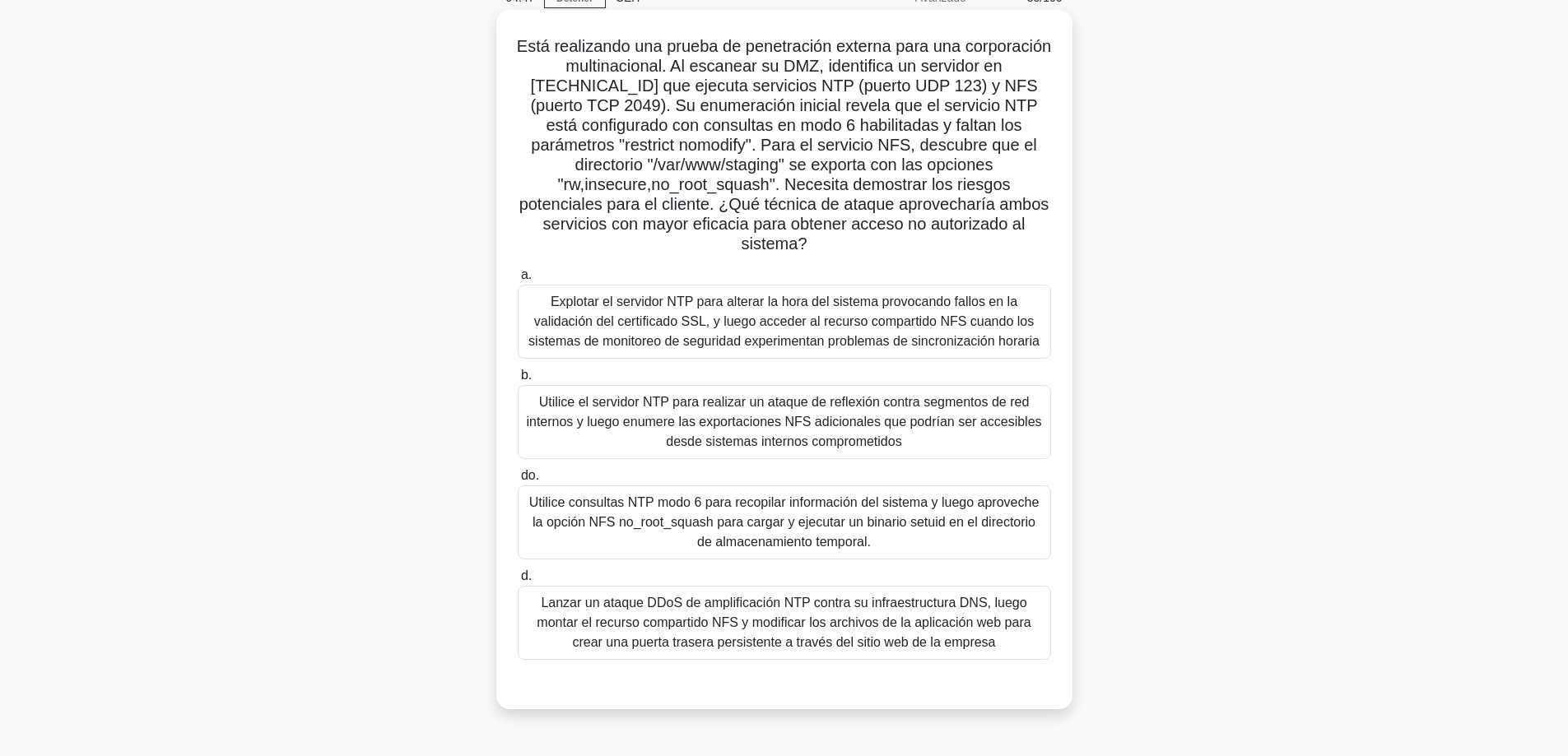
click at [803, 535] on font "Utilice consultas NTP modo 6 para recopilar información del sistema y luego apr…" at bounding box center [785, 522] width 511 height 54
click at [518, 482] on input "do. Utilice consultas NTP modo 6 para recopilar información del sistema y luego…" at bounding box center [518, 476] width 0 height 11
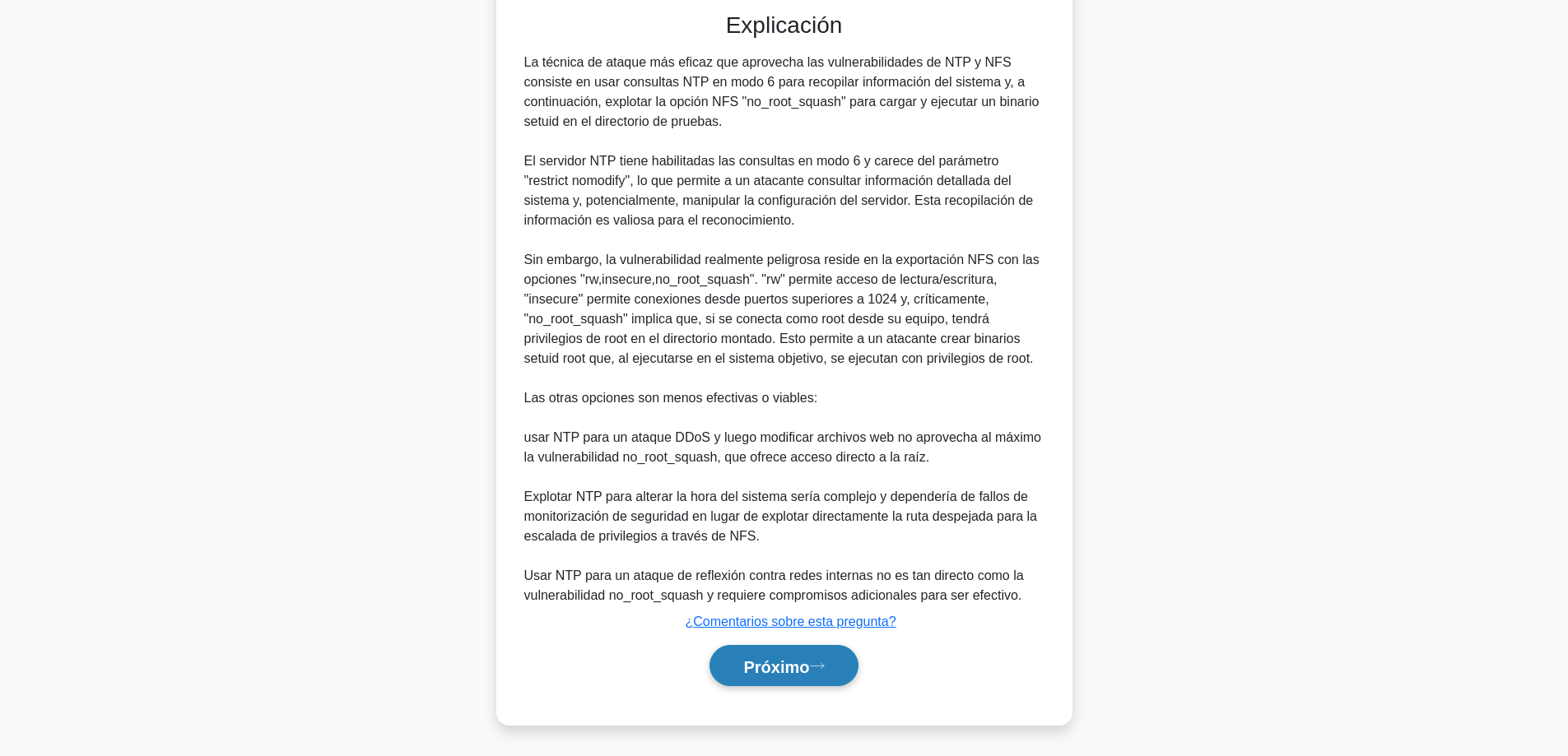
click at [751, 668] on font "Próximo" at bounding box center [776, 666] width 66 height 18
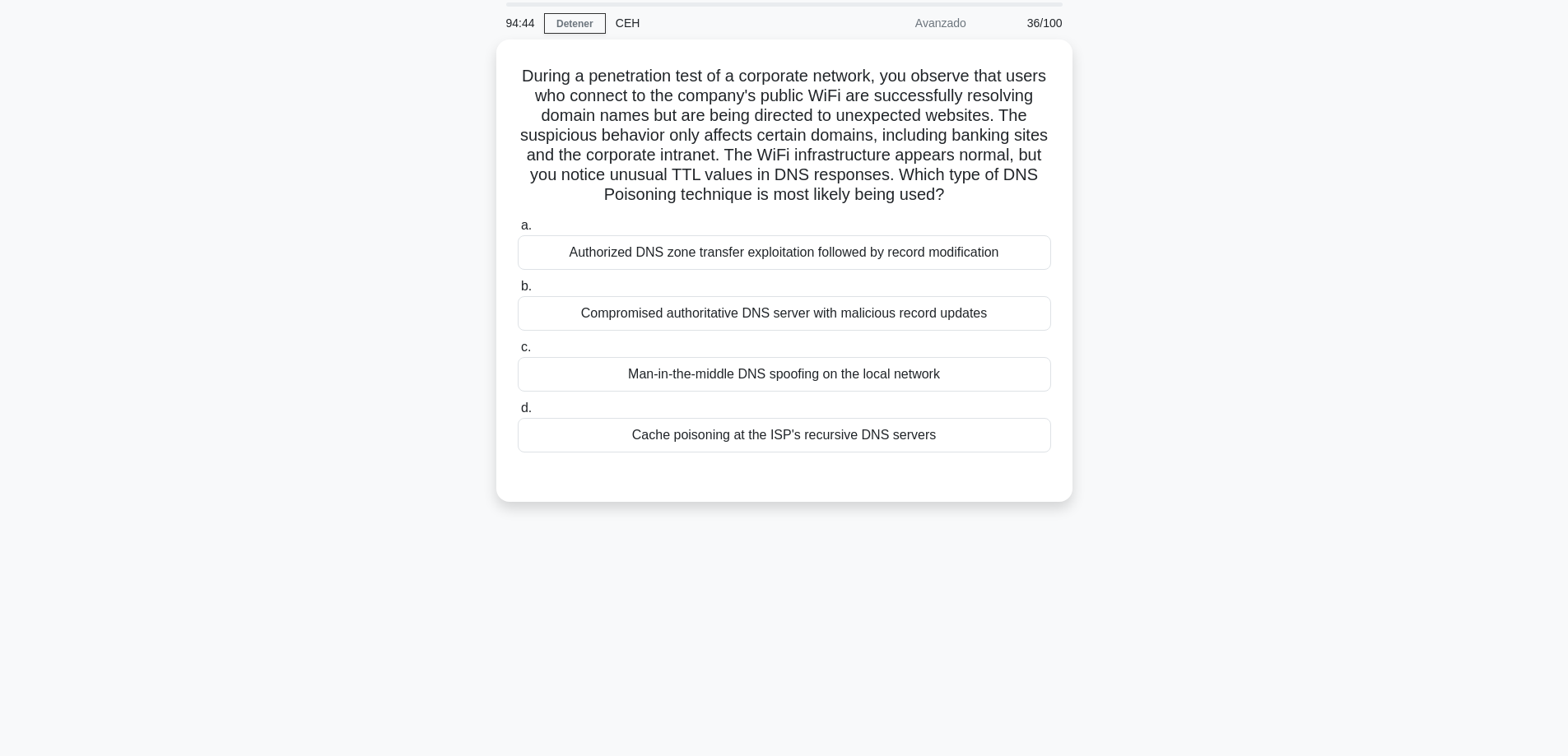
scroll to position [50, 0]
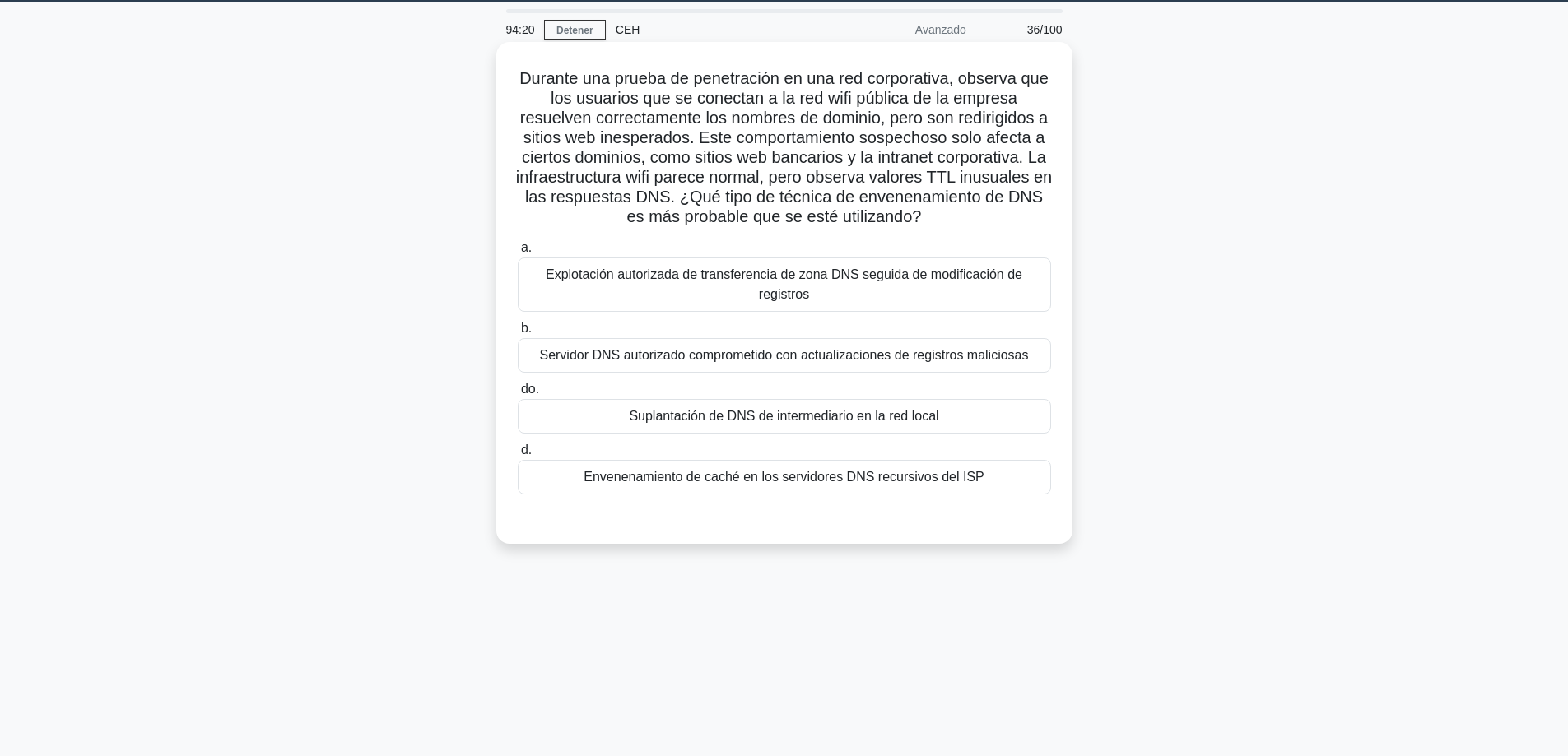
click at [898, 473] on font "Envenenamiento de caché en los servidores DNS recursivos del ISP" at bounding box center [784, 477] width 400 height 14
click at [518, 456] on input "d. Envenenamiento de caché en los servidores DNS recursivos del ISP" at bounding box center [518, 450] width 0 height 11
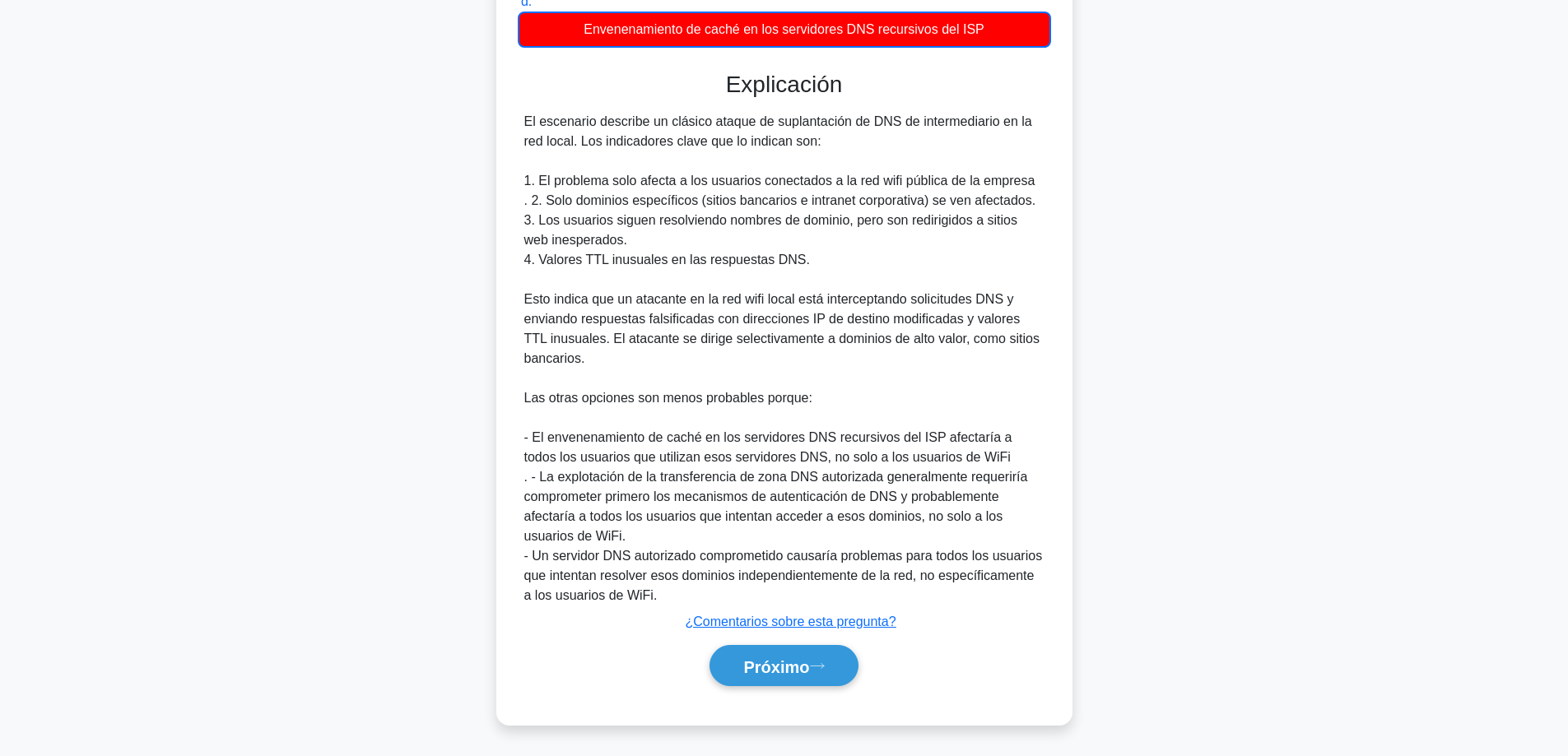
drag, startPoint x: 750, startPoint y: 660, endPoint x: 1008, endPoint y: 628, distance: 260.0
click at [752, 660] on font "Próximo" at bounding box center [776, 666] width 66 height 18
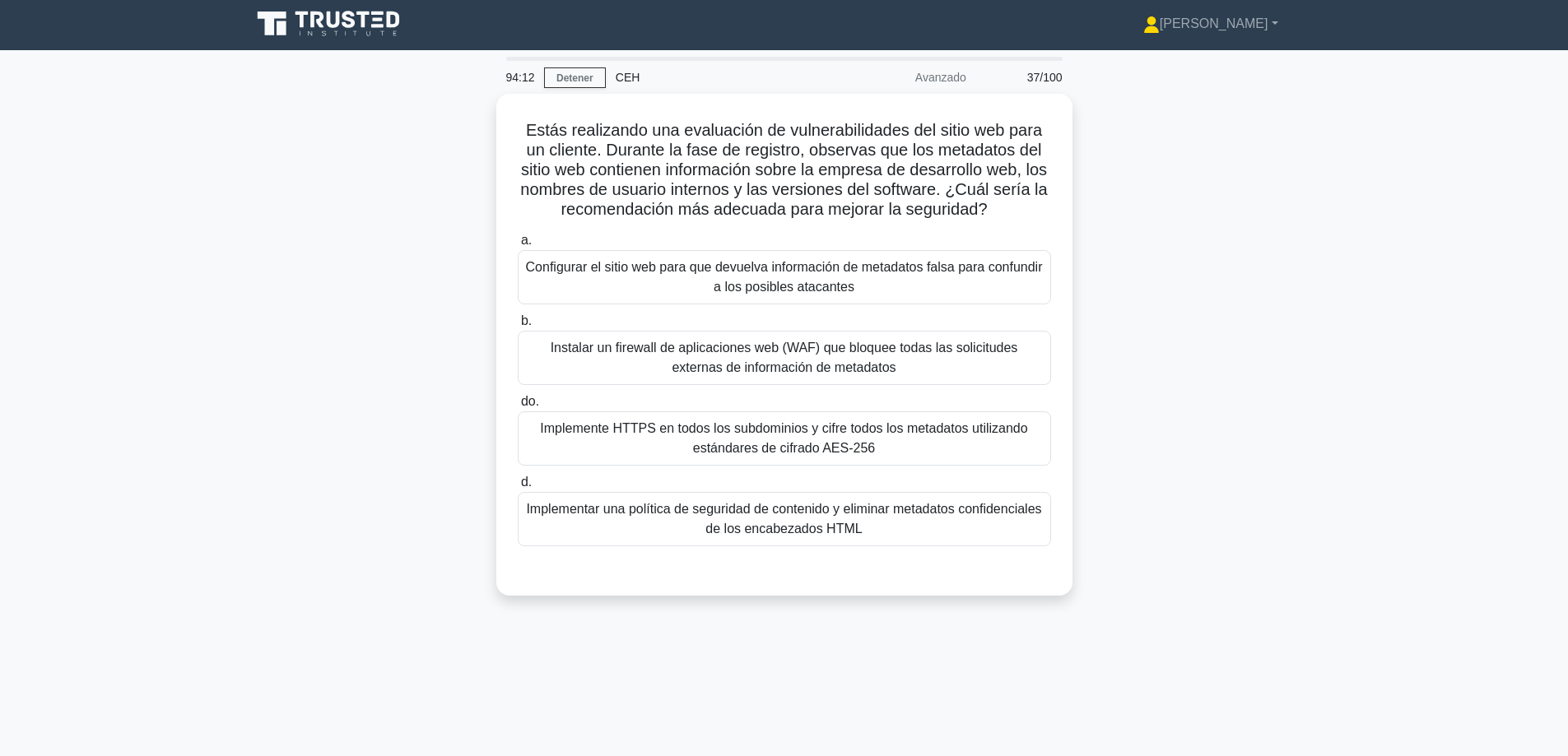
scroll to position [0, 0]
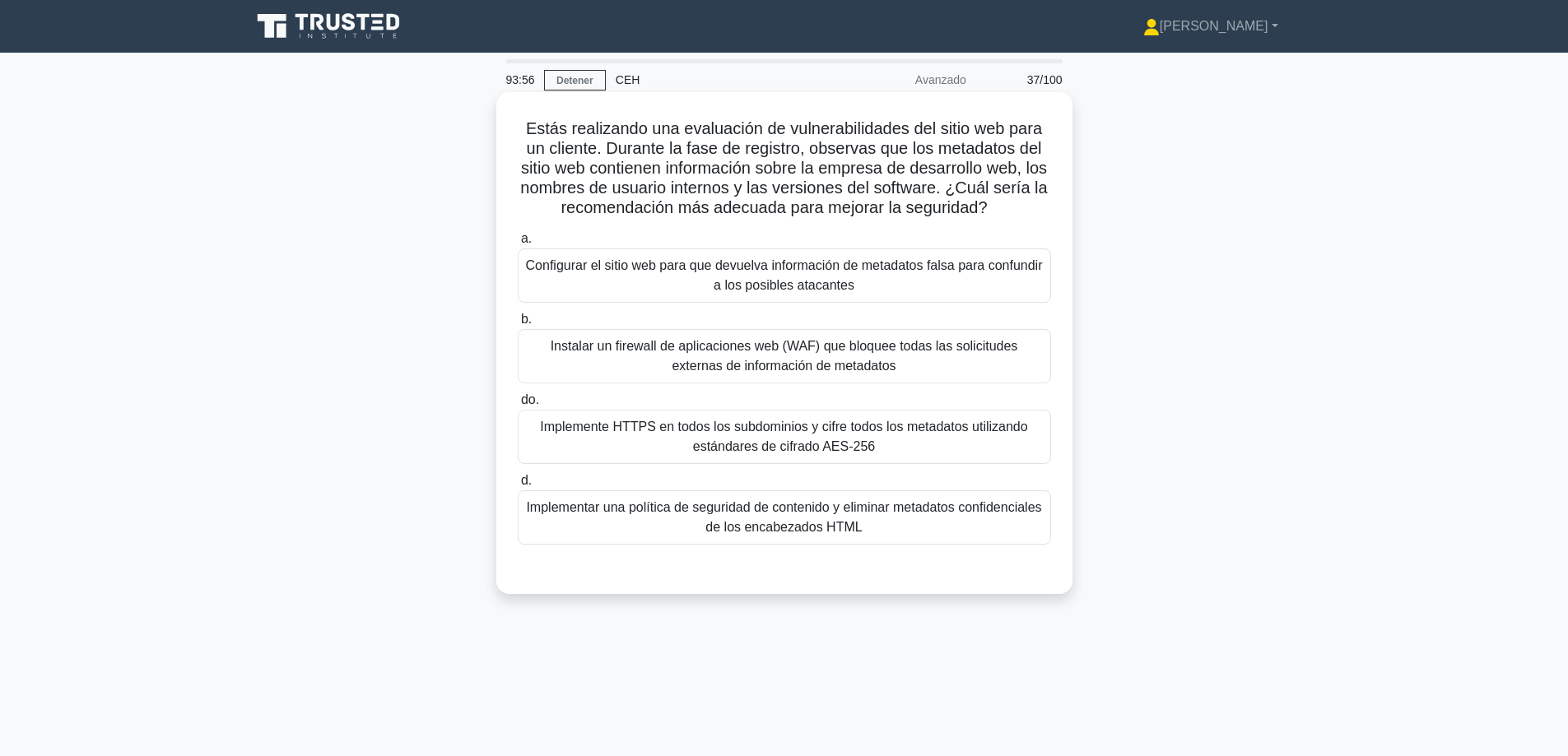
click at [674, 357] on font "Instalar un firewall de aplicaciones web (WAF) que bloquee todas las solicitude…" at bounding box center [785, 357] width 519 height 40
click at [518, 325] on input "b. Instalar un firewall de aplicaciones web (WAF) que bloquee todas las solicit…" at bounding box center [518, 320] width 0 height 11
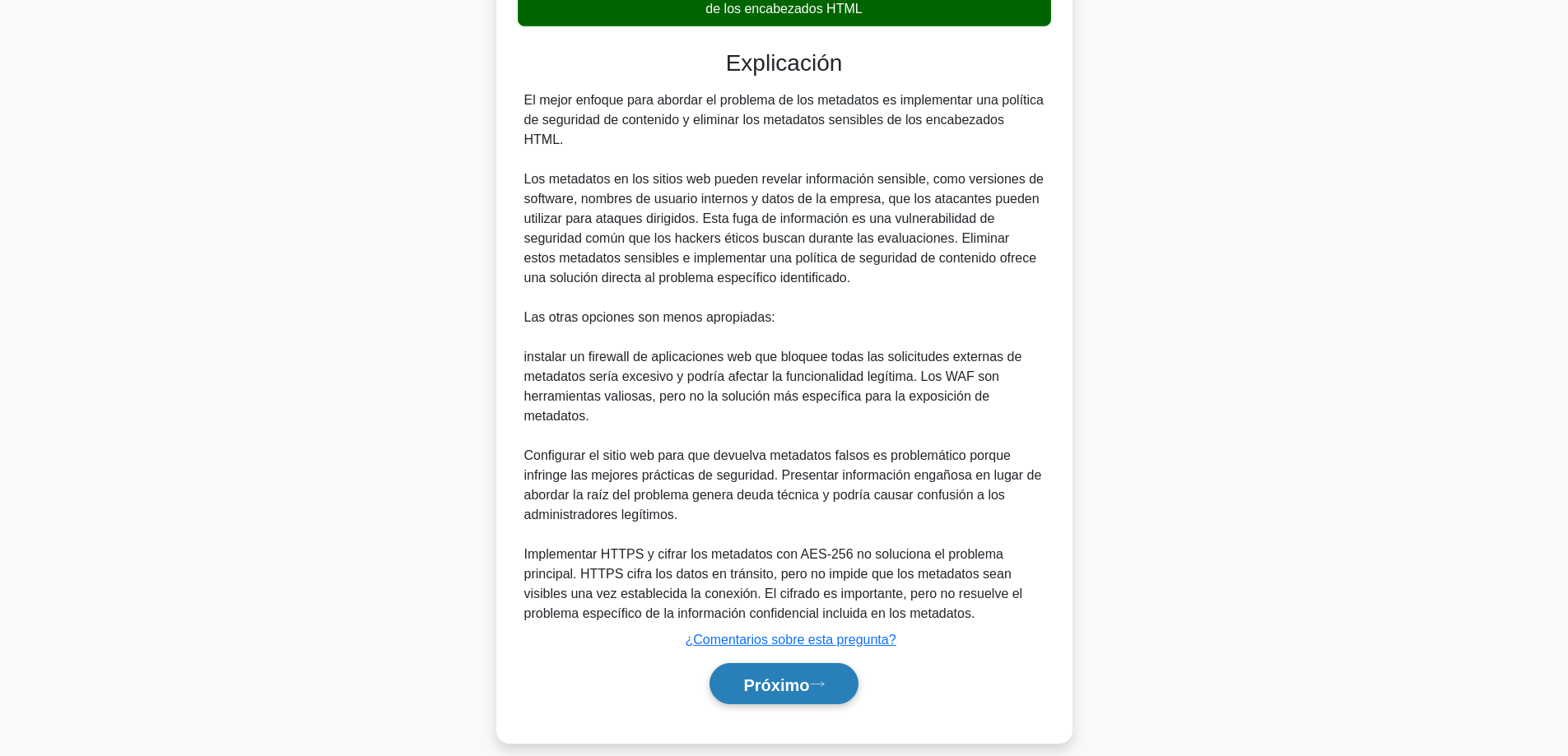
click at [743, 675] on font "Próximo" at bounding box center [776, 684] width 66 height 18
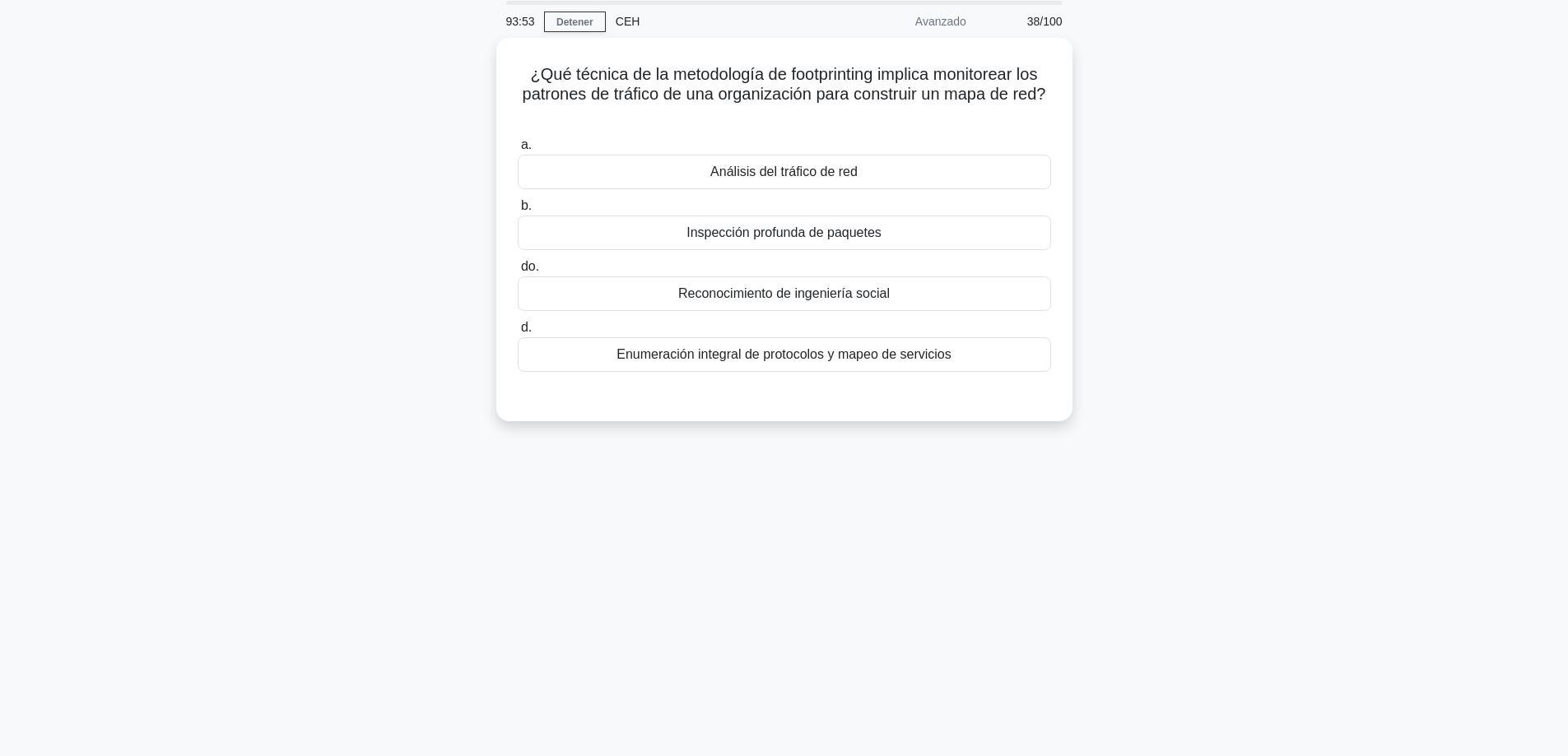
scroll to position [52, 0]
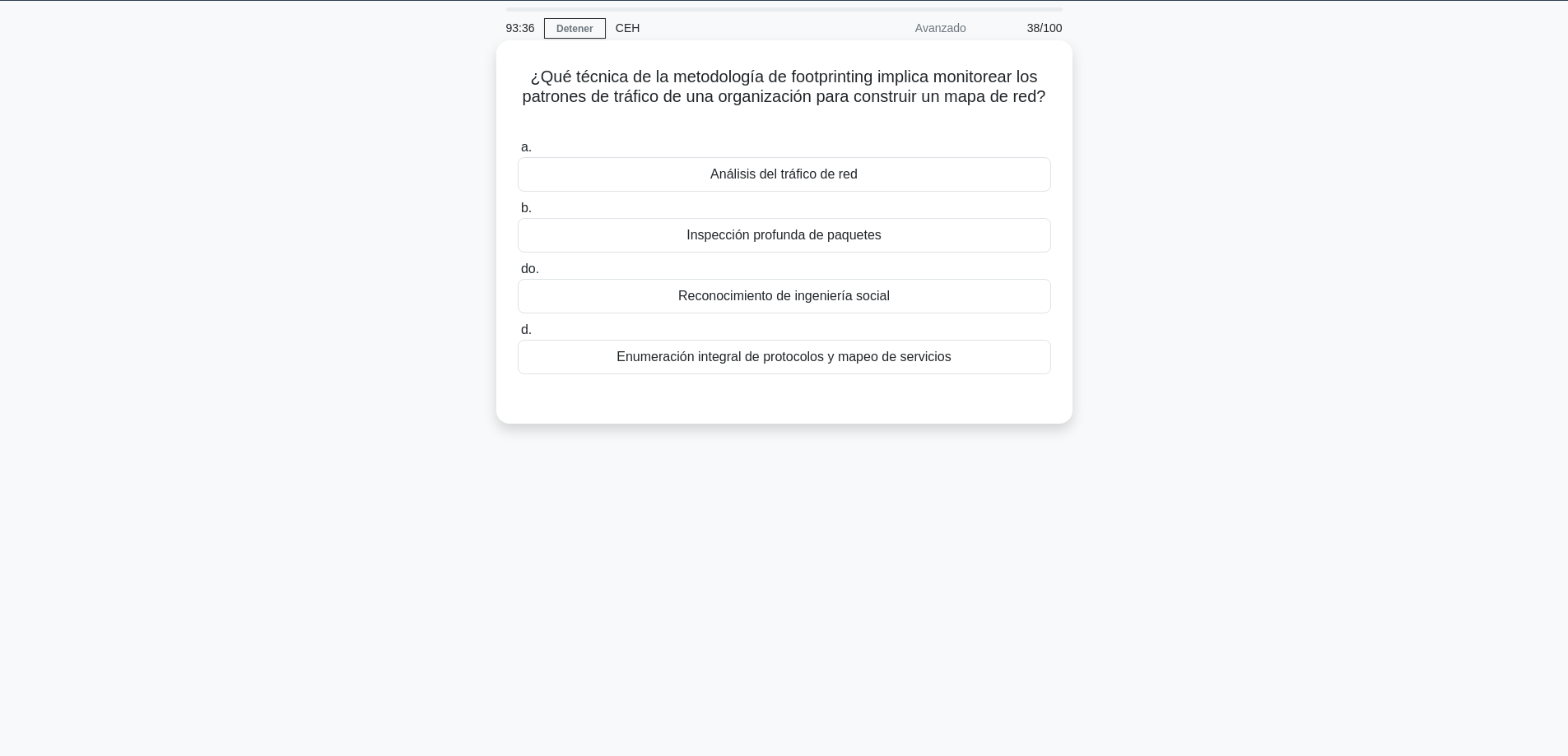
click at [855, 178] on font "Análisis del tráfico de red" at bounding box center [783, 174] width 147 height 14
click at [518, 153] on input "a. Análisis del tráfico de red" at bounding box center [518, 147] width 0 height 11
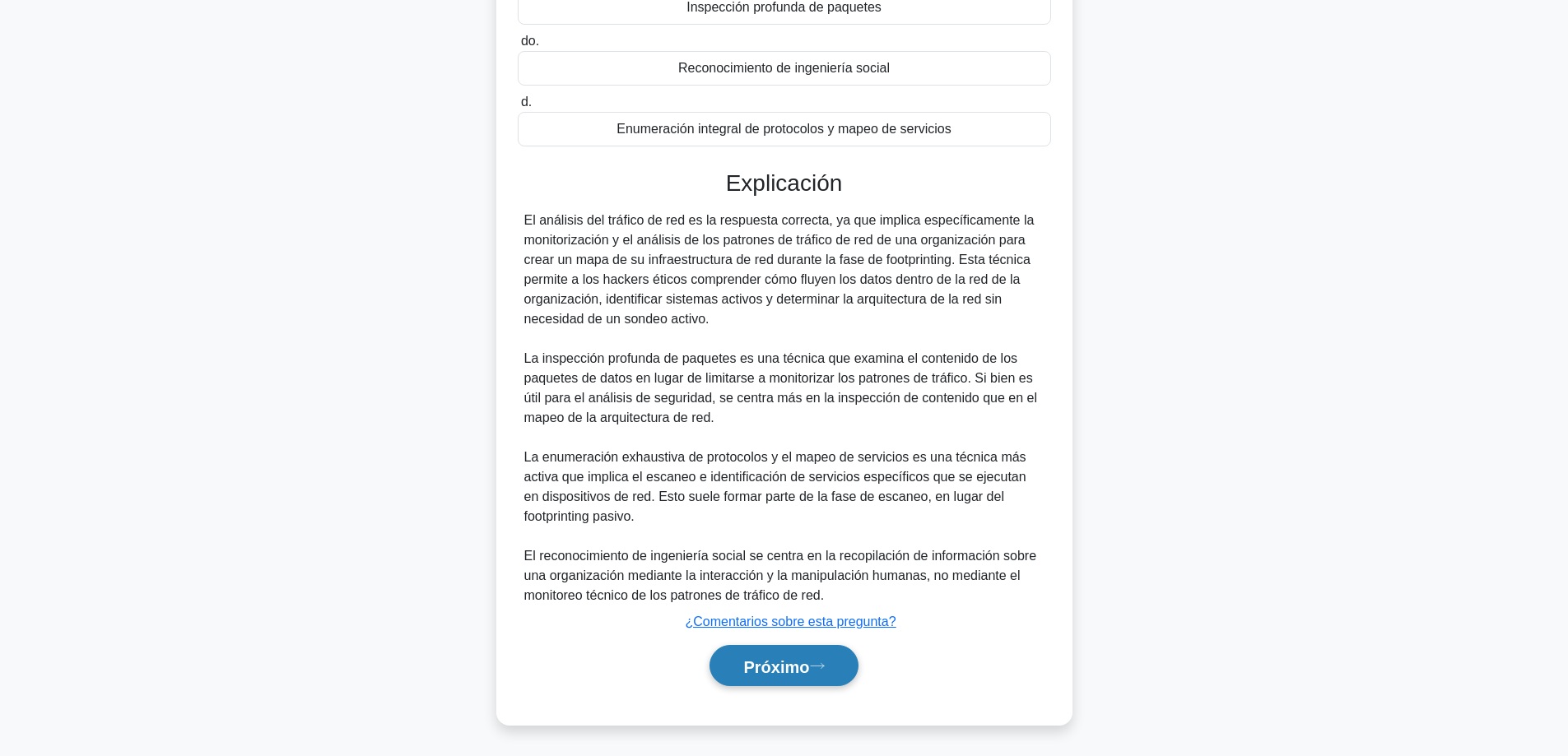
click at [746, 668] on font "Próximo" at bounding box center [776, 666] width 66 height 18
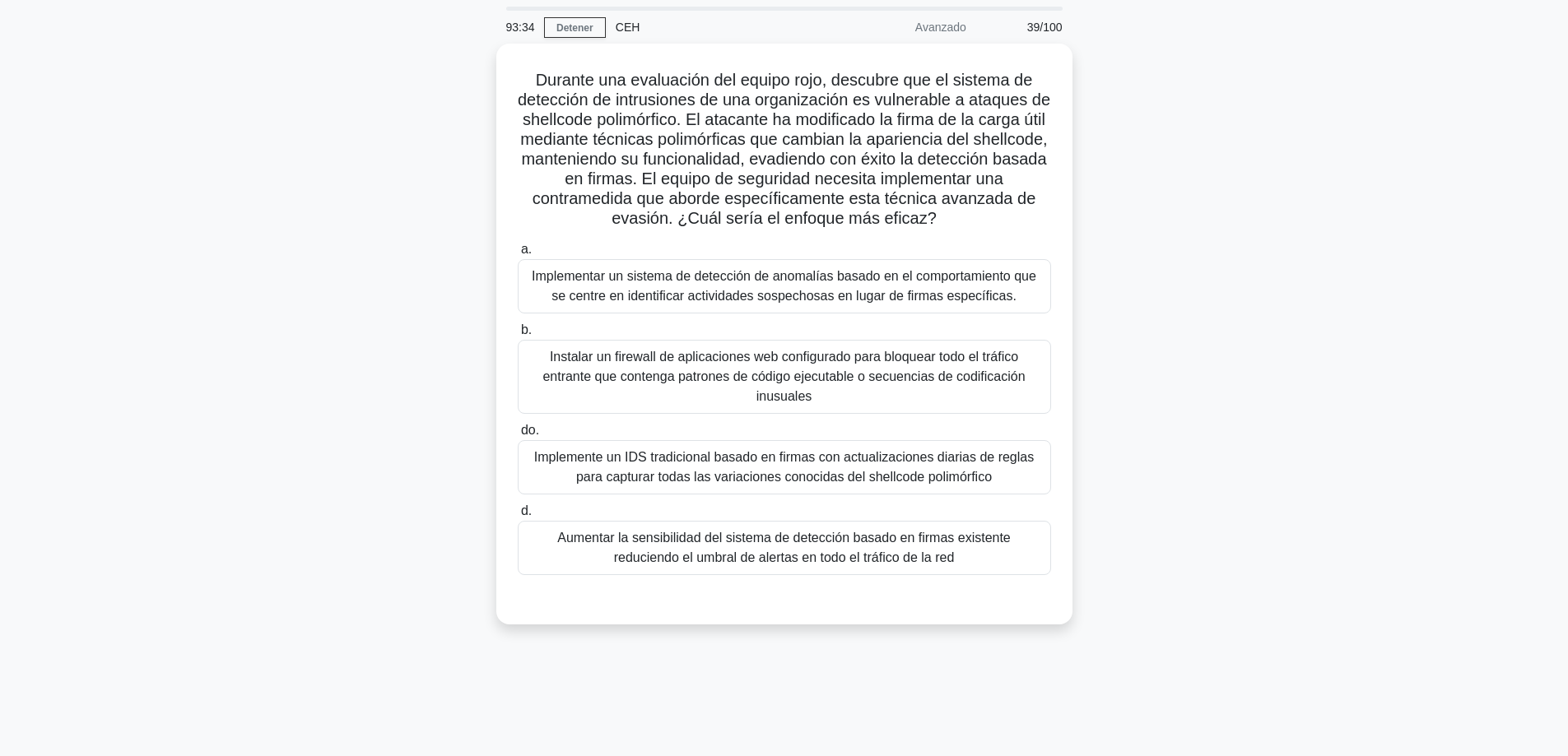
scroll to position [50, 0]
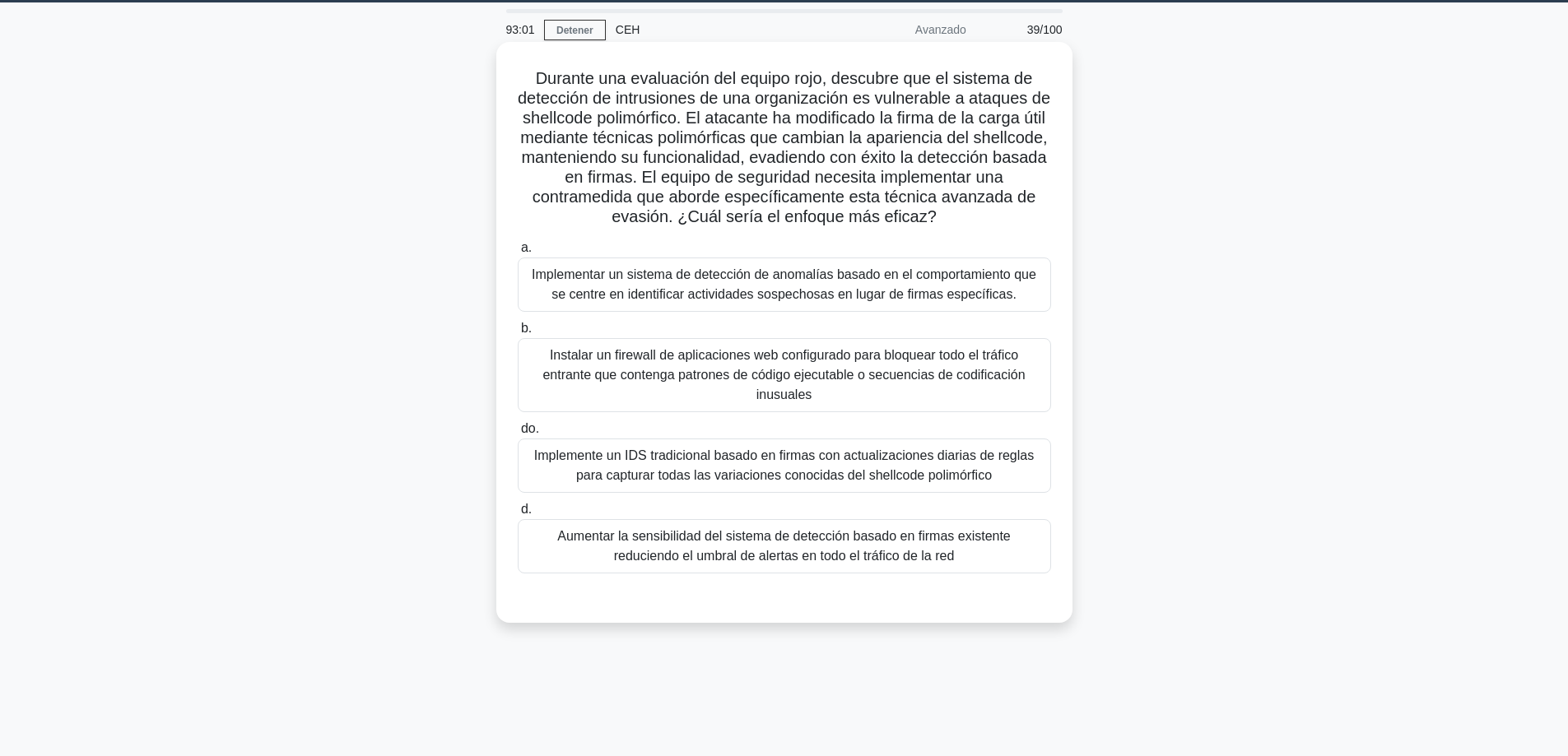
click at [676, 447] on font "Implemente un IDS tradicional basado en firmas con actualizaciones diarias de r…" at bounding box center [785, 466] width 519 height 40
click at [518, 435] on input "do. Implemente un IDS tradicional basado en firmas con actualizaciones diarias …" at bounding box center [518, 429] width 0 height 11
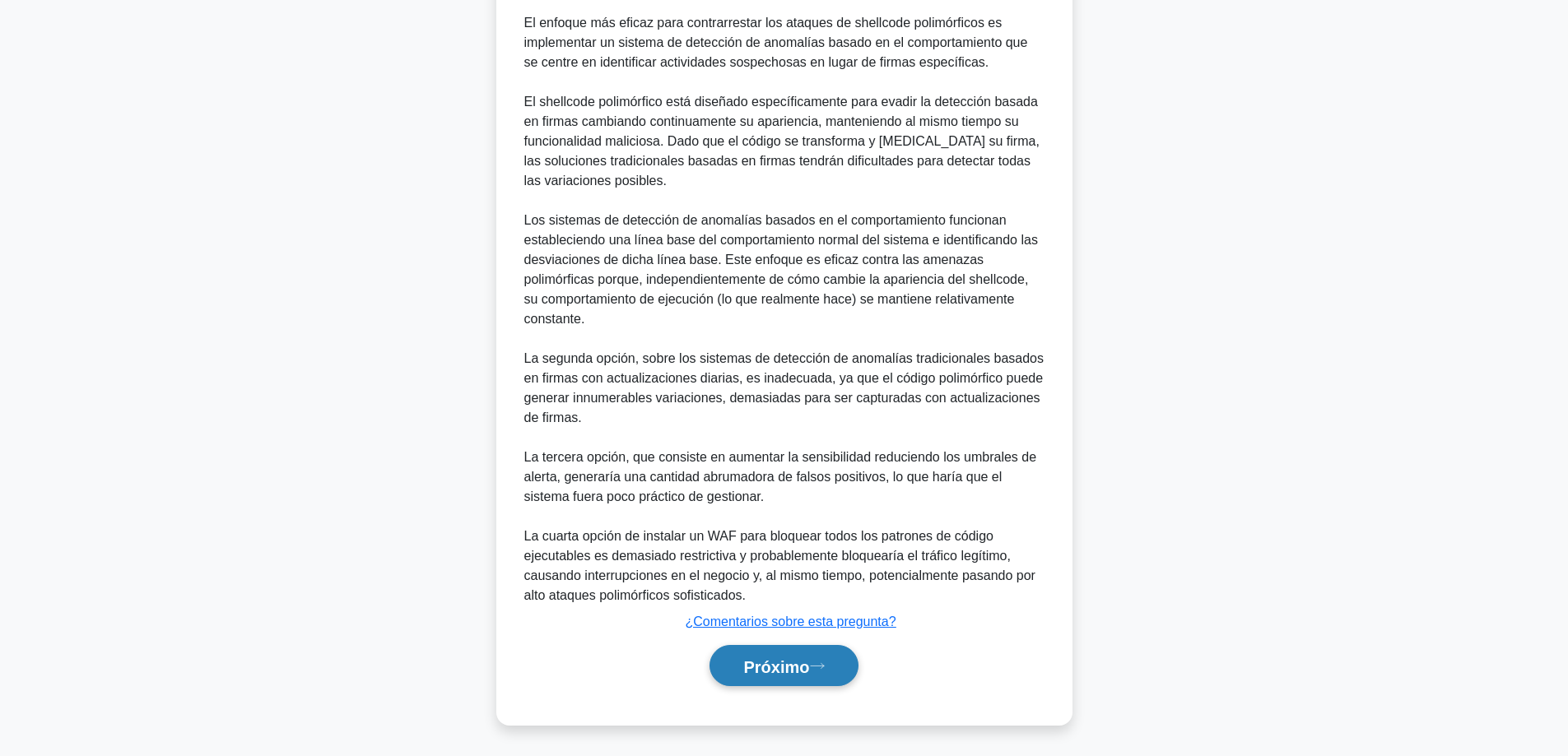
click at [770, 656] on font "Próximo" at bounding box center [776, 665] width 66 height 18
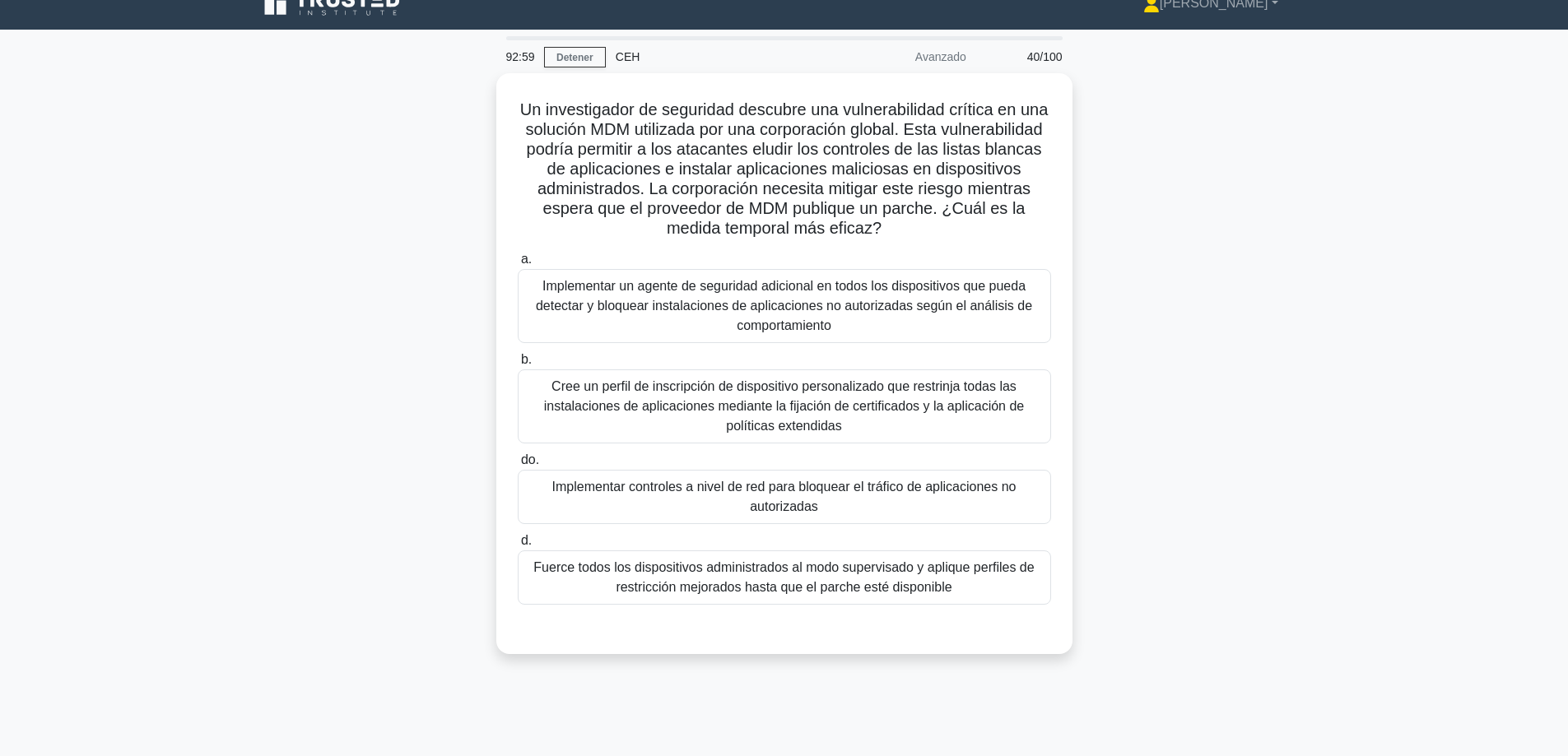
scroll to position [0, 0]
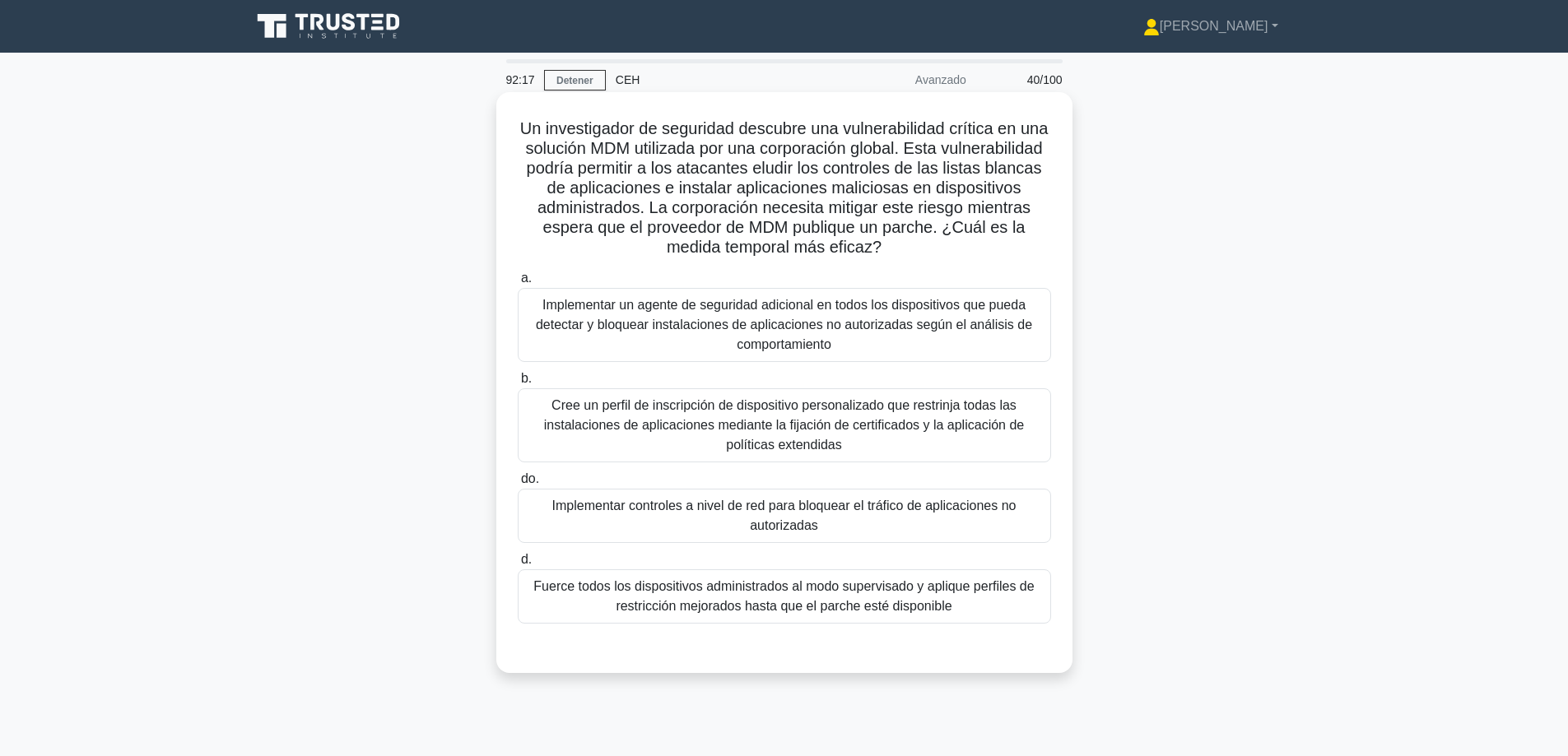
click at [786, 515] on font "Implementar controles a nivel de red para bloquear el tráfico de aplicaciones n…" at bounding box center [785, 516] width 464 height 34
click at [518, 485] on input "do. Implementar controles a nivel de red para bloquear el tráfico de aplicacion…" at bounding box center [518, 479] width 0 height 11
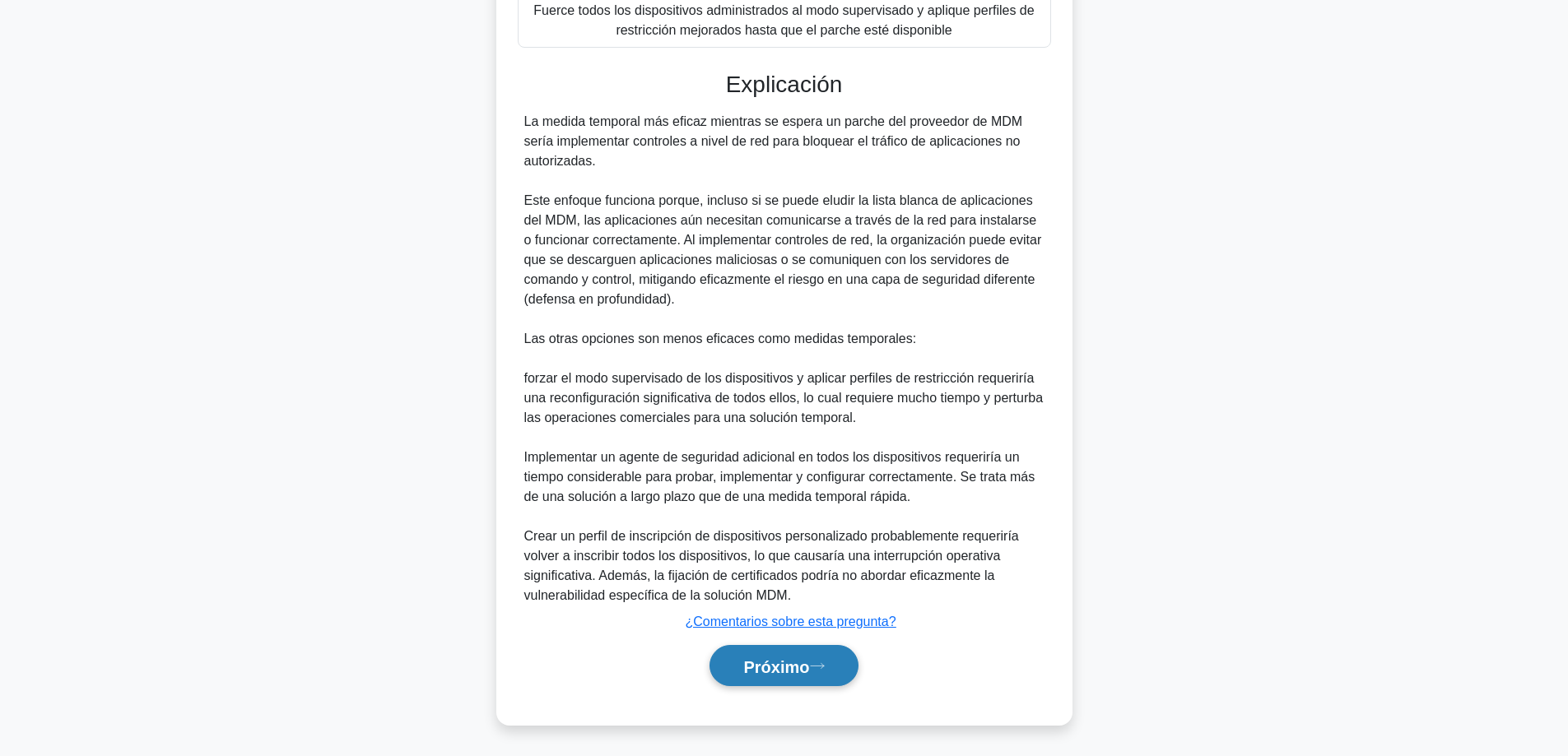
click at [770, 663] on font "Próximo" at bounding box center [776, 666] width 66 height 18
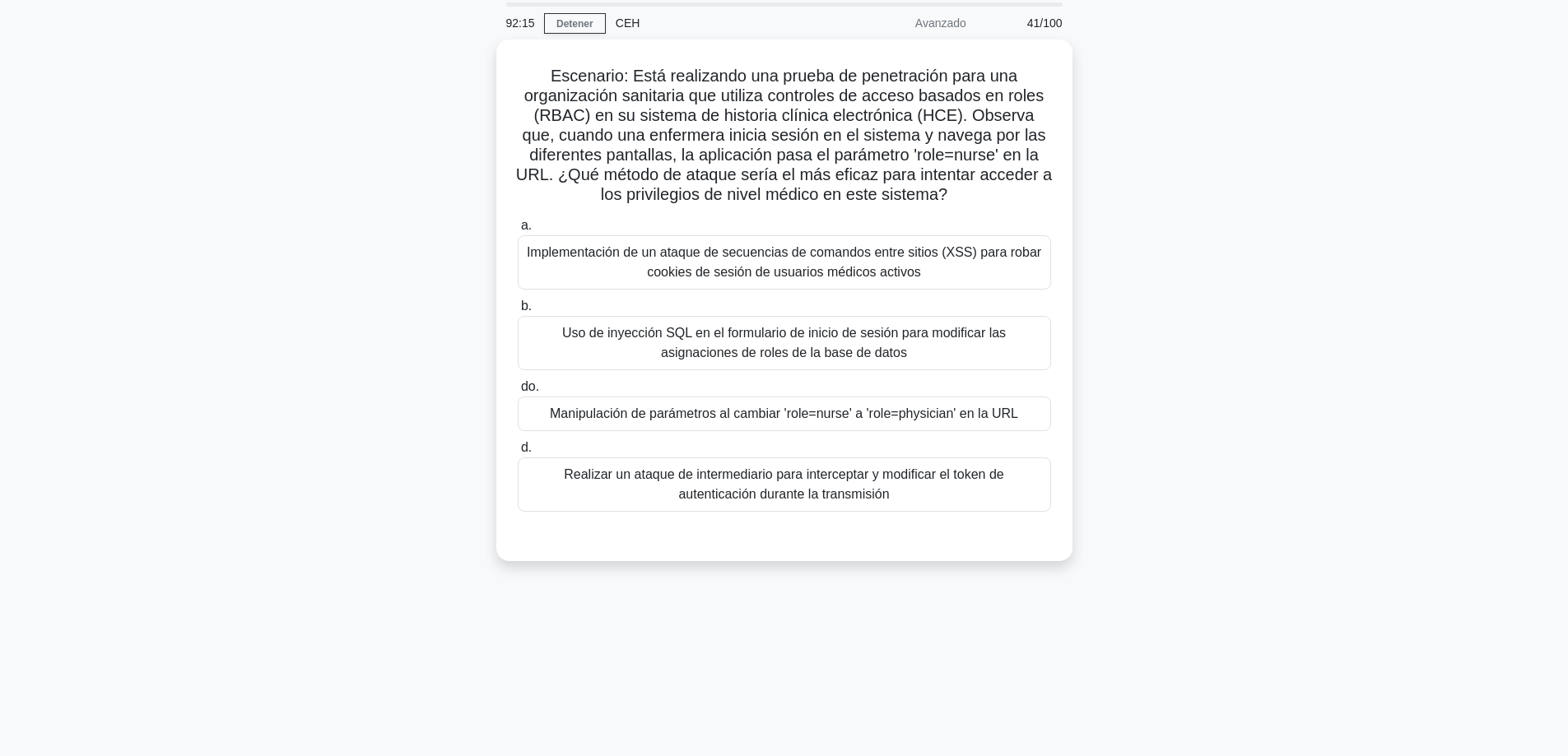
scroll to position [50, 0]
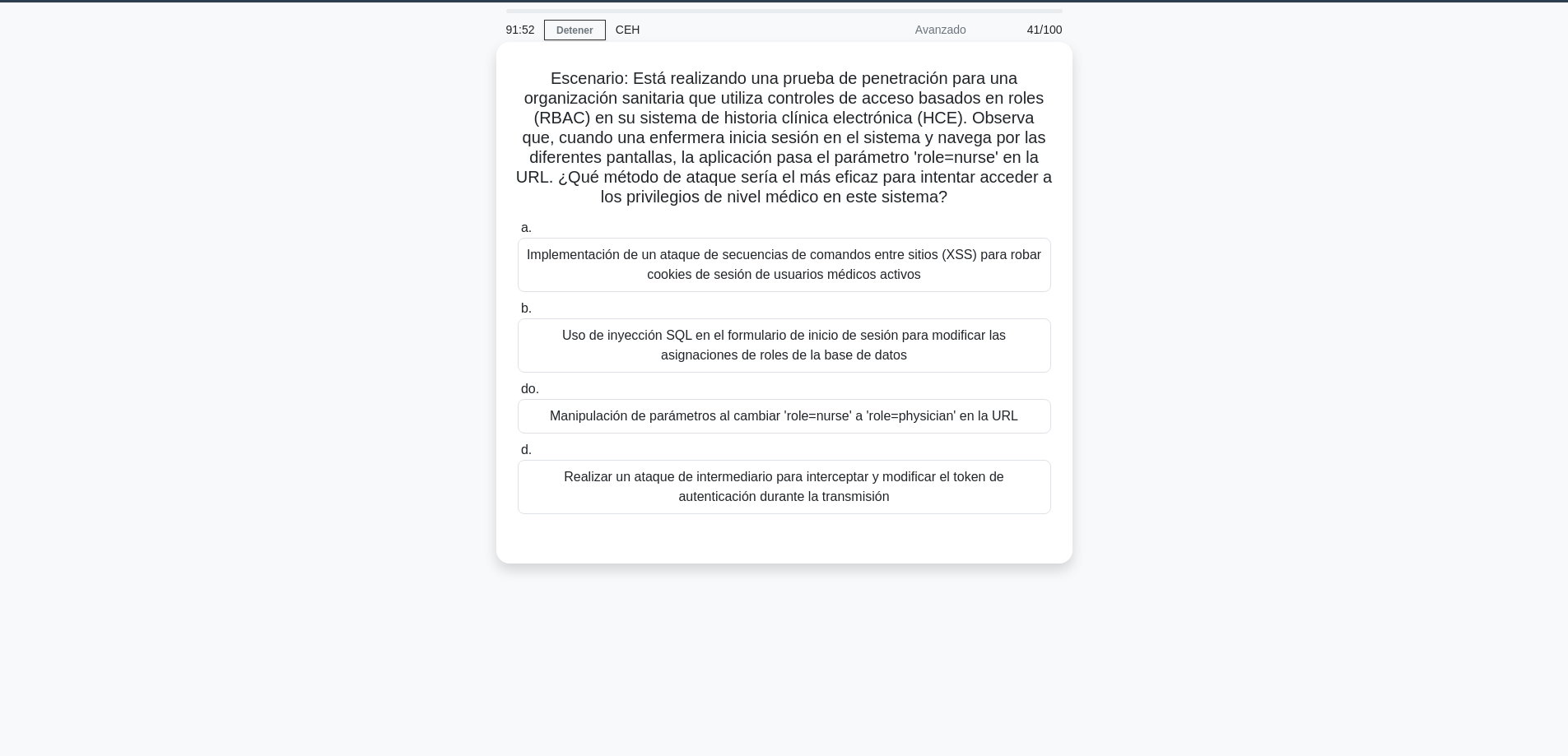
click at [907, 412] on font "Manipulación de parámetros al cambiar 'role=nurse' a 'role=physician' en la URL" at bounding box center [784, 416] width 469 height 14
click at [518, 395] on input "do. Manipulación de parámetros al cambiar 'role=nurse' a 'role=physician' en la…" at bounding box center [518, 390] width 0 height 11
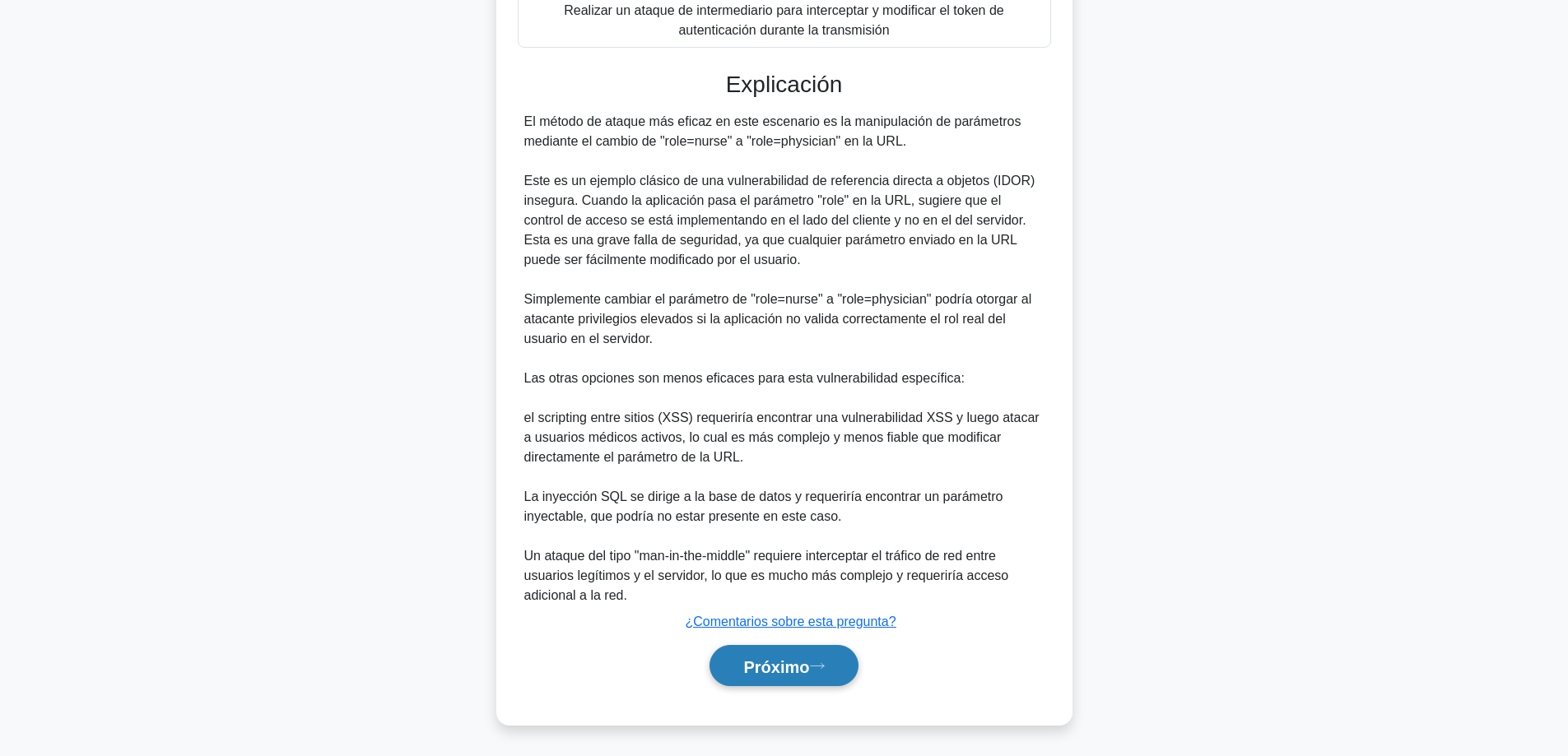
click at [763, 662] on font "Próximo" at bounding box center [776, 666] width 66 height 18
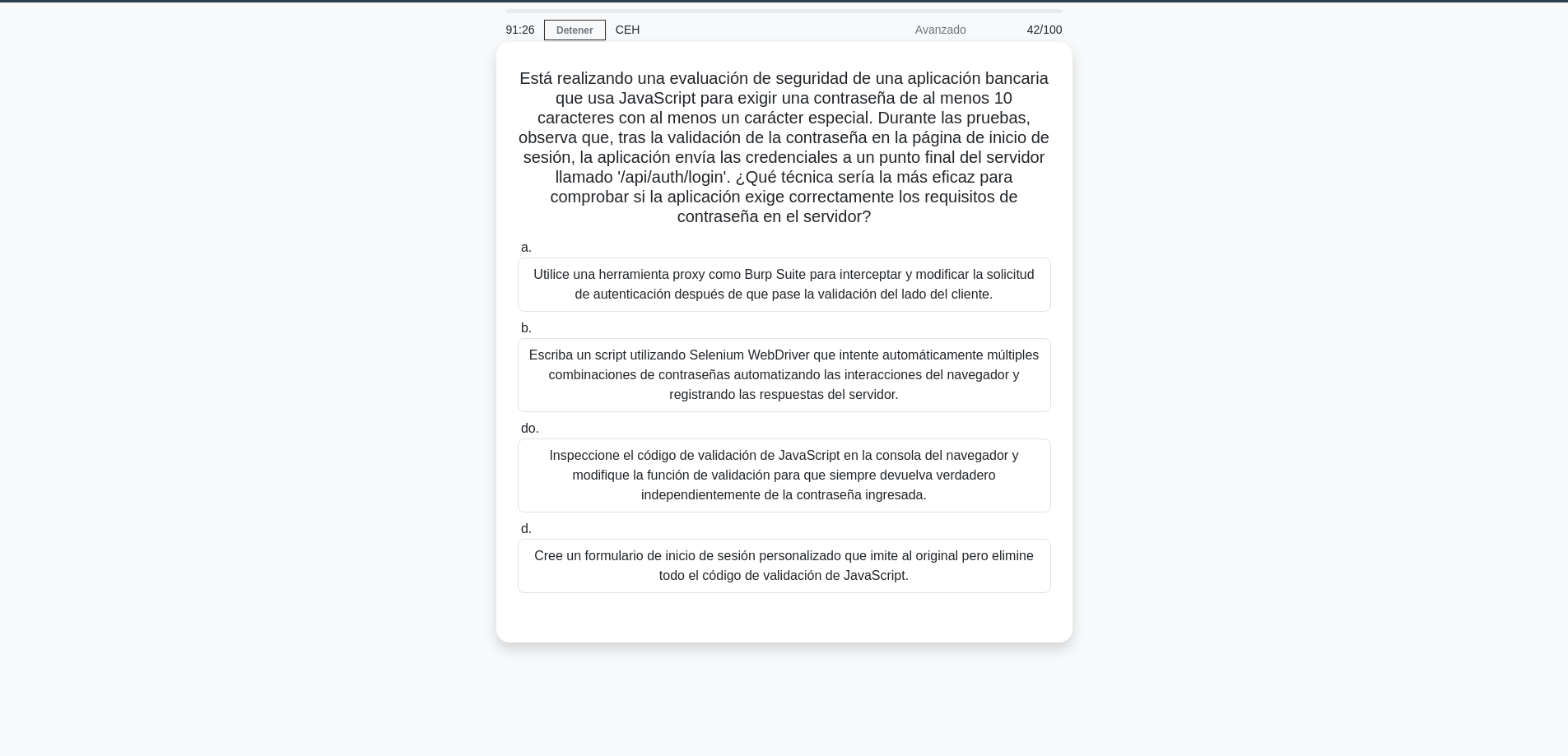
click at [688, 288] on font "Utilice una herramienta proxy como Burp Suite para interceptar y modificar la s…" at bounding box center [784, 284] width 501 height 34
click at [518, 254] on input "a. Utilice una herramienta proxy como Burp Suite para interceptar y modificar l…" at bounding box center [518, 248] width 0 height 11
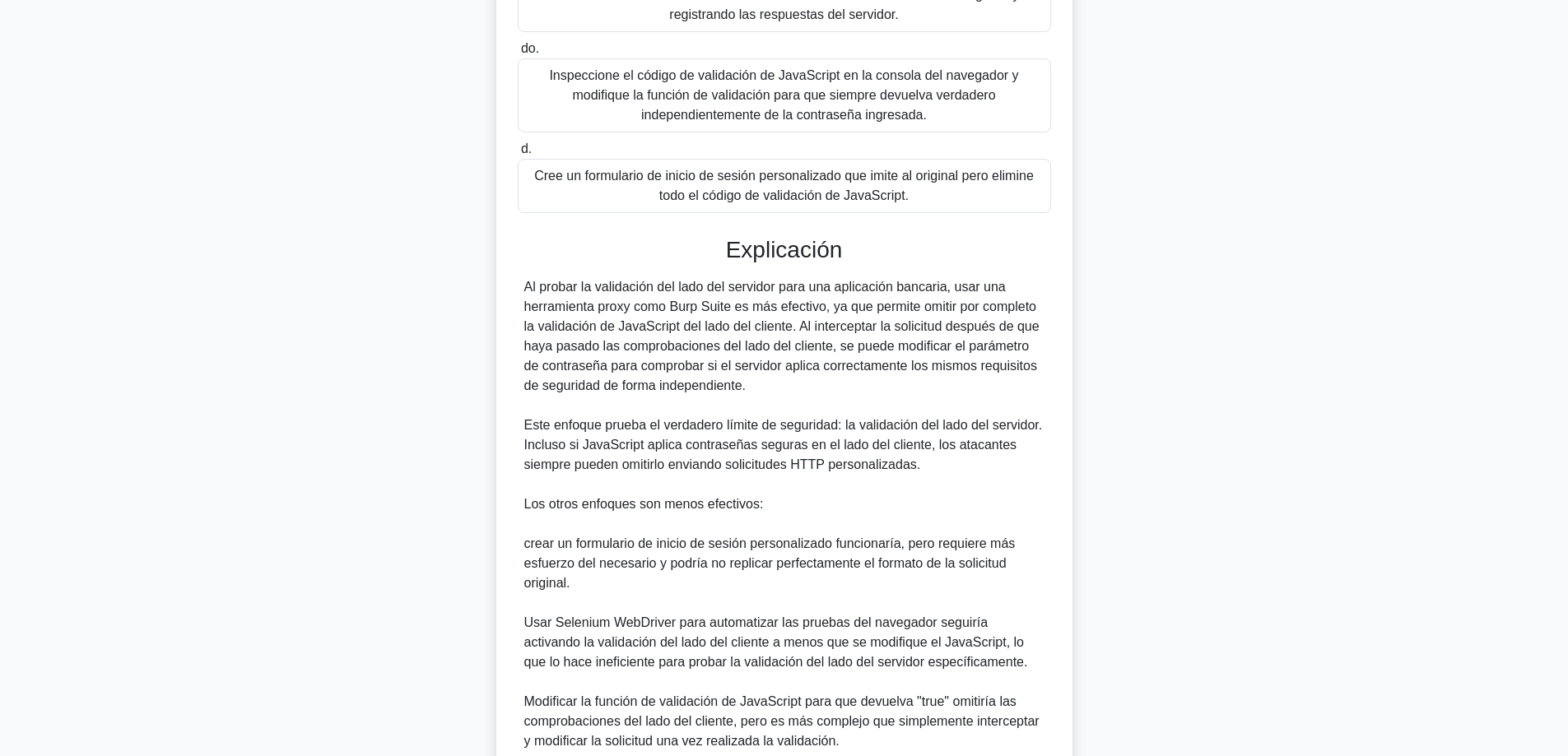
scroll to position [578, 0]
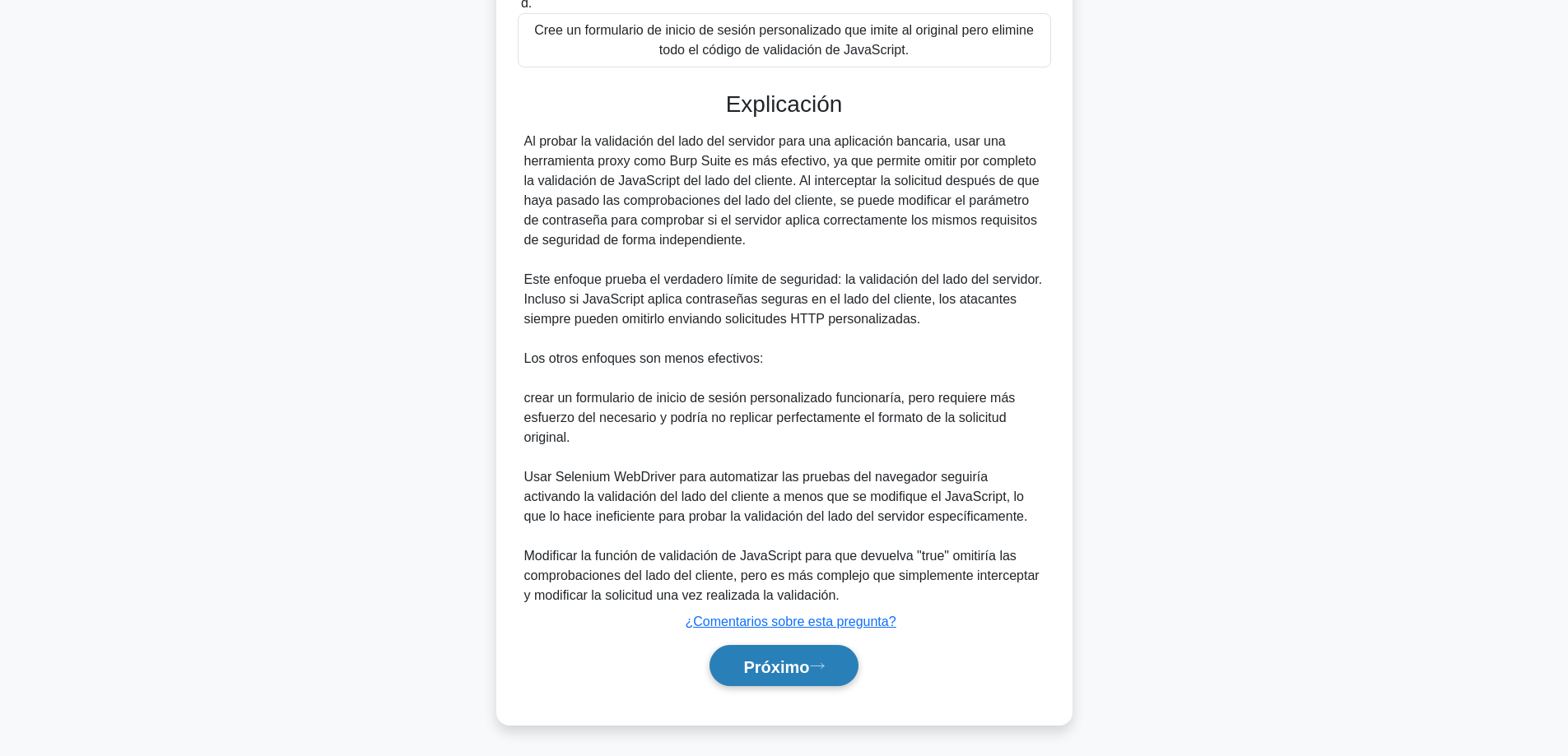
click at [743, 664] on font "Próximo" at bounding box center [776, 666] width 66 height 18
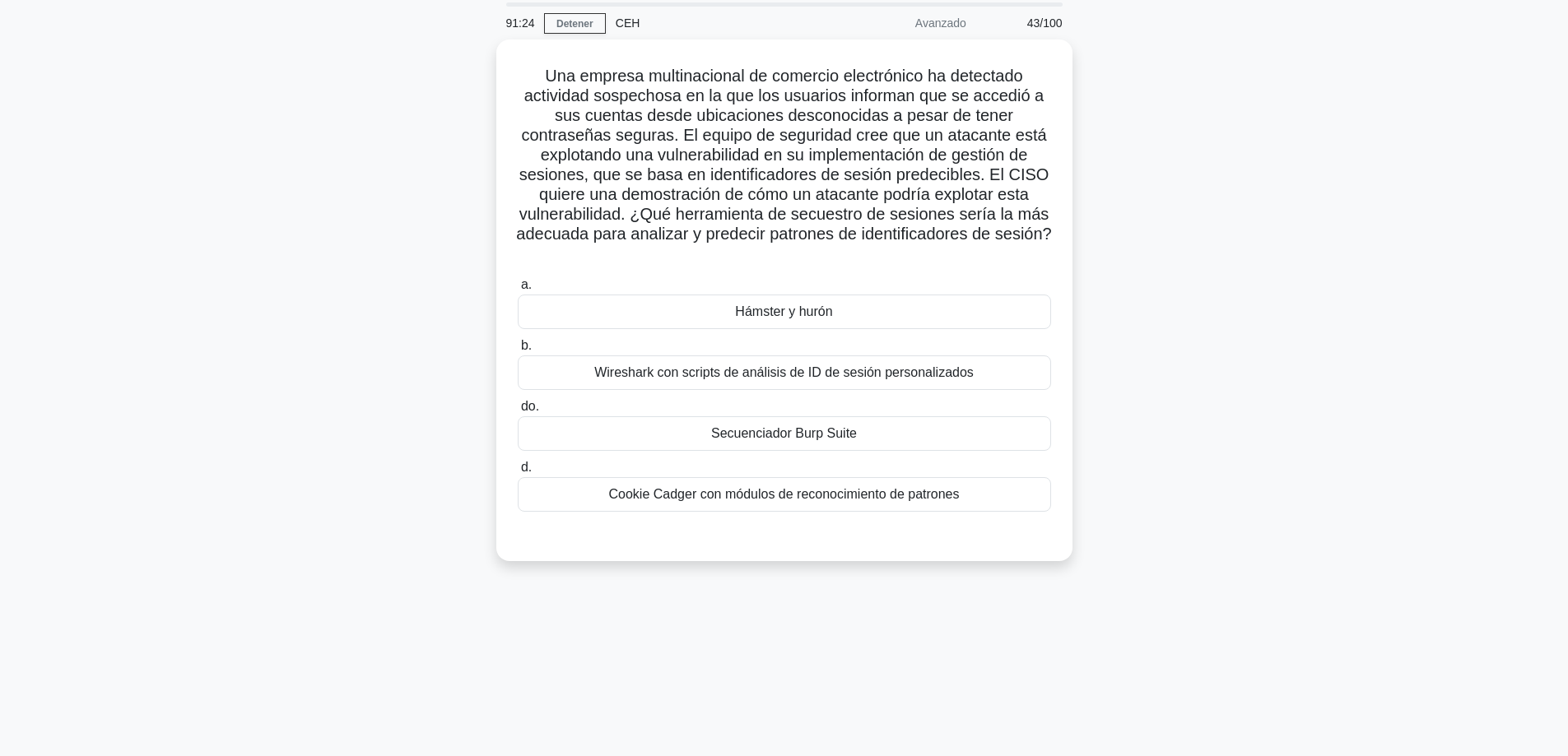
scroll to position [50, 0]
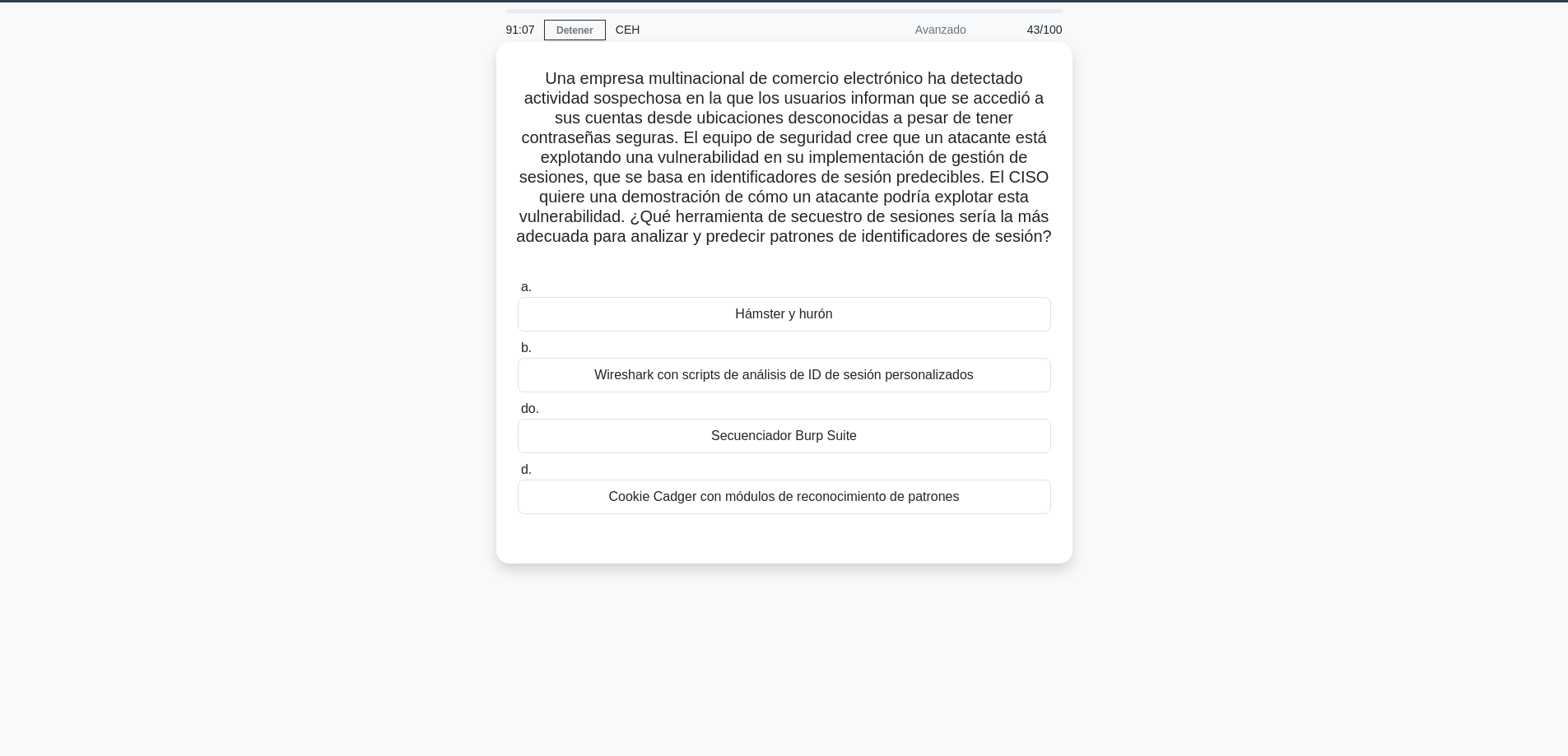
click at [842, 318] on div "Hámster y hurón" at bounding box center [785, 315] width 534 height 35
click at [518, 293] on input "a. Hámster y hurón" at bounding box center [518, 287] width 0 height 11
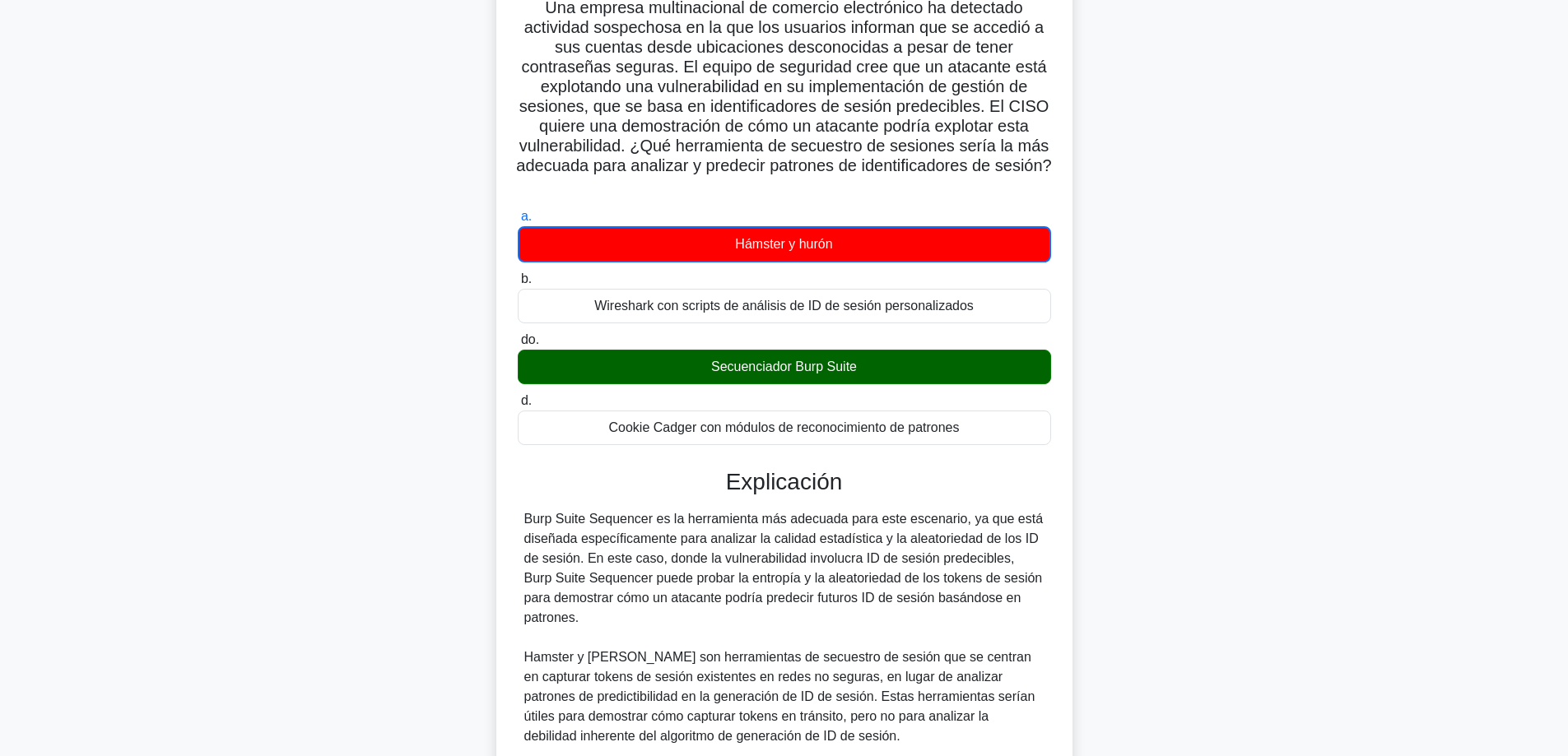
scroll to position [461, 0]
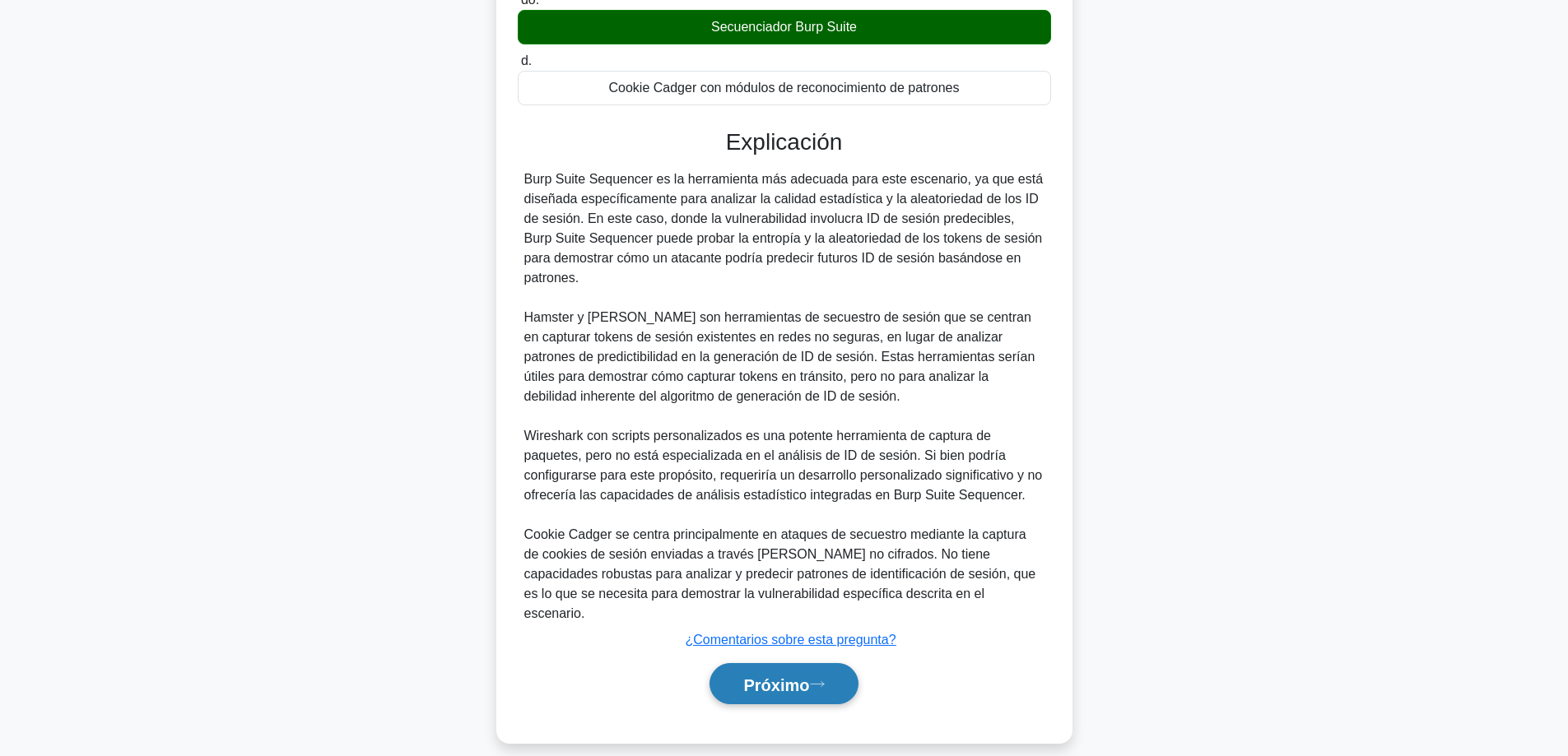
drag, startPoint x: 721, startPoint y: 668, endPoint x: 776, endPoint y: 652, distance: 57.3
click at [721, 667] on button "Próximo" at bounding box center [783, 684] width 148 height 42
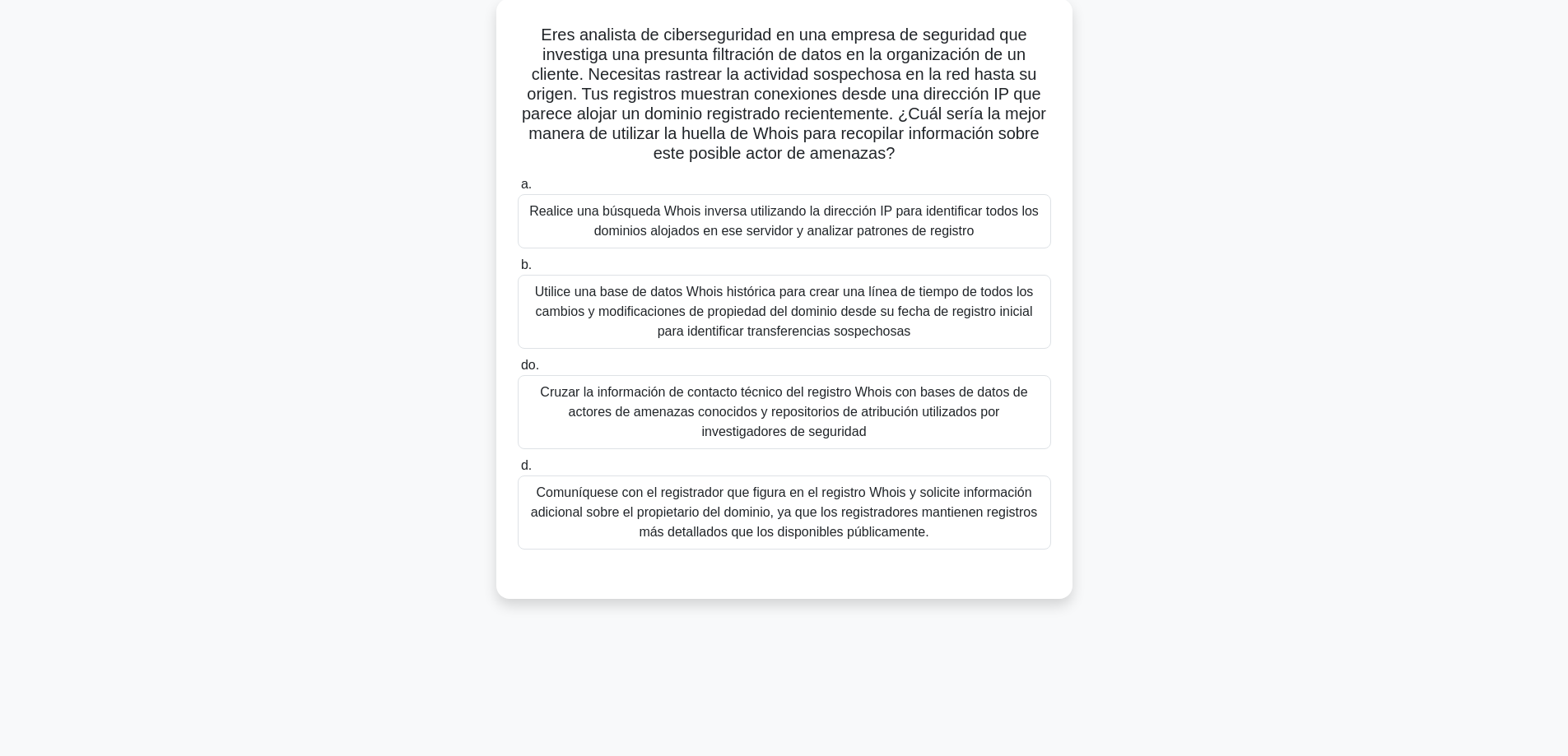
scroll to position [50, 0]
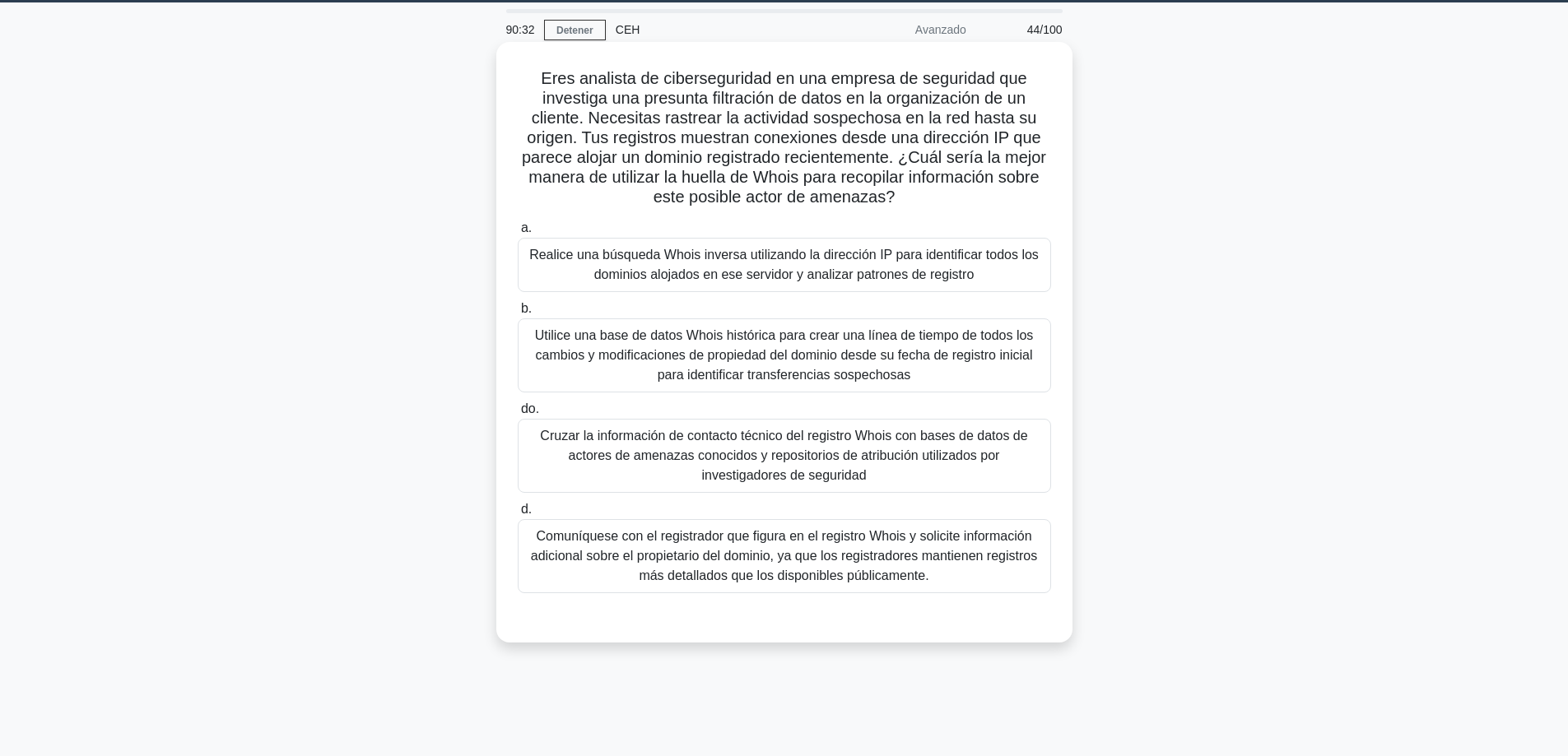
click at [848, 258] on font "Realice una búsqueda Whois inversa utilizando la dirección IP para identificar …" at bounding box center [784, 264] width 510 height 34
click at [518, 234] on input "a. Realice una búsqueda Whois inversa utilizando la dirección IP para identific…" at bounding box center [518, 228] width 0 height 11
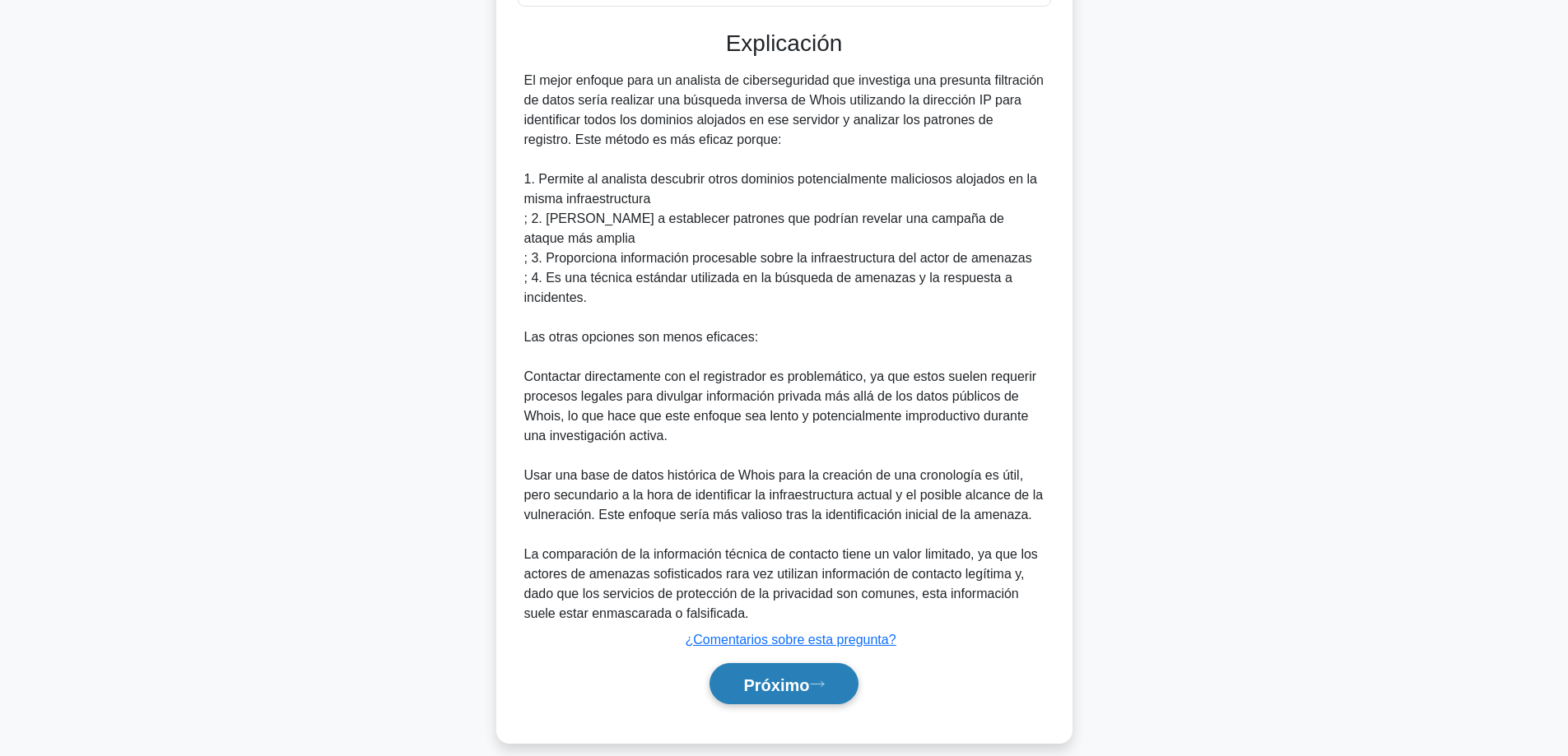
click at [764, 675] on font "Próximo" at bounding box center [776, 684] width 66 height 18
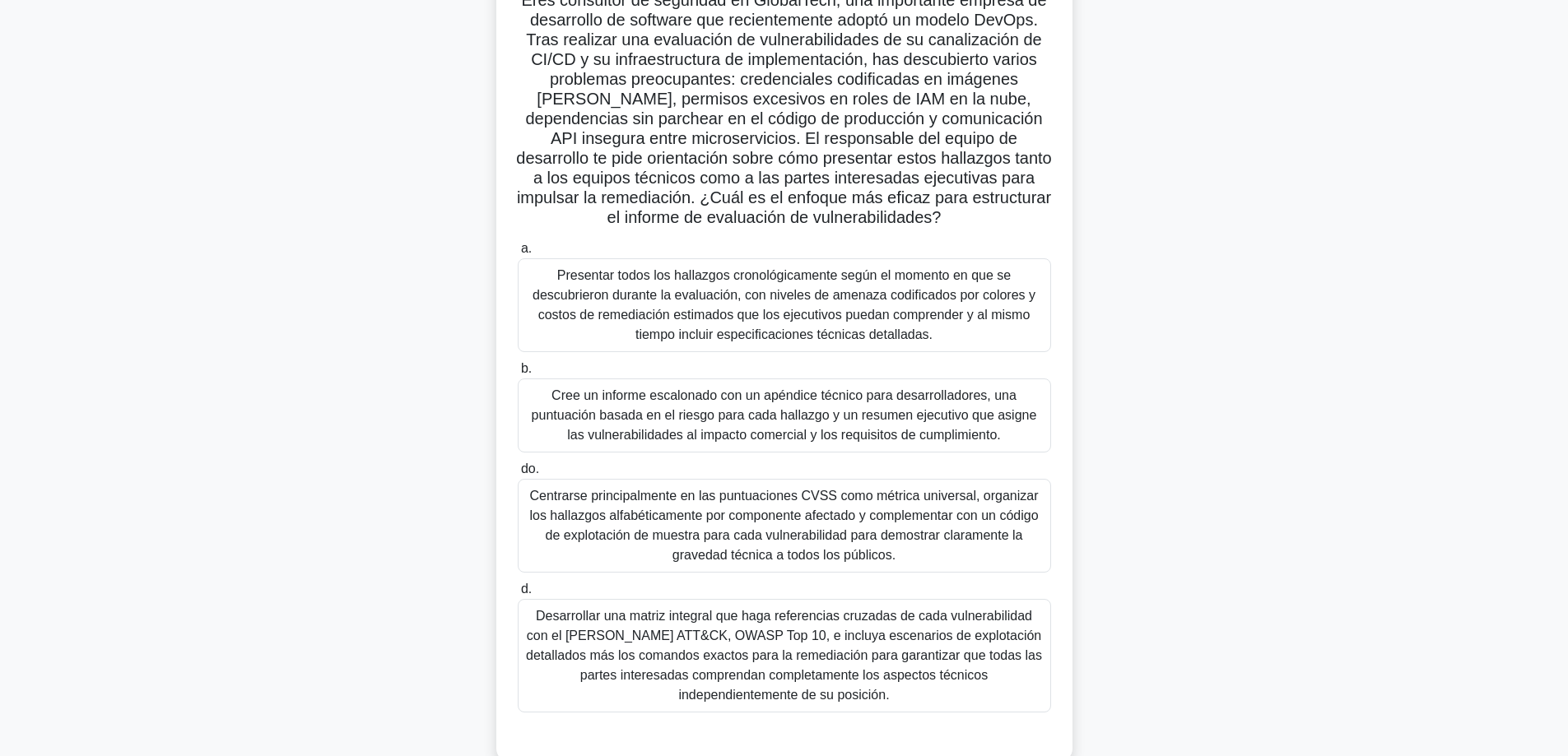
scroll to position [166, 0]
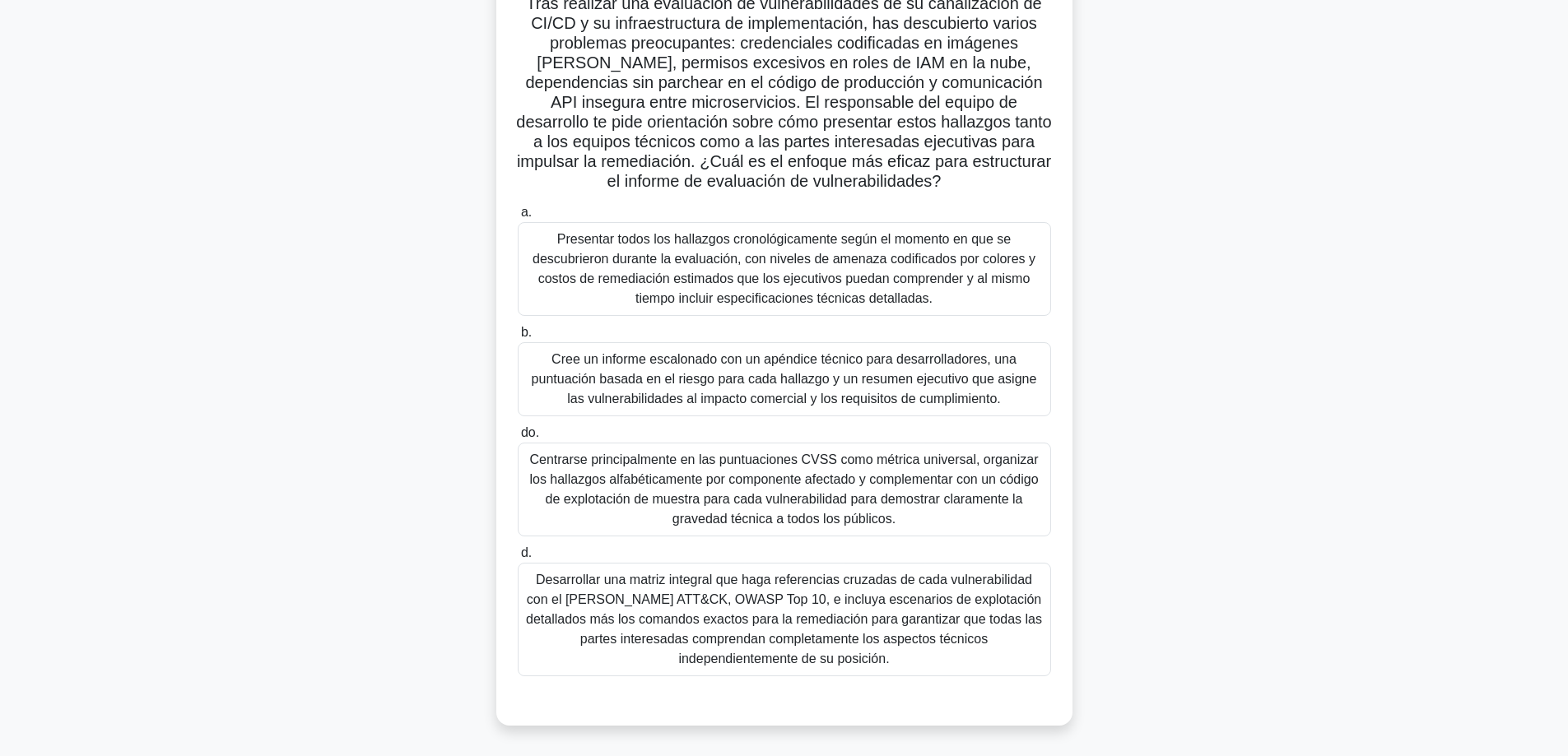
click at [996, 358] on font "Cree un informe escalonado con un apéndice técnico para desarrolladores, una pu…" at bounding box center [785, 379] width 506 height 54
click at [518, 338] on input "b. Cree un informe escalonado con un apéndice técnico para desarrolladores, una…" at bounding box center [518, 333] width 0 height 11
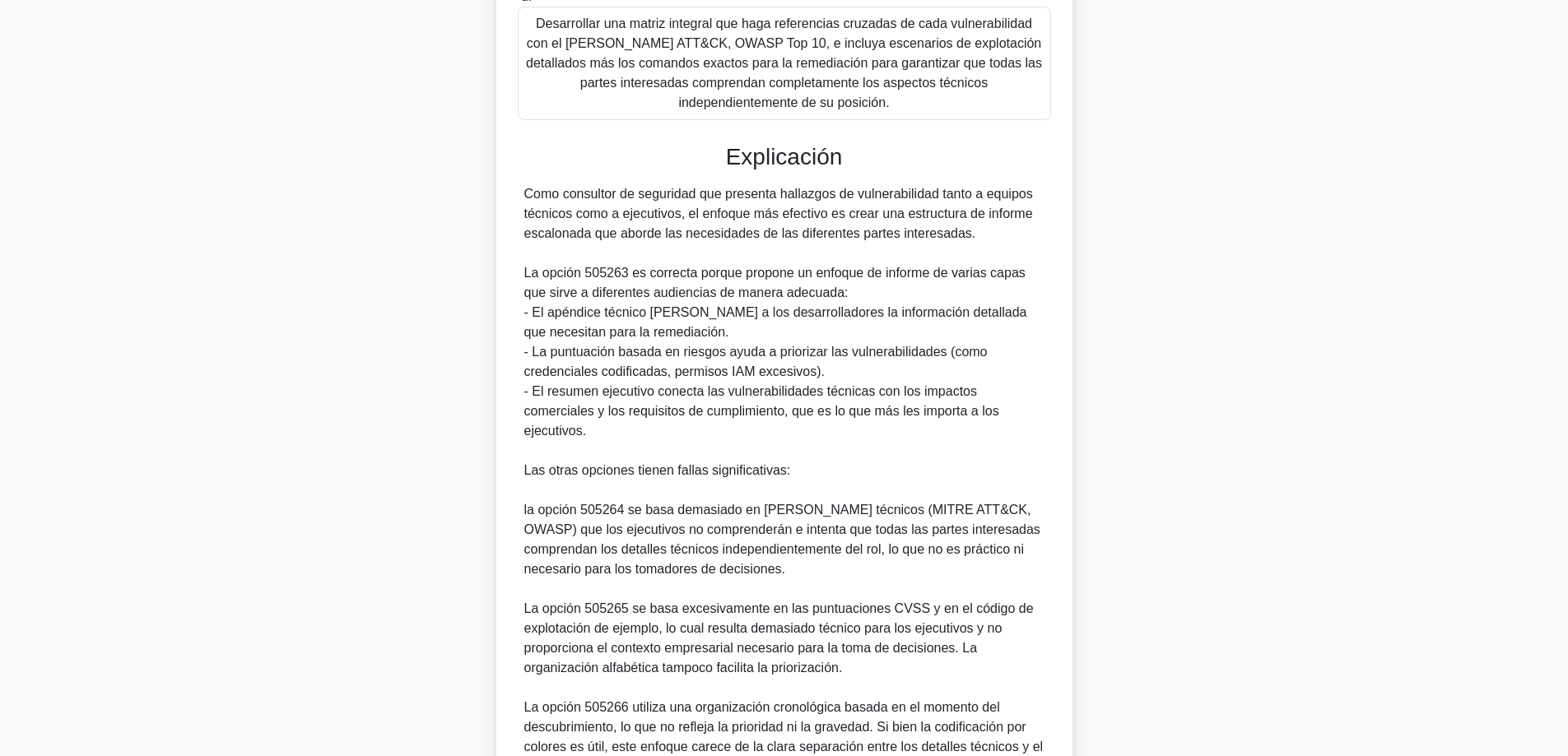
scroll to position [824, 0]
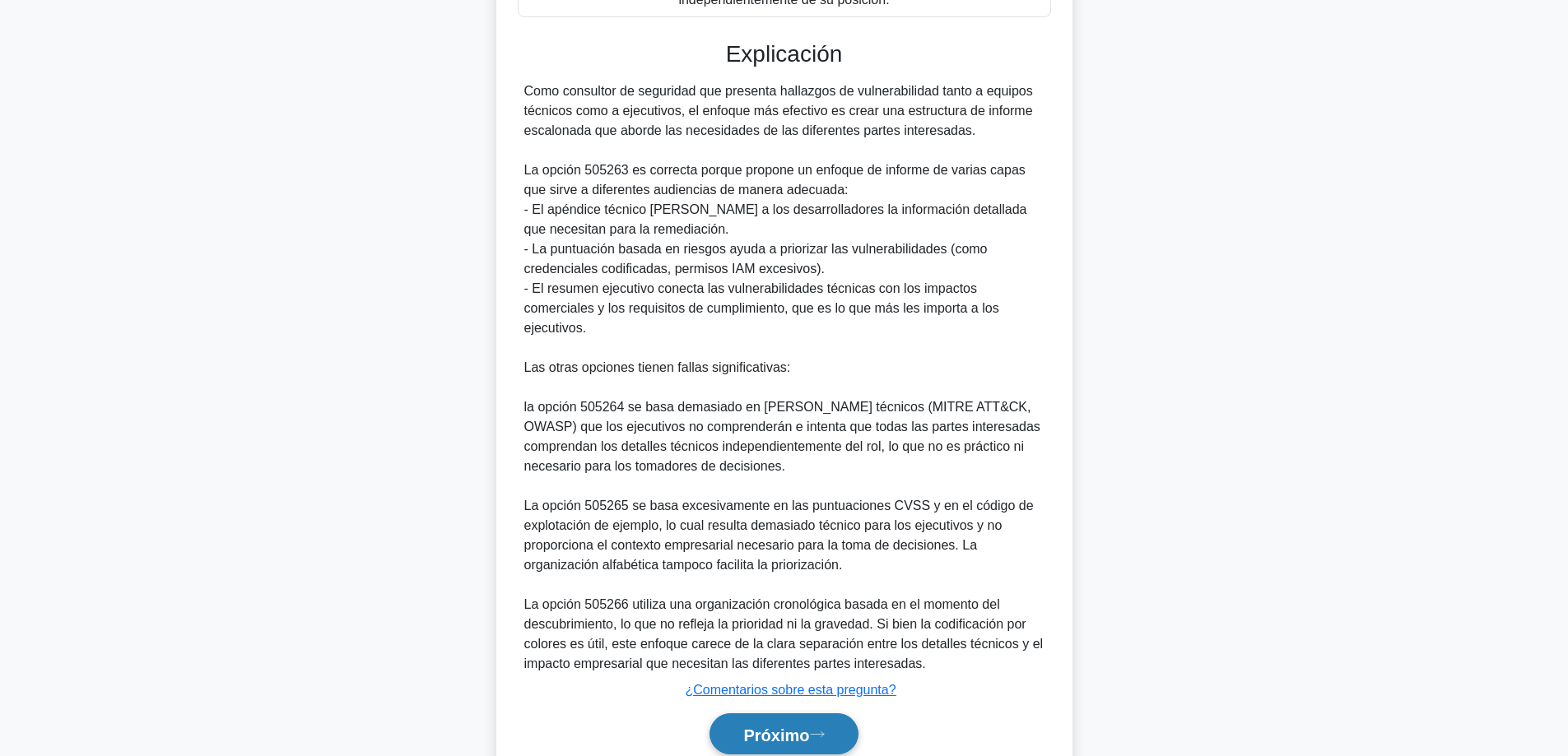
click at [734, 713] on button "Próximo" at bounding box center [783, 734] width 148 height 42
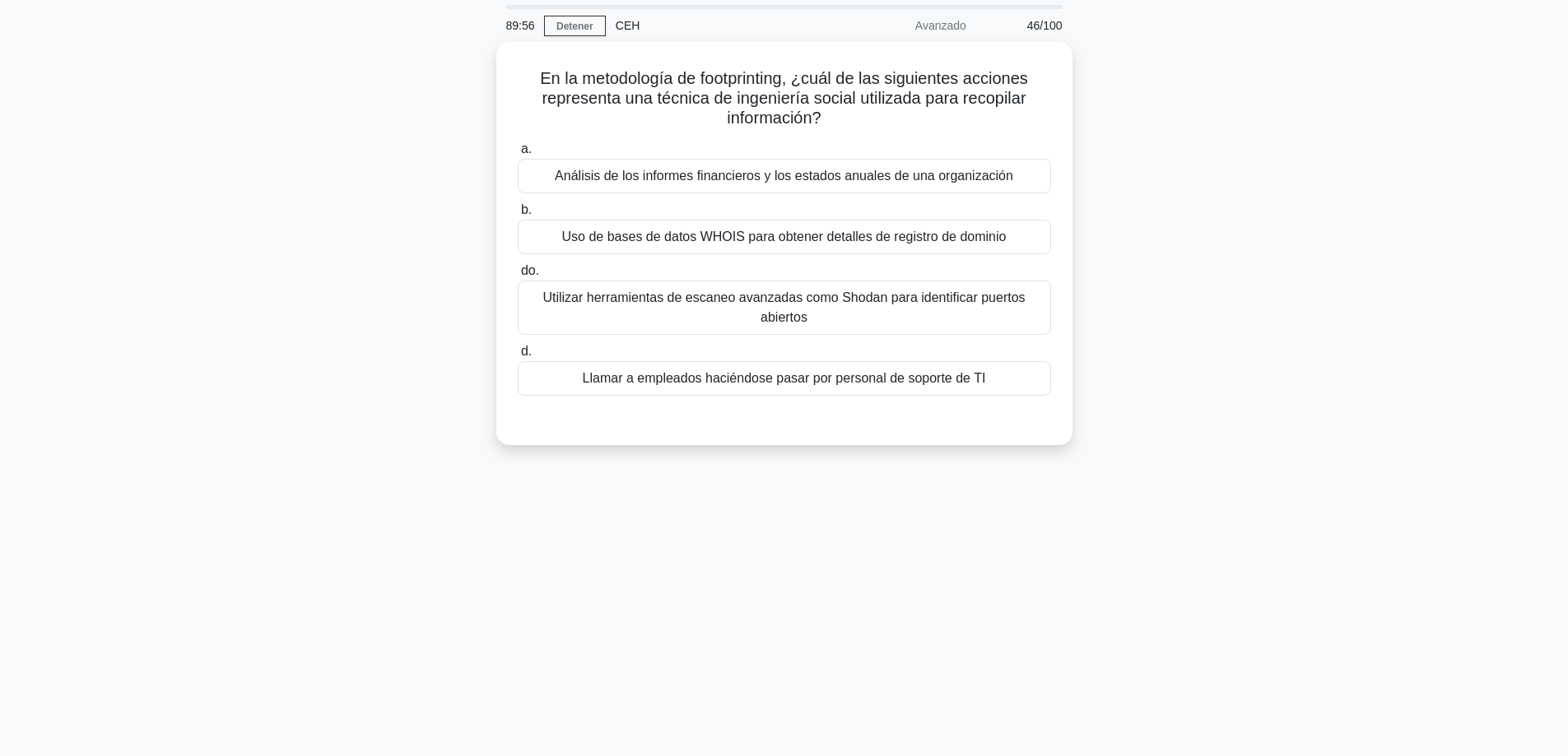
scroll to position [50, 0]
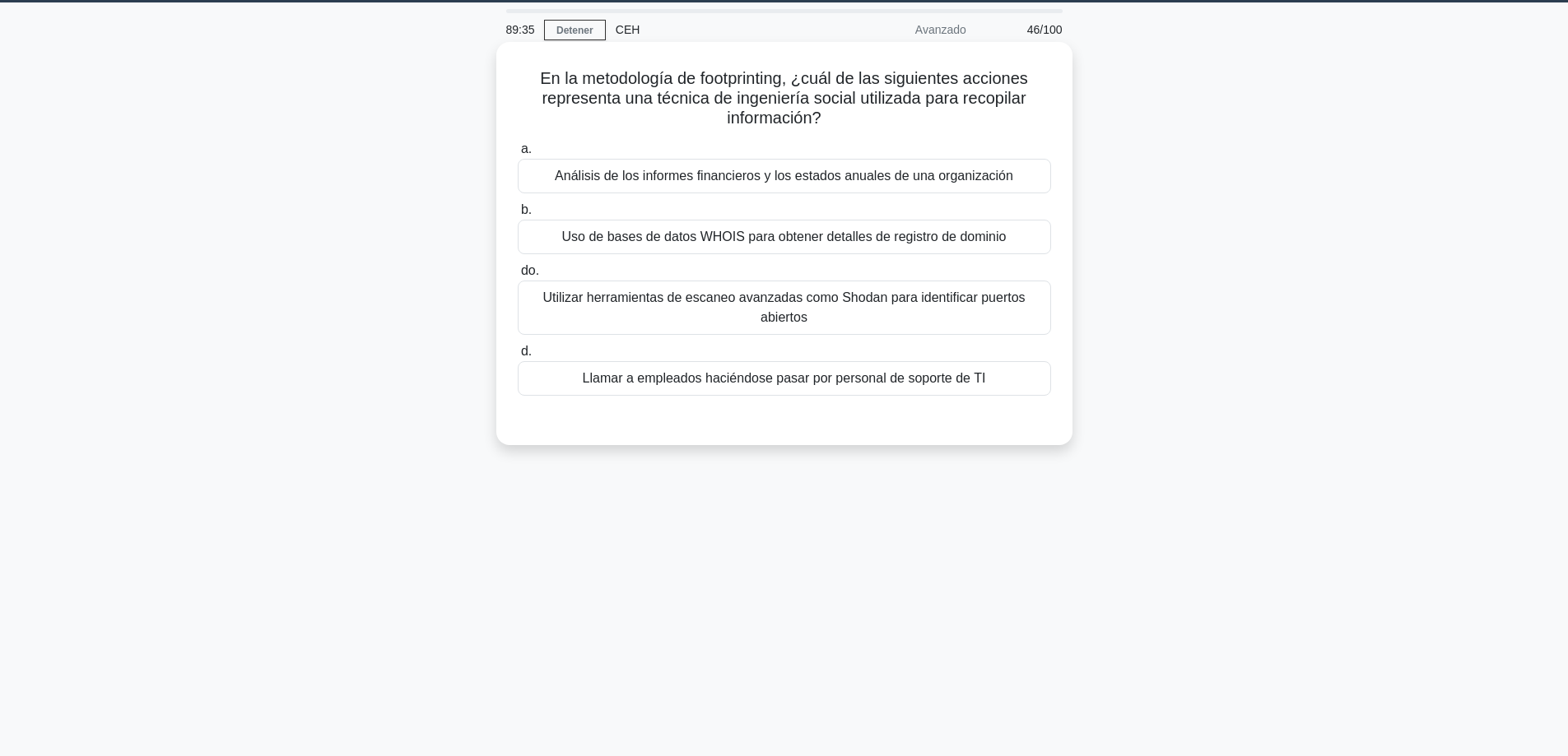
click at [789, 385] on font "Llamar a empleados haciéndose pasar por personal de soporte de TI" at bounding box center [785, 378] width 404 height 14
click at [518, 357] on input "d. Llamar a empleados haciéndose pasar por personal de soporte de TI" at bounding box center [518, 352] width 0 height 11
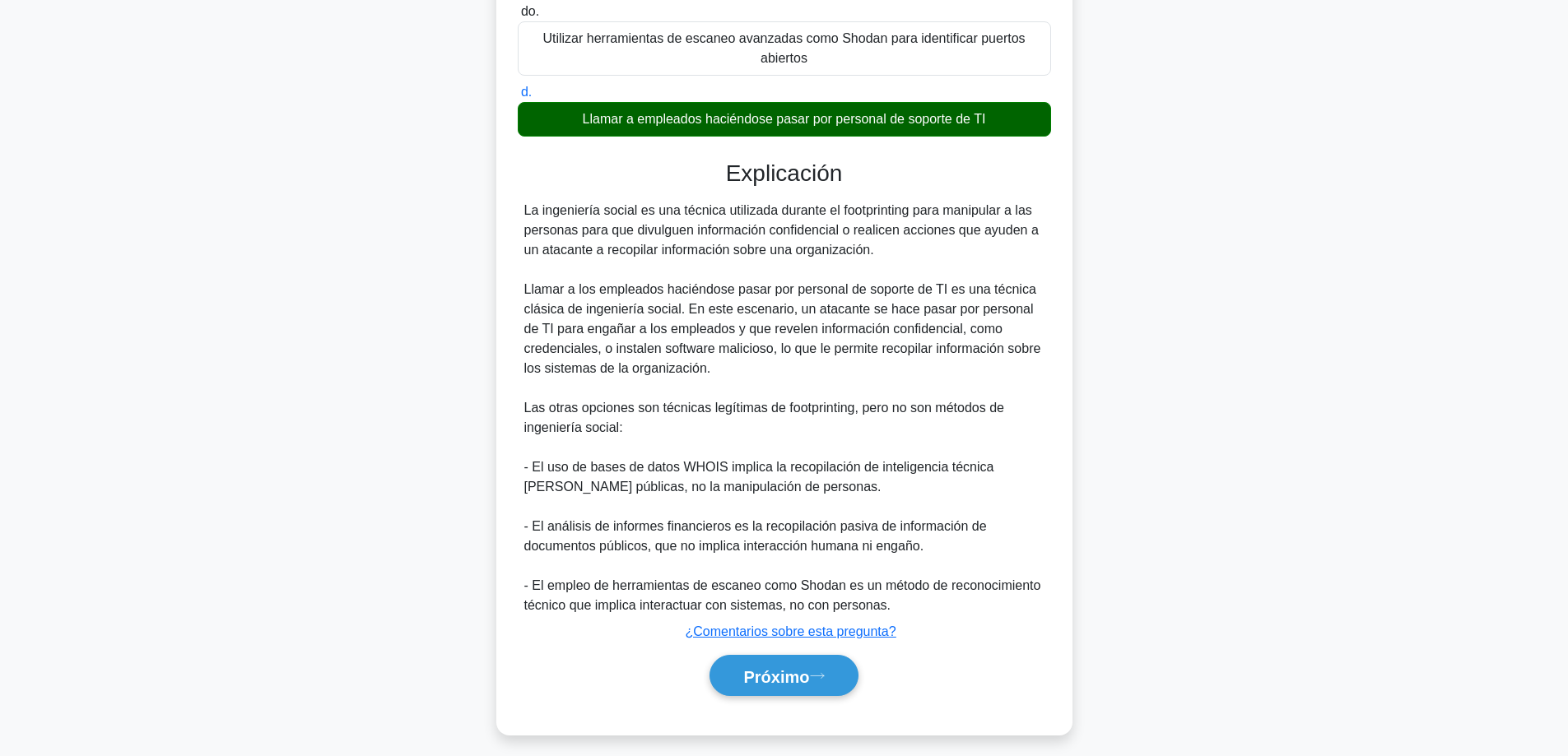
scroll to position [321, 0]
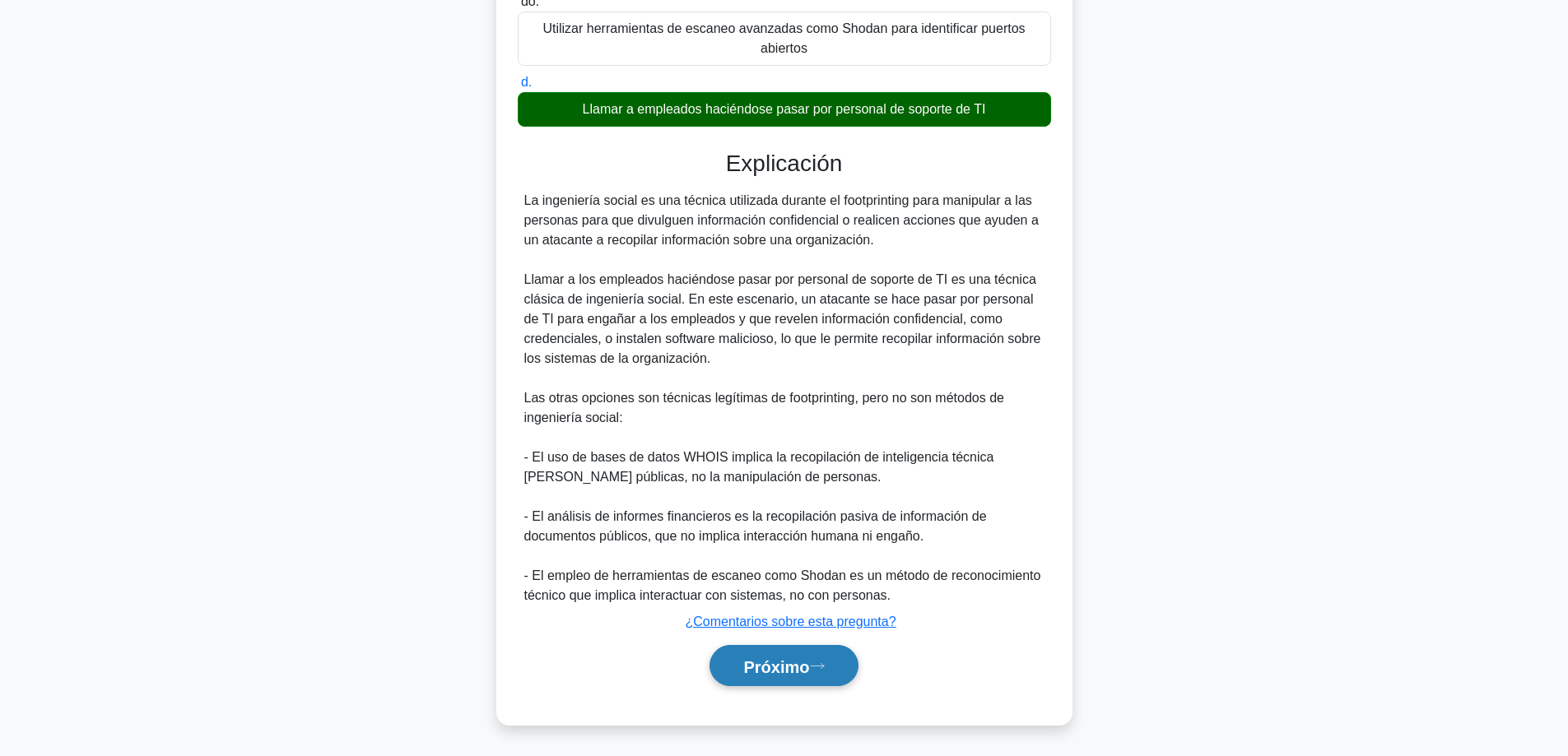
click at [765, 668] on font "Próximo" at bounding box center [776, 666] width 66 height 18
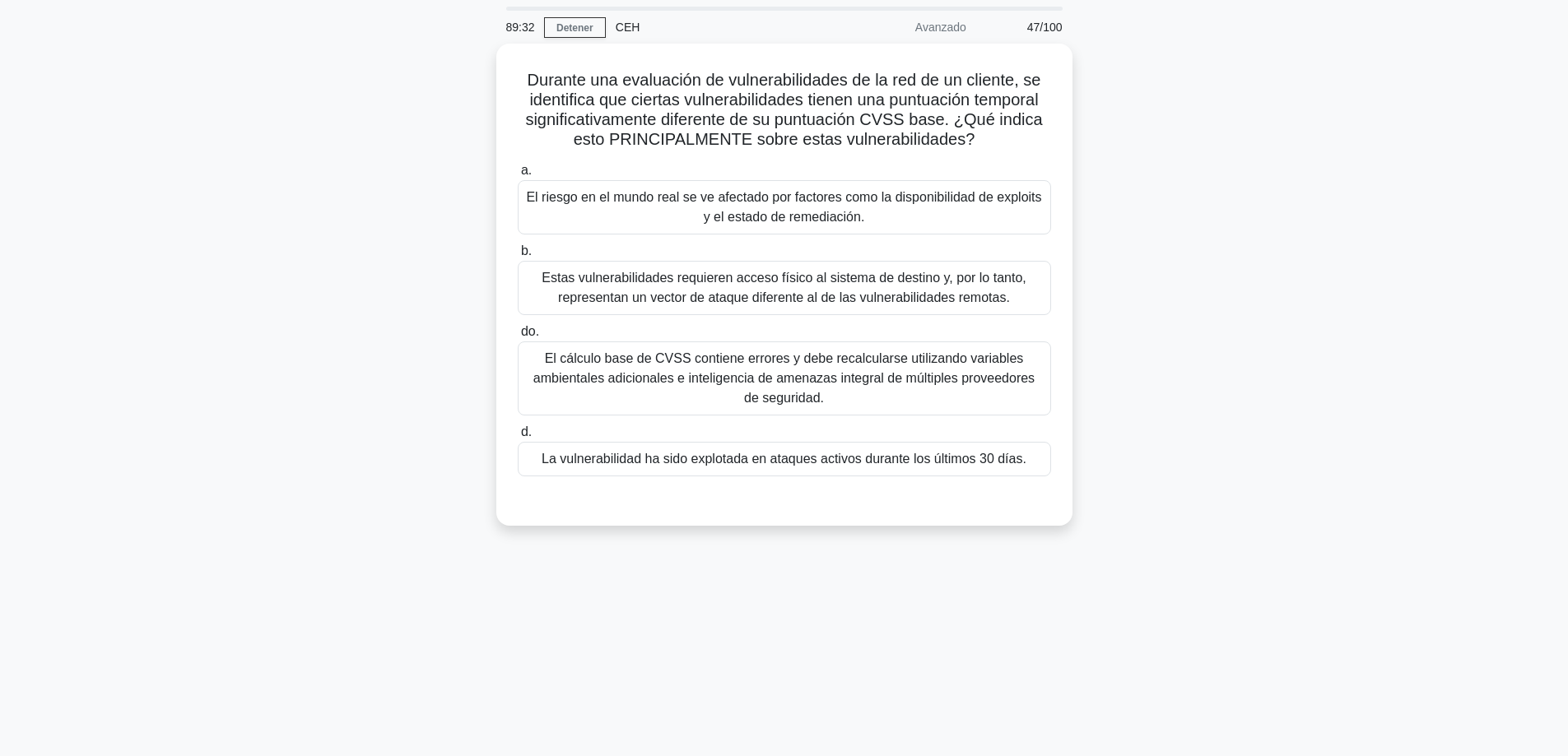
scroll to position [50, 0]
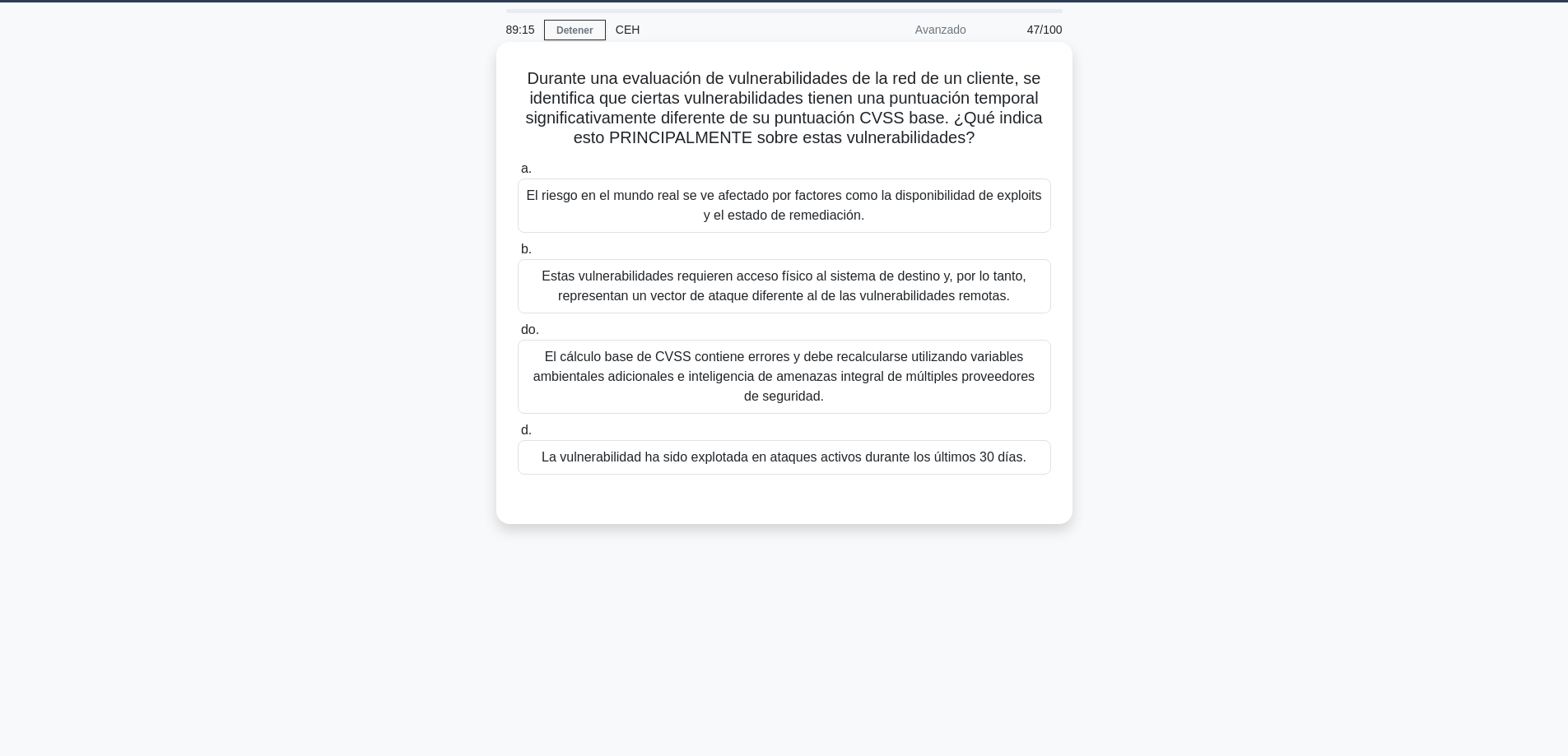
click at [933, 457] on font "La vulnerabilidad ha sido explotada en ataques activos durante los últimos 30 d…" at bounding box center [784, 457] width 485 height 14
click at [518, 436] on input "d. La vulnerabilidad ha sido explotada en ataques activos durante los últimos 3…" at bounding box center [518, 431] width 0 height 11
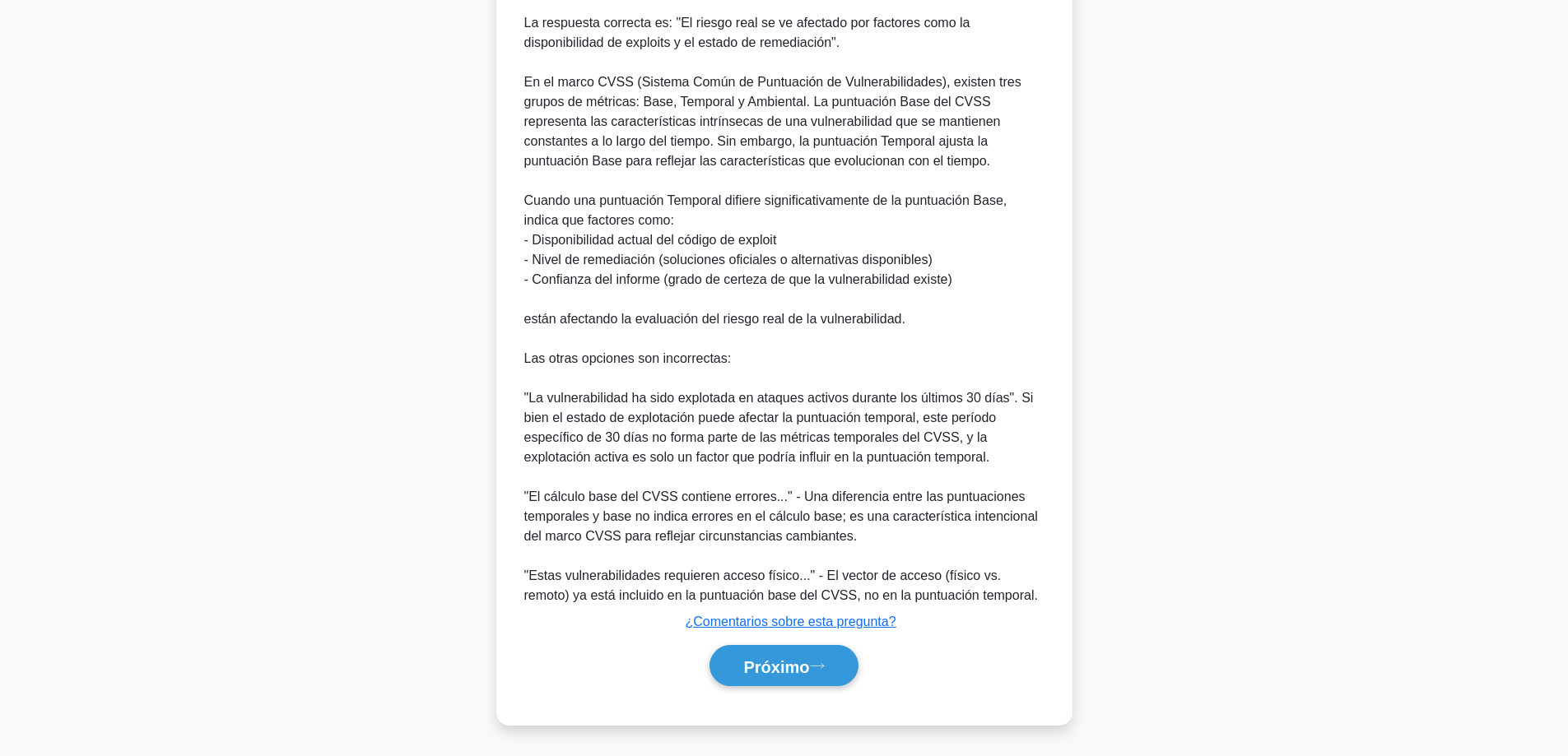
drag, startPoint x: 755, startPoint y: 661, endPoint x: 916, endPoint y: 632, distance: 163.6
click at [756, 660] on font "Próximo" at bounding box center [776, 666] width 66 height 18
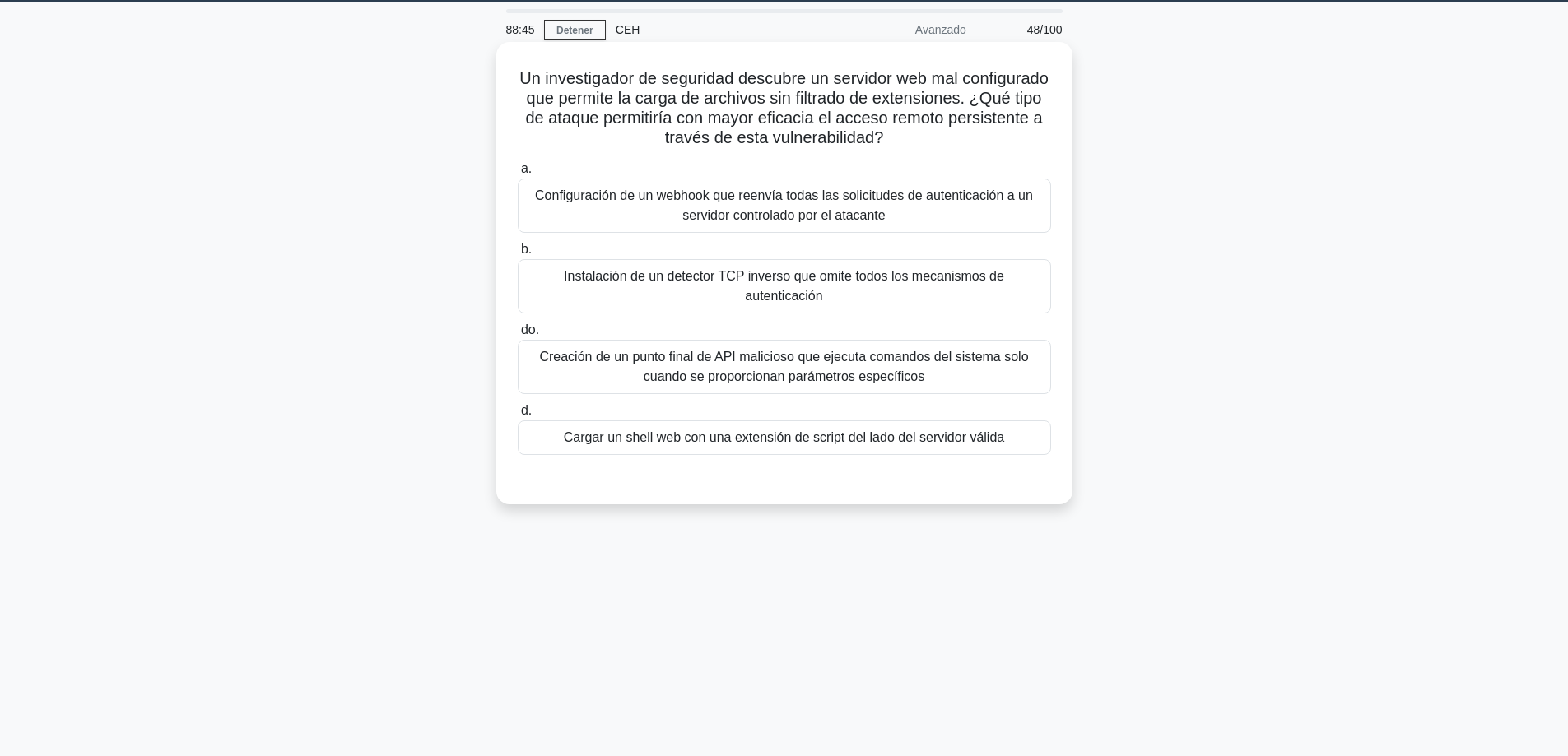
click at [716, 431] on font "Cargar un shell web con una extensión de script del lado del servidor válida" at bounding box center [784, 437] width 441 height 14
click at [518, 417] on input "d. Cargar un shell web con una extensión de script del lado del servidor válida" at bounding box center [518, 411] width 0 height 11
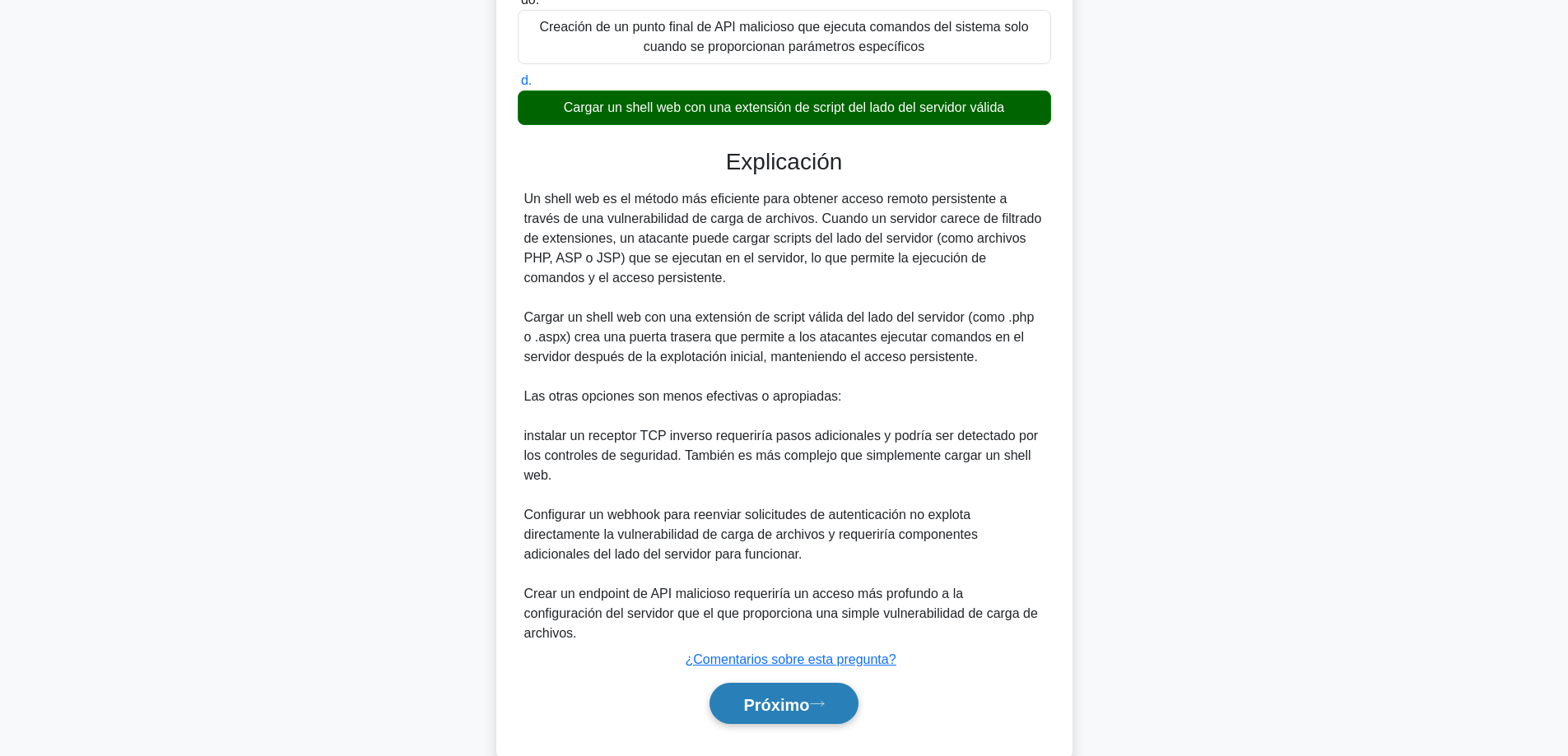
click at [735, 683] on button "Próximo" at bounding box center [783, 703] width 148 height 42
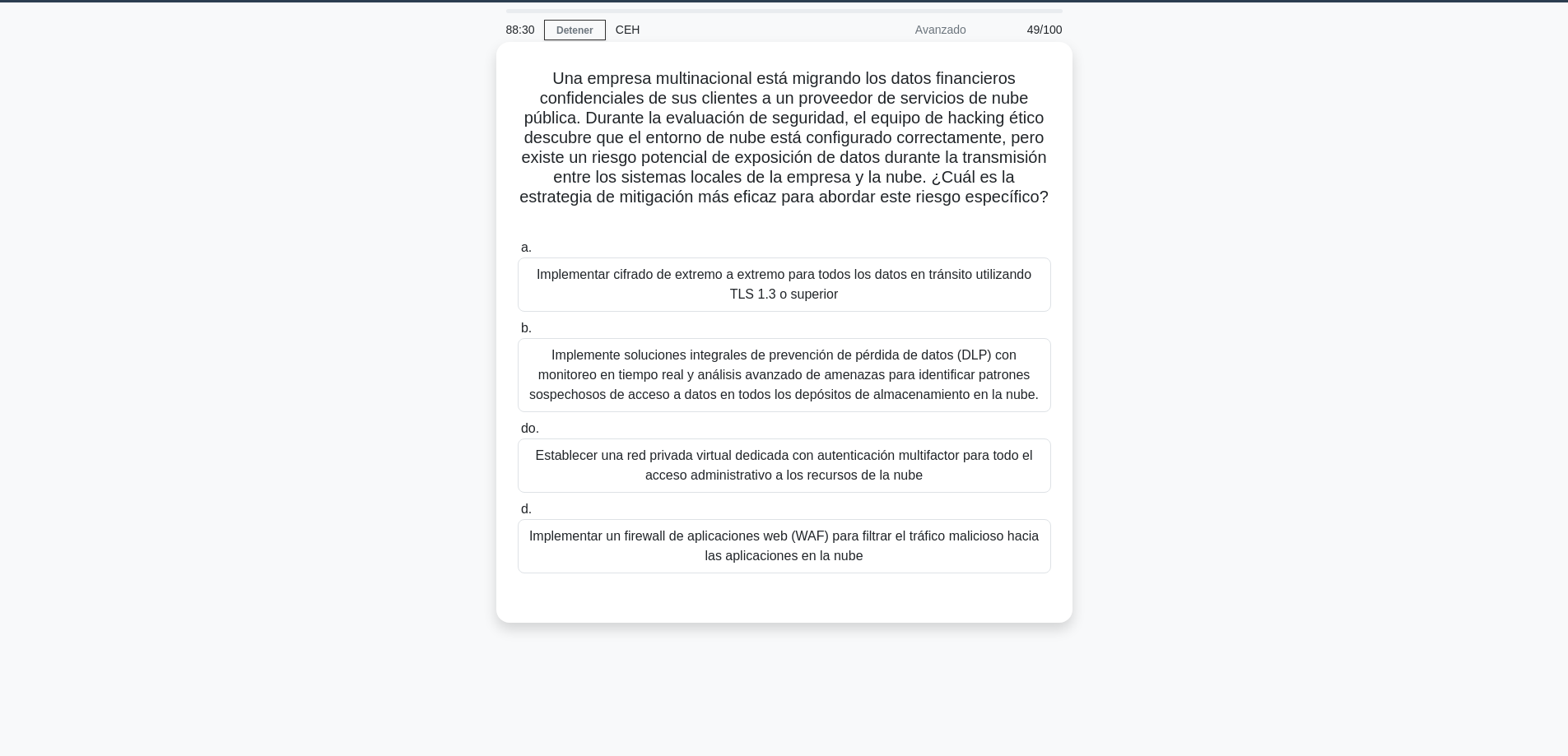
click at [844, 269] on font "Implementar cifrado de extremo a extremo para todos los datos en tránsito utili…" at bounding box center [784, 284] width 495 height 34
click at [518, 254] on input "a. Implementar cifrado de extremo a extremo para todos los datos en tránsito ut…" at bounding box center [518, 248] width 0 height 11
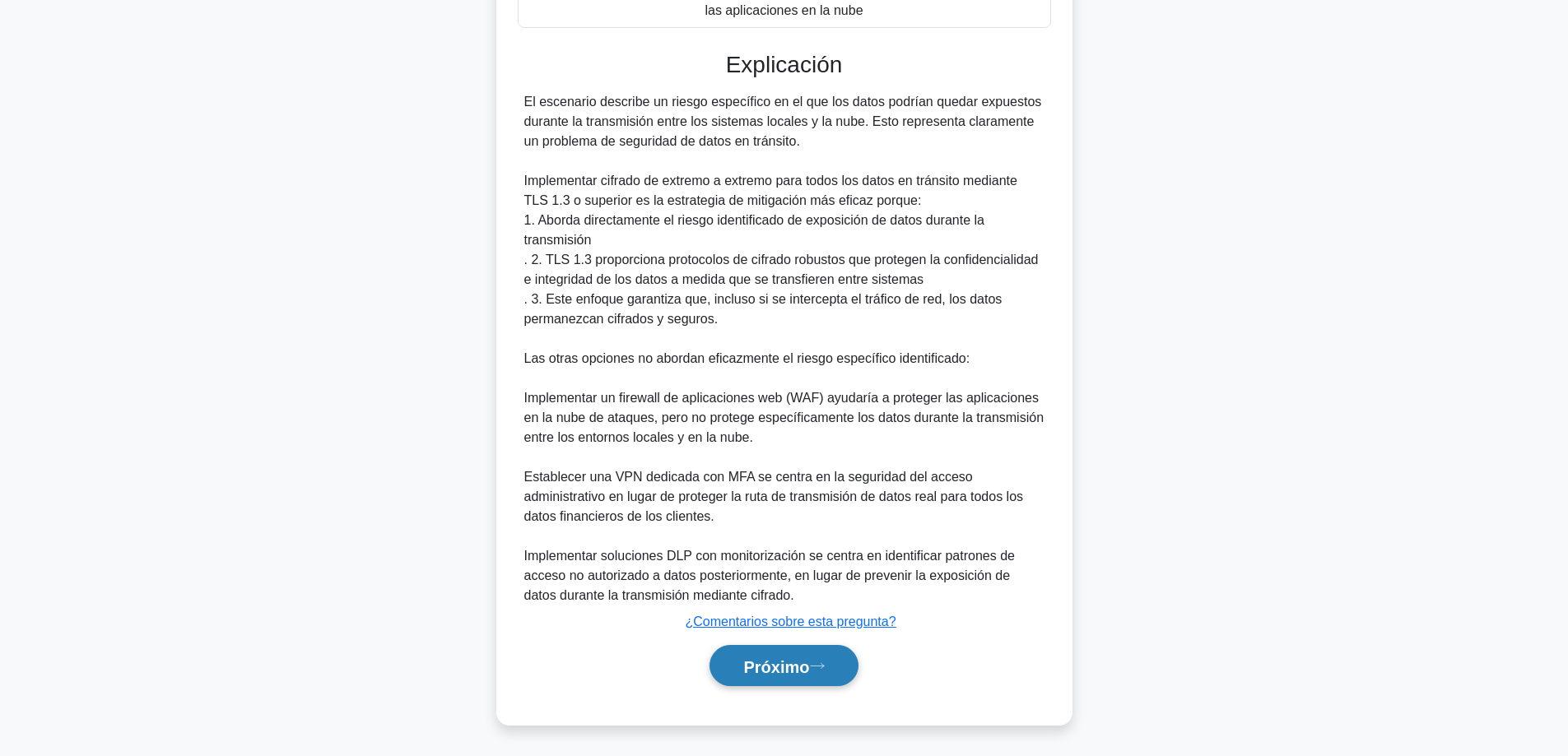
click at [776, 662] on font "Próximo" at bounding box center [776, 666] width 66 height 18
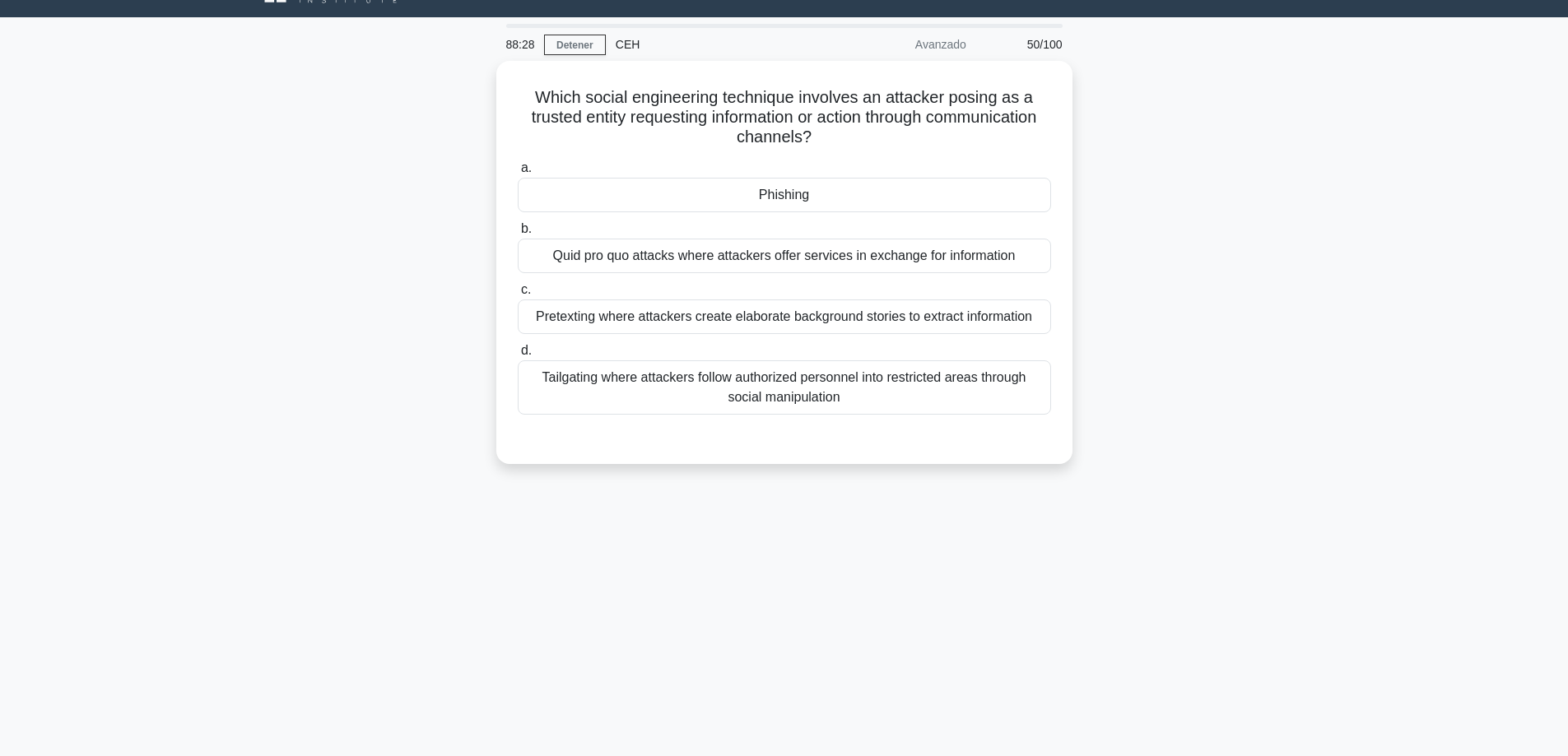
scroll to position [0, 0]
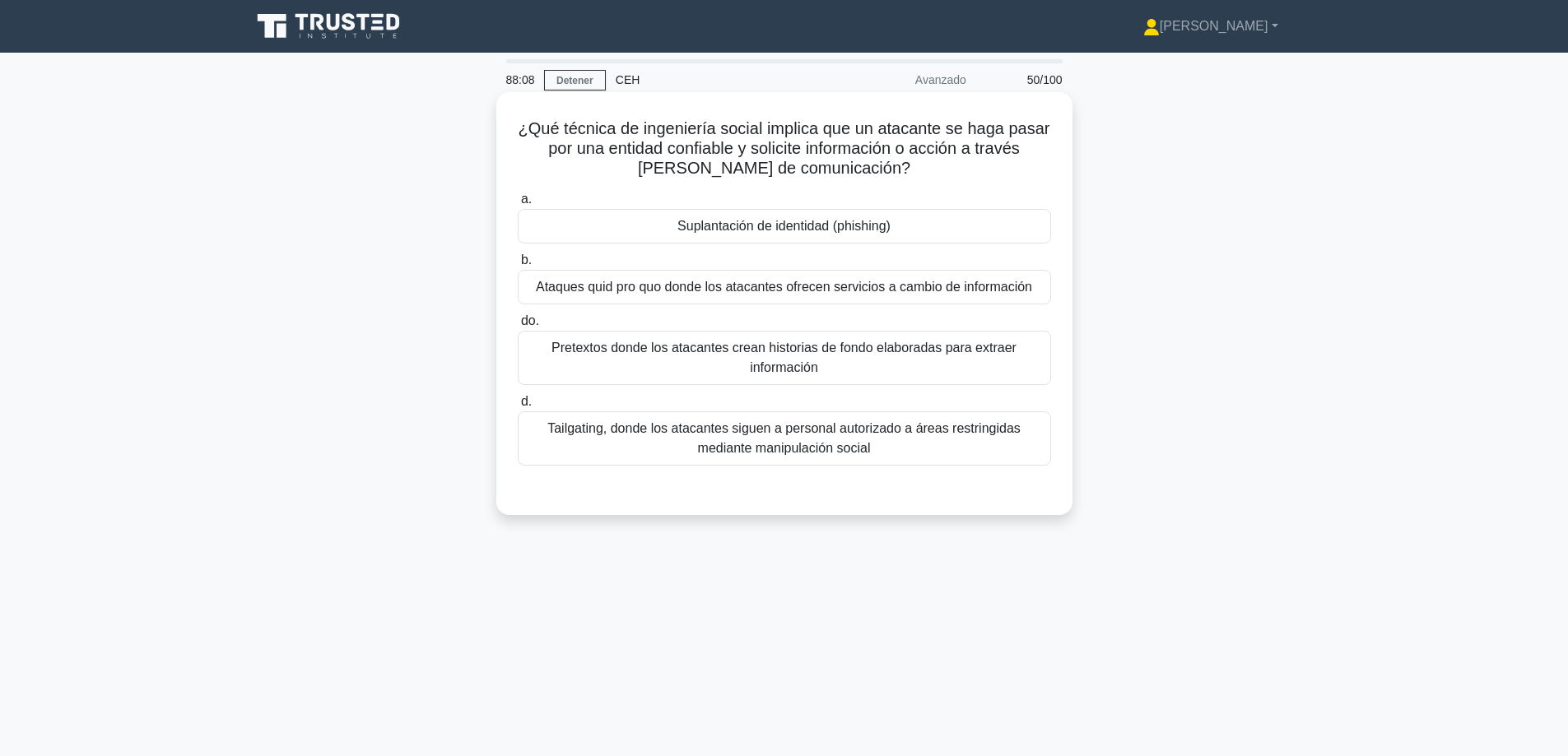
click at [590, 455] on font "Tailgating, donde los atacantes siguen a personal autorizado a áreas restringid…" at bounding box center [785, 439] width 519 height 40
click at [518, 408] on input "d. Tailgating, donde los atacantes siguen a personal autorizado a áreas restrin…" at bounding box center [518, 402] width 0 height 11
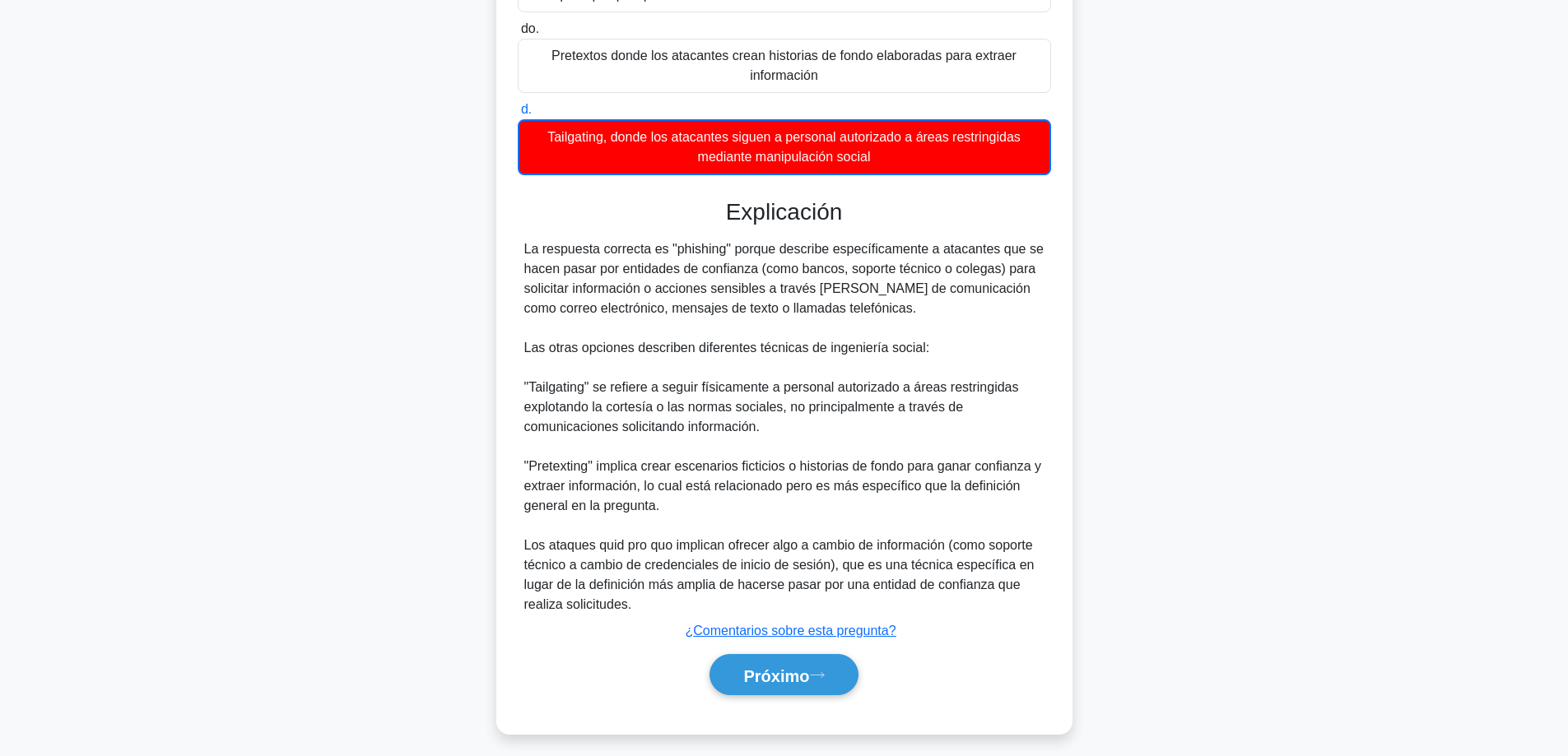
scroll to position [303, 0]
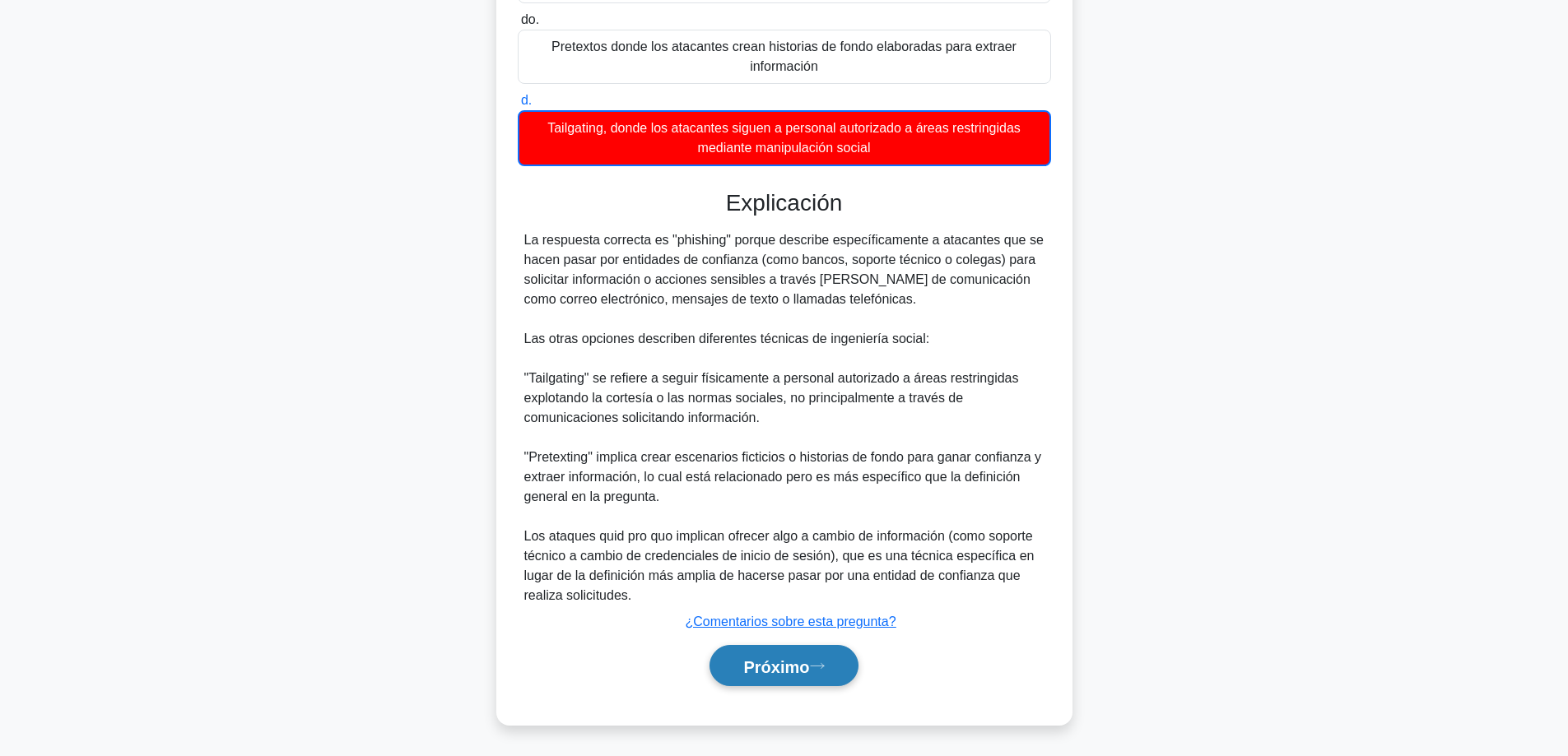
click at [766, 668] on font "Próximo" at bounding box center [776, 666] width 66 height 18
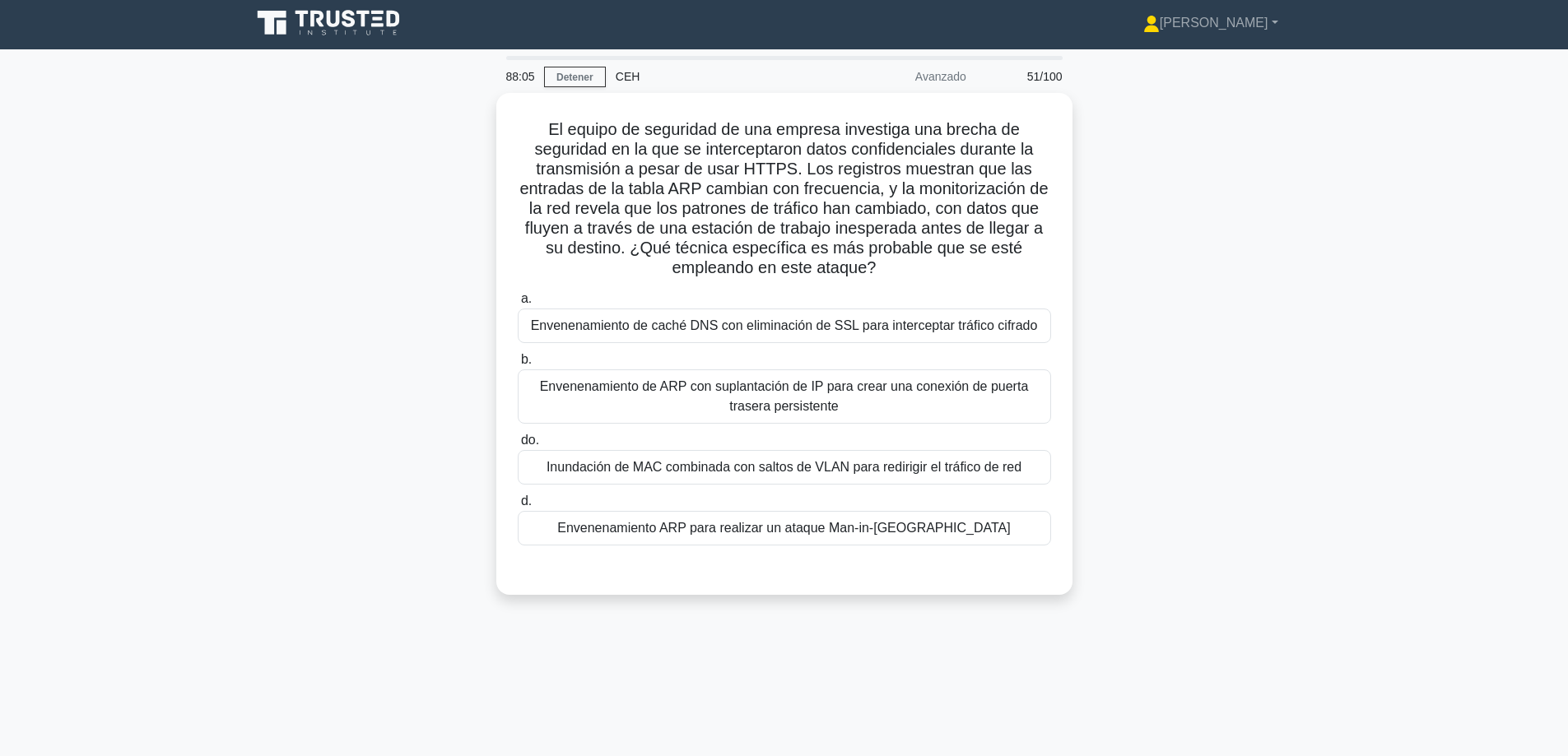
scroll to position [0, 0]
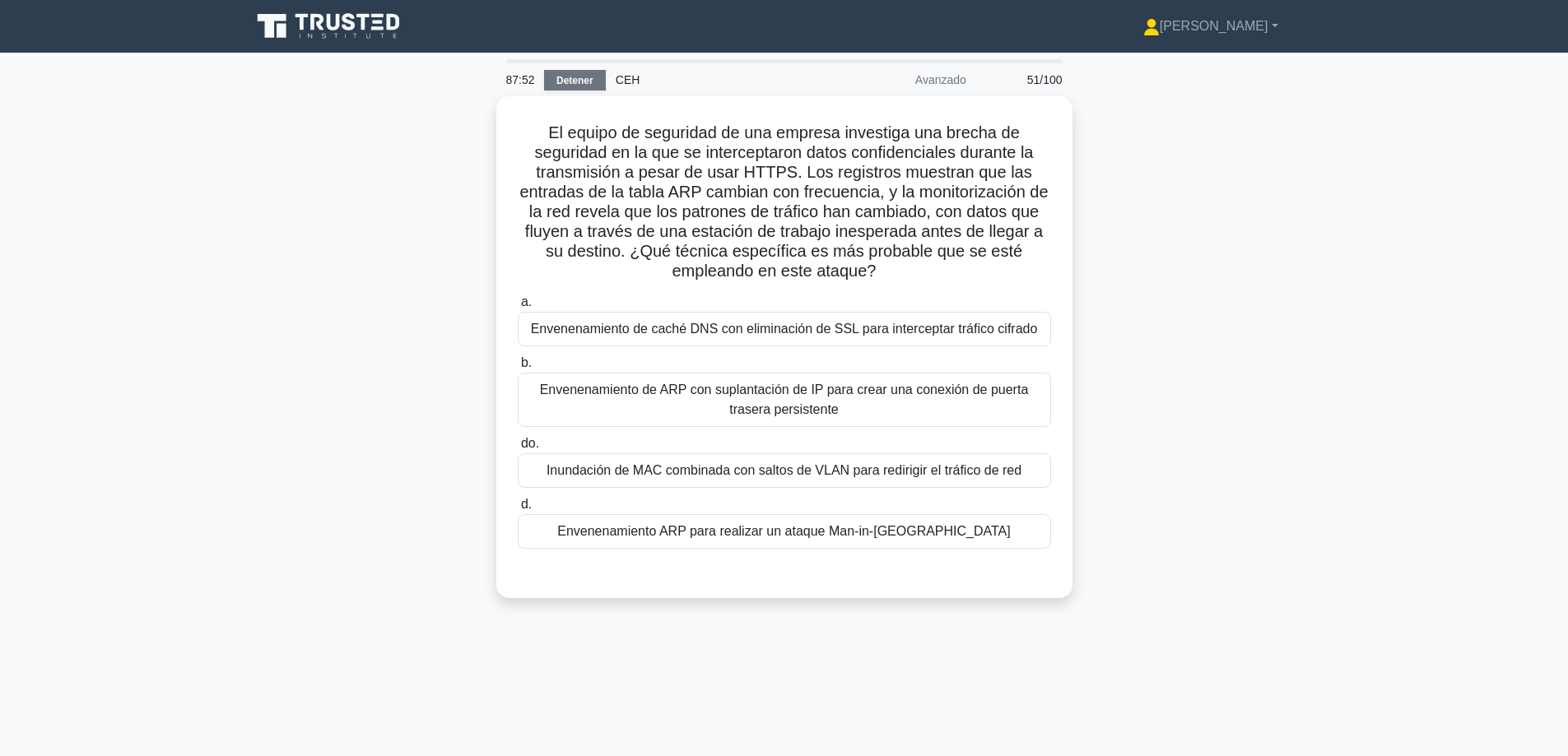
click at [584, 75] on font "Detener" at bounding box center [575, 81] width 37 height 12
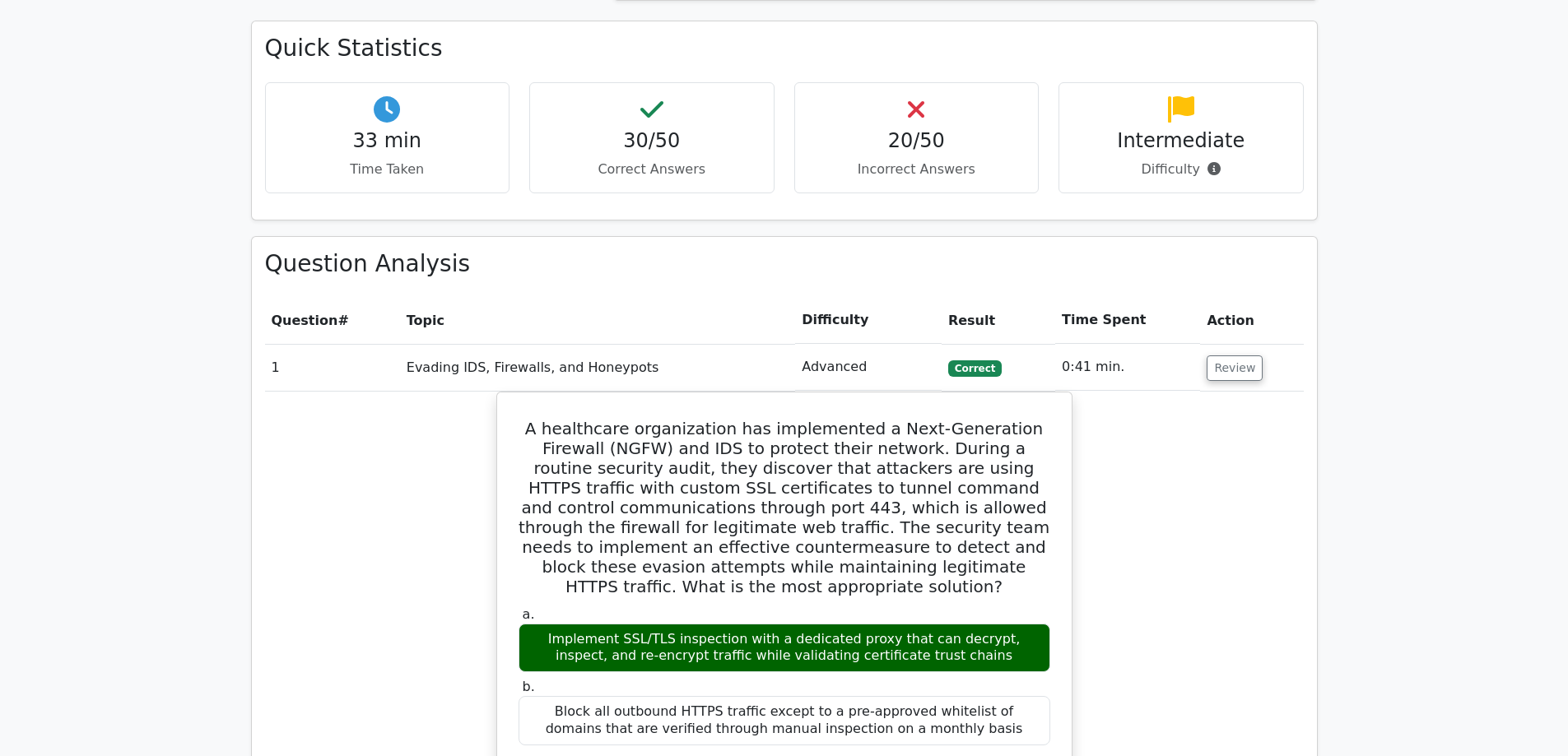
scroll to position [1070, 0]
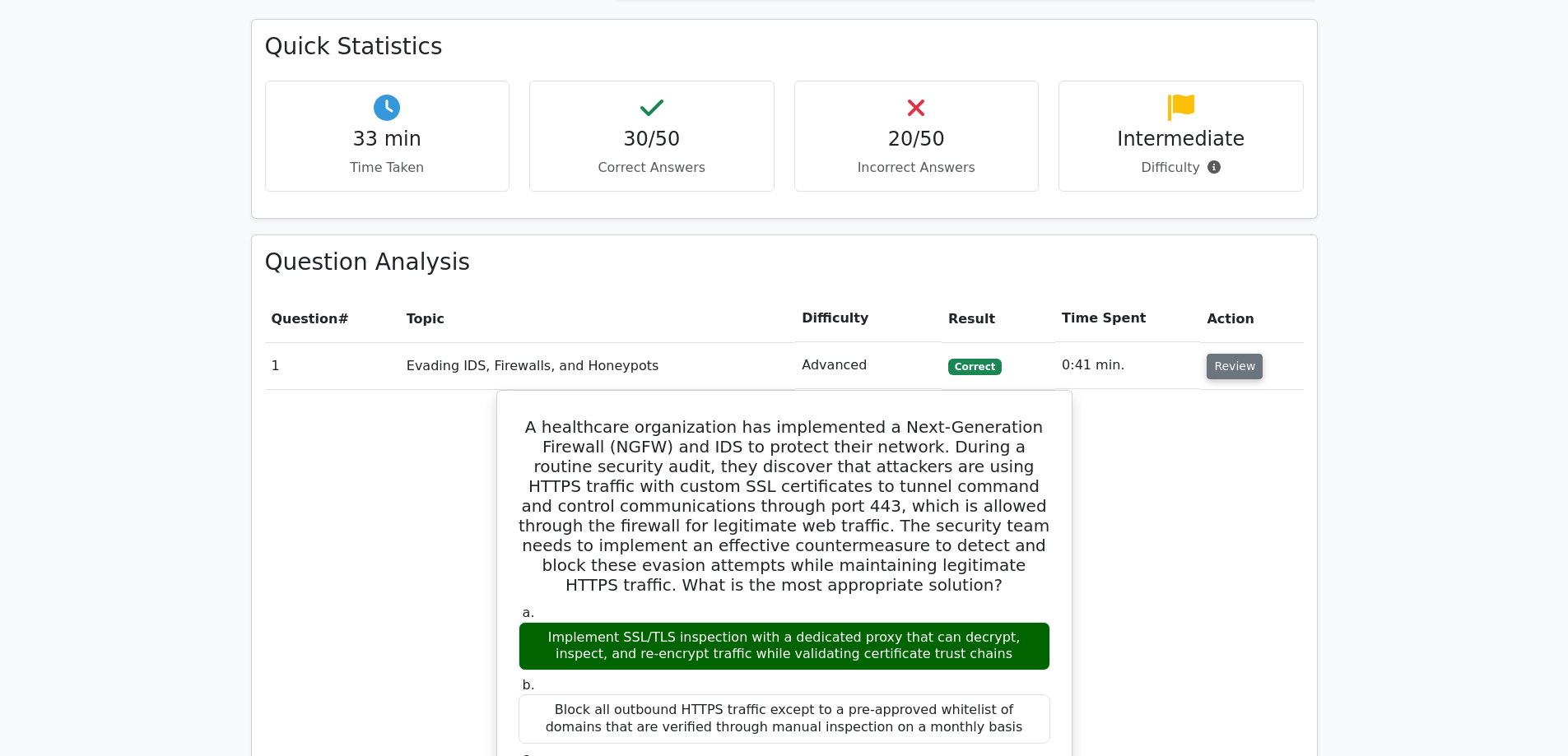
drag, startPoint x: 1218, startPoint y: 361, endPoint x: 1213, endPoint y: 371, distance: 11.2
click at [1219, 361] on button "Review" at bounding box center [1234, 366] width 56 height 26
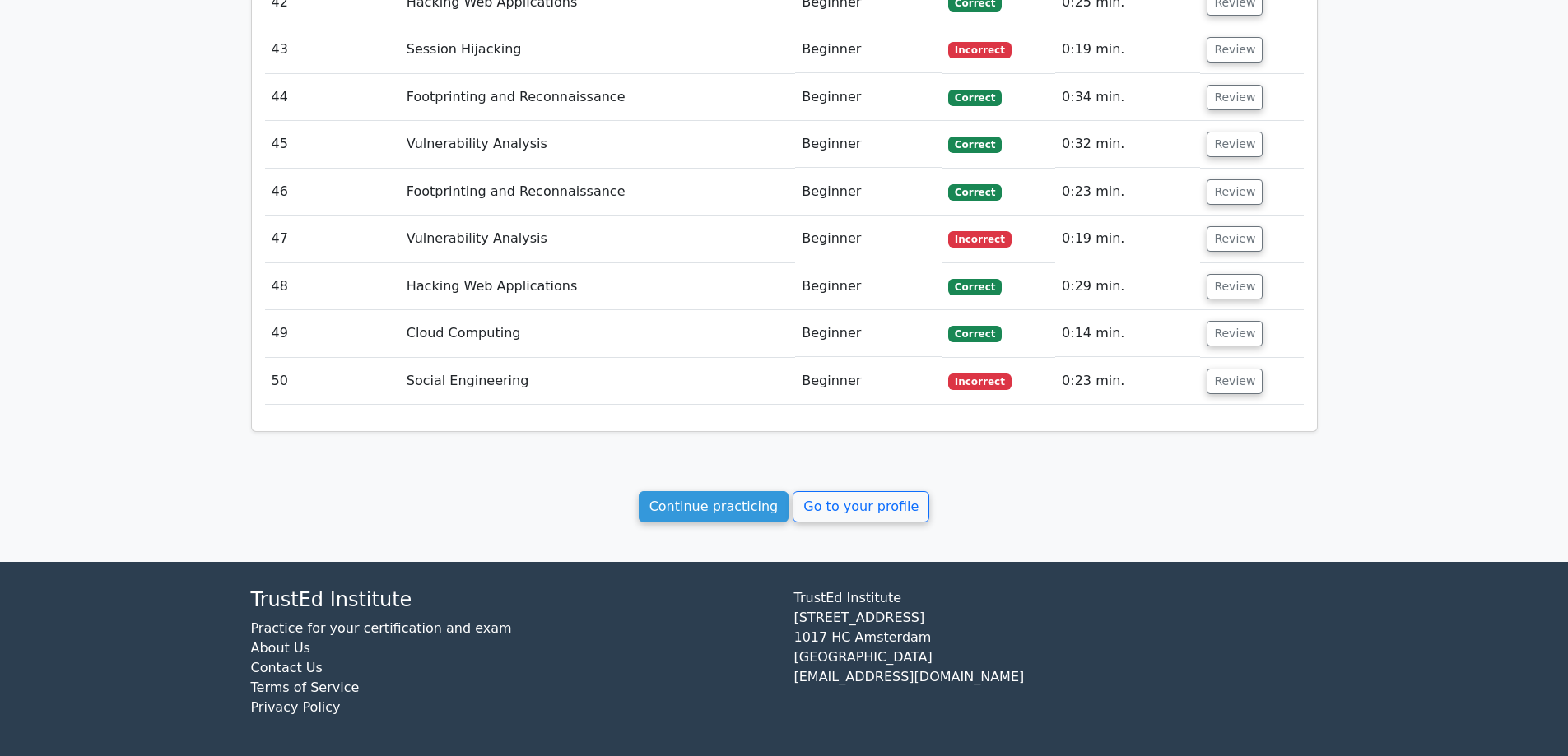
scroll to position [3378, 0]
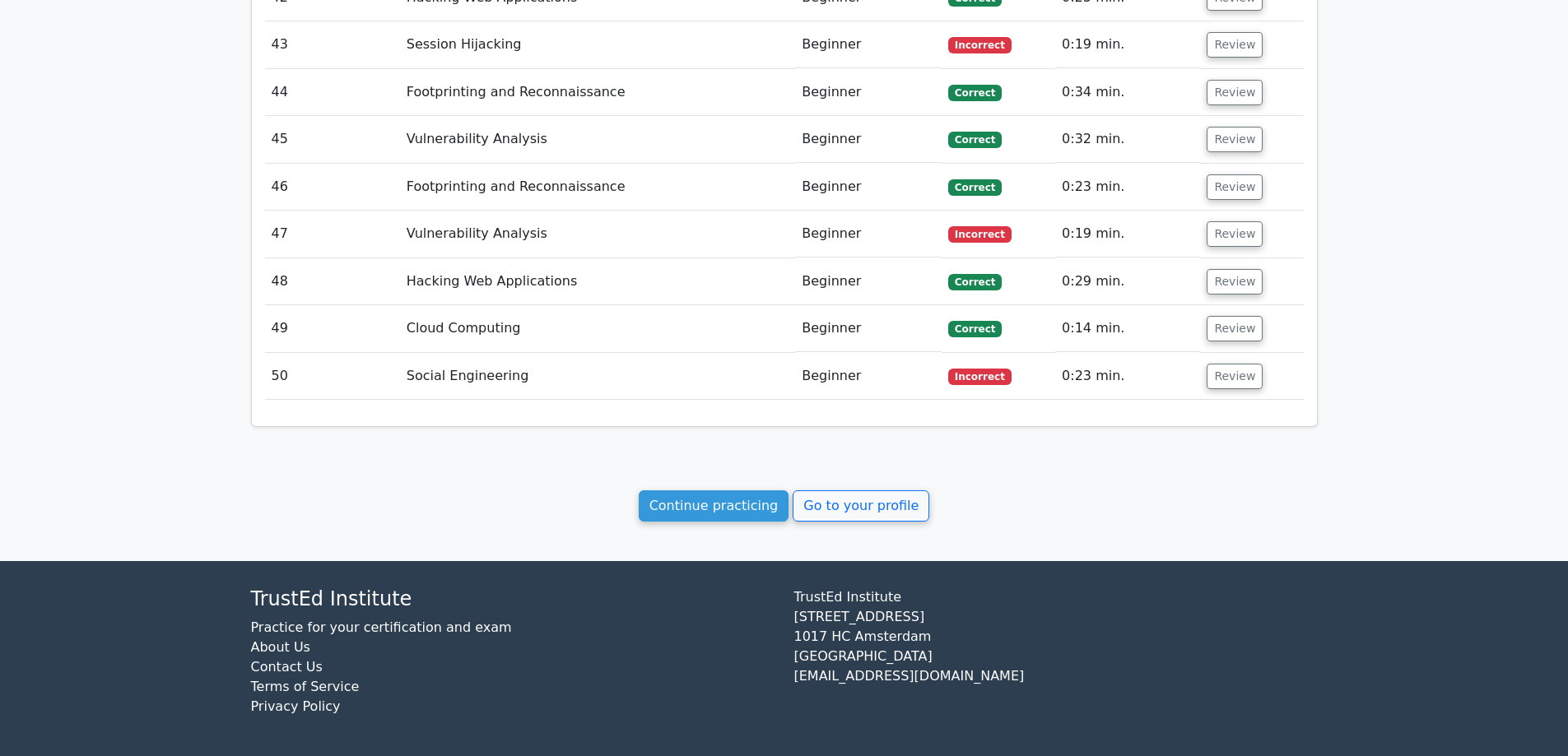
drag, startPoint x: 271, startPoint y: 120, endPoint x: 1147, endPoint y: 399, distance: 919.4
copy div "Quick Statistics 33 min Time Taken 30/50 Correct Answers 20/50 Incorrect Answer…"
